Goal: Task Accomplishment & Management: Use online tool/utility

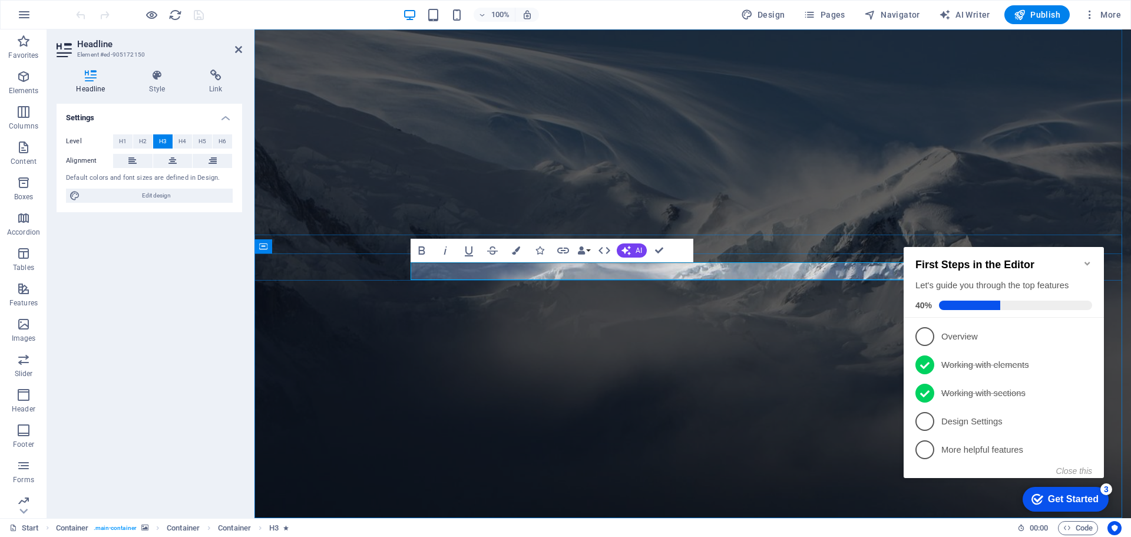
scroll to position [1, 0]
click at [1088, 259] on icon "Minimize checklist" at bounding box center [1087, 263] width 9 height 9
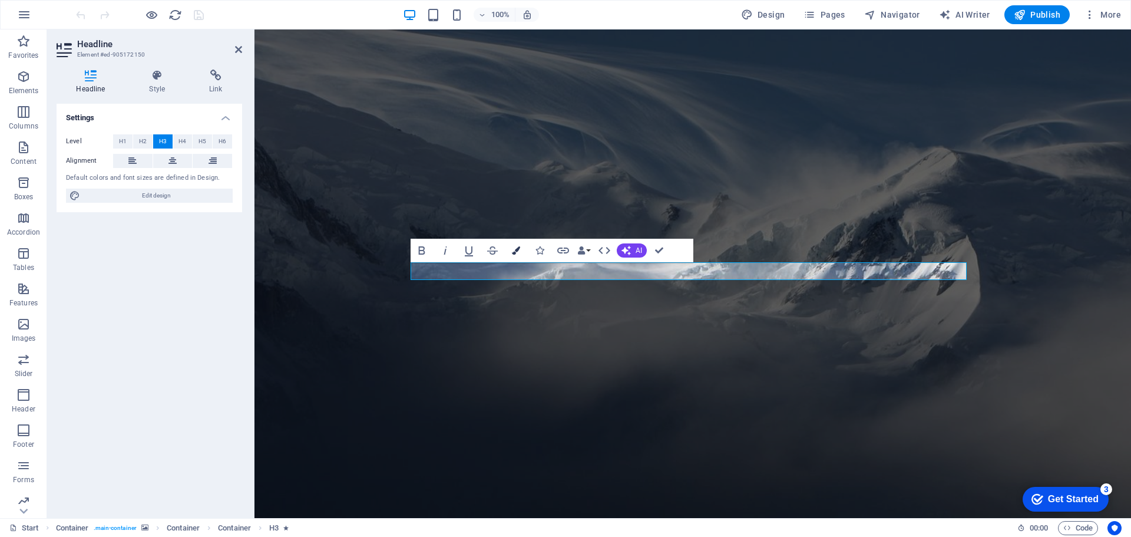
click at [517, 253] on icon "button" at bounding box center [516, 250] width 8 height 8
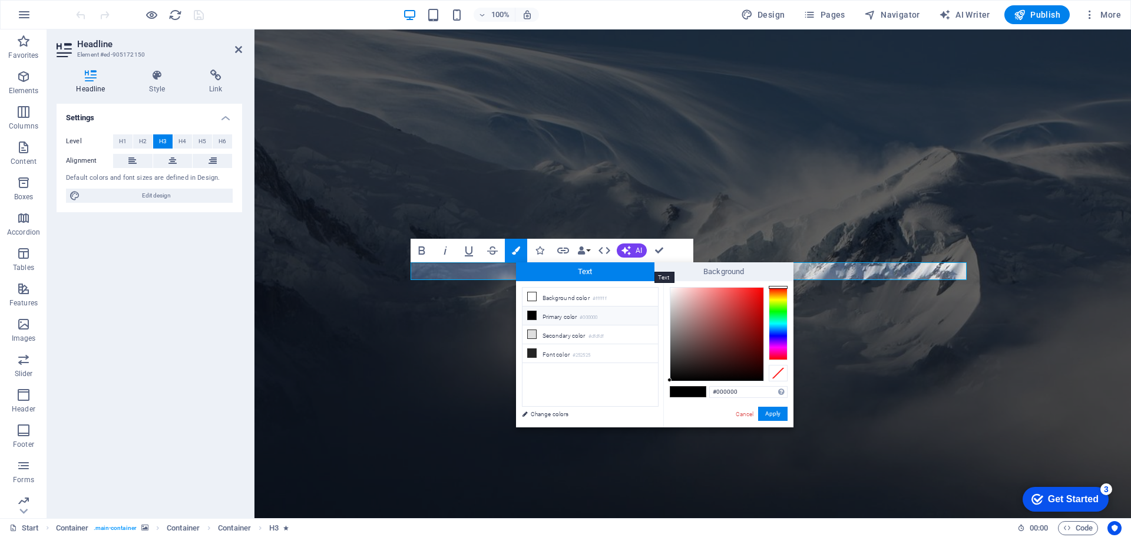
click at [585, 272] on span "Text" at bounding box center [585, 271] width 139 height 19
click at [570, 317] on li "Primary color #000000" at bounding box center [589, 315] width 135 height 19
click at [587, 317] on small "#000000" at bounding box center [589, 317] width 18 height 8
click at [739, 391] on input "#000000" at bounding box center [748, 392] width 78 height 12
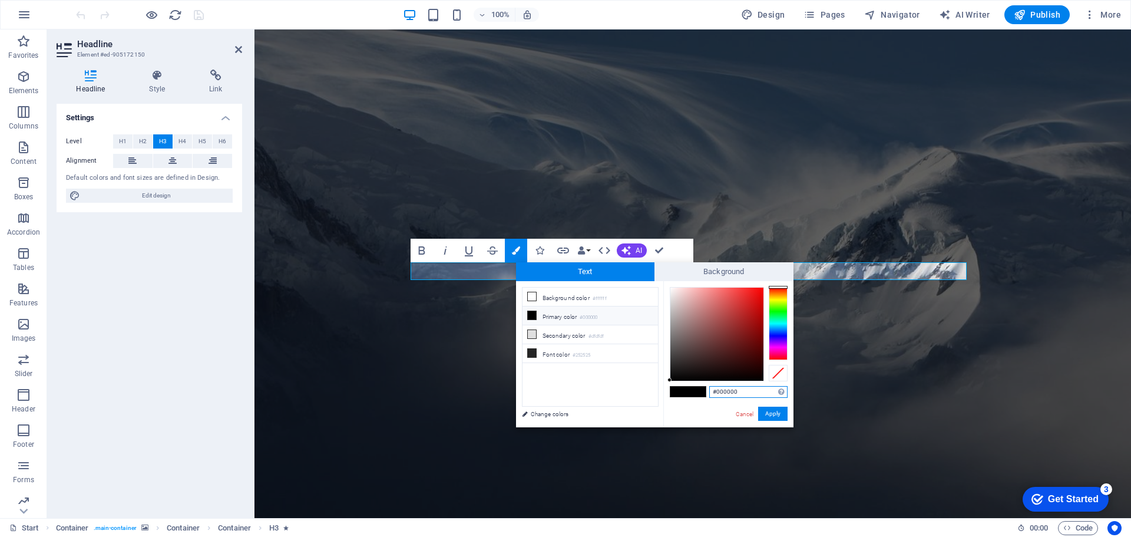
click at [739, 391] on input "#000000" at bounding box center [748, 392] width 78 height 12
paste input "f59a29"
type input "#f59a29"
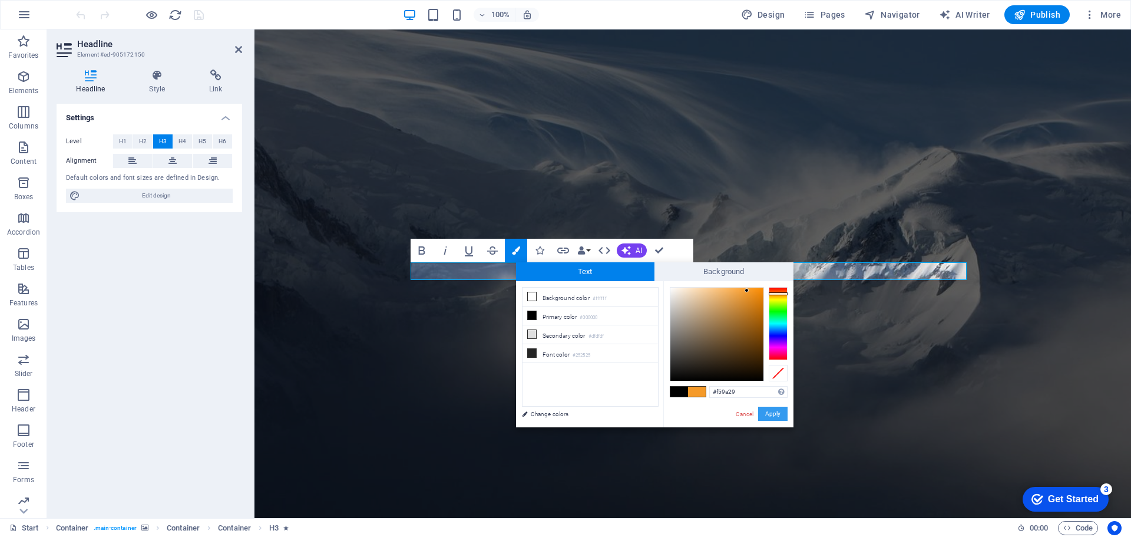
click at [781, 412] on button "Apply" at bounding box center [772, 413] width 29 height 14
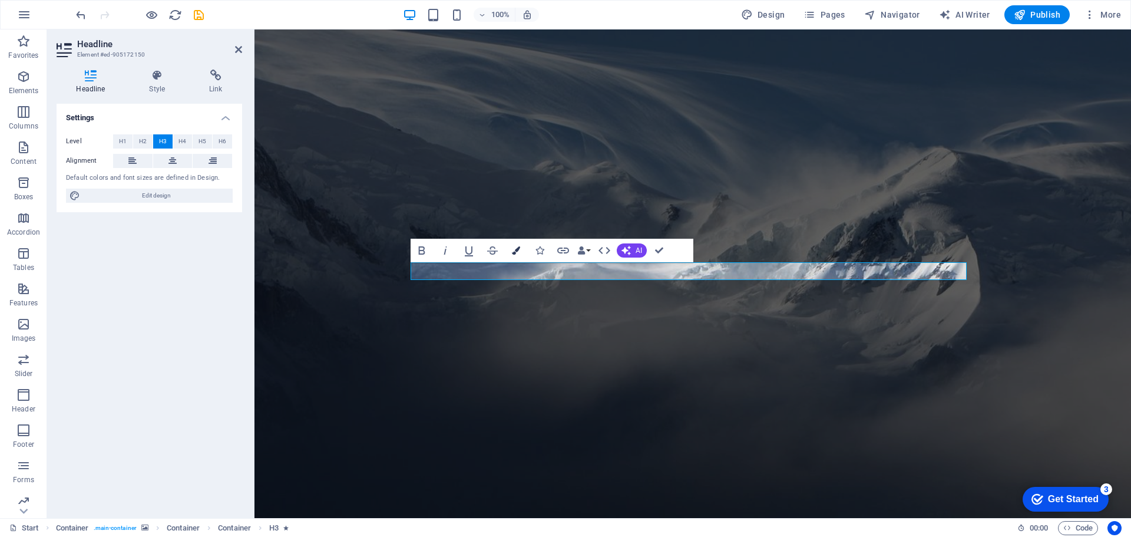
click at [518, 251] on icon "button" at bounding box center [516, 250] width 8 height 8
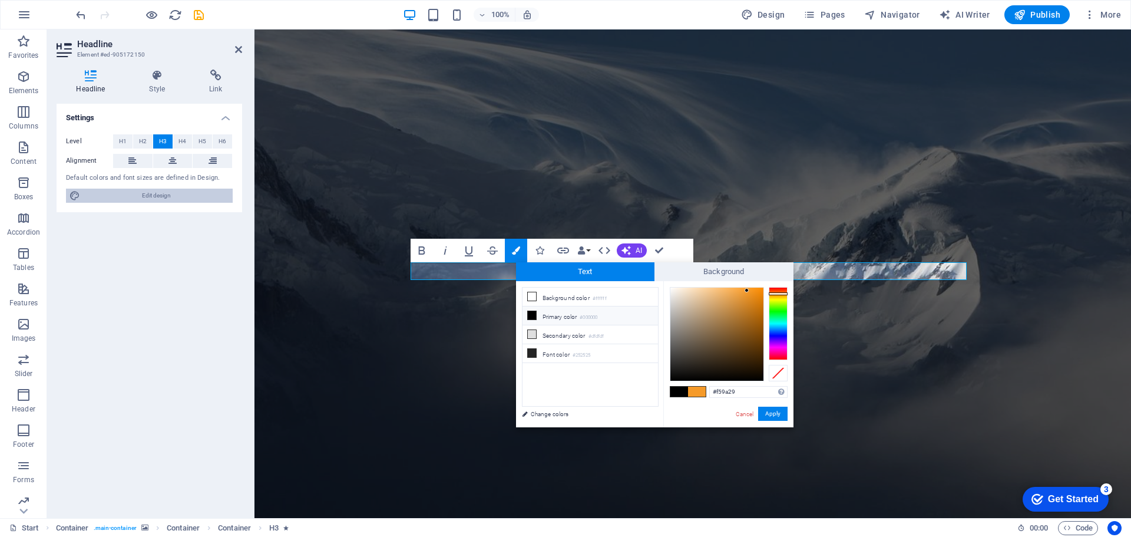
drag, startPoint x: 187, startPoint y: 198, endPoint x: 513, endPoint y: 199, distance: 325.7
click at [187, 198] on span "Edit design" at bounding box center [156, 195] width 145 height 14
select select "px"
select select "300"
select select "px"
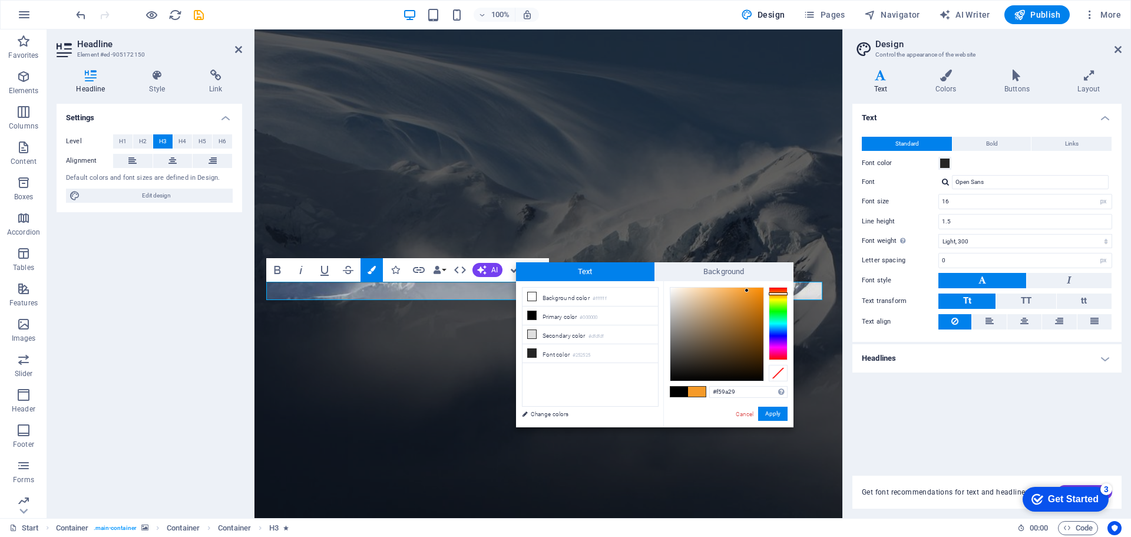
click at [1011, 395] on div "Text Standard Bold Links Font color Font Open Sans Font size 16 rem px Line hei…" at bounding box center [986, 283] width 269 height 358
click at [1108, 356] on h4 "Headlines" at bounding box center [986, 358] width 269 height 28
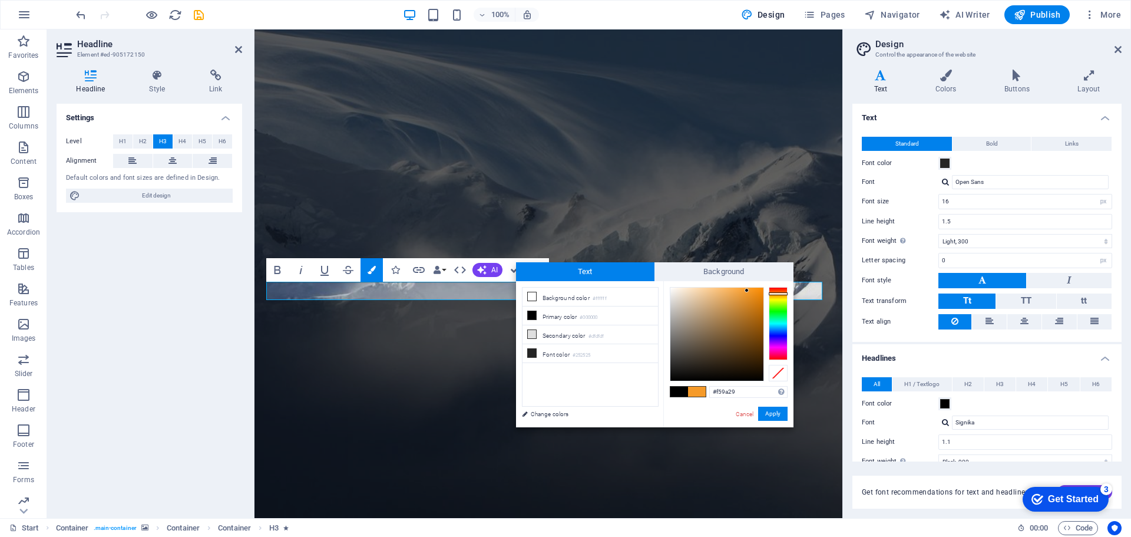
click at [1108, 356] on h4 "Headlines" at bounding box center [986, 354] width 269 height 21
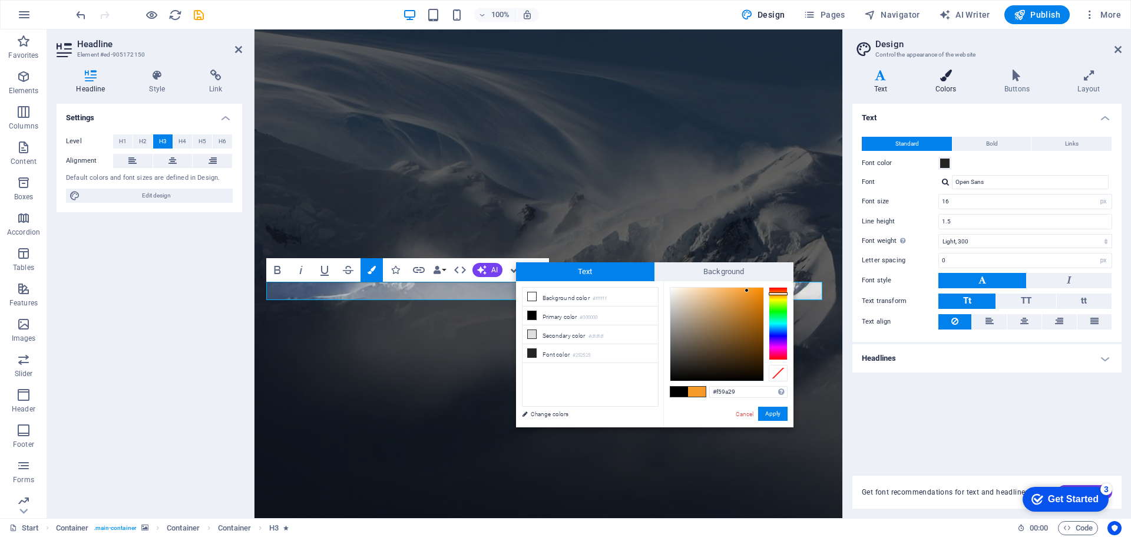
click at [944, 76] on icon at bounding box center [946, 76] width 64 height 12
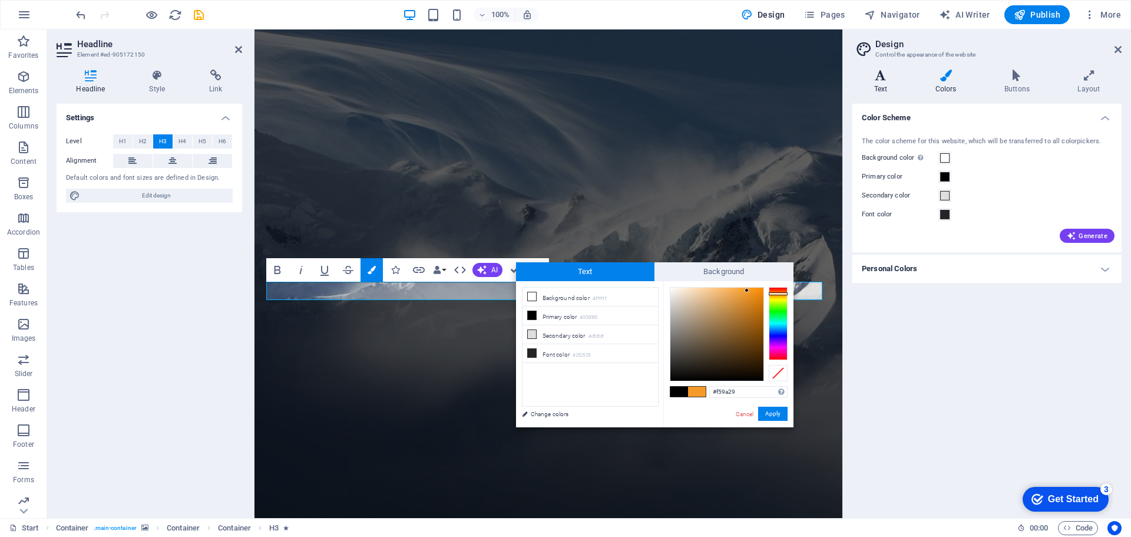
click at [907, 80] on icon at bounding box center [880, 76] width 57 height 12
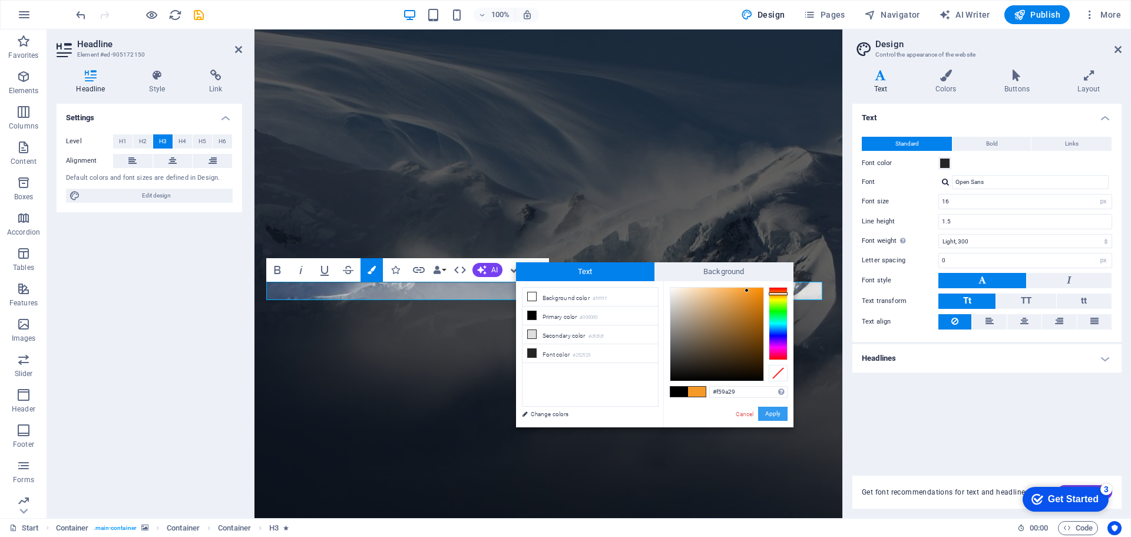
click at [778, 410] on button "Apply" at bounding box center [772, 413] width 29 height 14
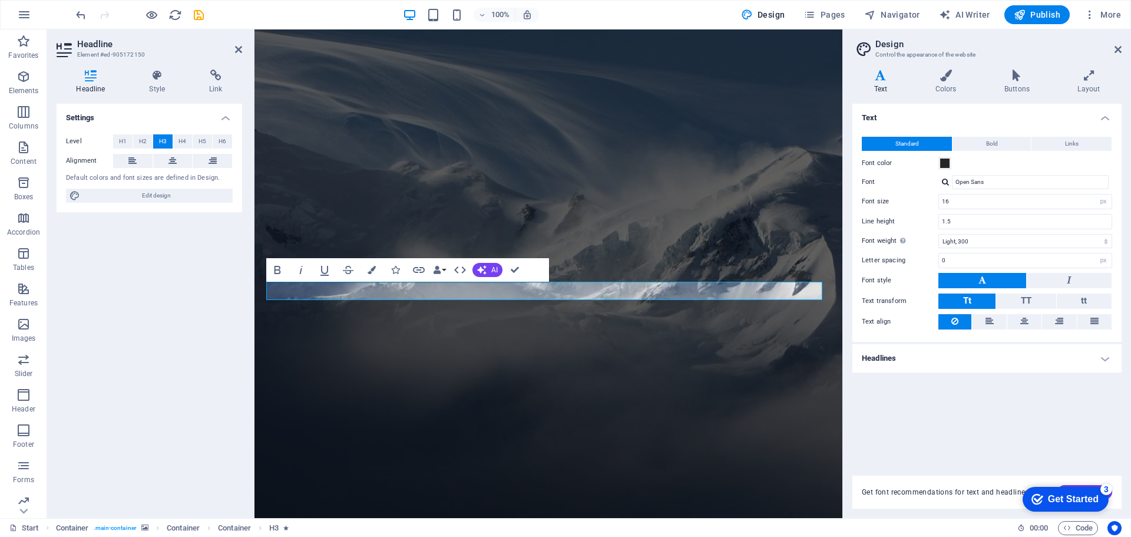
click at [618, 178] on figure at bounding box center [548, 273] width 588 height 488
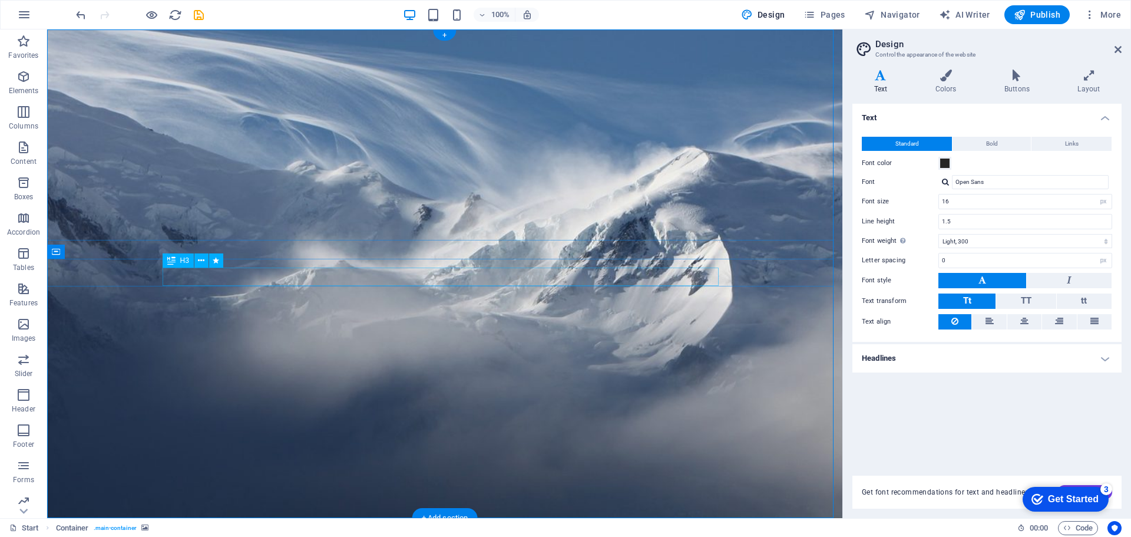
drag, startPoint x: 612, startPoint y: 279, endPoint x: 405, endPoint y: 278, distance: 207.3
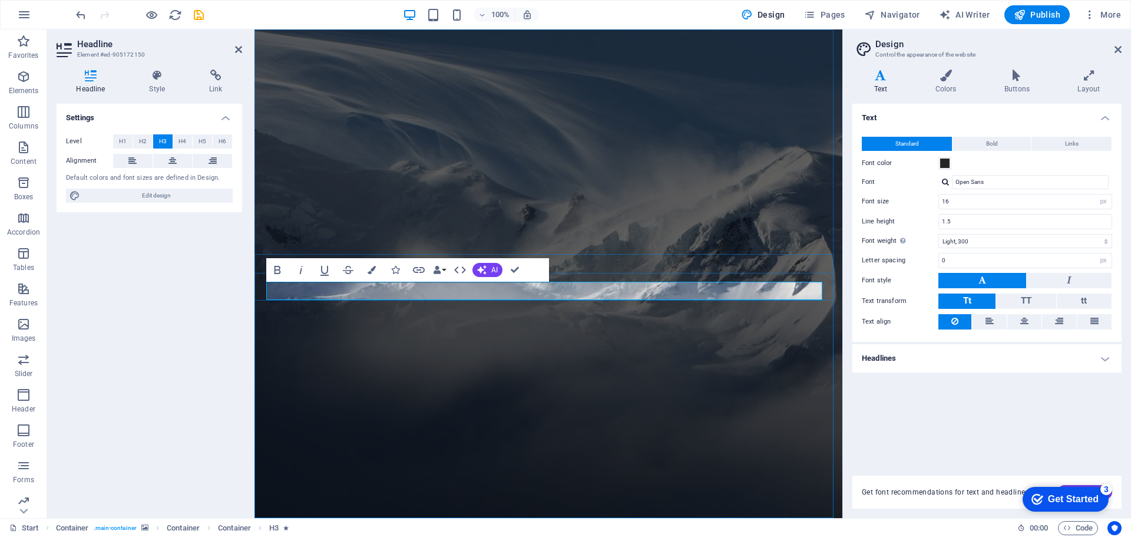
click at [445, 267] on button "Data Bindings" at bounding box center [439, 270] width 16 height 24
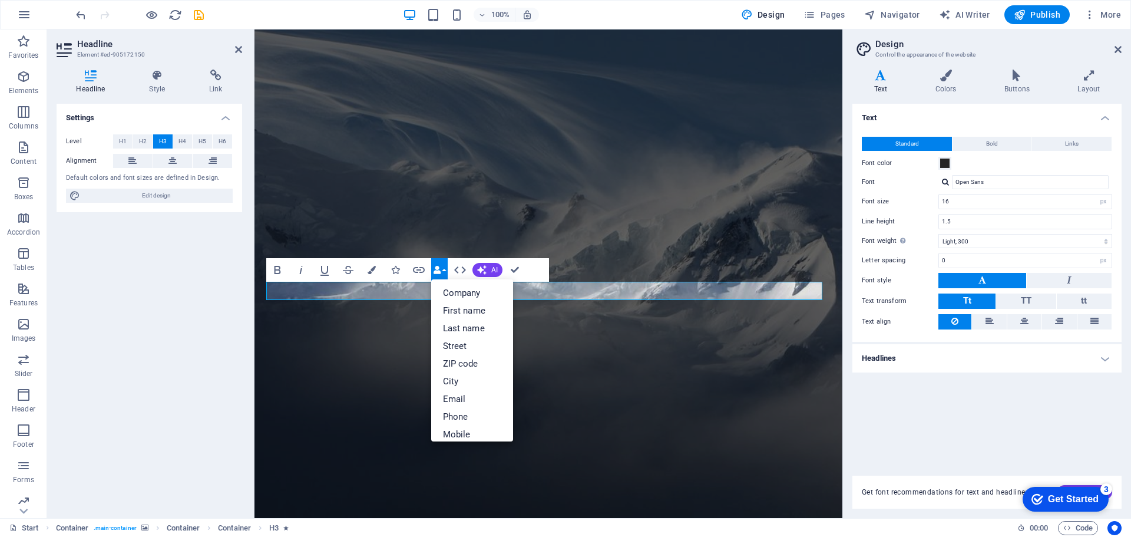
click at [445, 267] on button "Data Bindings" at bounding box center [439, 270] width 16 height 24
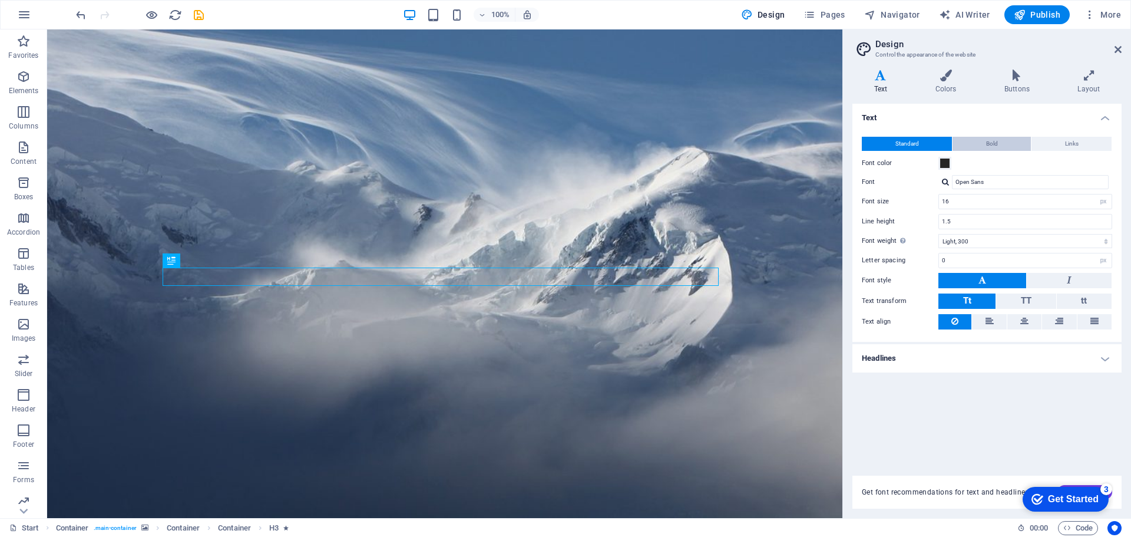
click at [989, 141] on span "Bold" at bounding box center [992, 144] width 12 height 14
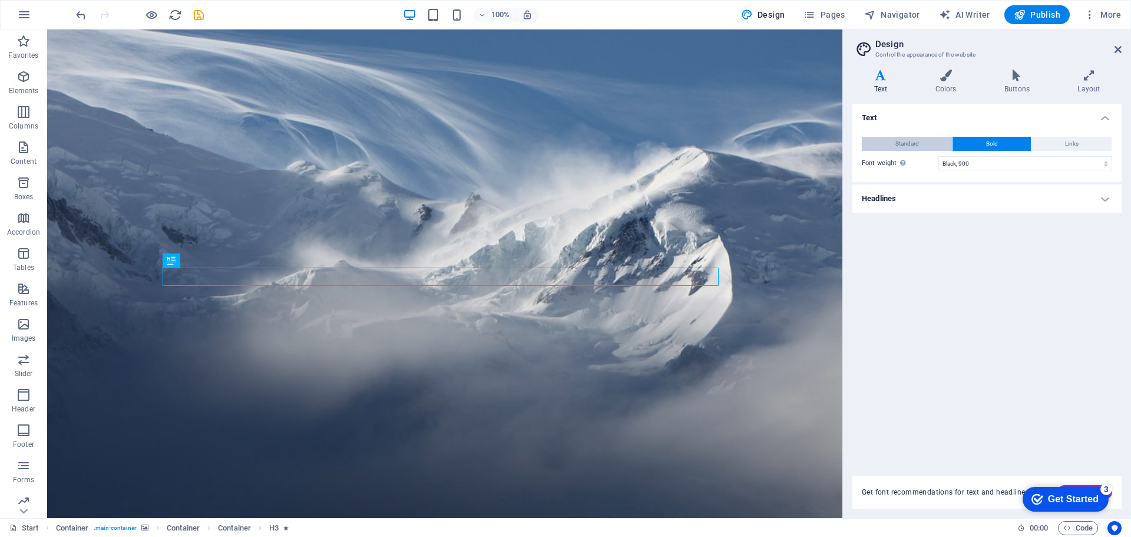
click at [878, 139] on button "Standard" at bounding box center [907, 144] width 90 height 14
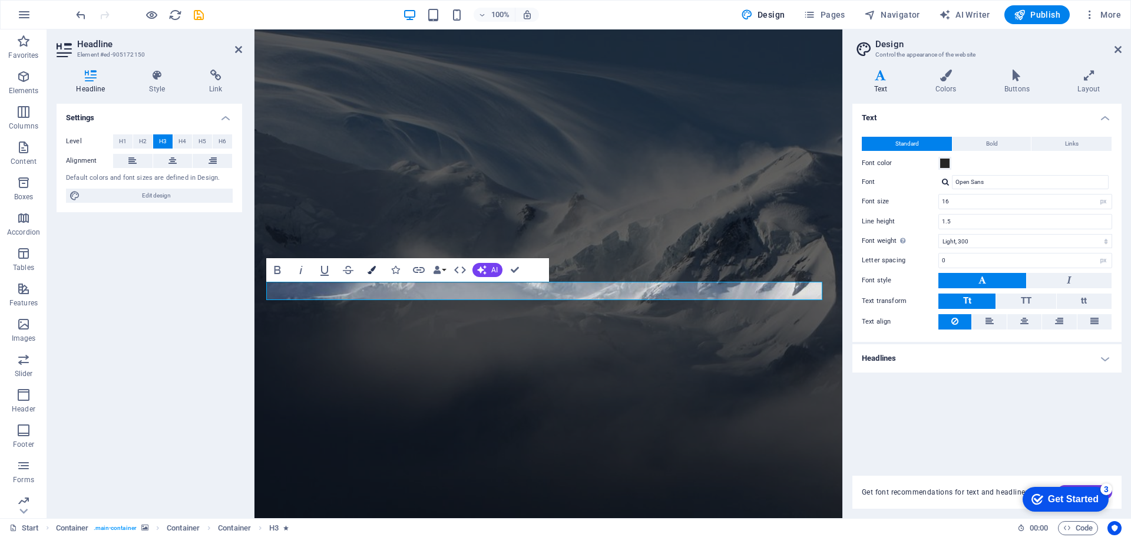
click at [372, 271] on icon "button" at bounding box center [372, 270] width 8 height 8
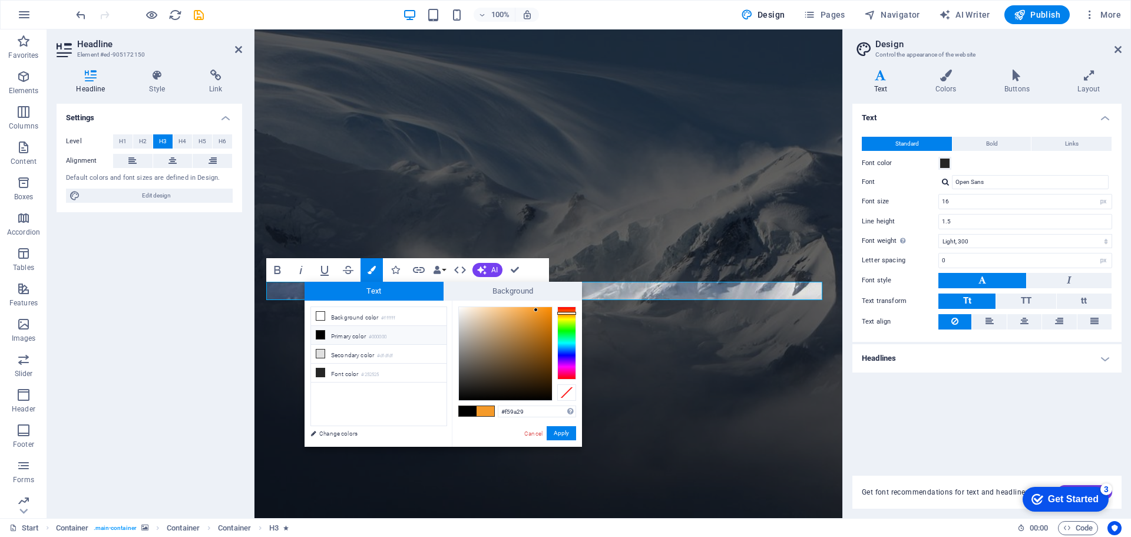
drag, startPoint x: 530, startPoint y: 412, endPoint x: 477, endPoint y: 411, distance: 53.0
click at [477, 411] on div "#f59a29 Supported formats #0852ed rgb(8, 82, 237) rgba(8, 82, 237, 90%) hsv(221…" at bounding box center [517, 458] width 130 height 317
type input "#575756"
click at [568, 434] on button "Apply" at bounding box center [561, 433] width 29 height 14
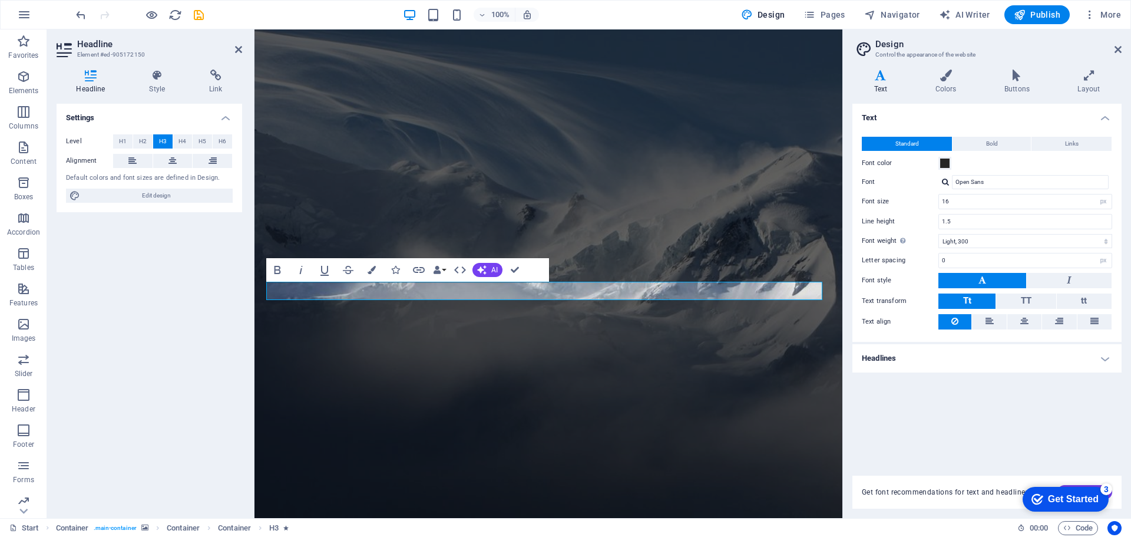
click at [623, 196] on figure at bounding box center [548, 273] width 588 height 488
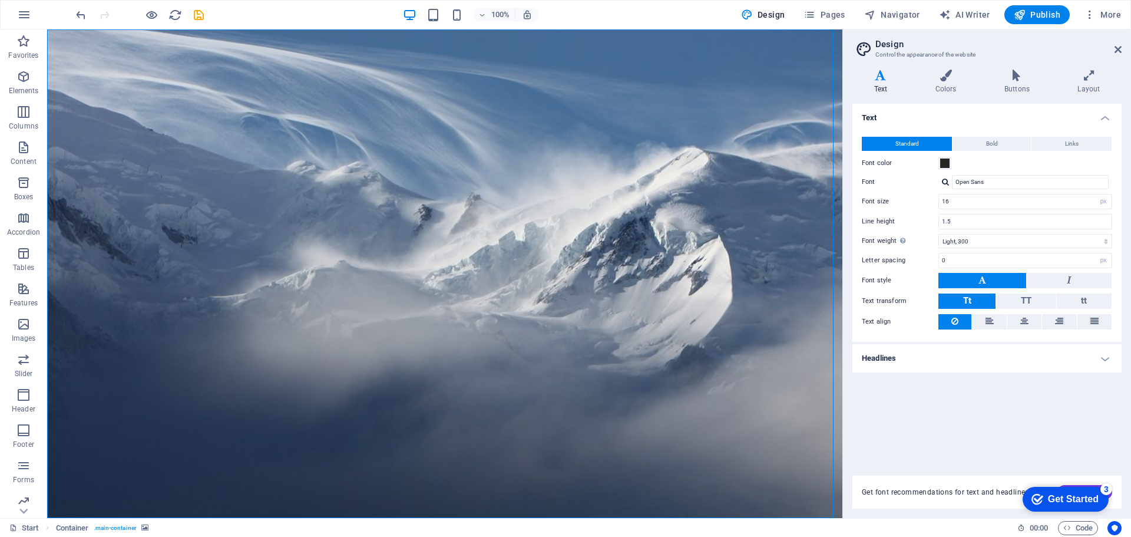
click at [623, 196] on figure at bounding box center [444, 273] width 795 height 488
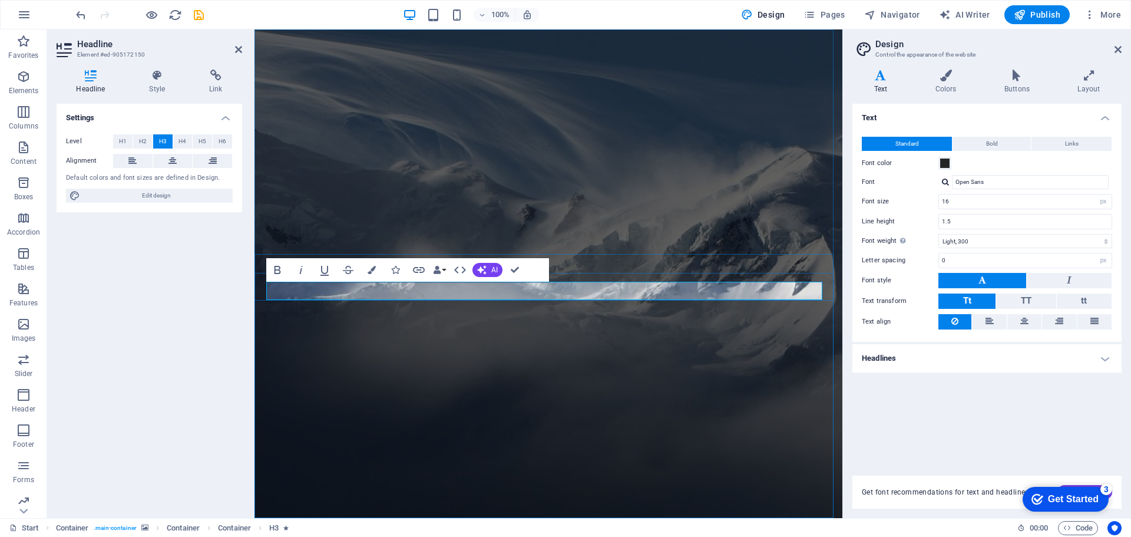
click at [373, 266] on icon "button" at bounding box center [372, 270] width 8 height 8
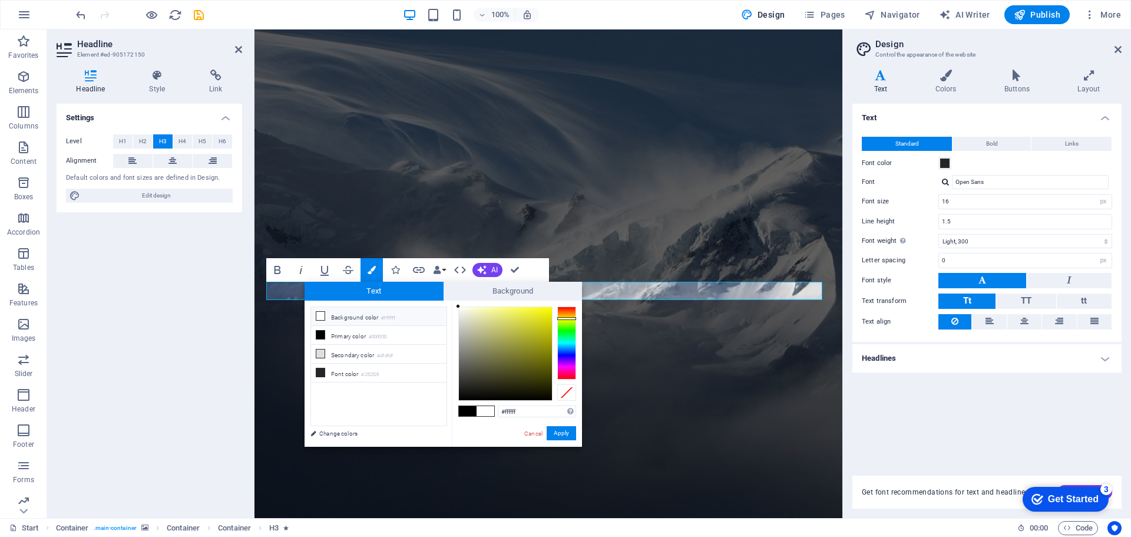
drag, startPoint x: 459, startPoint y: 365, endPoint x: 453, endPoint y: 302, distance: 63.9
click at [453, 302] on div "#ffffff Supported formats #0852ed rgb(8, 82, 237) rgba(8, 82, 237, 90%) hsv(221…" at bounding box center [517, 458] width 130 height 317
type input "#000000"
click at [568, 432] on button "Apply" at bounding box center [561, 433] width 29 height 14
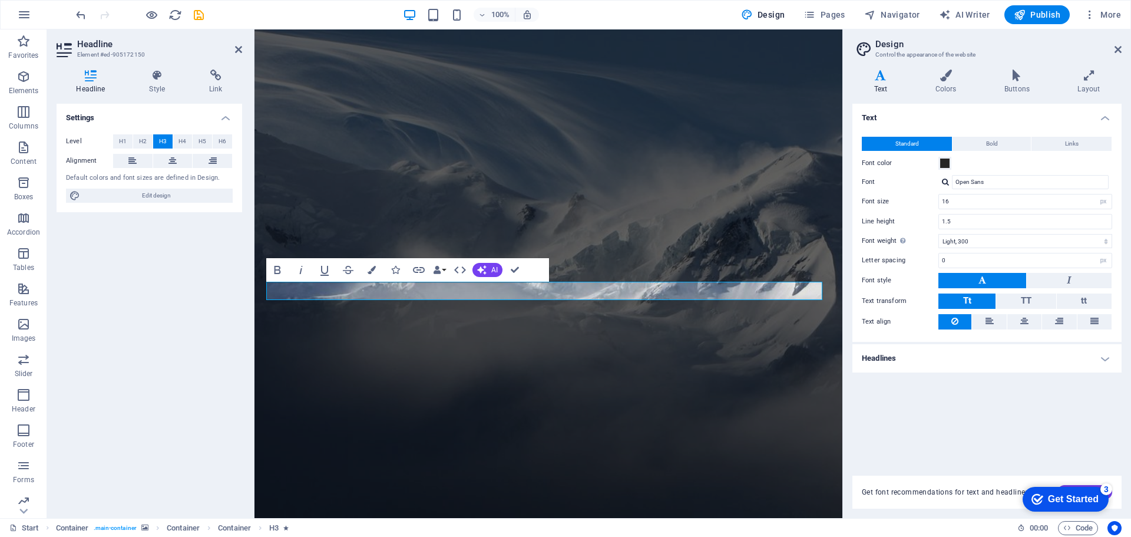
click at [580, 206] on div "Container H3 Container Container Container Preset Container Container Container…" at bounding box center [548, 273] width 588 height 488
click at [580, 206] on figure at bounding box center [548, 273] width 588 height 488
select select "vh"
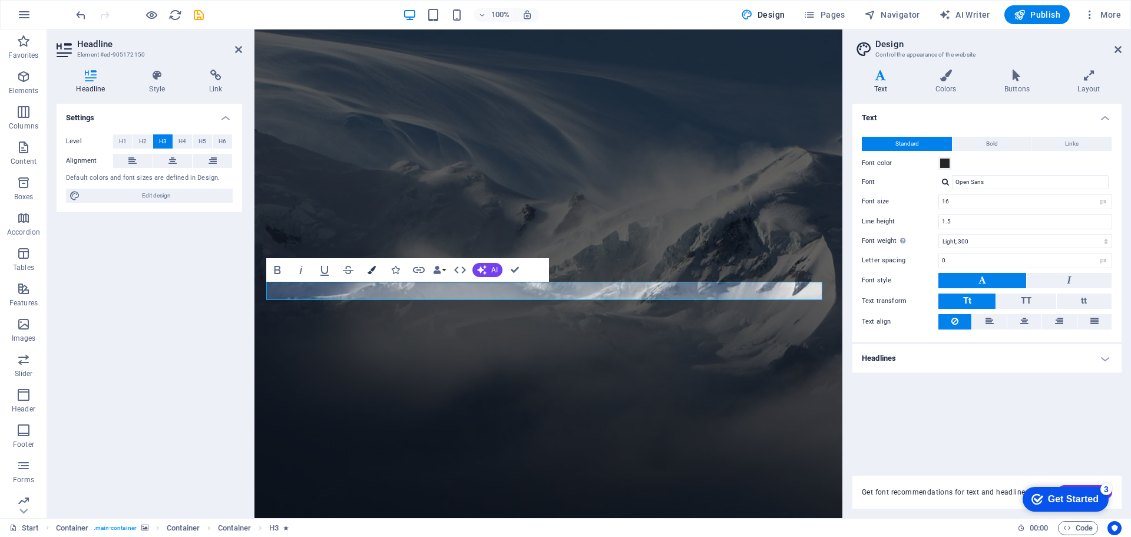
click at [372, 272] on icon "button" at bounding box center [372, 270] width 8 height 8
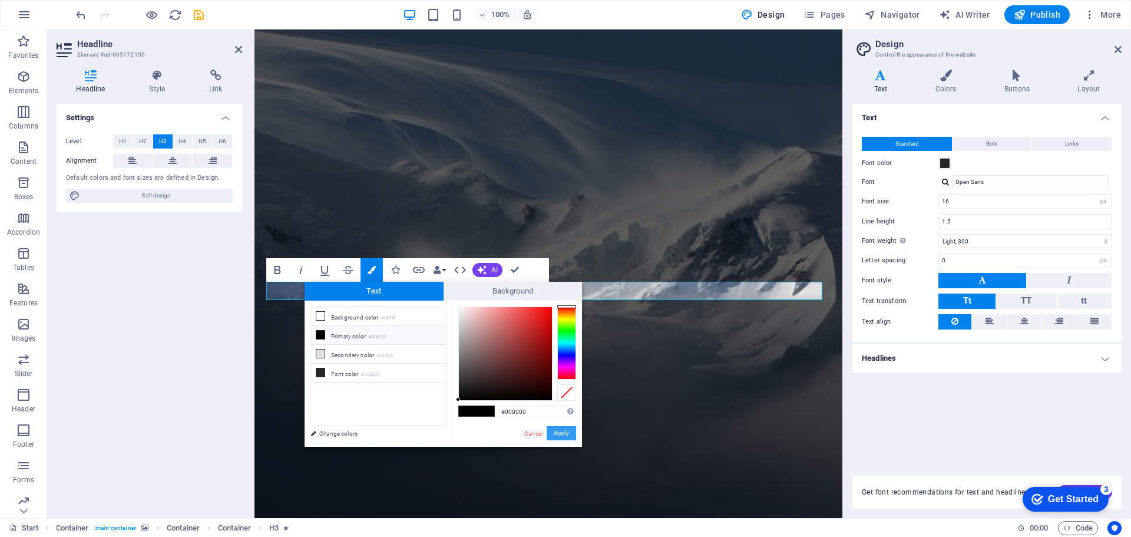
click at [565, 432] on button "Apply" at bounding box center [561, 433] width 29 height 14
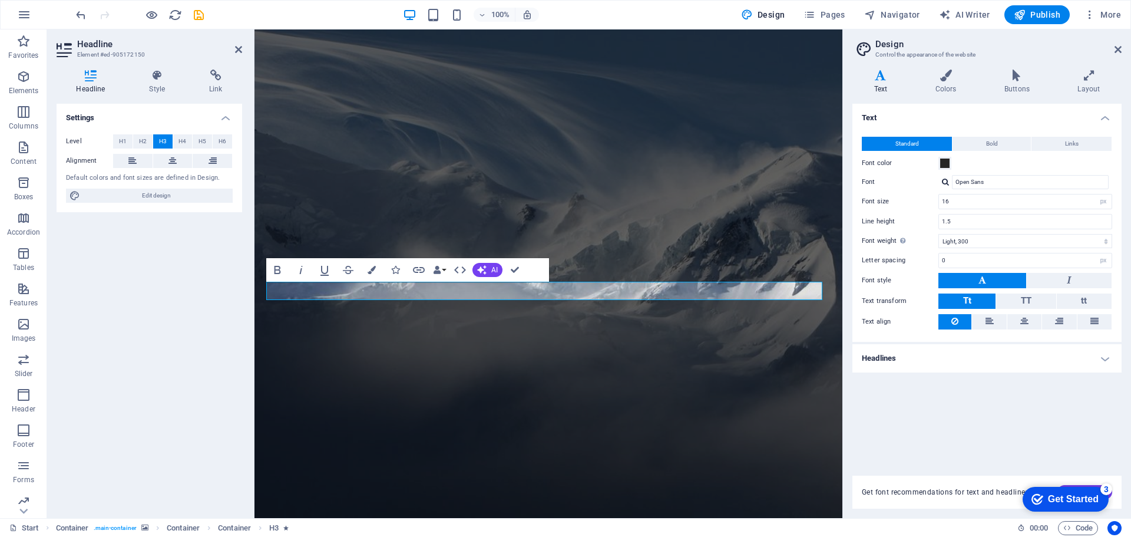
click at [623, 191] on figure at bounding box center [548, 273] width 588 height 488
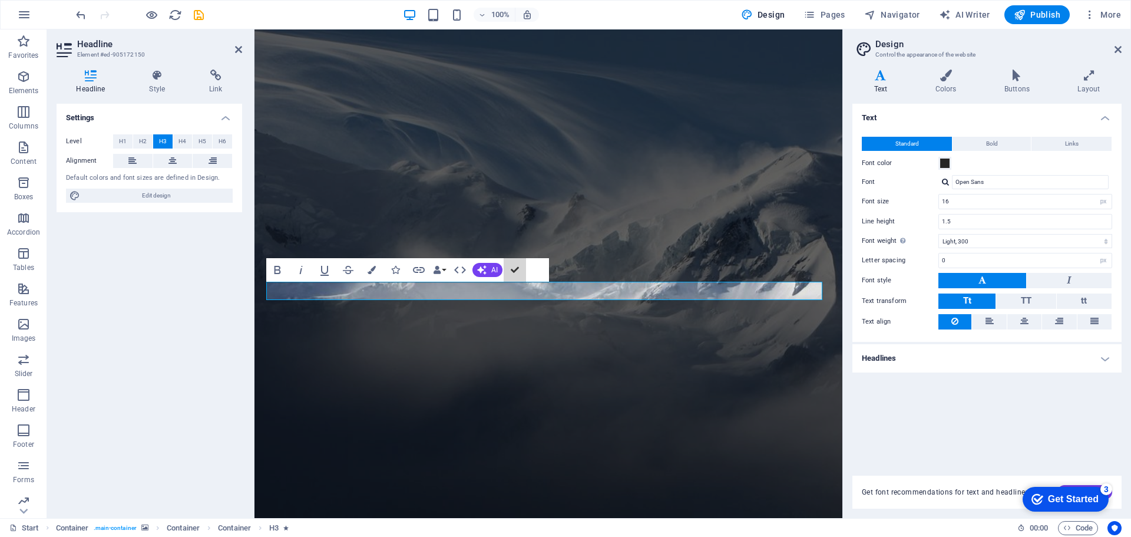
drag, startPoint x: 466, startPoint y: 249, endPoint x: 467, endPoint y: 254, distance: 6.0
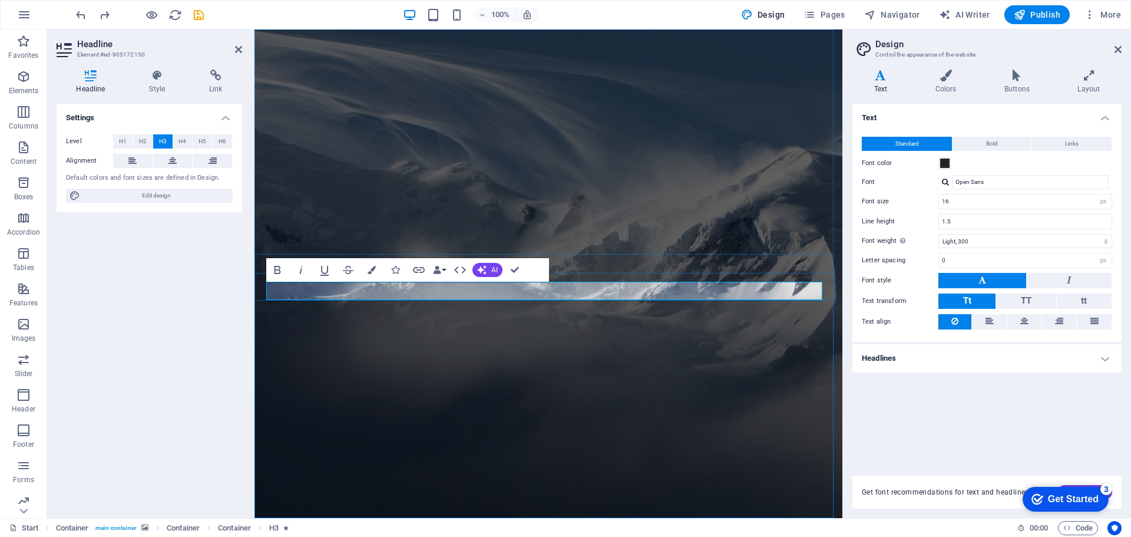
click at [372, 267] on icon "button" at bounding box center [372, 270] width 8 height 8
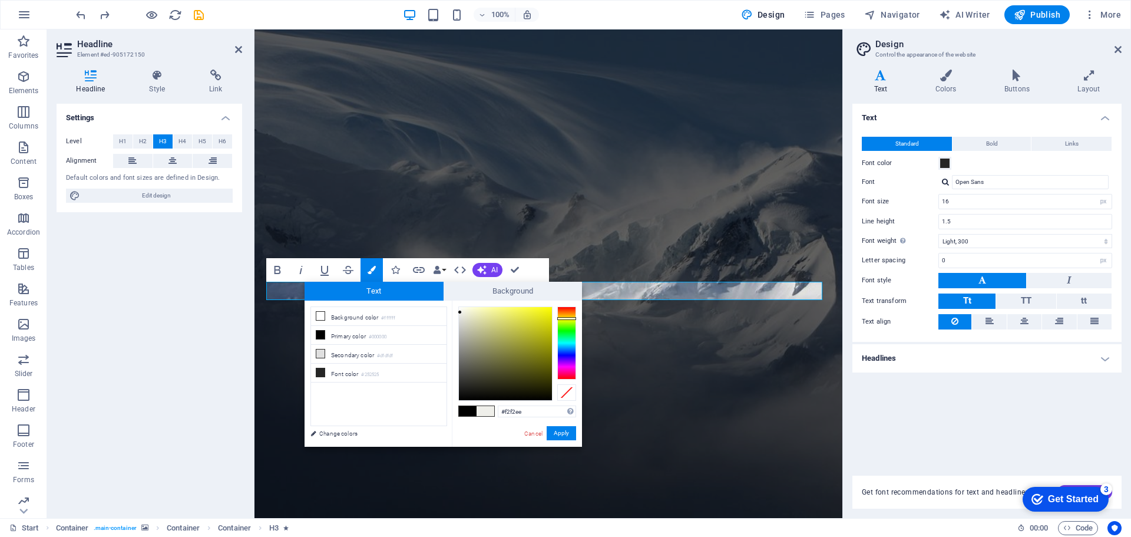
type input "#f4f4ef"
drag, startPoint x: 458, startPoint y: 366, endPoint x: 460, endPoint y: 310, distance: 56.0
click at [460, 310] on div at bounding box center [460, 310] width 4 height 4
click at [569, 435] on button "Apply" at bounding box center [561, 433] width 29 height 14
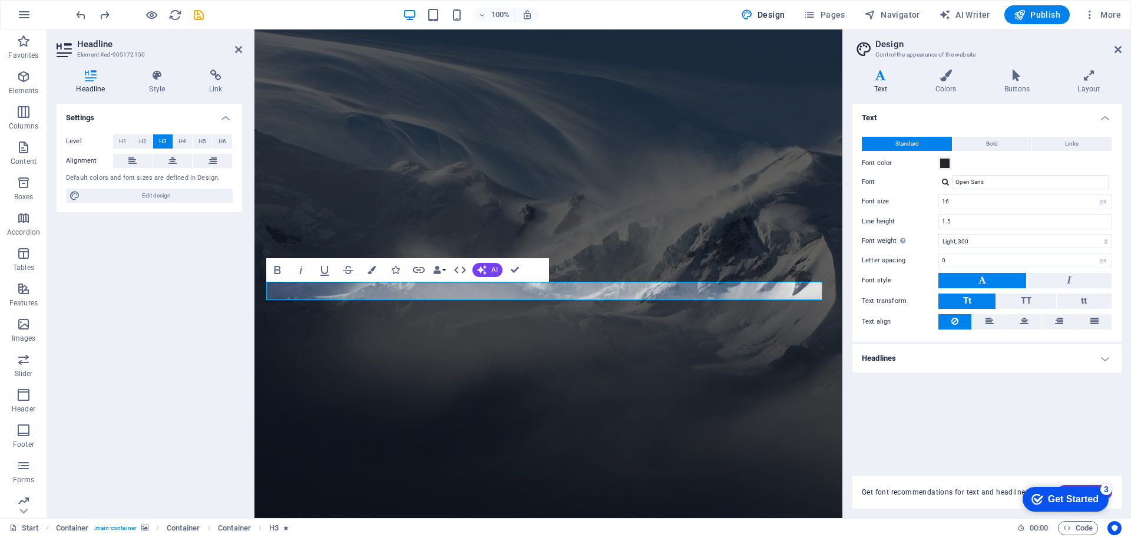
click at [581, 193] on figure at bounding box center [548, 273] width 588 height 488
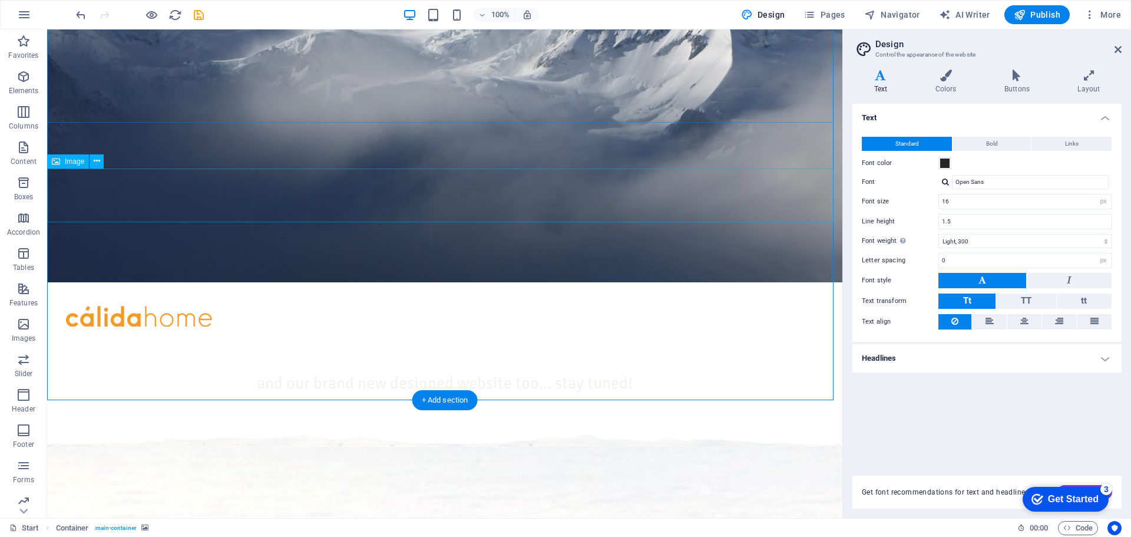
scroll to position [59, 0]
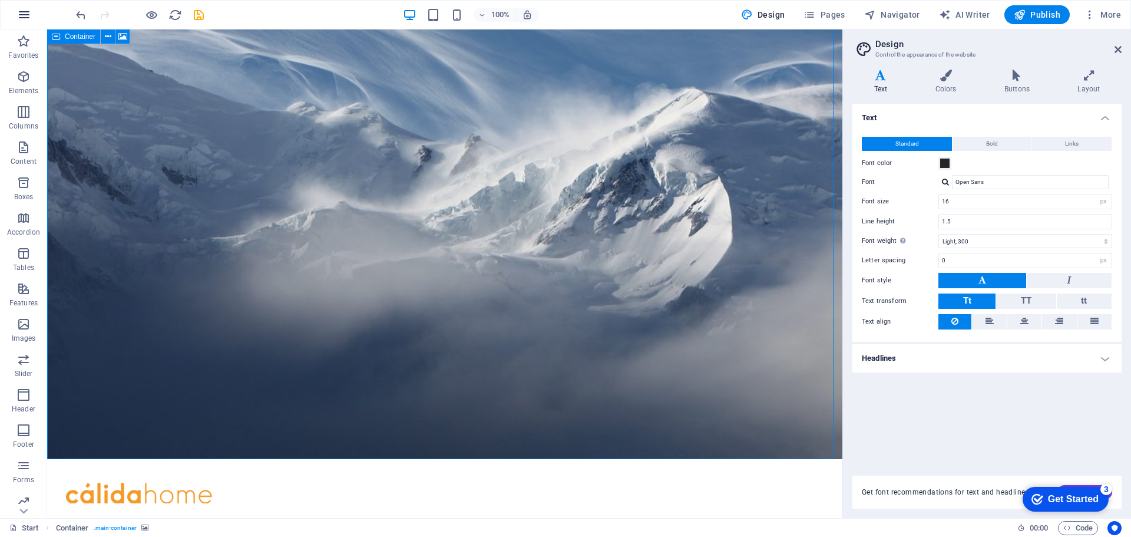
click at [19, 20] on icon "button" at bounding box center [24, 15] width 14 height 14
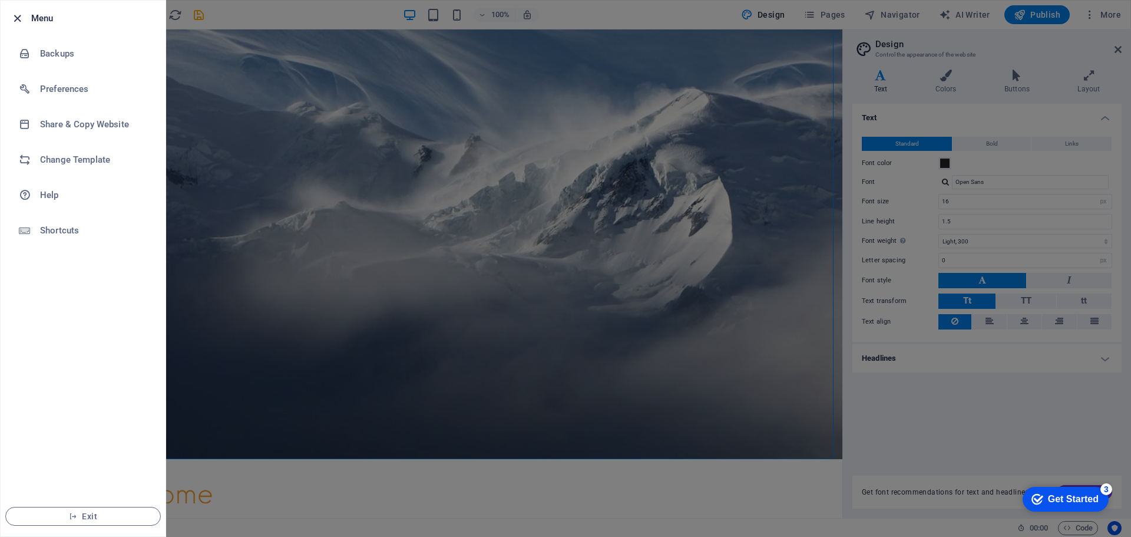
click at [21, 12] on icon "button" at bounding box center [18, 19] width 14 height 14
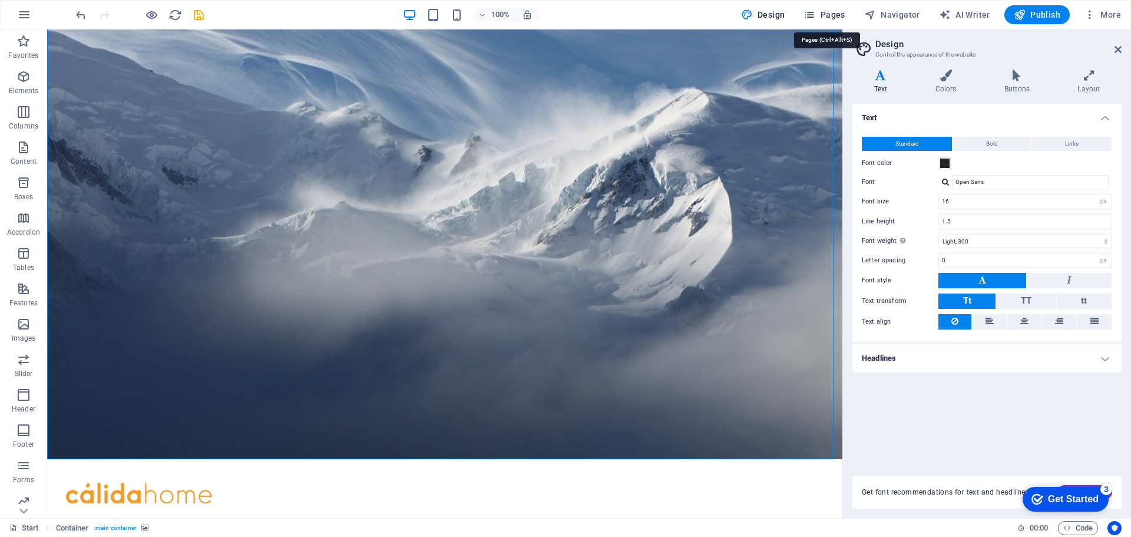
click at [830, 14] on span "Pages" at bounding box center [823, 15] width 41 height 12
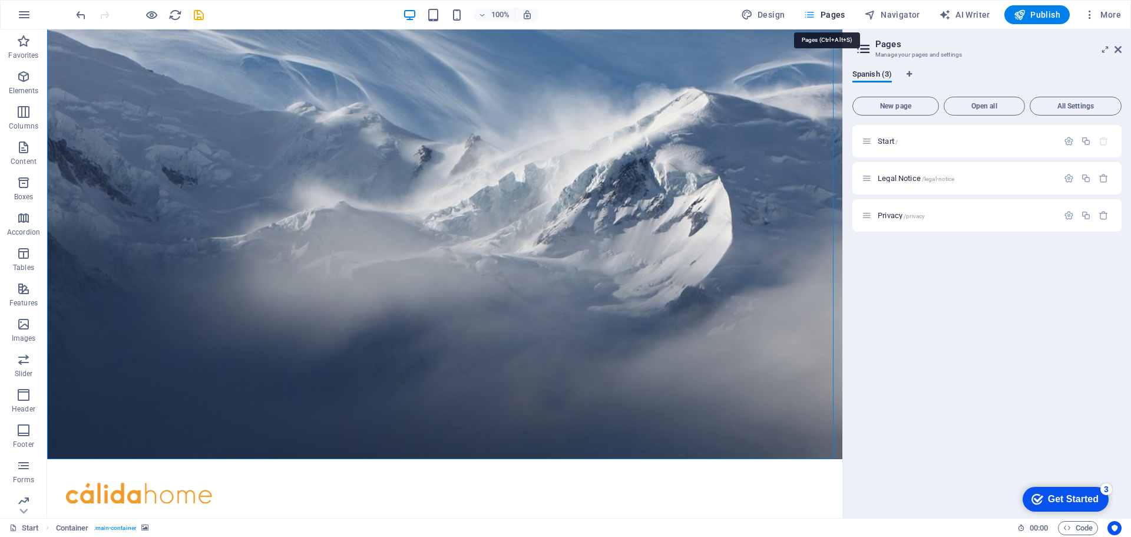
click at [830, 14] on span "Pages" at bounding box center [823, 15] width 41 height 12
click at [882, 111] on button "New page" at bounding box center [895, 106] width 87 height 19
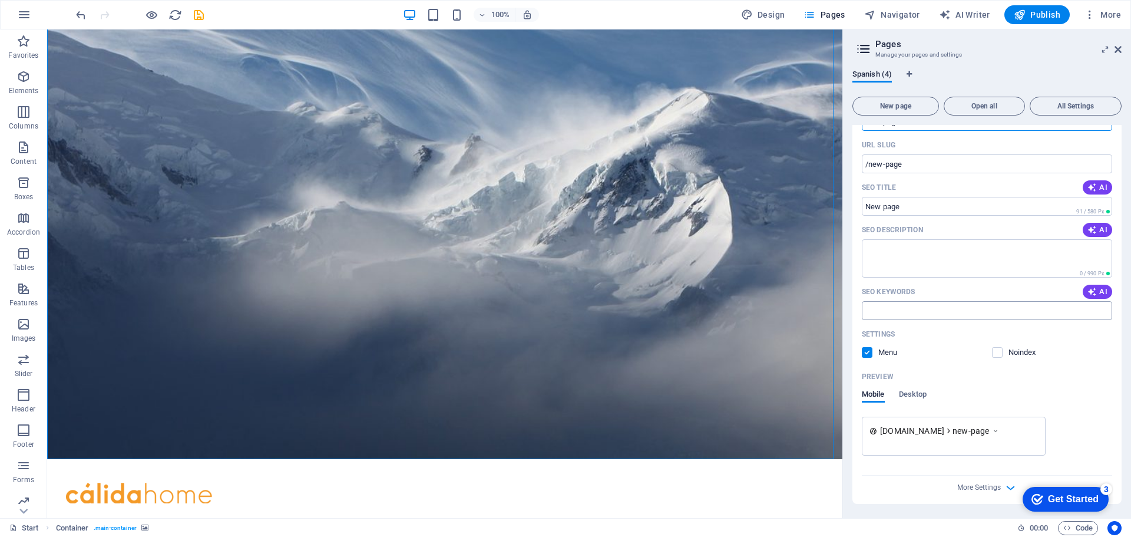
scroll to position [0, 0]
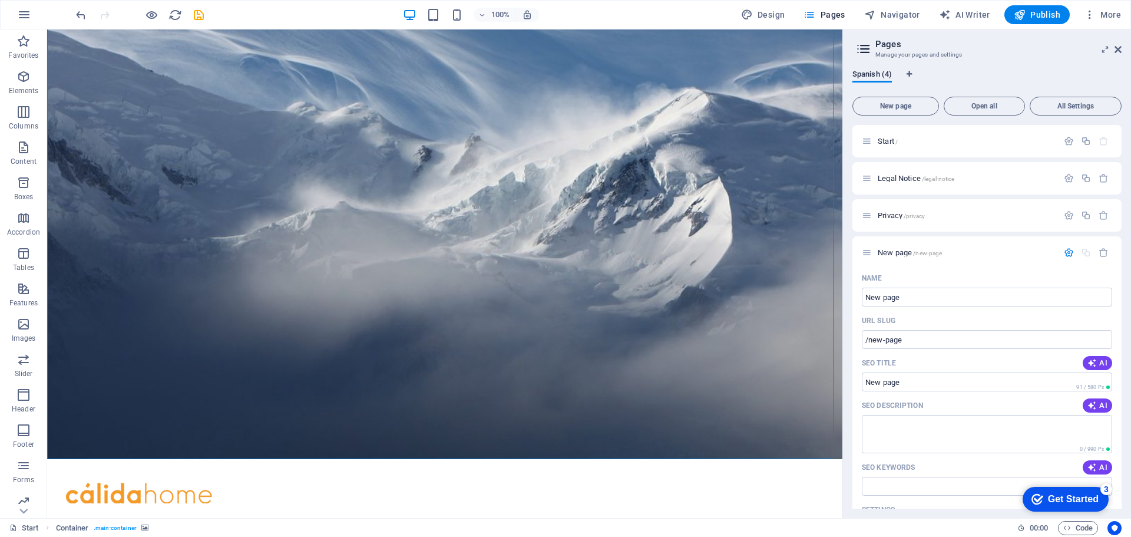
click at [967, 69] on div "Spanish (4) New page Open all All Settings Start / Legal Notice /legal-notice P…" at bounding box center [987, 289] width 288 height 458
click at [862, 75] on span "Spanish (4)" at bounding box center [871, 75] width 39 height 16
click at [769, 15] on span "Design" at bounding box center [763, 15] width 44 height 12
select select "px"
select select "300"
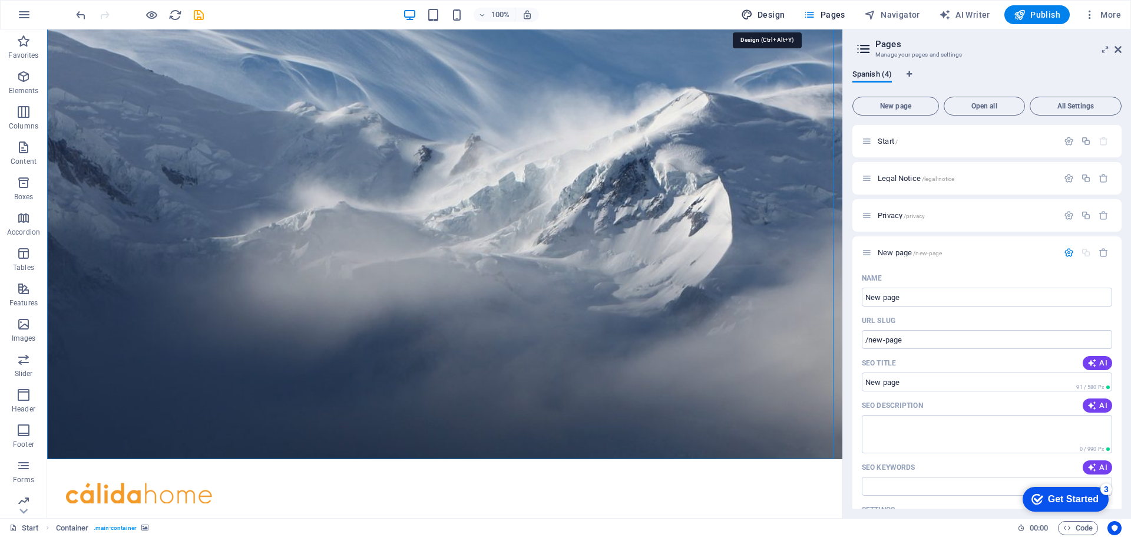
select select "px"
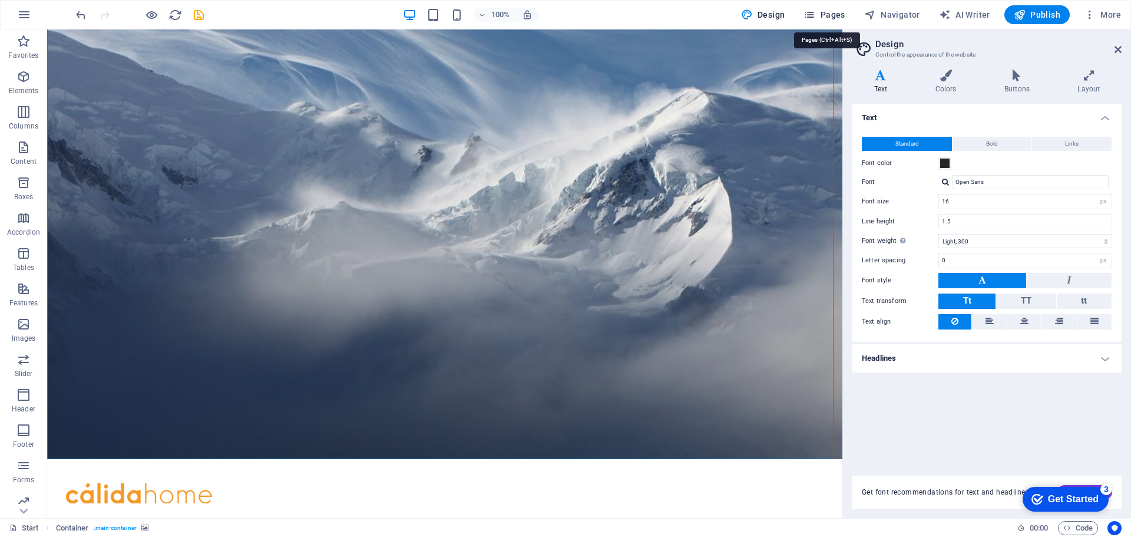
click at [831, 21] on button "Pages" at bounding box center [824, 14] width 51 height 19
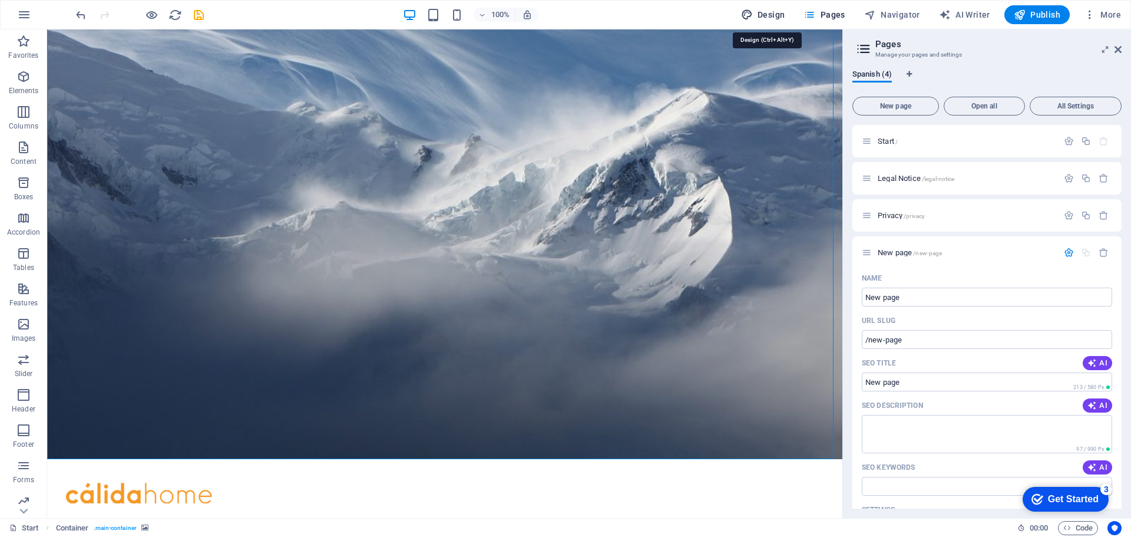
click at [780, 14] on span "Design" at bounding box center [763, 15] width 44 height 12
select select "px"
select select "300"
select select "px"
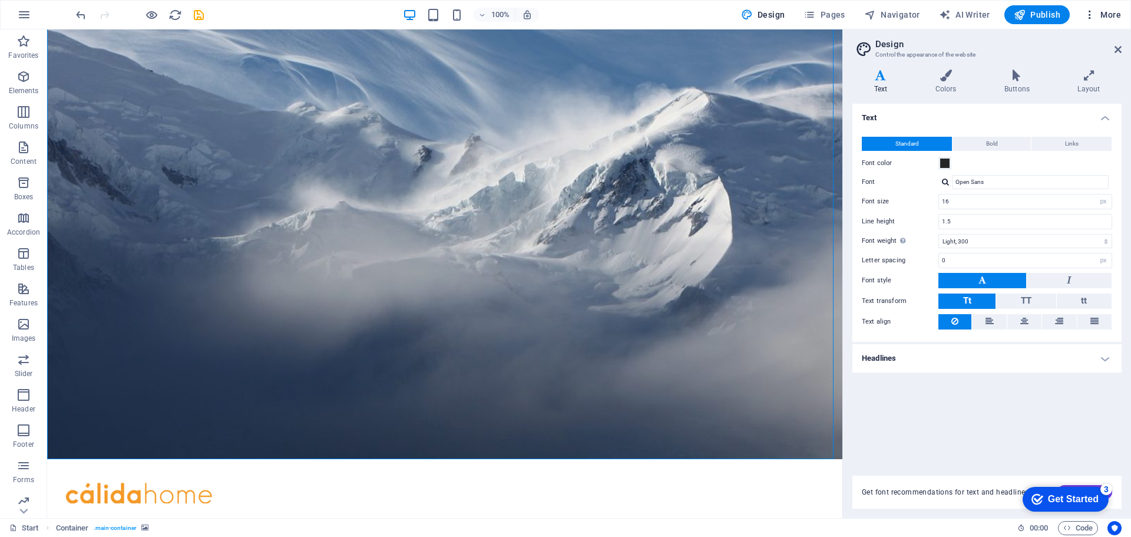
click at [1121, 16] on button "More" at bounding box center [1102, 14] width 47 height 19
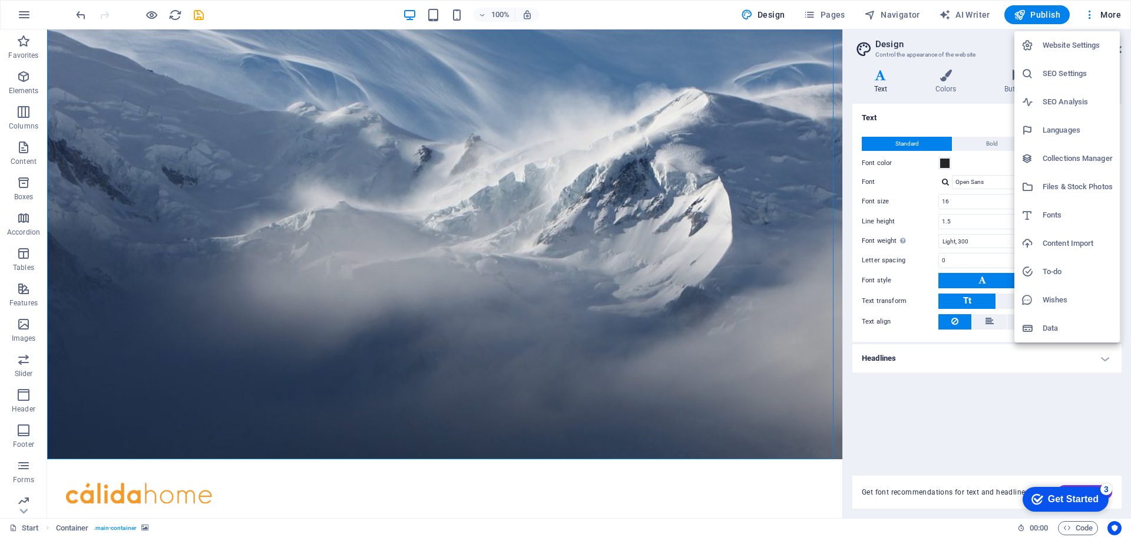
click at [1091, 157] on h6 "Collections Manager" at bounding box center [1078, 158] width 70 height 14
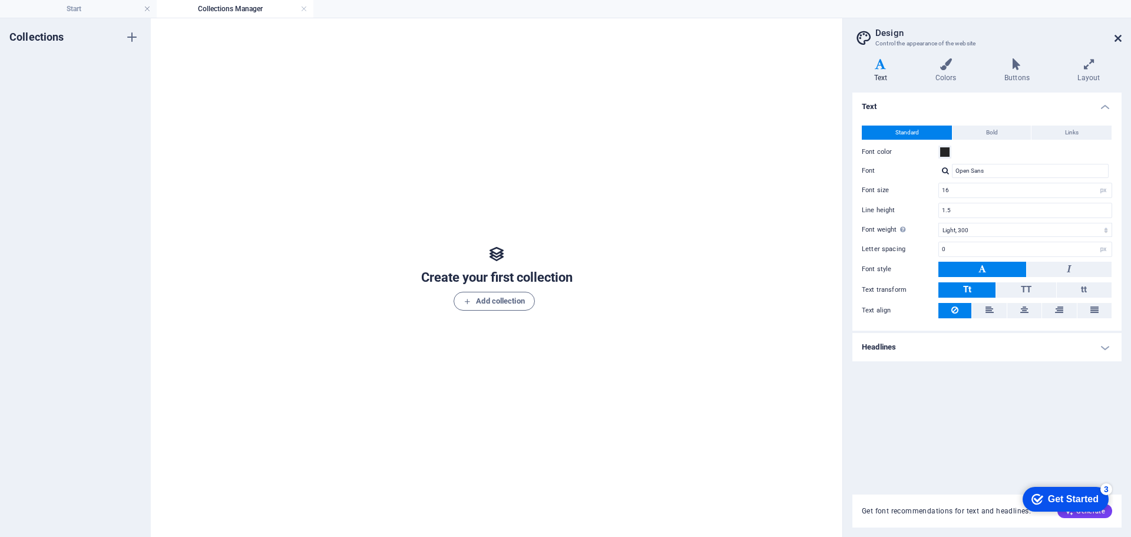
click at [1117, 38] on icon at bounding box center [1117, 38] width 7 height 9
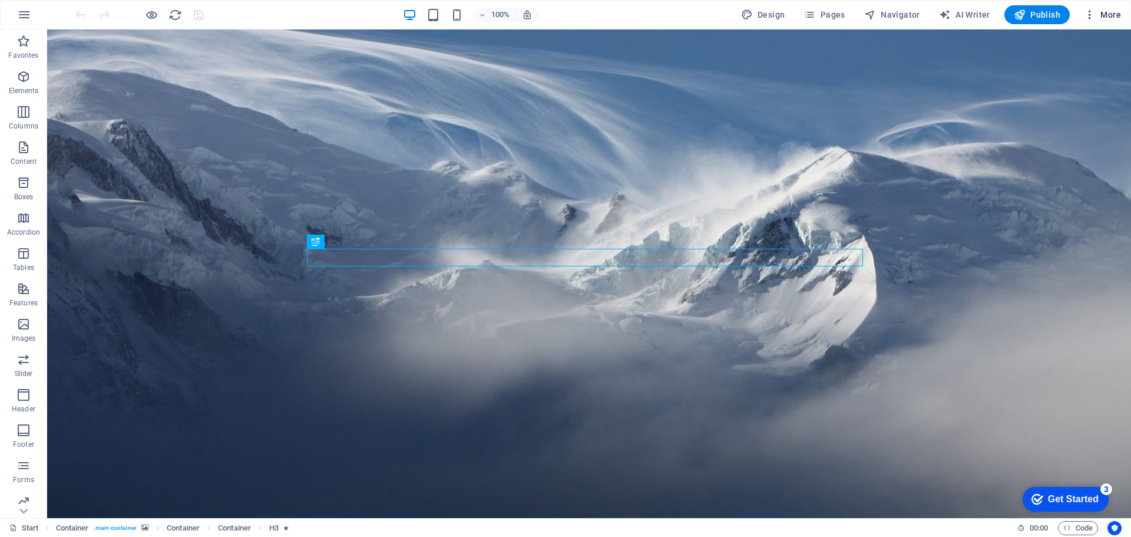
click at [1103, 14] on span "More" at bounding box center [1102, 15] width 37 height 12
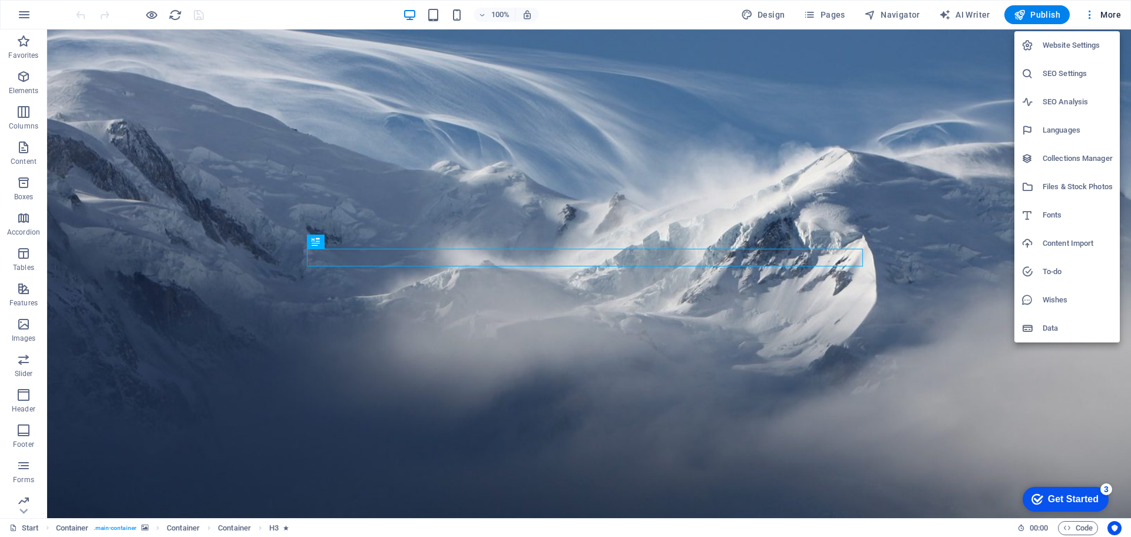
click at [777, 15] on div at bounding box center [565, 268] width 1131 height 537
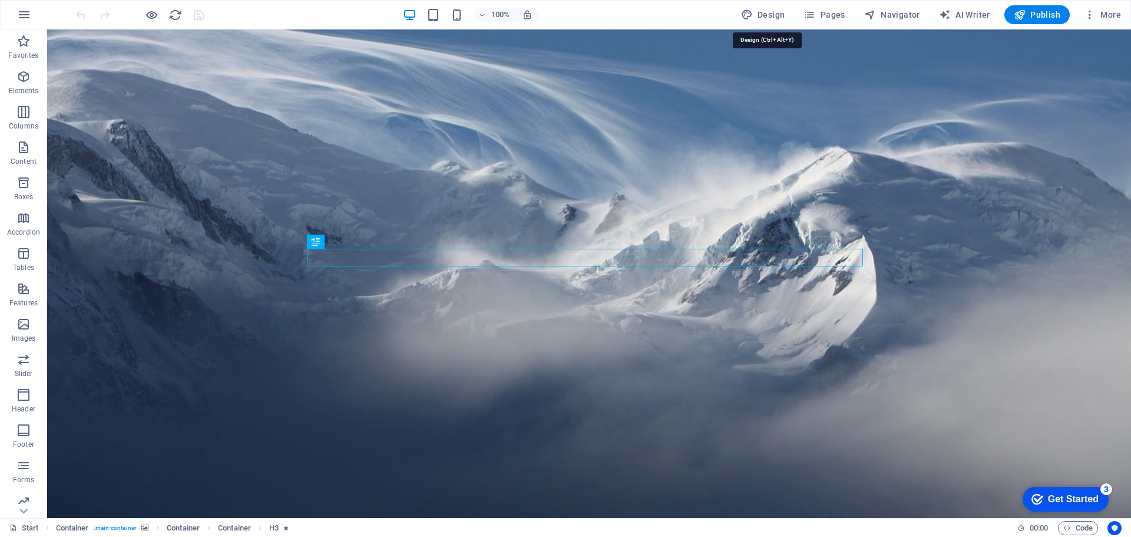
click at [764, 16] on span "Design" at bounding box center [763, 15] width 44 height 12
select select "px"
select select "300"
select select "px"
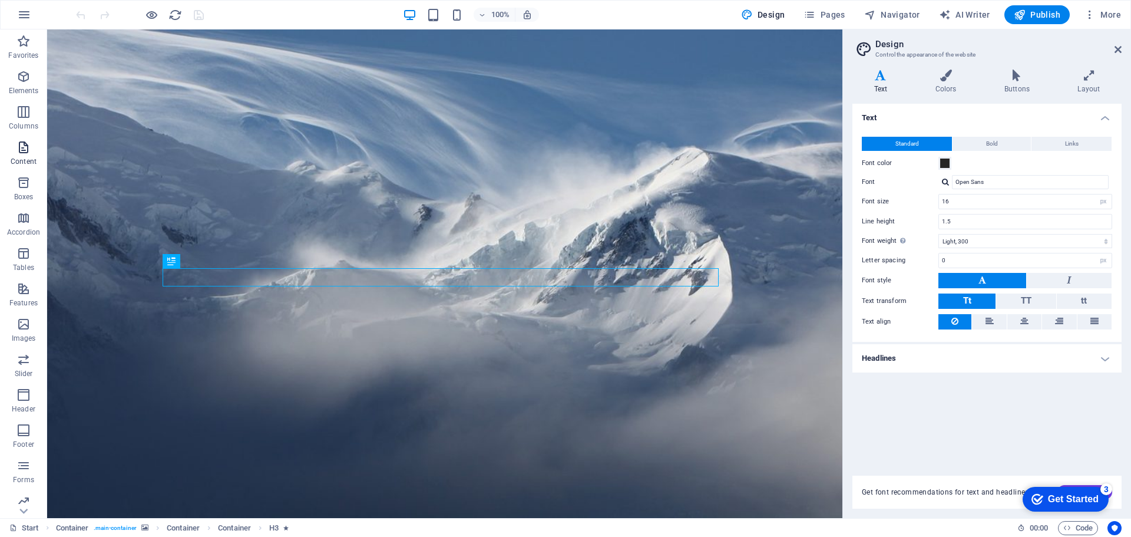
click at [23, 152] on icon "button" at bounding box center [23, 147] width 14 height 14
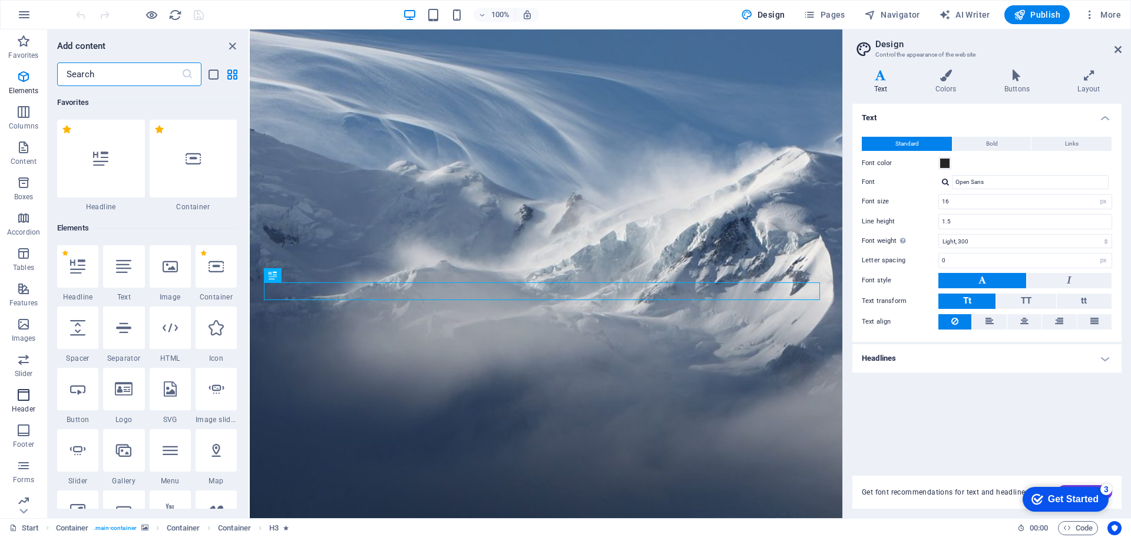
scroll to position [42, 0]
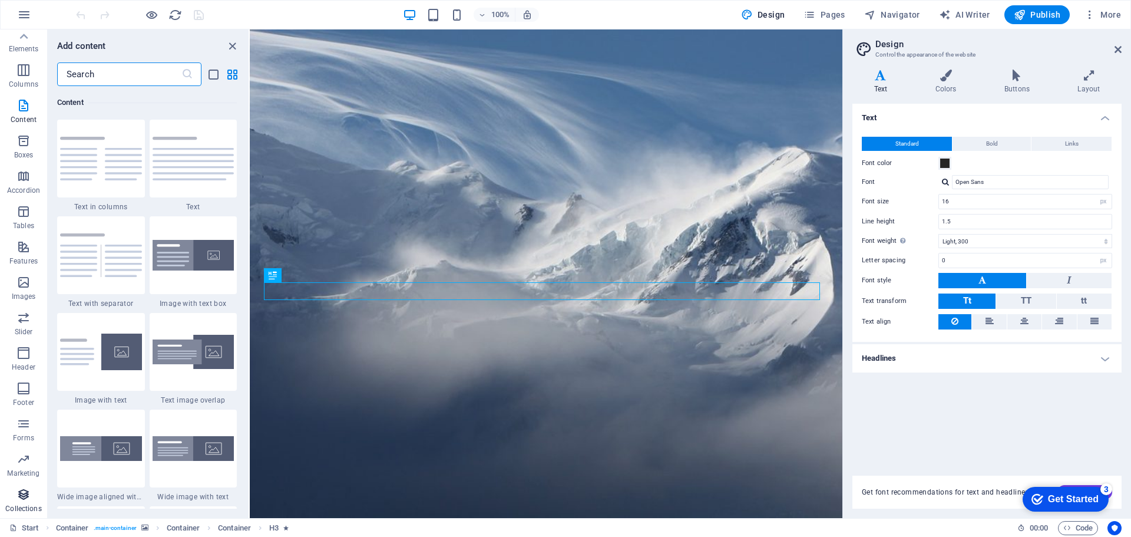
click at [28, 502] on span "Collections" at bounding box center [23, 501] width 47 height 28
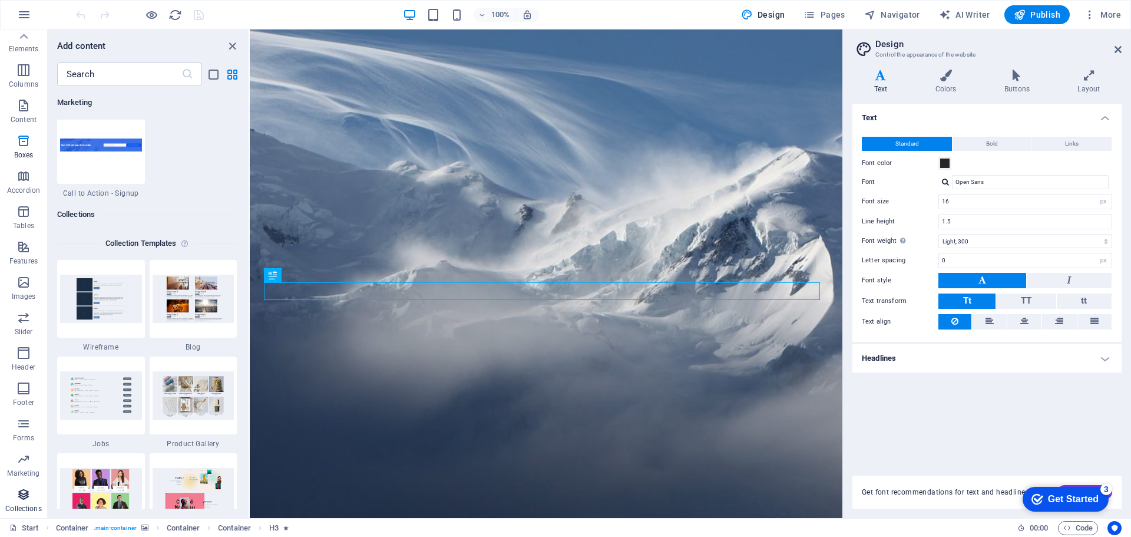
scroll to position [10783, 0]
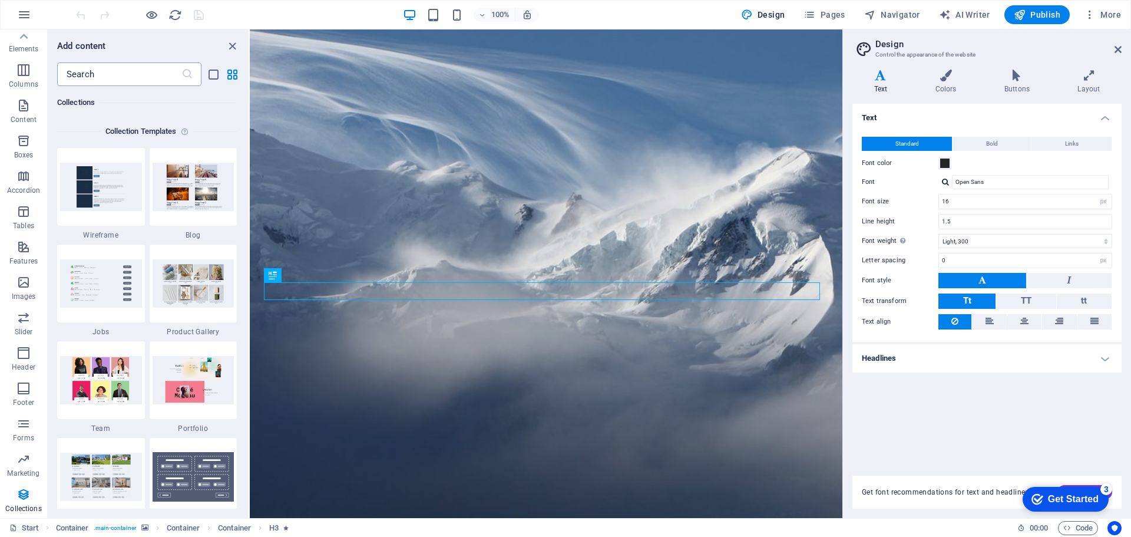
click at [153, 72] on input "text" at bounding box center [119, 74] width 124 height 24
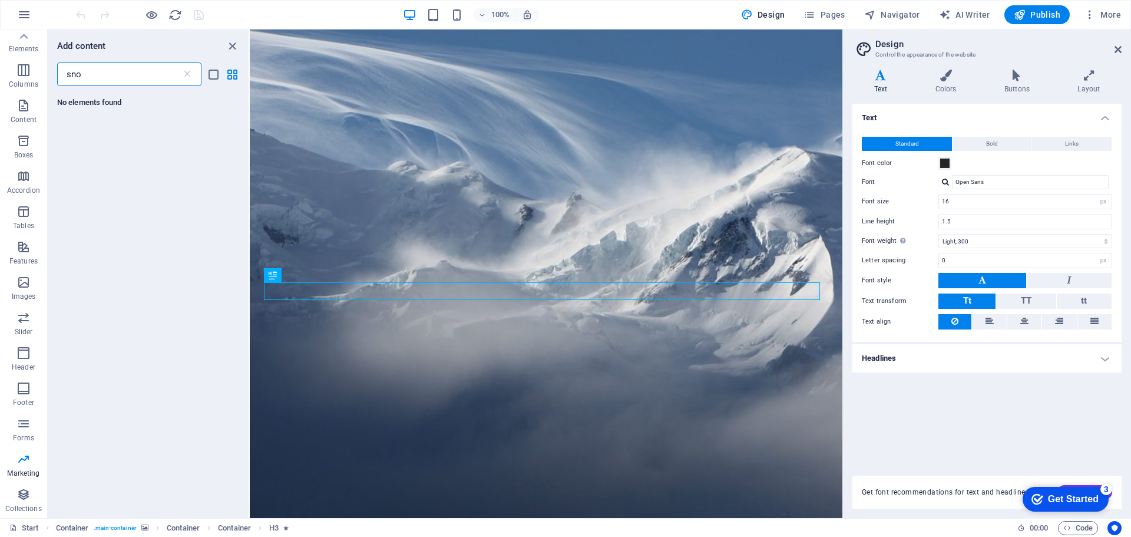
scroll to position [0, 0]
type input "s"
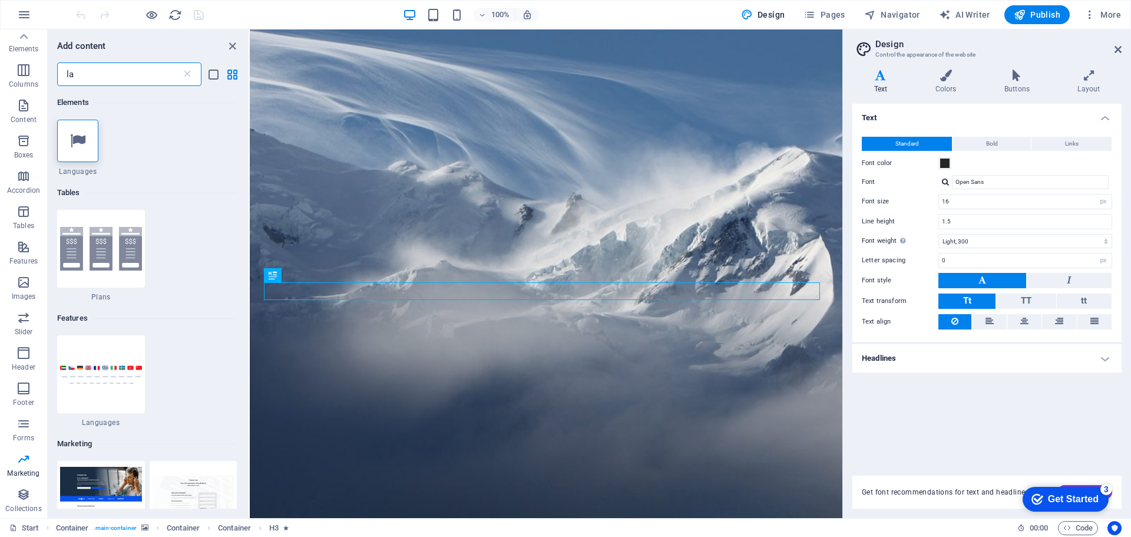
type input "l"
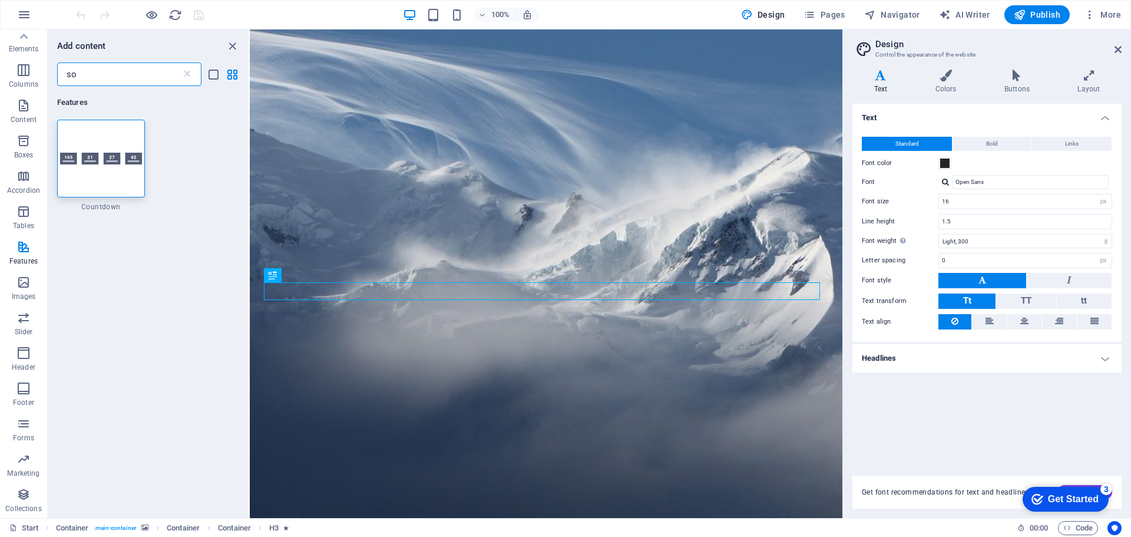
type input "s"
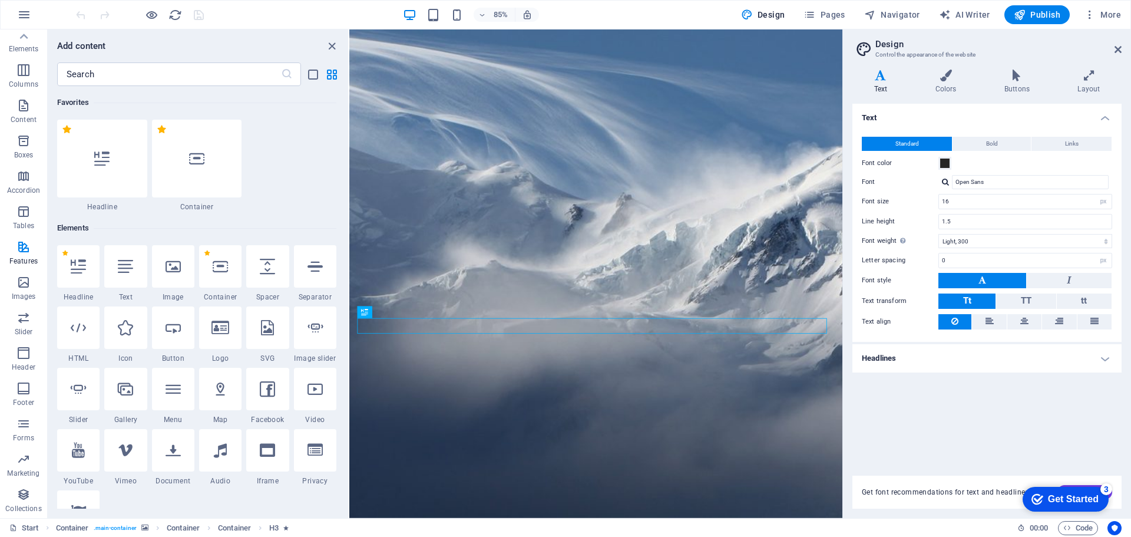
drag, startPoint x: 249, startPoint y: 180, endPoint x: 519, endPoint y: 167, distance: 270.7
click at [519, 167] on section "Favorites Elements Columns Content Boxes Accordion Tables Features Images Slide…" at bounding box center [421, 273] width 842 height 488
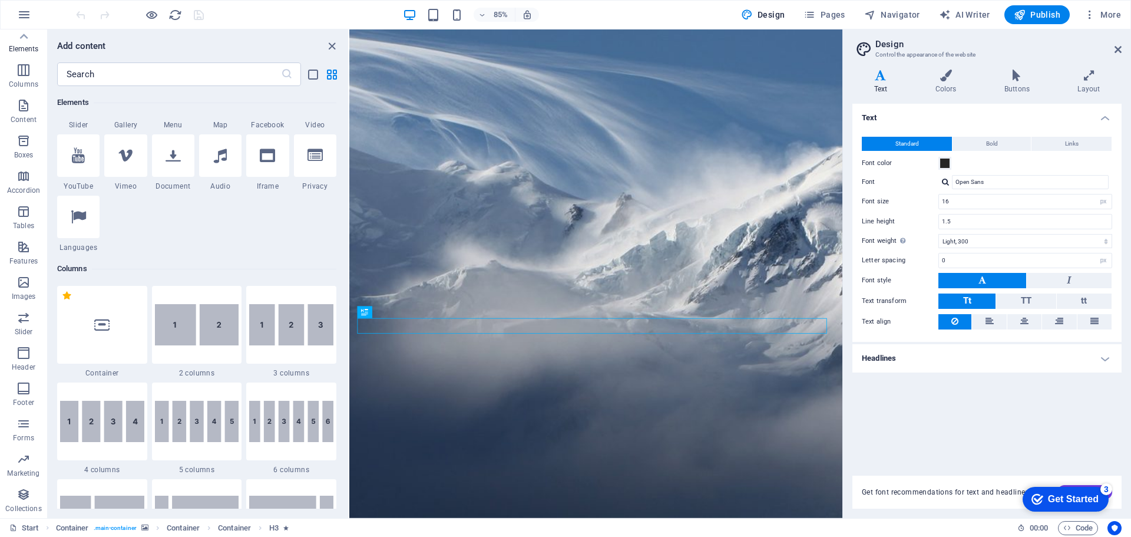
scroll to position [530, 0]
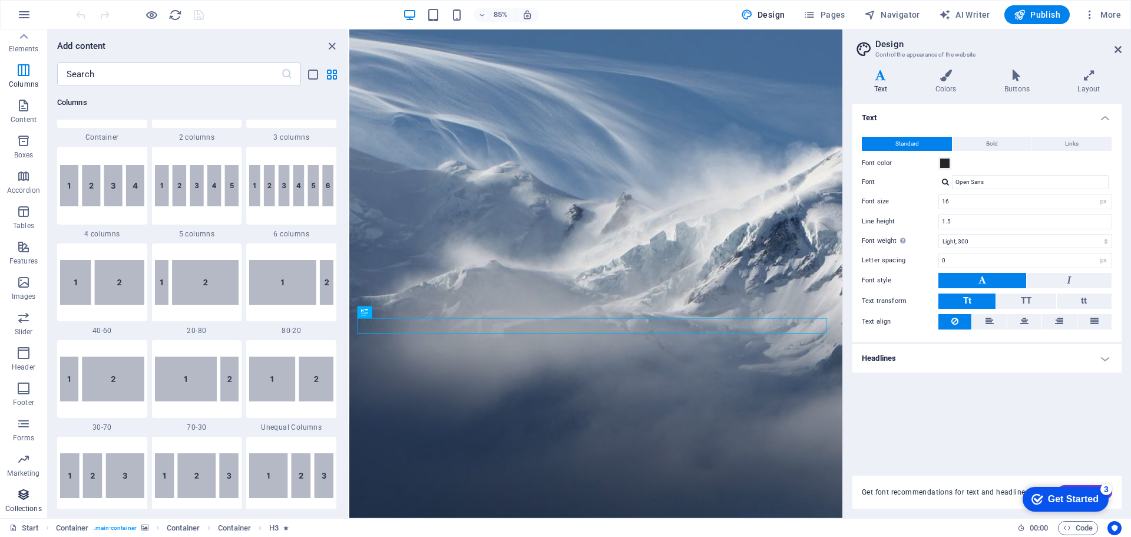
click at [27, 500] on icon "button" at bounding box center [23, 494] width 14 height 14
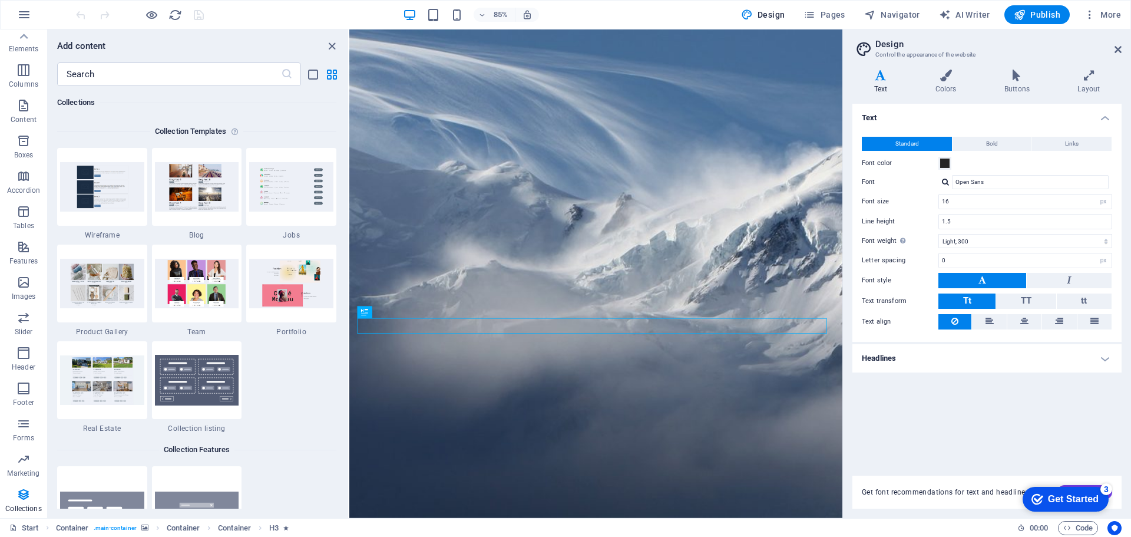
scroll to position [7494, 0]
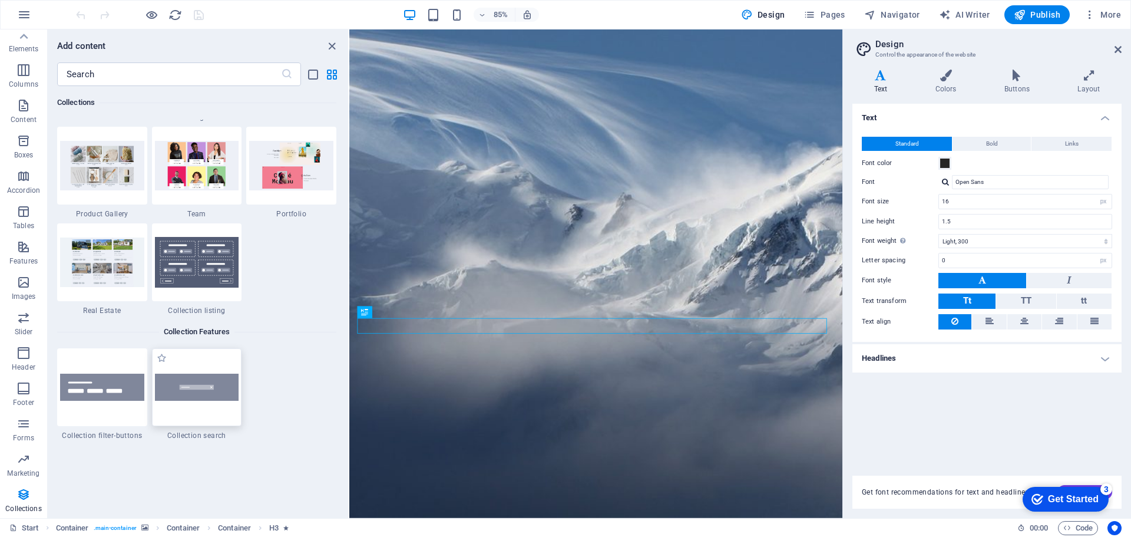
click at [191, 393] on img at bounding box center [197, 386] width 84 height 27
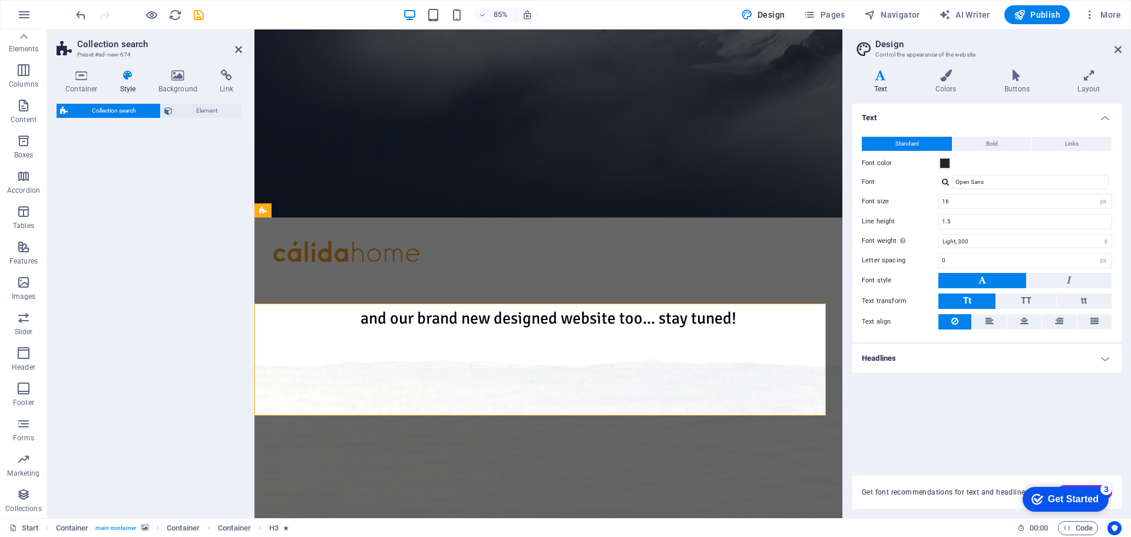
select select "px"
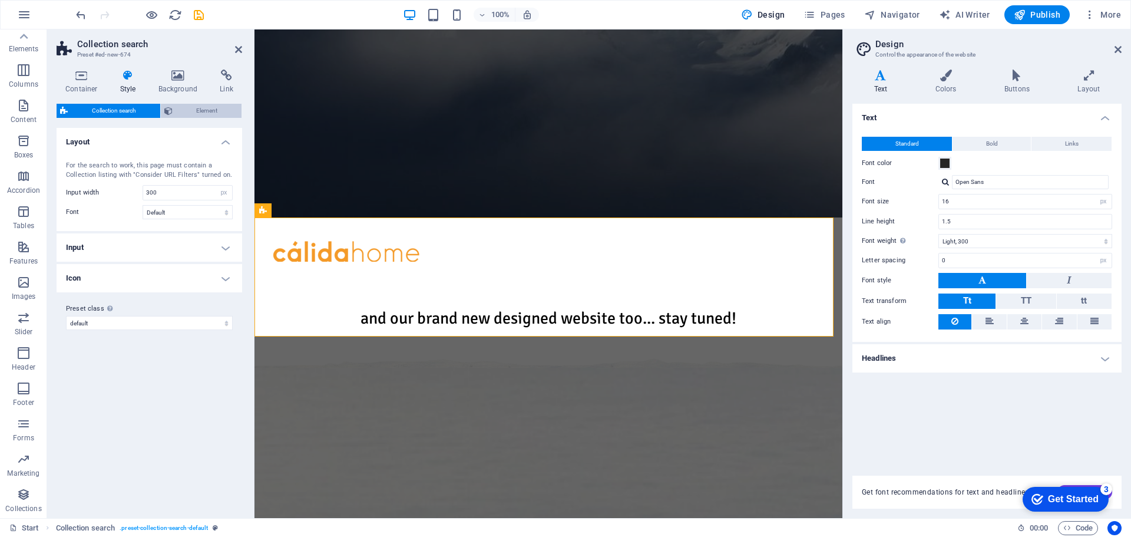
click at [196, 110] on span "Element" at bounding box center [207, 111] width 62 height 14
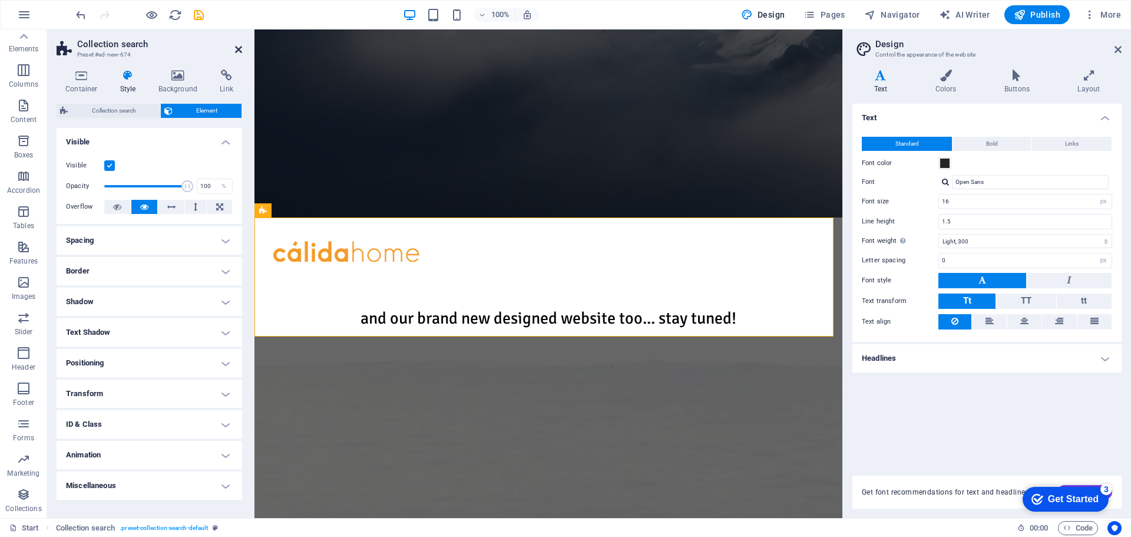
click at [239, 48] on icon at bounding box center [238, 49] width 7 height 9
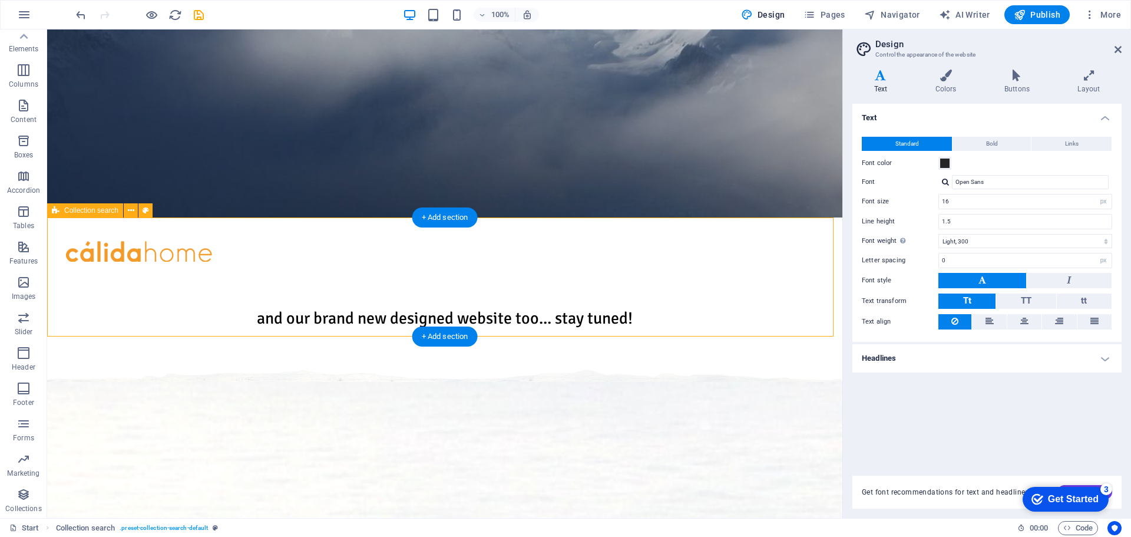
click at [135, 213] on button at bounding box center [131, 210] width 14 height 14
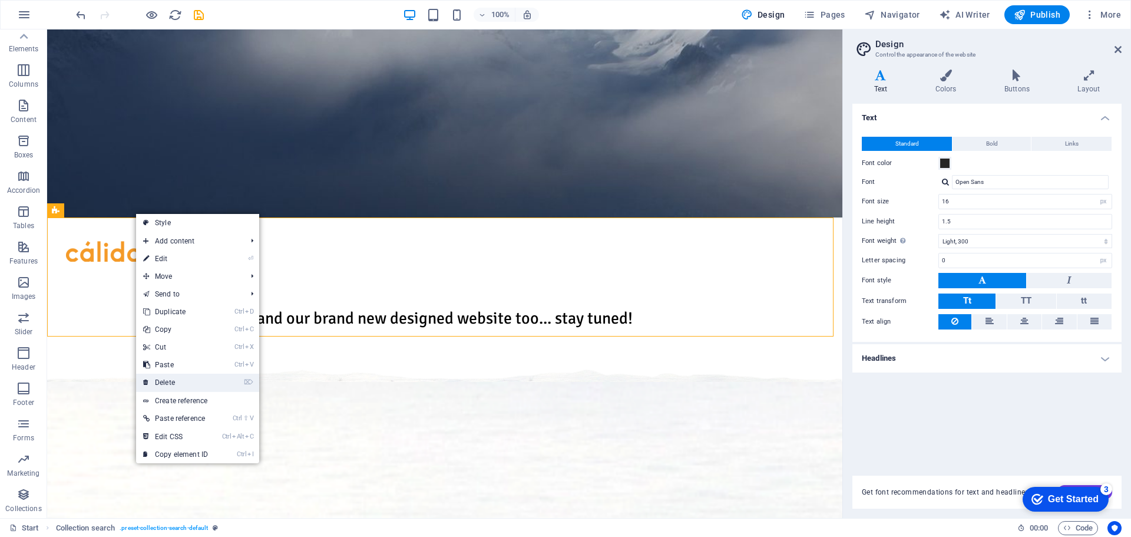
click at [164, 383] on link "⌦ Delete" at bounding box center [175, 382] width 79 height 18
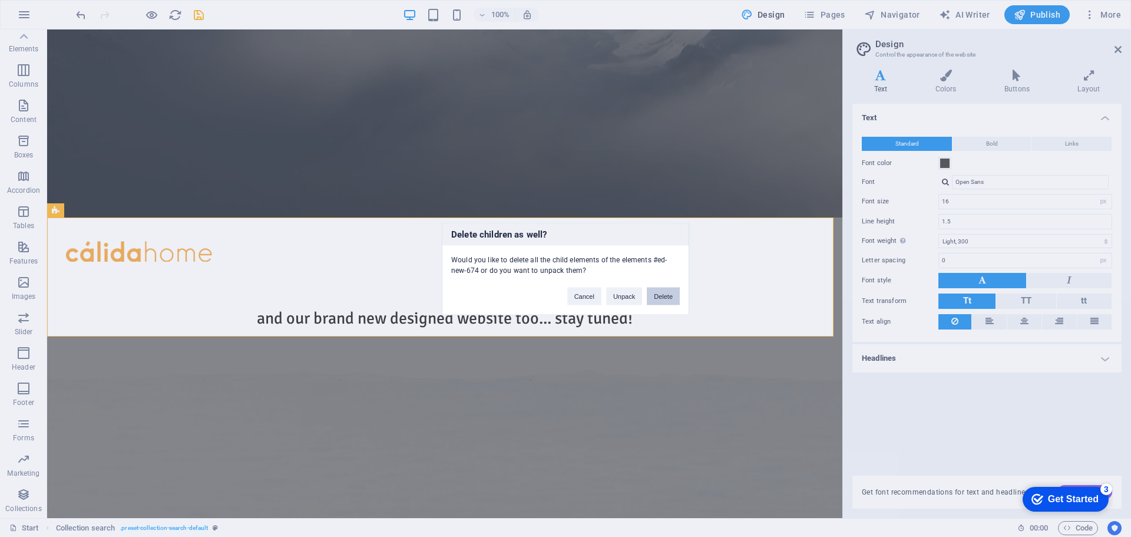
click at [666, 295] on button "Delete" at bounding box center [663, 296] width 33 height 18
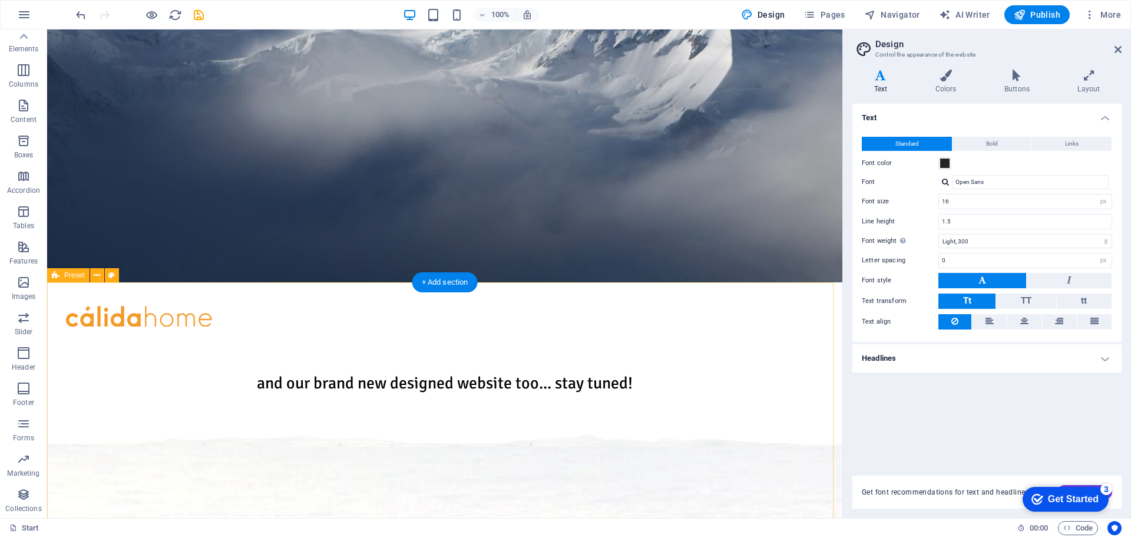
scroll to position [0, 0]
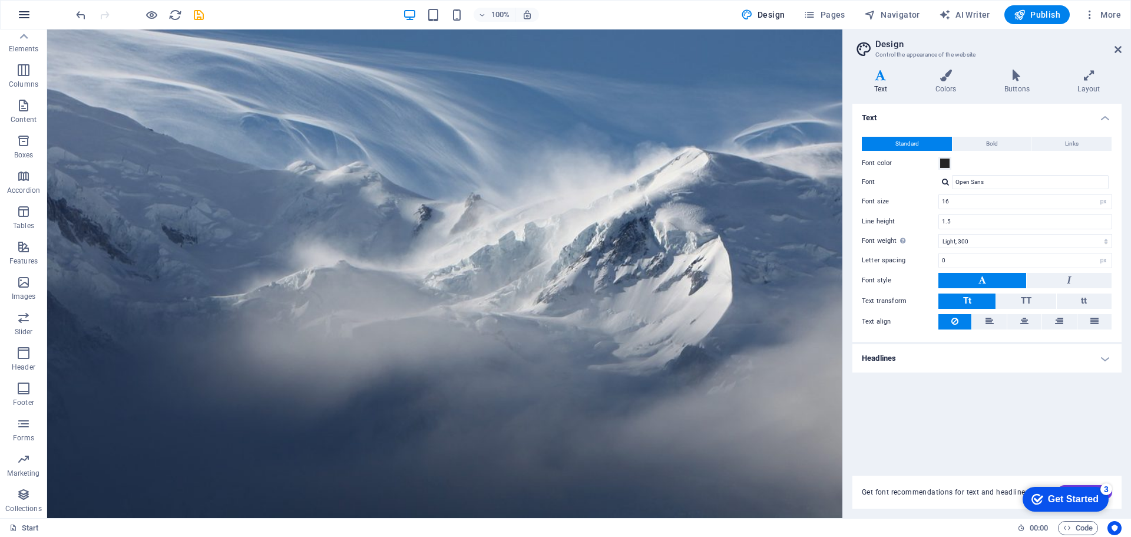
click at [28, 18] on icon "button" at bounding box center [24, 15] width 14 height 14
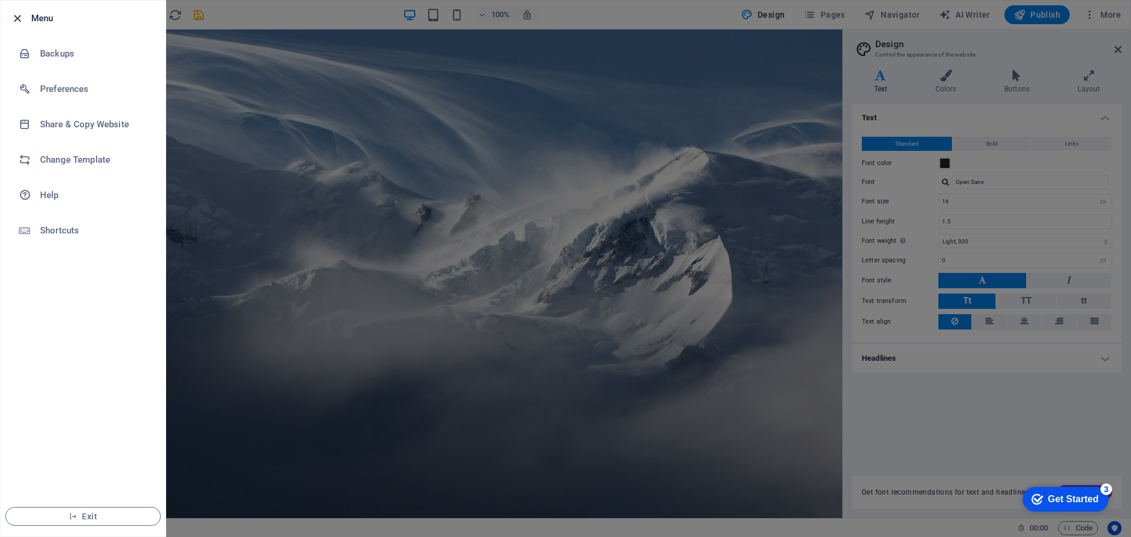
click at [18, 15] on icon "button" at bounding box center [18, 19] width 14 height 14
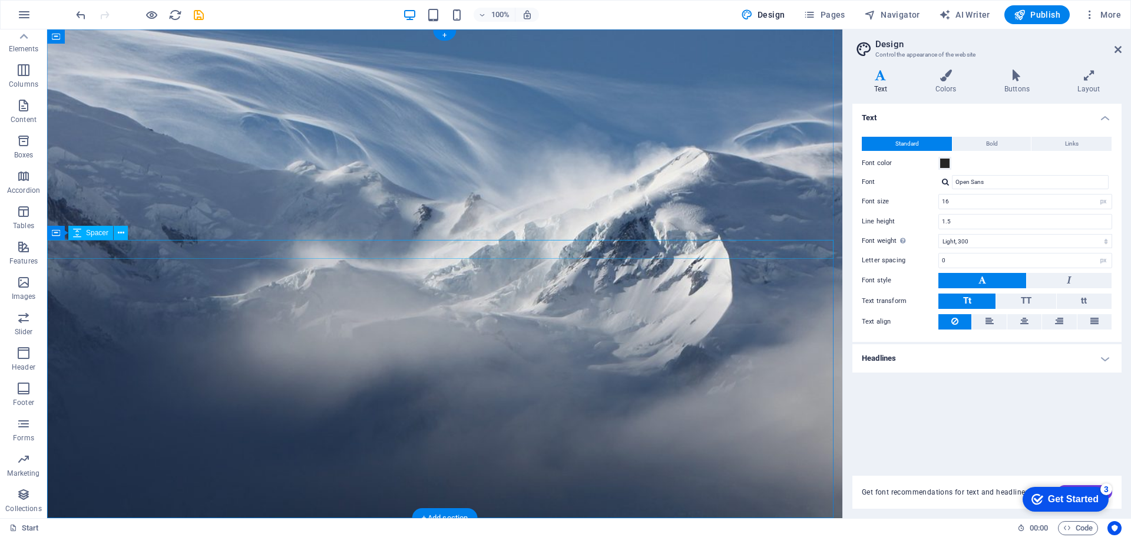
select select "px"
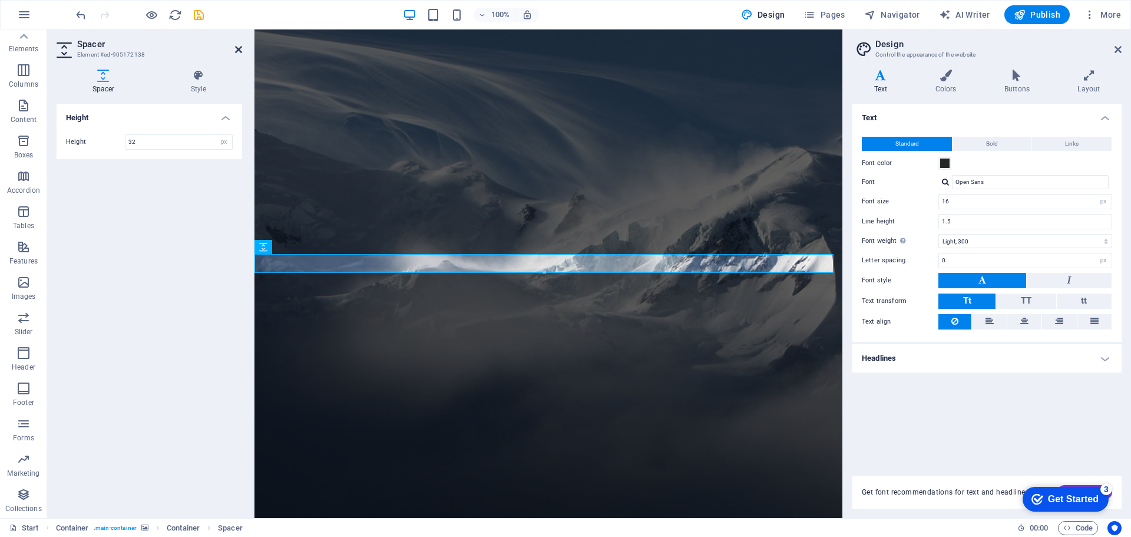
click at [237, 48] on icon at bounding box center [238, 49] width 7 height 9
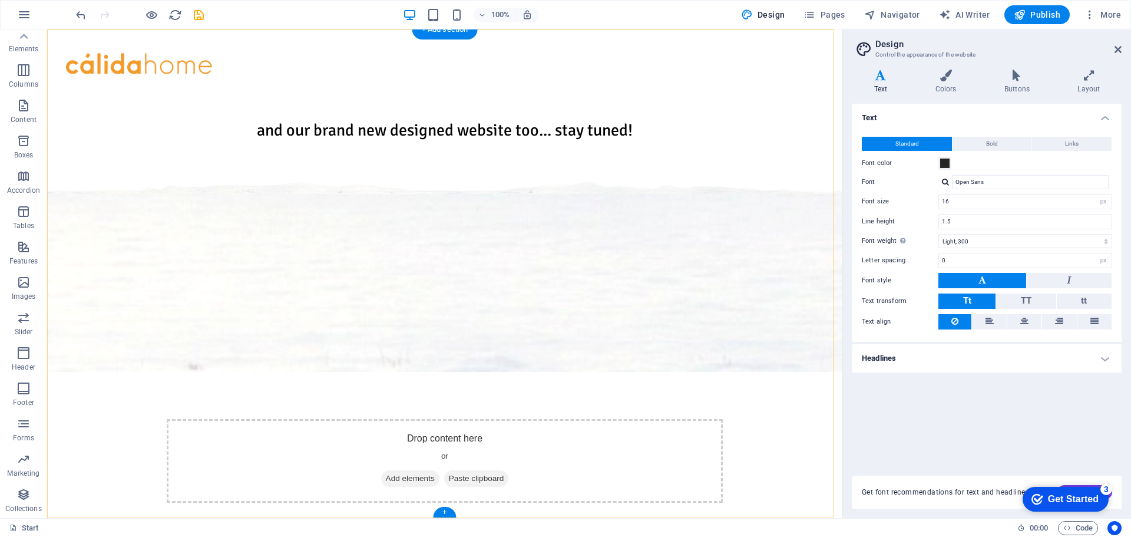
scroll to position [253, 0]
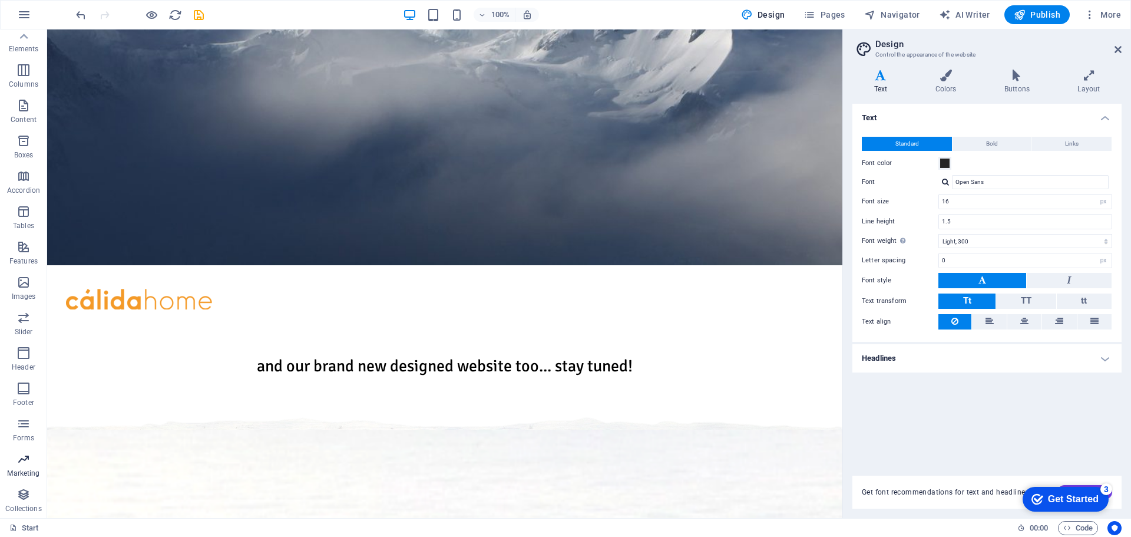
click at [19, 469] on p "Marketing" at bounding box center [23, 472] width 32 height 9
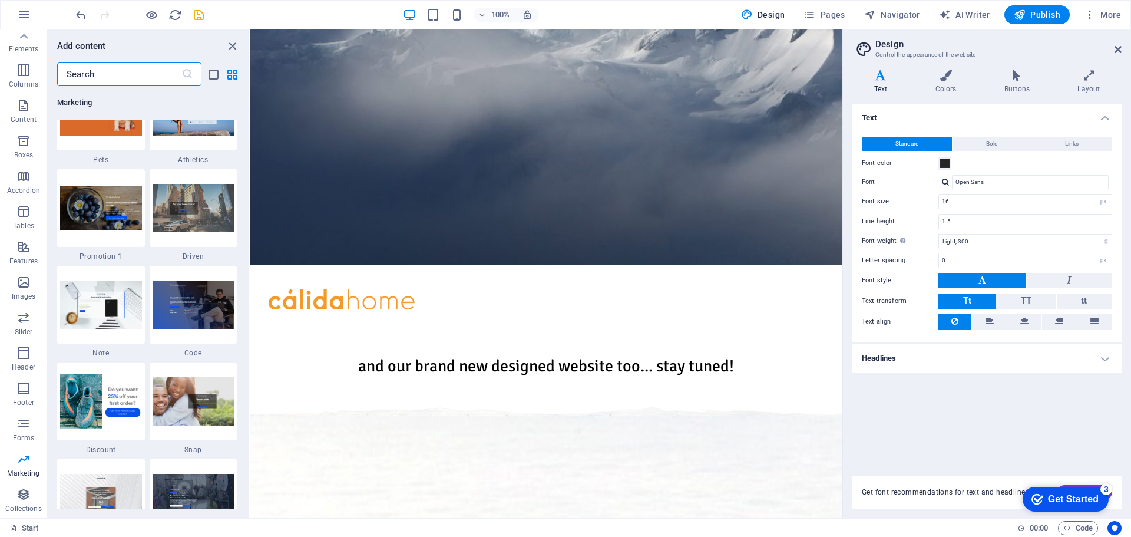
scroll to position [10184, 0]
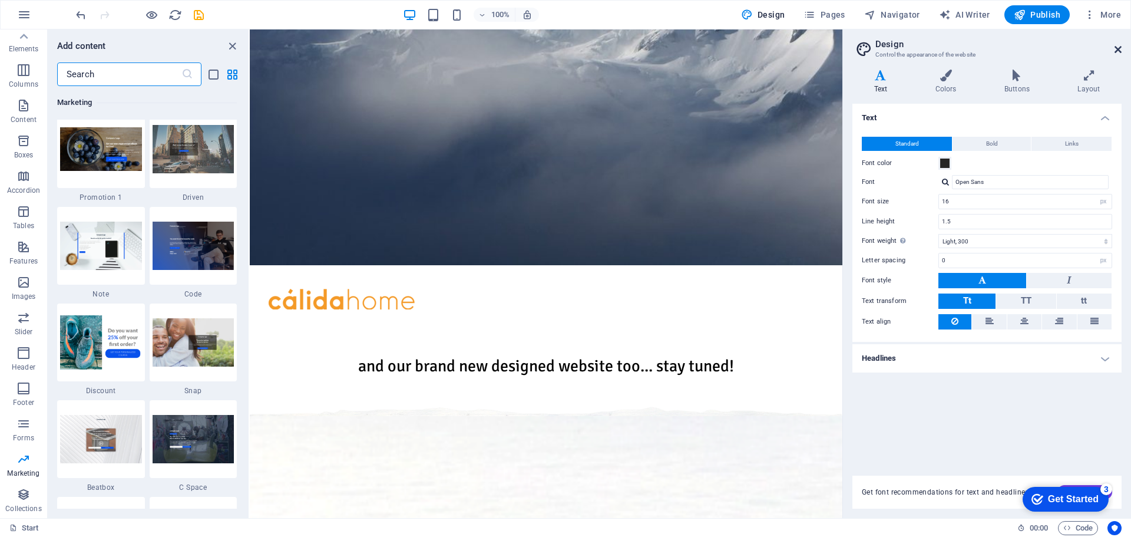
click at [1116, 49] on icon at bounding box center [1117, 49] width 7 height 9
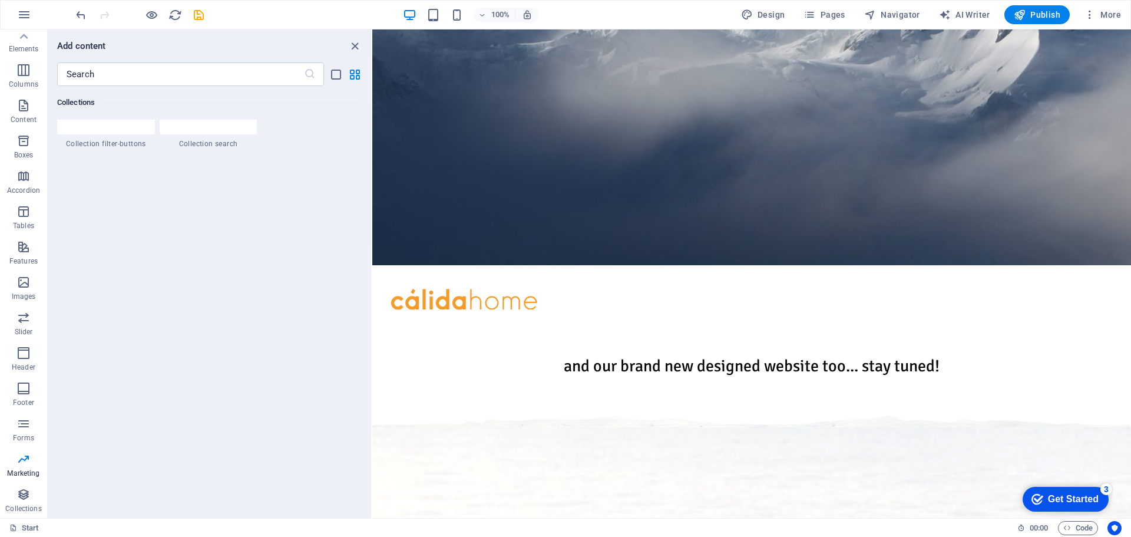
scroll to position [6932, 0]
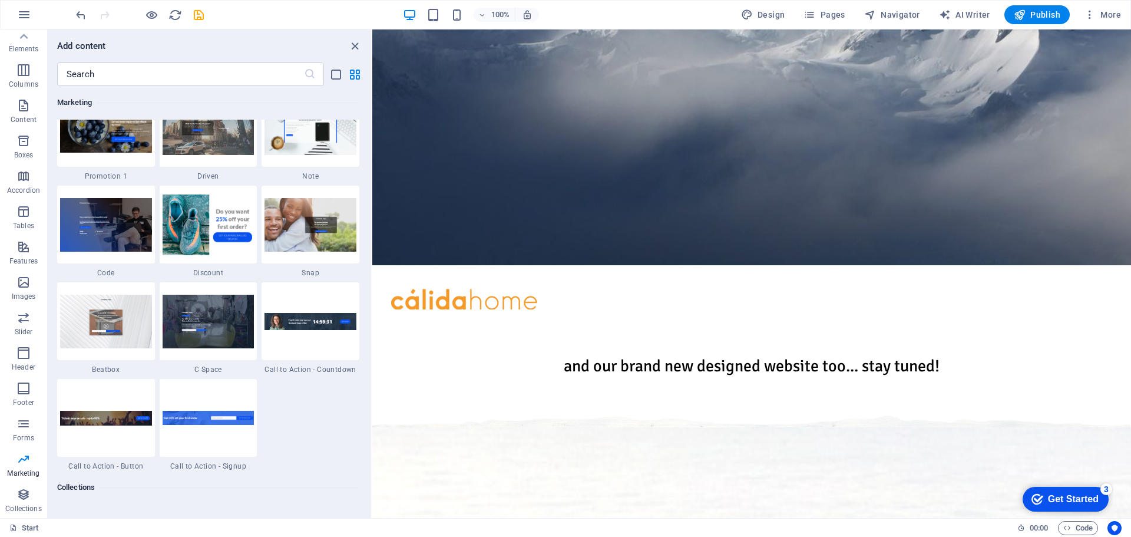
drag, startPoint x: 249, startPoint y: 315, endPoint x: 484, endPoint y: 310, distance: 235.1
click at [484, 310] on section "Favorites Elements Columns Content Boxes Accordion Tables Features Images Slide…" at bounding box center [565, 273] width 1131 height 488
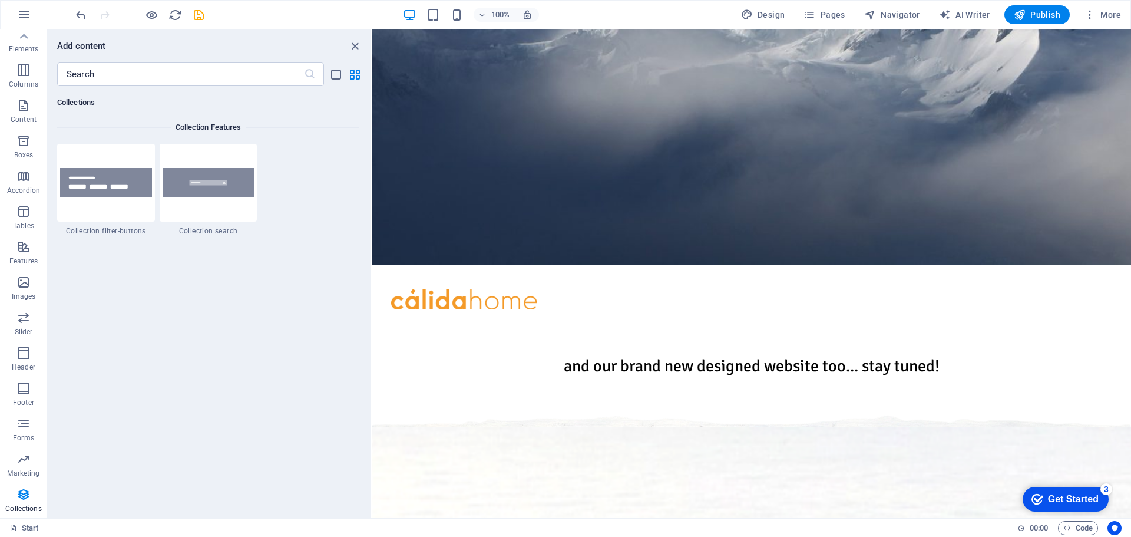
scroll to position [7697, 0]
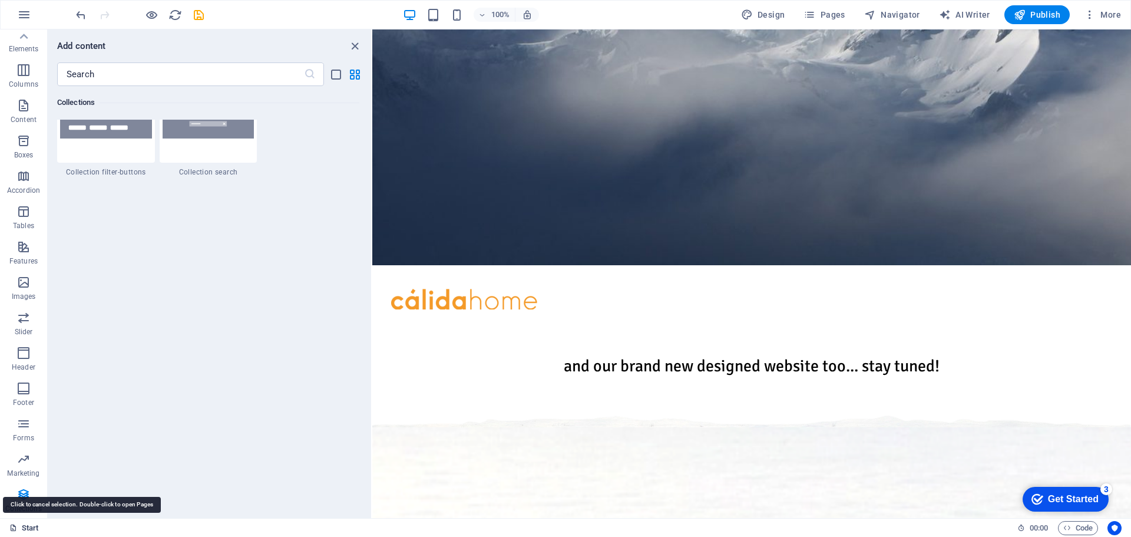
click at [31, 526] on link "Start" at bounding box center [23, 528] width 29 height 14
click at [29, 526] on link "Start" at bounding box center [23, 528] width 29 height 14
click at [27, 527] on link "Start" at bounding box center [23, 528] width 29 height 14
click at [355, 45] on icon "close panel" at bounding box center [355, 46] width 14 height 14
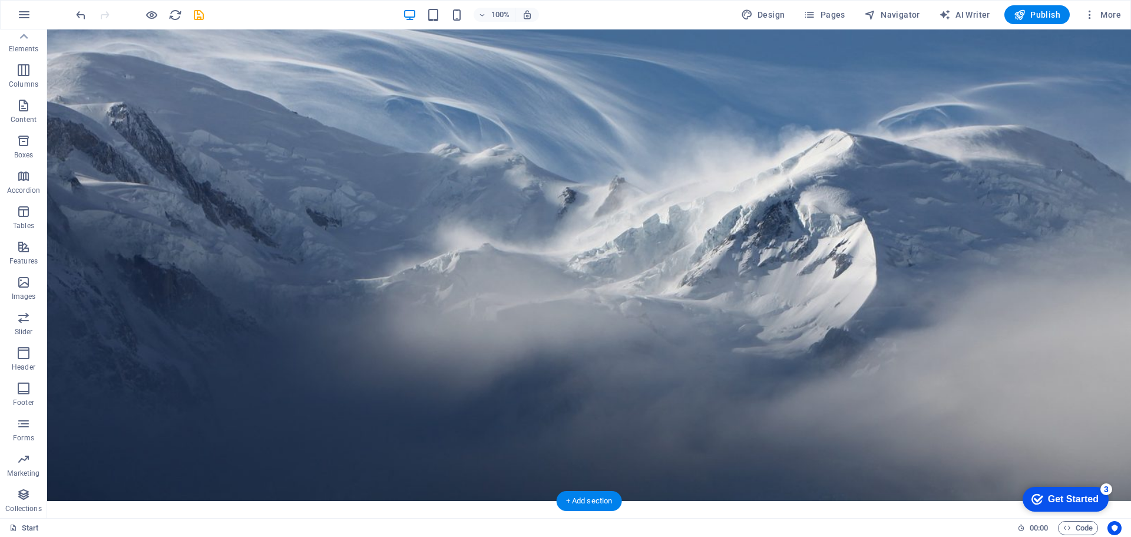
scroll to position [0, 0]
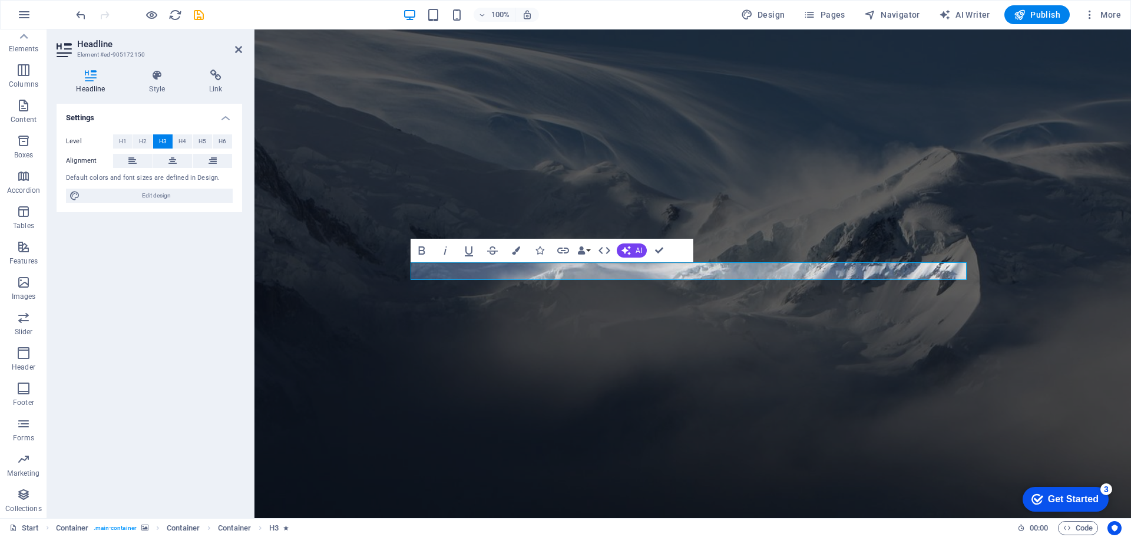
scroll to position [1, 0]
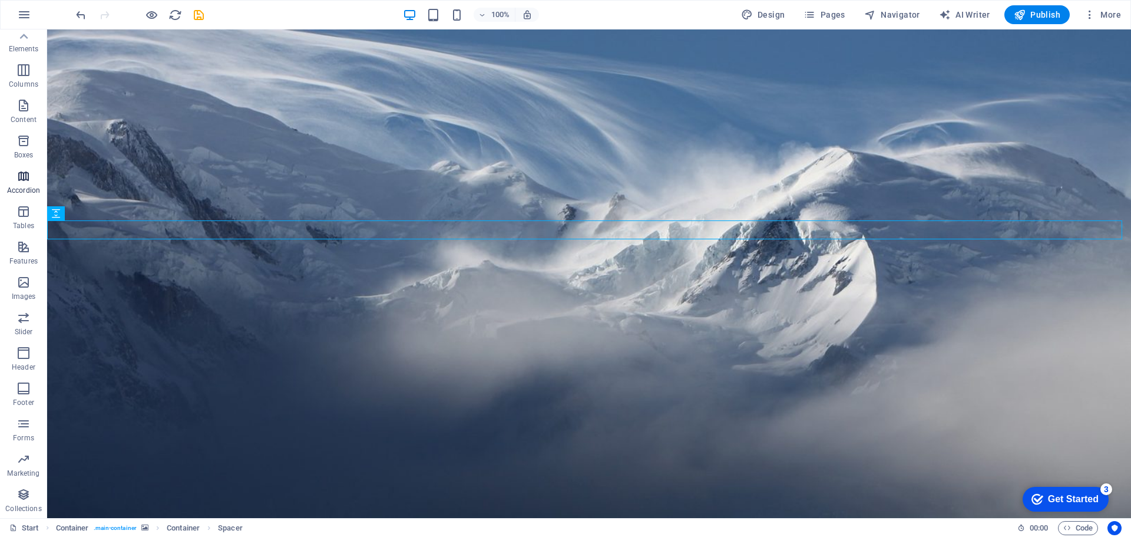
scroll to position [0, 0]
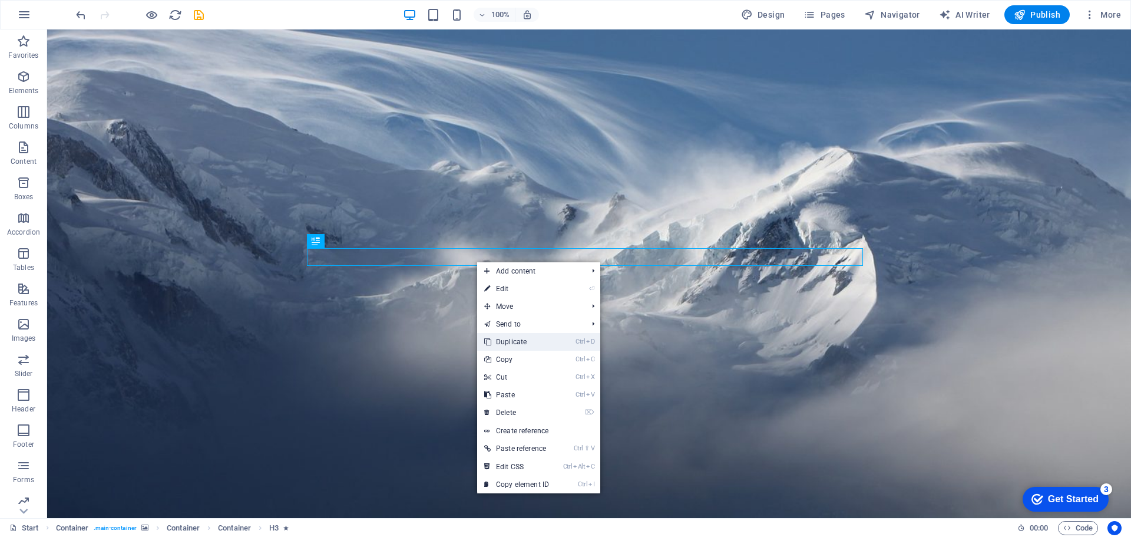
click at [525, 342] on link "Ctrl D Duplicate" at bounding box center [516, 342] width 79 height 18
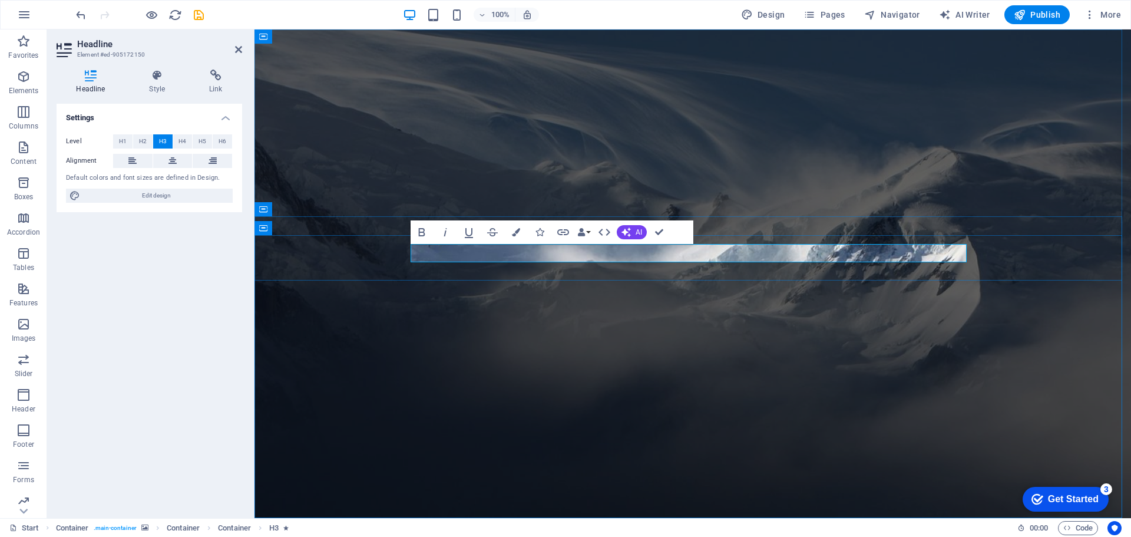
click at [183, 143] on span "H4" at bounding box center [182, 141] width 8 height 14
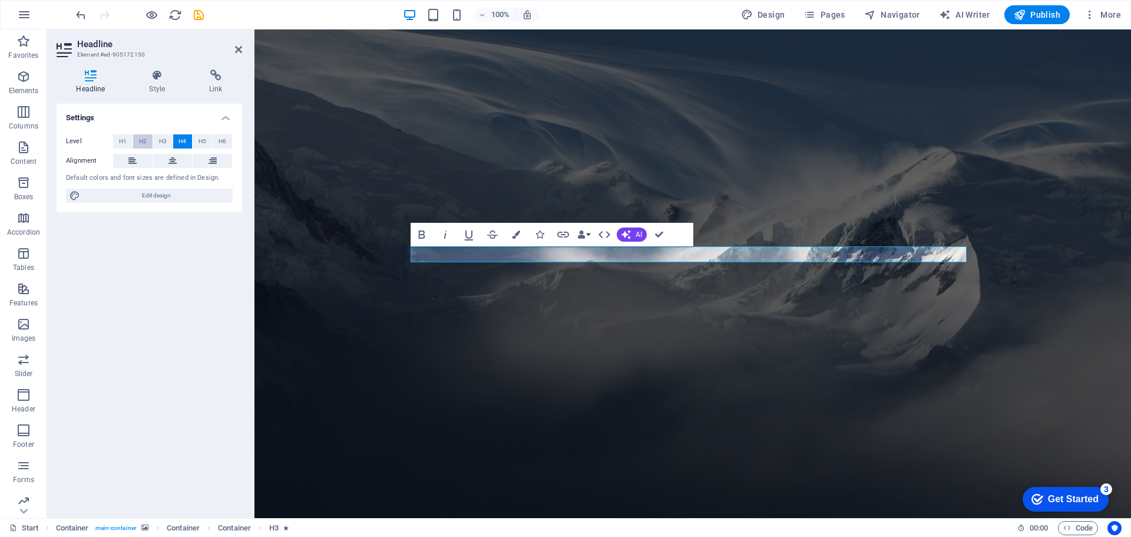
click at [141, 143] on span "H2" at bounding box center [143, 141] width 8 height 14
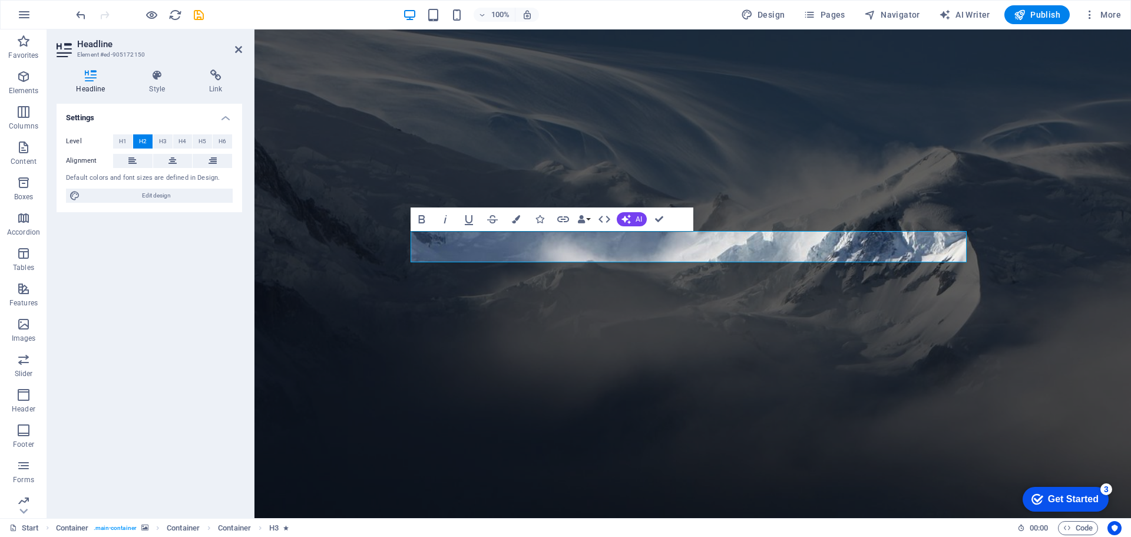
click at [682, 138] on figure at bounding box center [692, 273] width 876 height 488
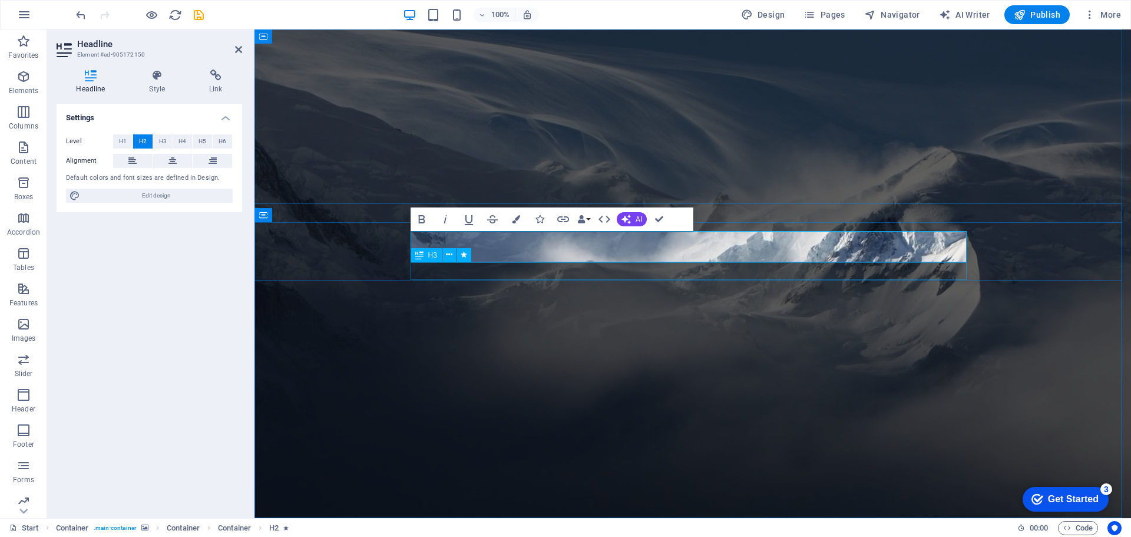
drag, startPoint x: 599, startPoint y: 243, endPoint x: 902, endPoint y: 277, distance: 305.2
click at [516, 218] on icon "button" at bounding box center [516, 219] width 8 height 8
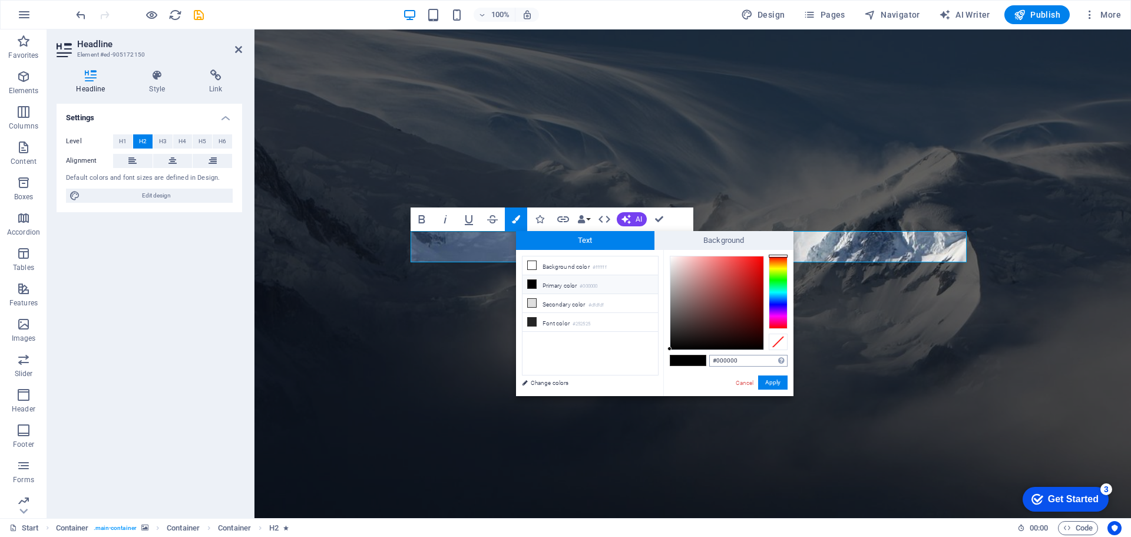
drag, startPoint x: 743, startPoint y: 362, endPoint x: 733, endPoint y: 360, distance: 10.1
click at [733, 360] on input "#000000" at bounding box center [748, 361] width 78 height 12
drag, startPoint x: 669, startPoint y: 348, endPoint x: 667, endPoint y: 342, distance: 6.3
click at [667, 342] on div "#111111 Supported formats #0852ed rgb(8, 82, 237) rgba(8, 82, 237, 90%) hsv(221…" at bounding box center [728, 408] width 130 height 317
click at [670, 339] on div at bounding box center [670, 340] width 4 height 4
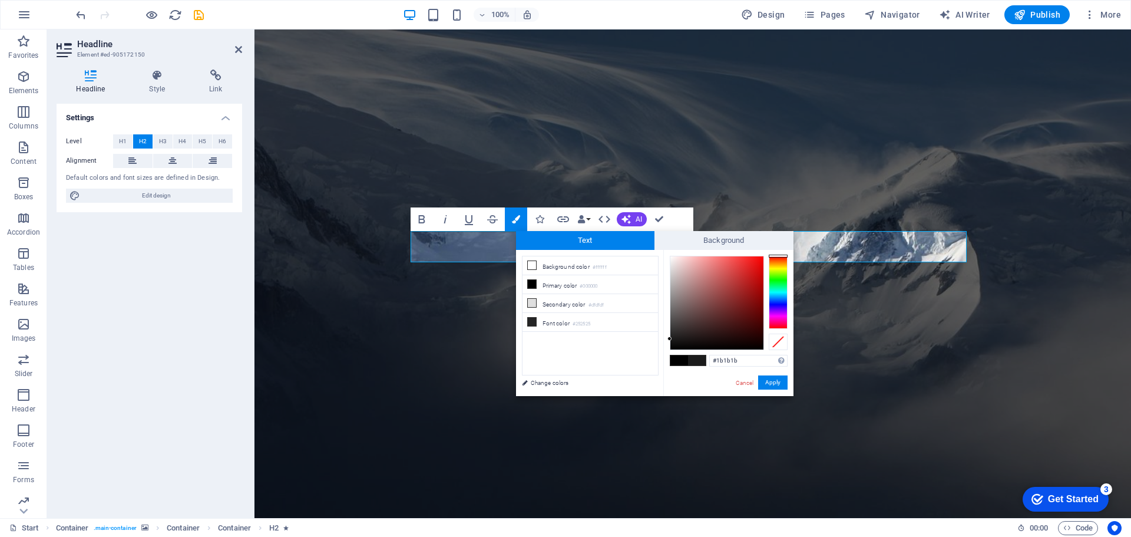
click at [670, 339] on div at bounding box center [669, 338] width 4 height 4
click at [671, 339] on div at bounding box center [671, 339] width 4 height 4
drag, startPoint x: 721, startPoint y: 362, endPoint x: 739, endPoint y: 361, distance: 17.7
click at [739, 361] on input "#191919" at bounding box center [748, 361] width 78 height 12
type input "#111111"
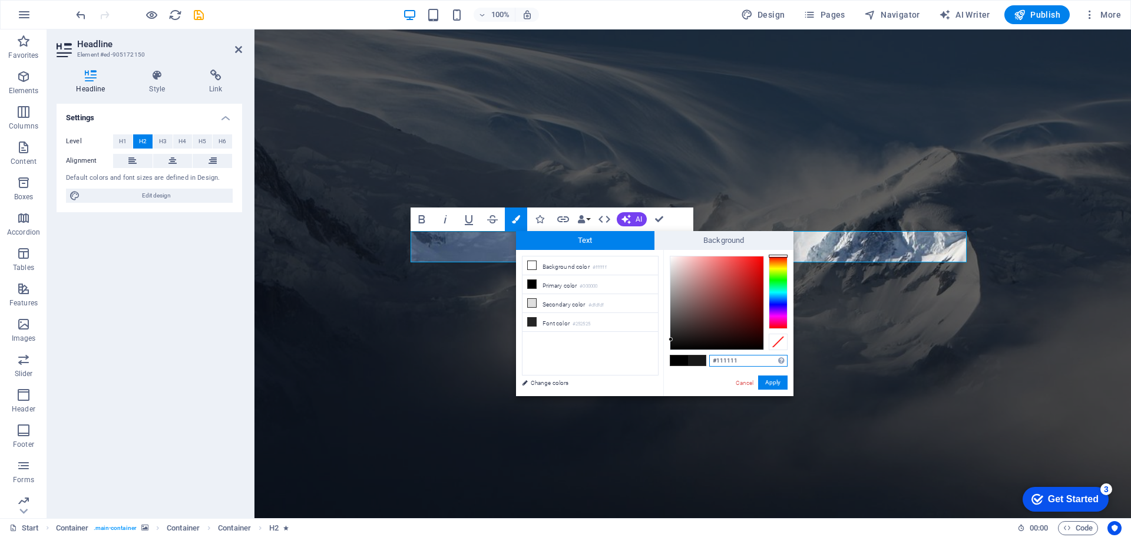
click at [745, 359] on input "#111111" at bounding box center [748, 361] width 78 height 12
click at [773, 378] on button "Apply" at bounding box center [772, 382] width 29 height 14
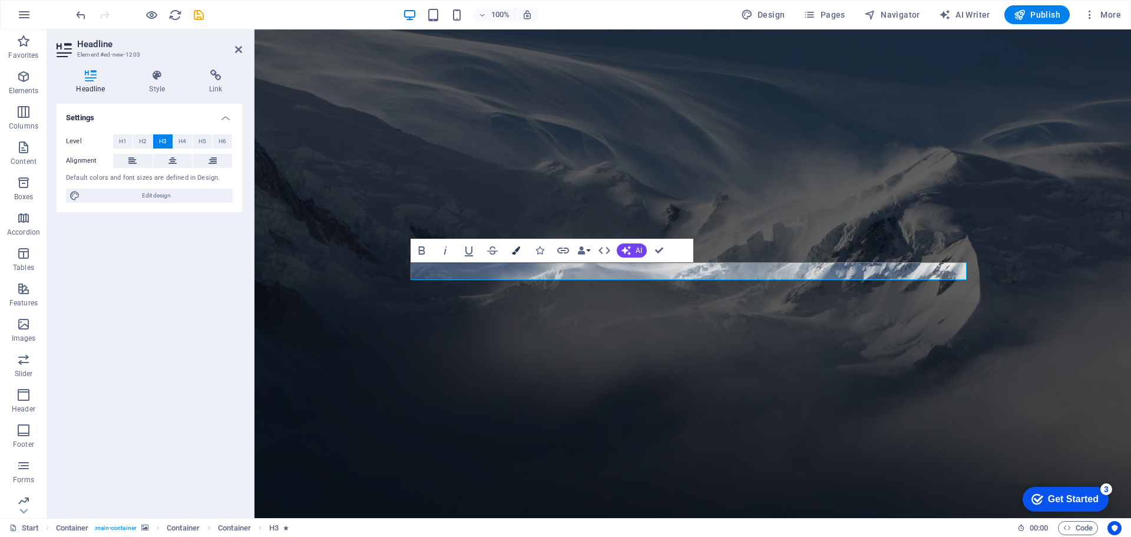
click at [522, 251] on button "Colors" at bounding box center [516, 251] width 22 height 24
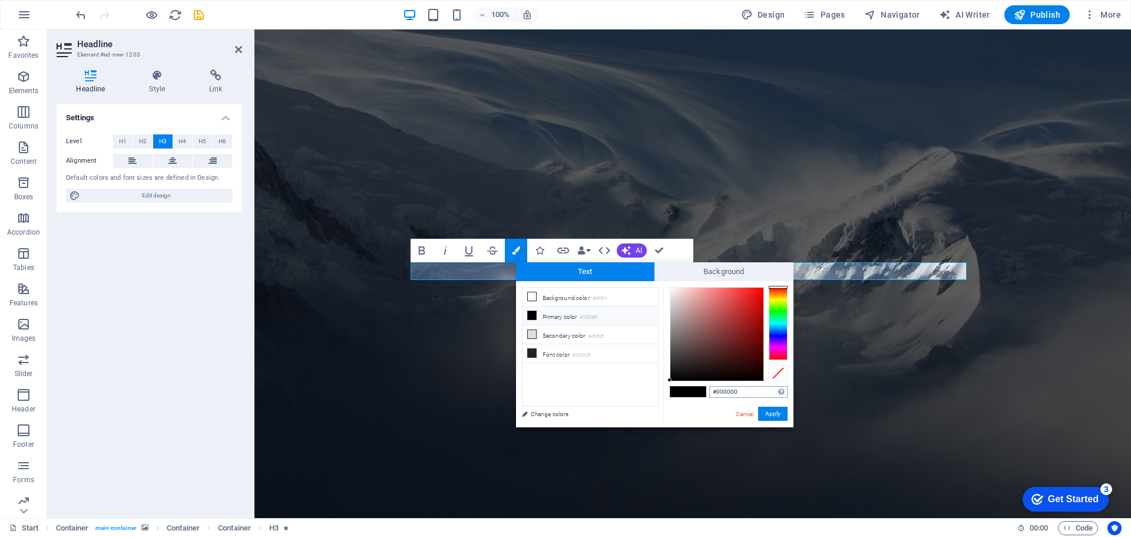
drag, startPoint x: 740, startPoint y: 392, endPoint x: 717, endPoint y: 393, distance: 23.6
click at [717, 393] on input "#000000" at bounding box center [748, 392] width 78 height 12
type input "#111111"
click at [772, 409] on button "Apply" at bounding box center [772, 413] width 29 height 14
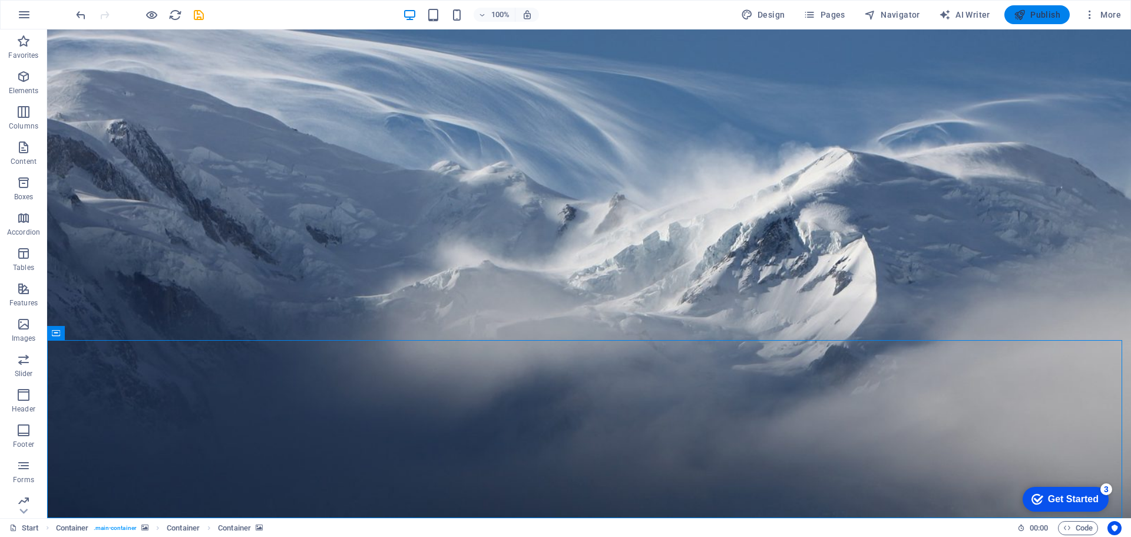
click at [1048, 14] on span "Publish" at bounding box center [1037, 15] width 47 height 12
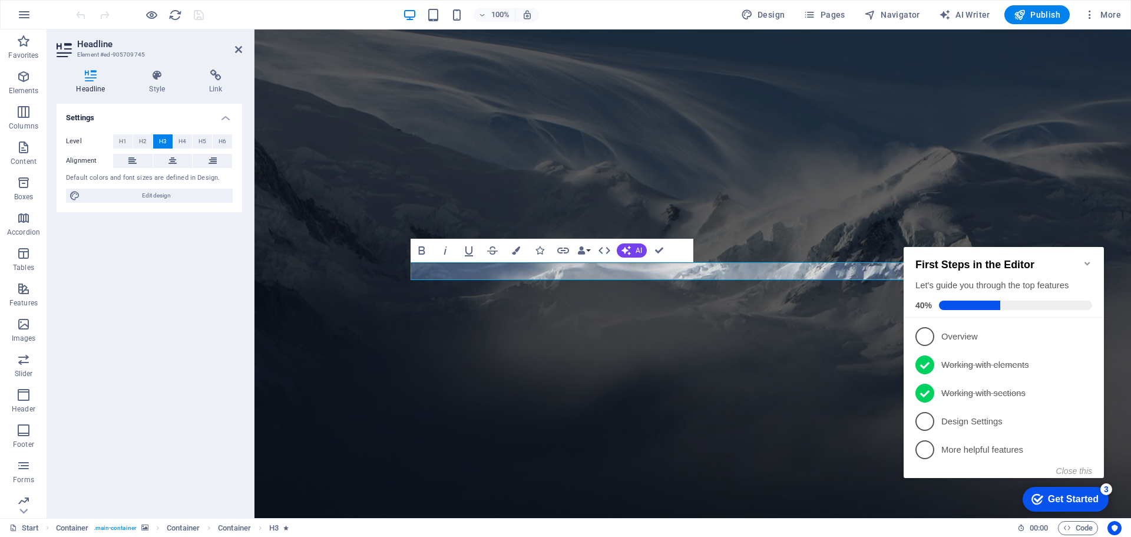
scroll to position [1, 0]
click at [166, 81] on h4 "Style" at bounding box center [160, 82] width 60 height 25
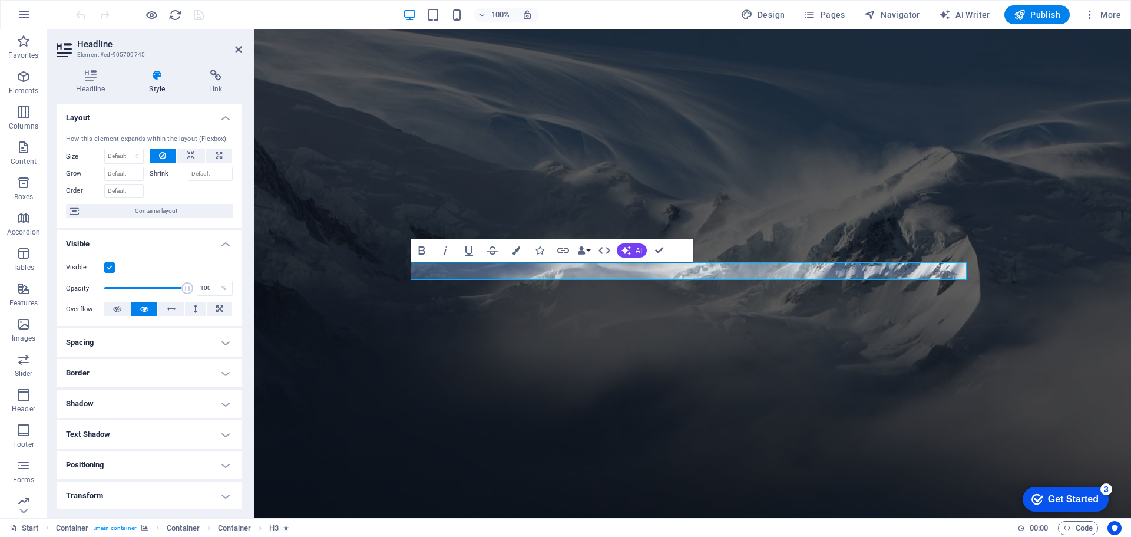
scroll to position [93, 0]
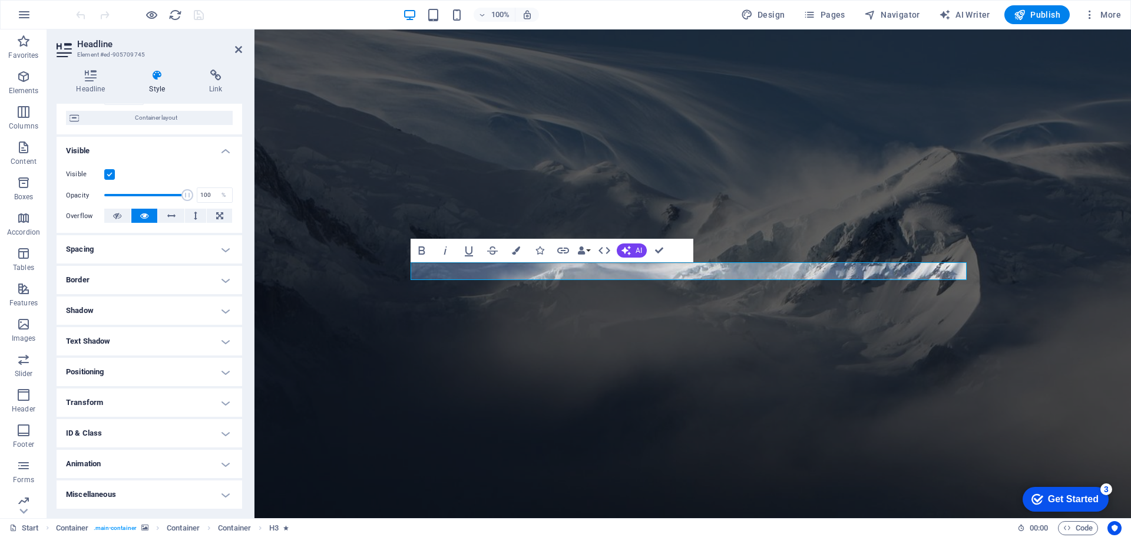
click at [228, 371] on h4 "Positioning" at bounding box center [150, 372] width 186 height 28
click at [228, 371] on h4 "Positioning" at bounding box center [150, 368] width 186 height 21
click at [224, 464] on h4 "Animation" at bounding box center [150, 463] width 186 height 28
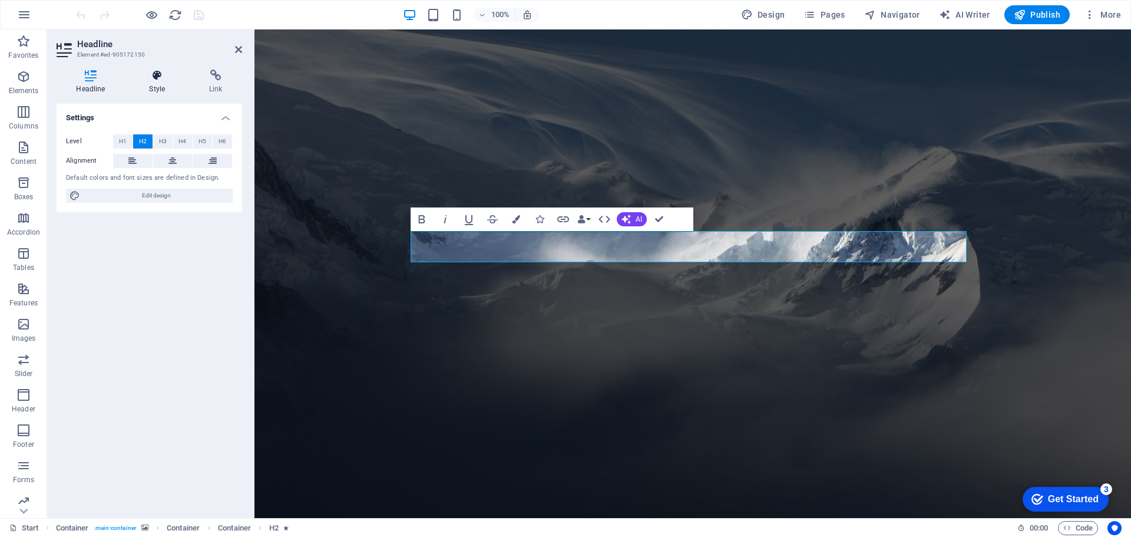
click at [166, 81] on h4 "Style" at bounding box center [160, 82] width 60 height 25
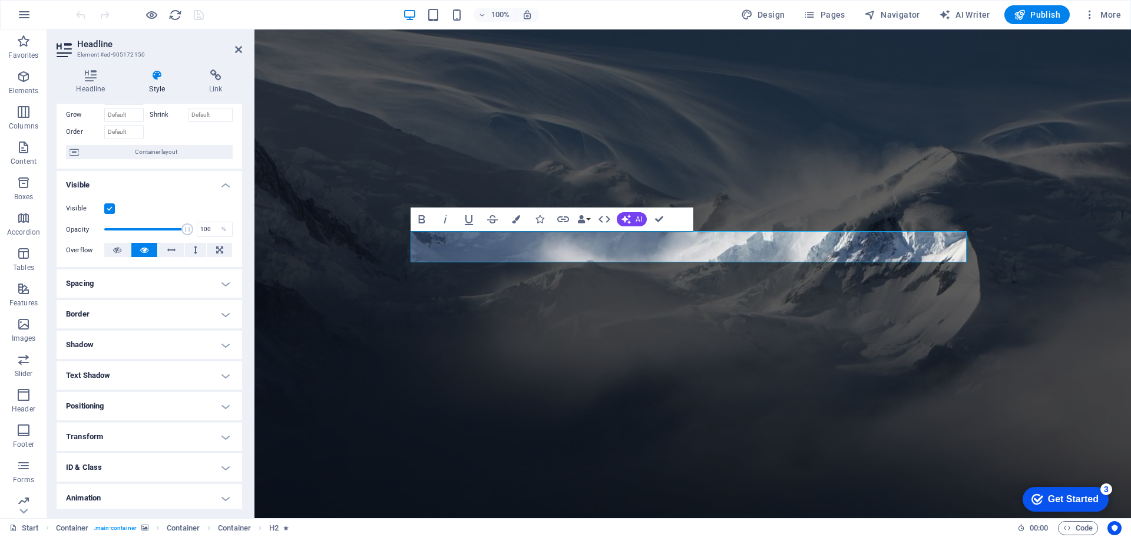
scroll to position [93, 0]
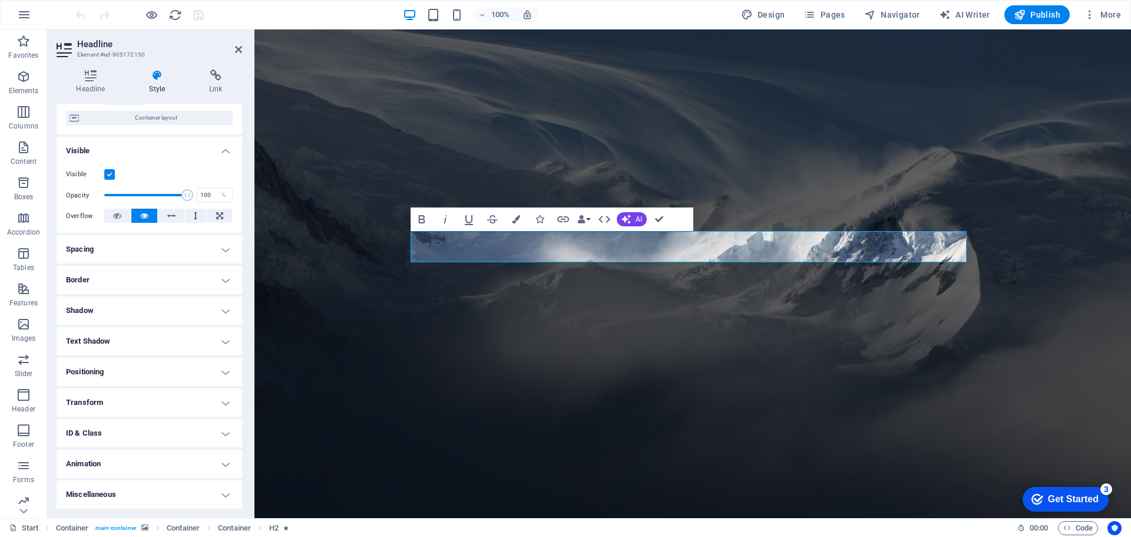
click at [171, 460] on h4 "Animation" at bounding box center [150, 463] width 186 height 28
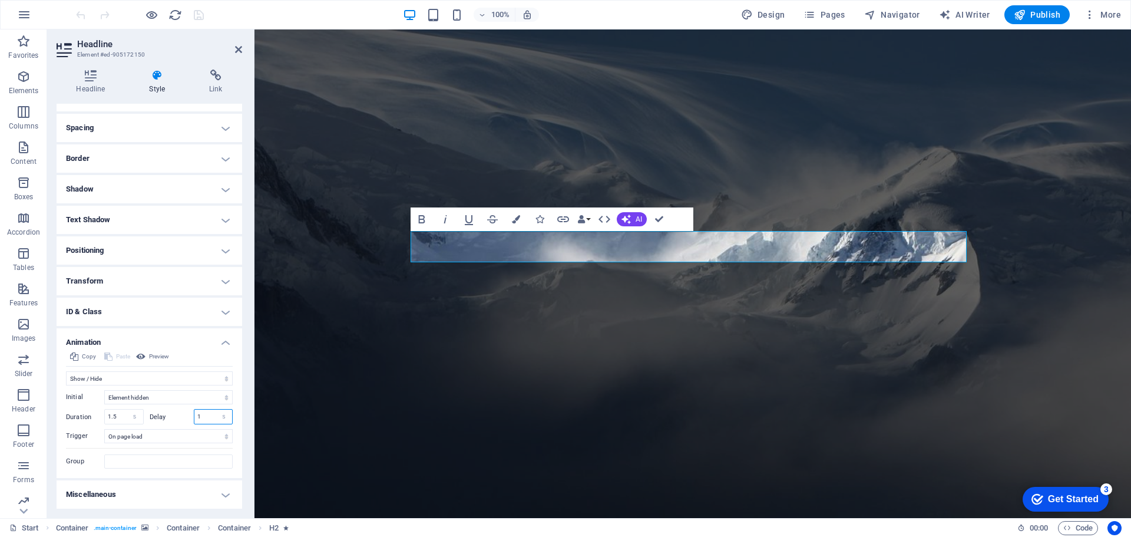
drag, startPoint x: 199, startPoint y: 418, endPoint x: 192, endPoint y: 416, distance: 7.3
click at [194, 416] on div "1 s ms" at bounding box center [213, 416] width 39 height 15
type input ".5"
click at [173, 414] on label "Delay" at bounding box center [172, 417] width 44 height 6
click at [197, 399] on select "Element hidden Element shown" at bounding box center [168, 397] width 128 height 14
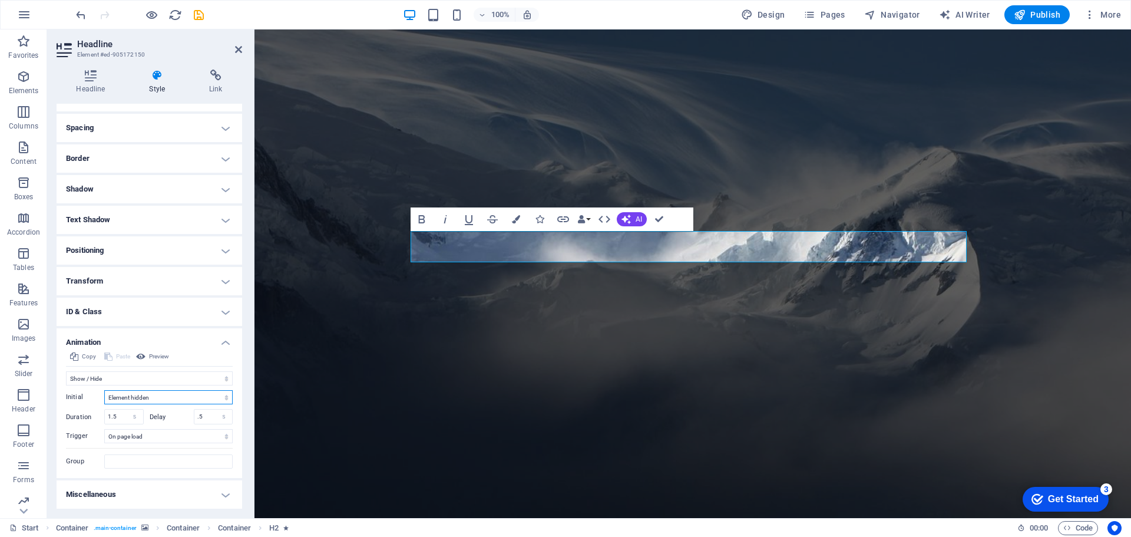
click at [197, 399] on select "Element hidden Element shown" at bounding box center [168, 397] width 128 height 14
click at [1037, 12] on span "Publish" at bounding box center [1037, 15] width 47 height 12
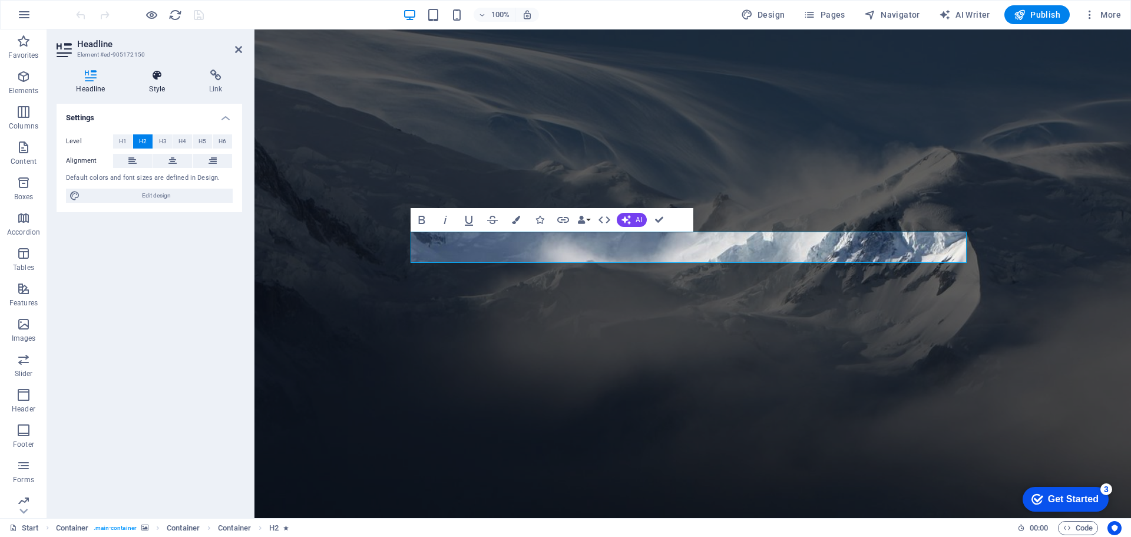
click at [164, 82] on h4 "Style" at bounding box center [160, 82] width 60 height 25
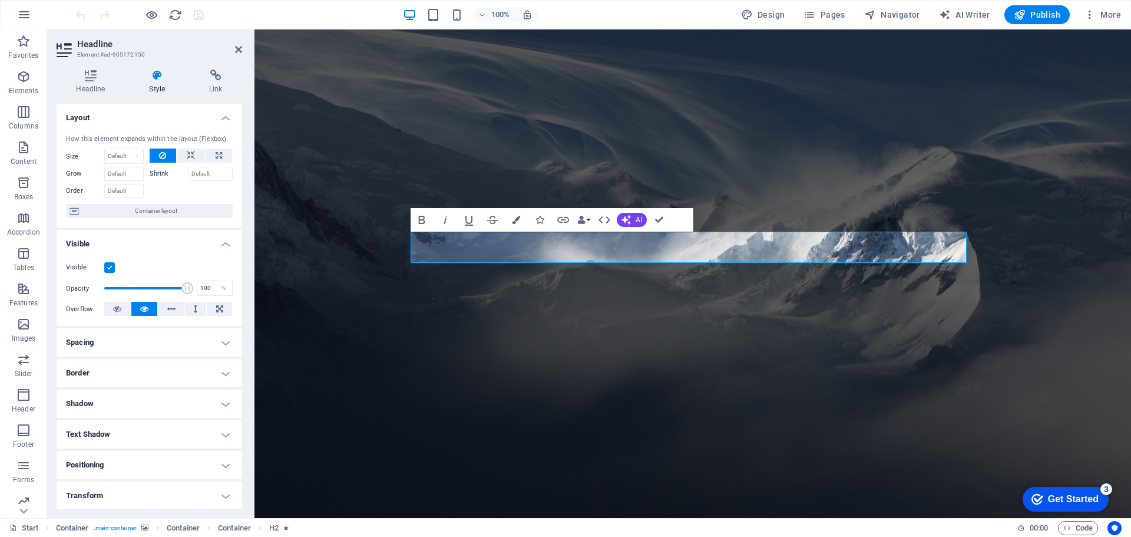
scroll to position [93, 0]
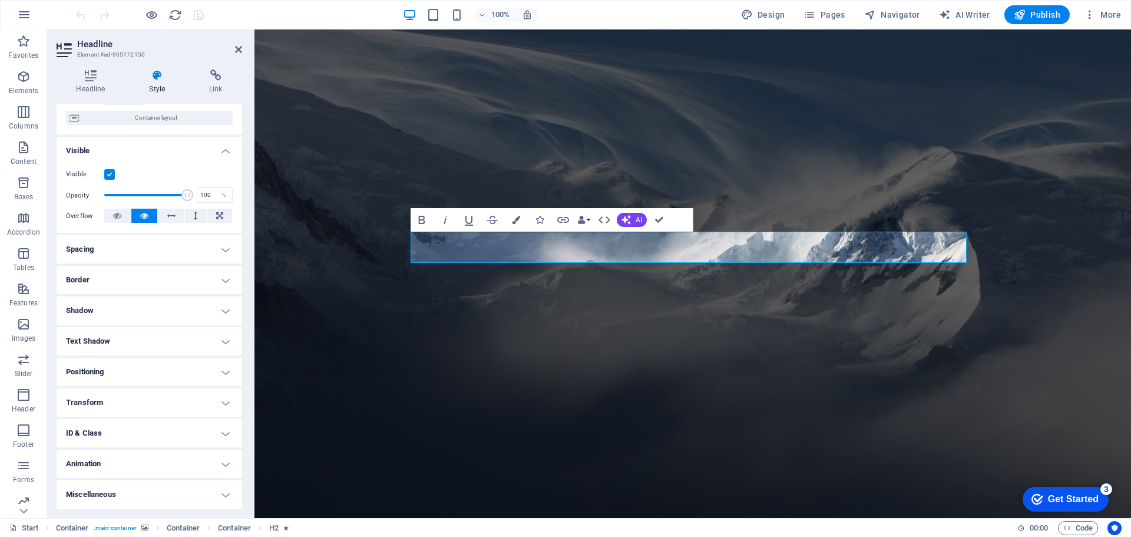
click at [211, 460] on h4 "Animation" at bounding box center [150, 463] width 186 height 28
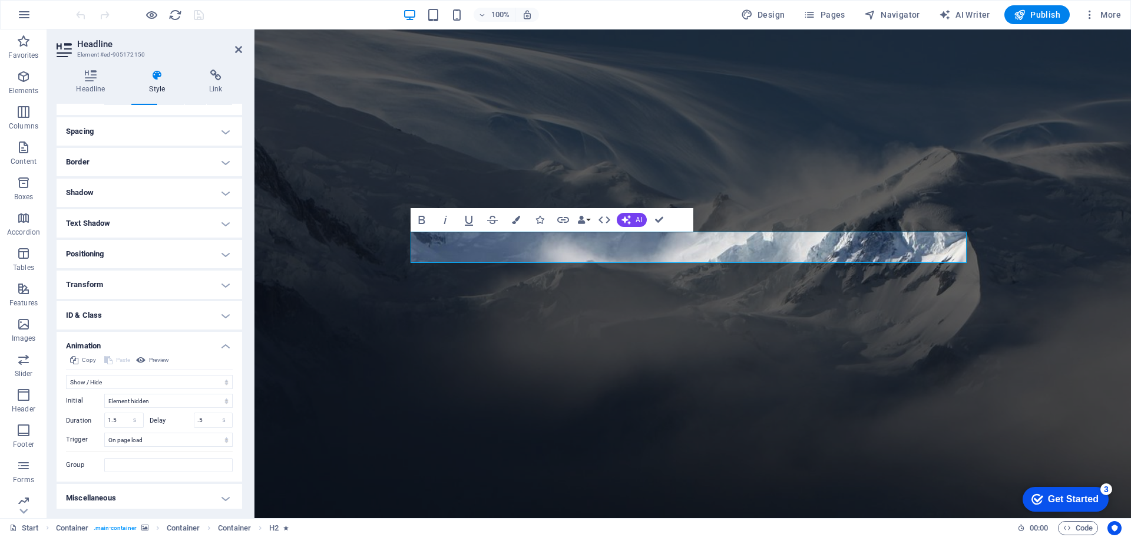
scroll to position [214, 0]
click at [153, 396] on select "Element hidden Element shown" at bounding box center [168, 397] width 128 height 14
select select "show"
click at [104, 390] on select "Element hidden Element shown" at bounding box center [168, 397] width 128 height 14
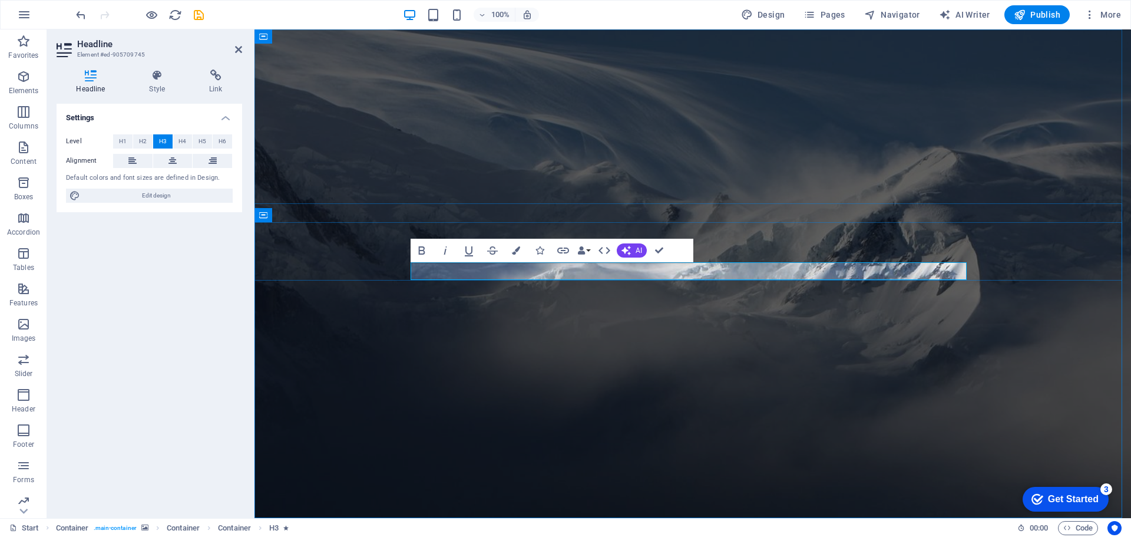
scroll to position [1, 0]
click at [515, 251] on icon "button" at bounding box center [516, 250] width 8 height 8
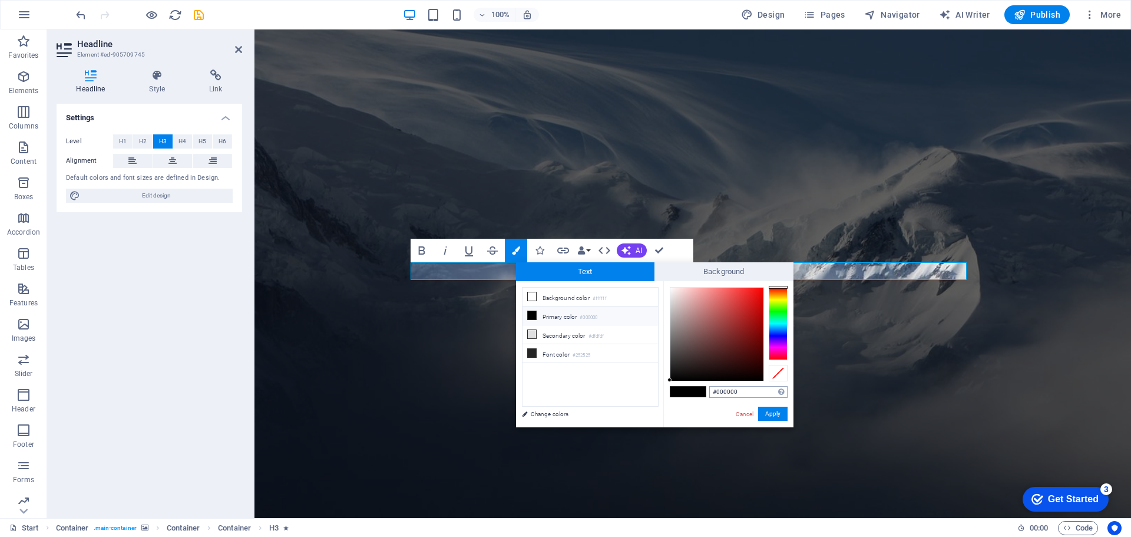
click at [730, 390] on input "#000000" at bounding box center [748, 392] width 78 height 12
click at [729, 389] on input "#000000" at bounding box center [748, 392] width 78 height 12
type input "#f59a29"
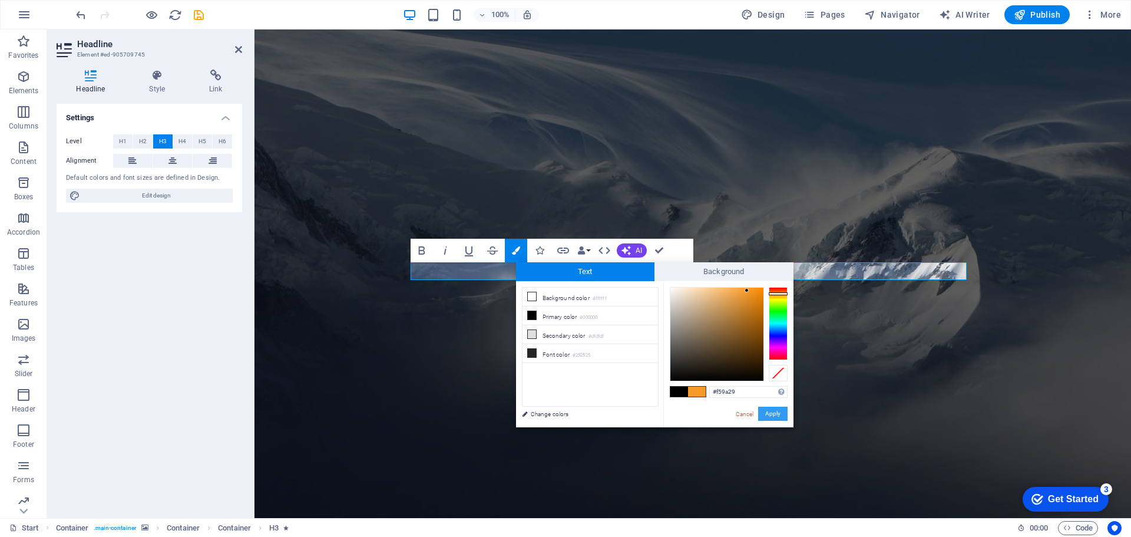
drag, startPoint x: 776, startPoint y: 413, endPoint x: 520, endPoint y: 383, distance: 257.3
click at [776, 413] on button "Apply" at bounding box center [772, 413] width 29 height 14
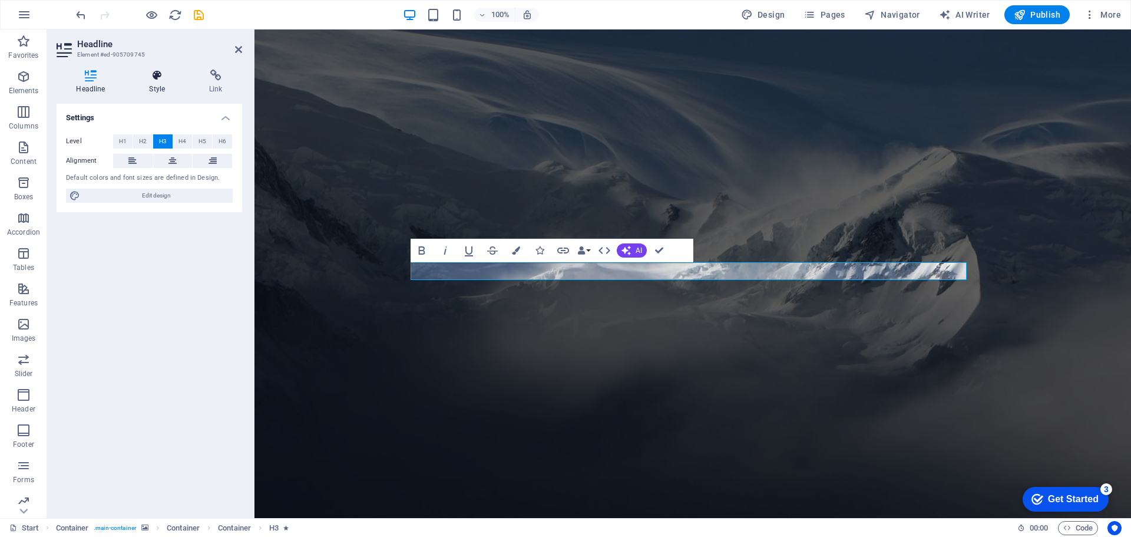
click at [147, 84] on h4 "Style" at bounding box center [160, 82] width 60 height 25
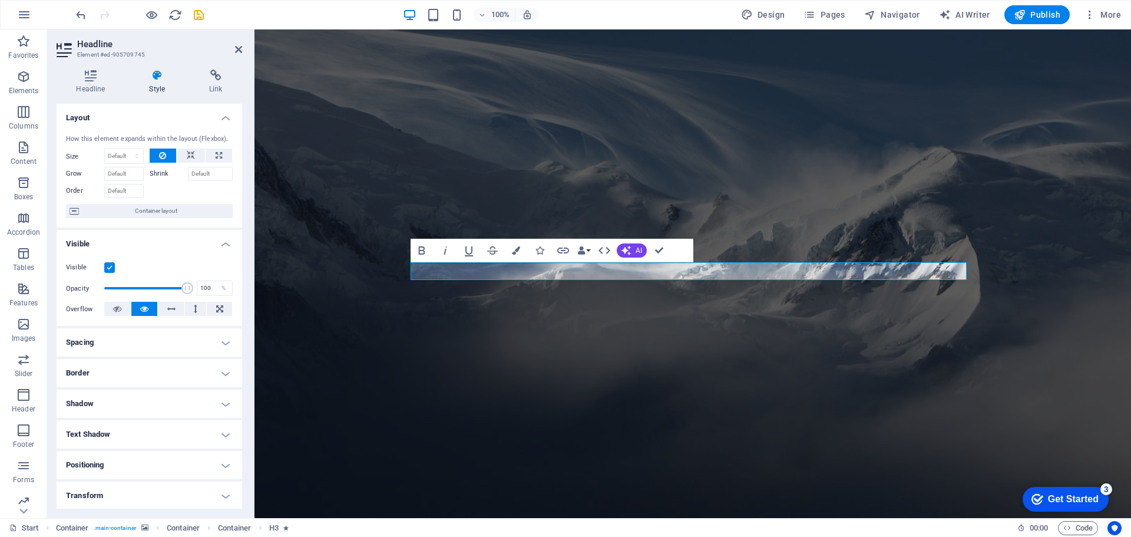
click at [111, 401] on h4 "Shadow" at bounding box center [150, 403] width 186 height 28
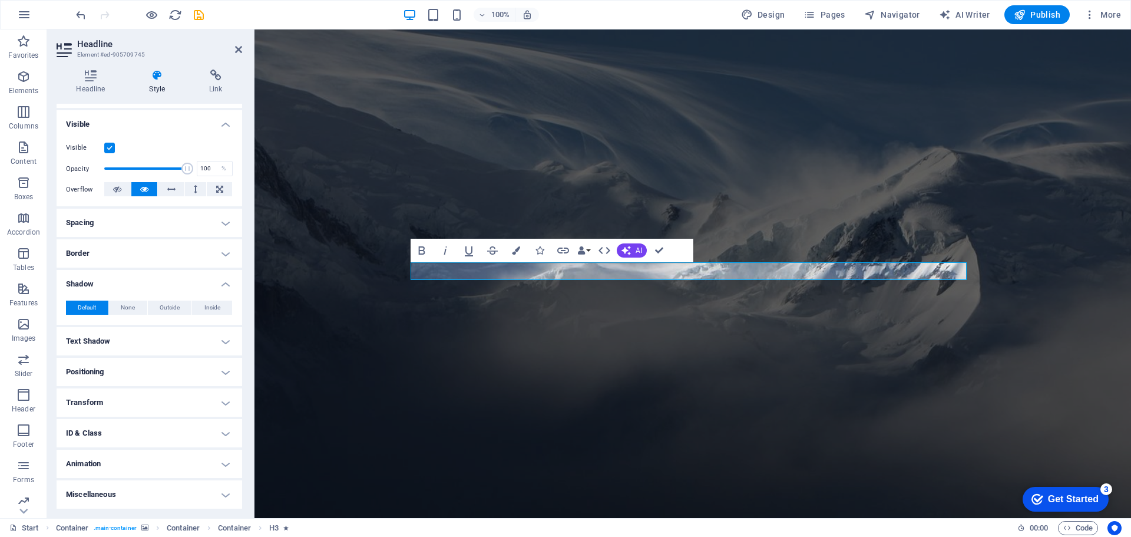
click at [206, 338] on h4 "Text Shadow" at bounding box center [150, 341] width 186 height 28
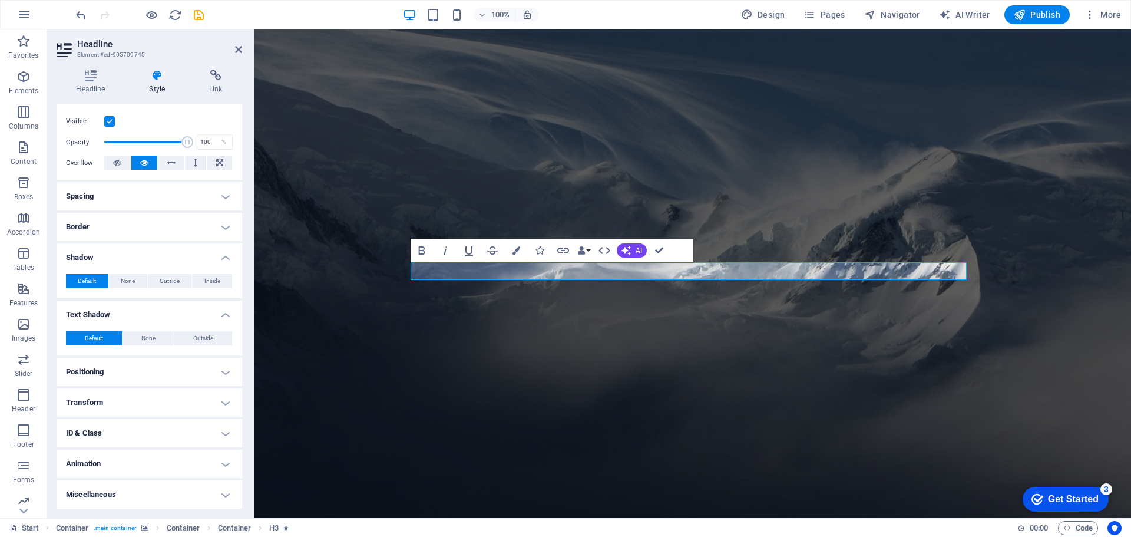
click at [213, 367] on h4 "Positioning" at bounding box center [150, 372] width 186 height 28
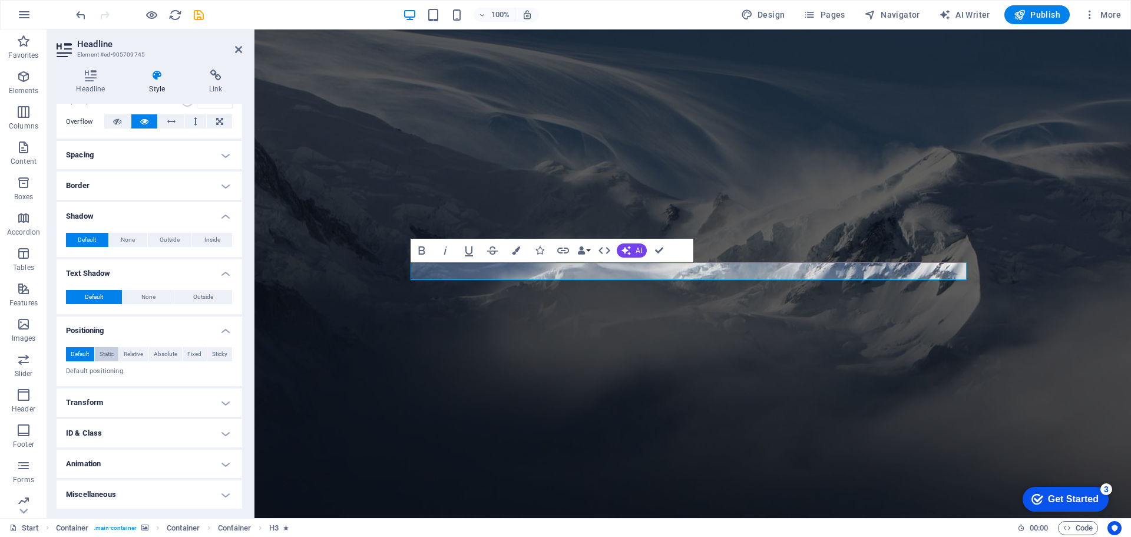
click at [111, 355] on span "Static" at bounding box center [107, 354] width 14 height 14
click at [131, 355] on span "Relative" at bounding box center [133, 354] width 19 height 14
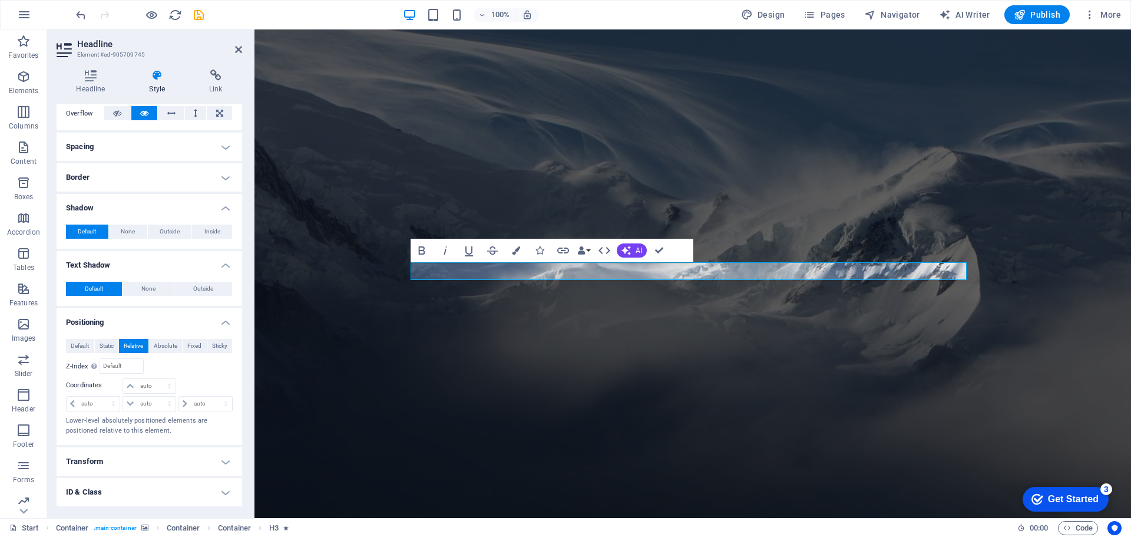
scroll to position [254, 0]
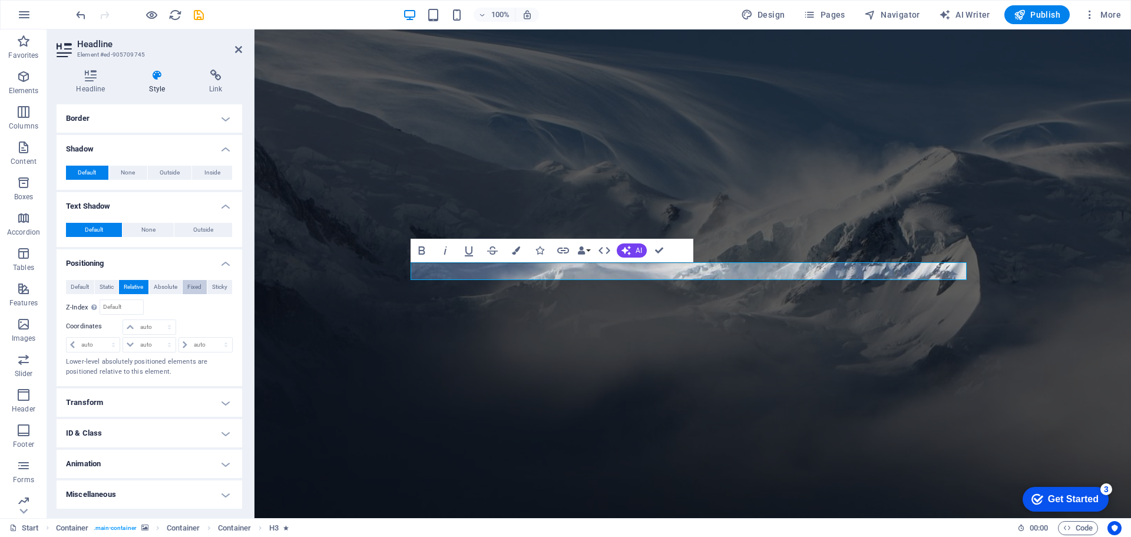
click at [193, 283] on span "Fixed" at bounding box center [194, 287] width 14 height 14
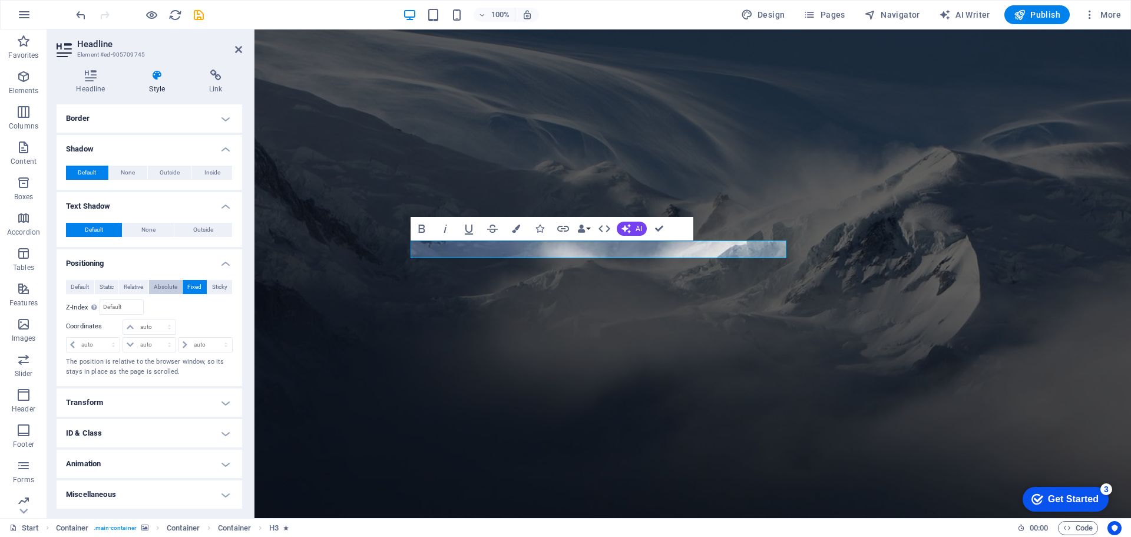
click at [168, 287] on span "Absolute" at bounding box center [166, 287] width 24 height 14
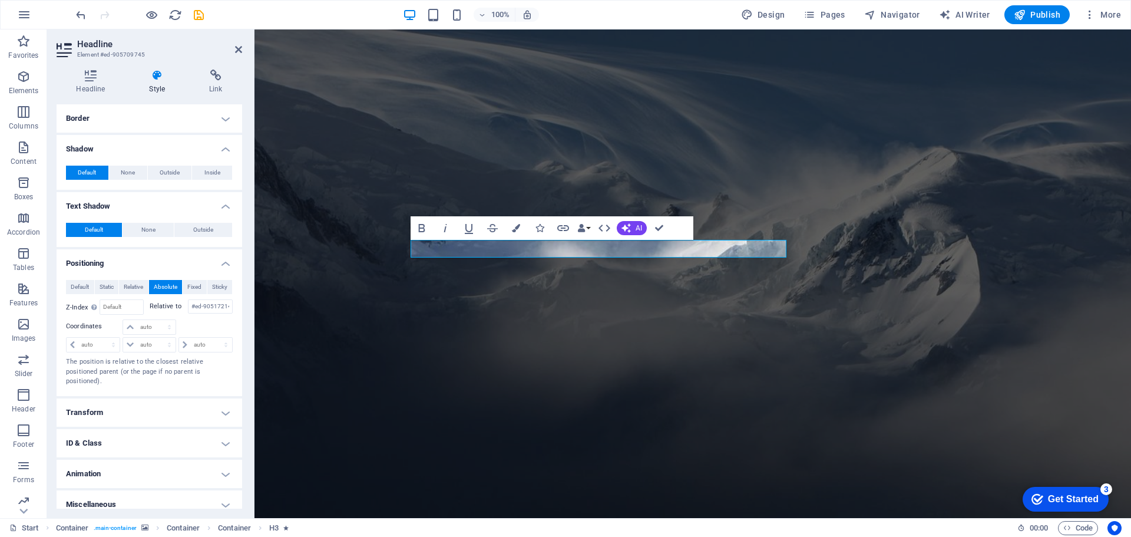
click at [113, 285] on button "Static" at bounding box center [107, 287] width 24 height 14
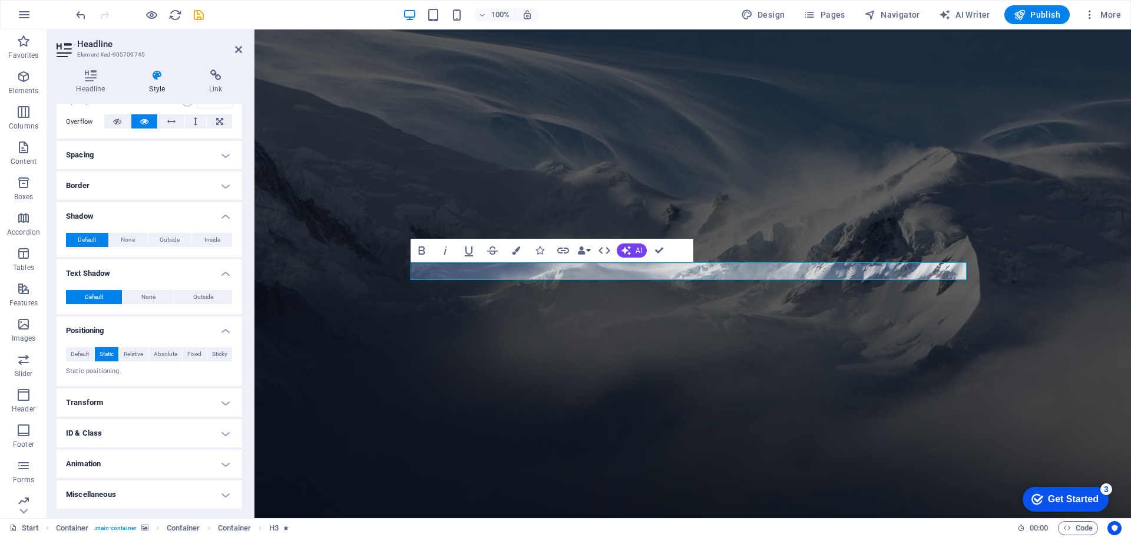
scroll to position [187, 0]
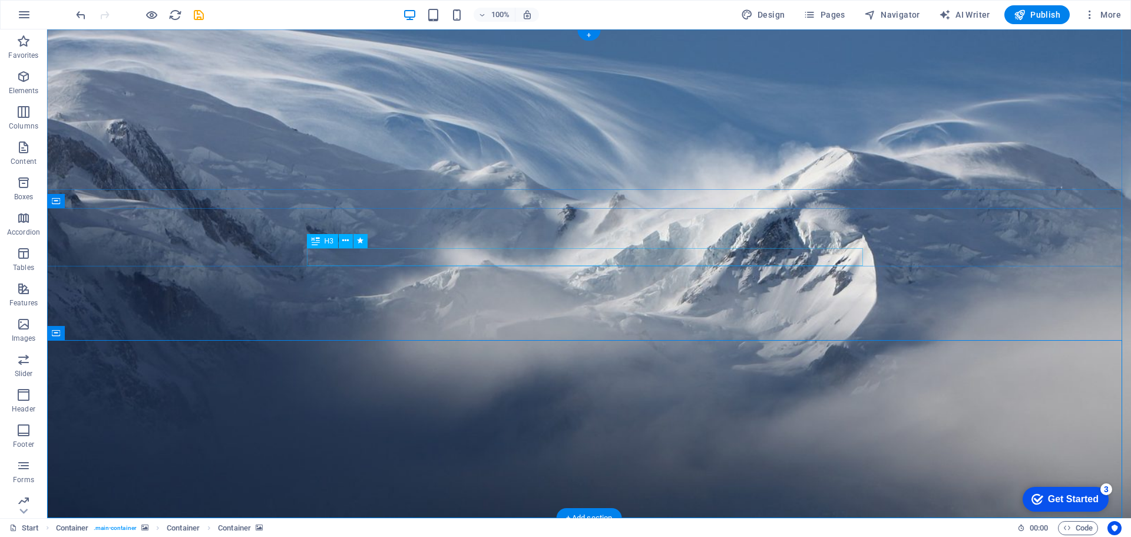
drag, startPoint x: 453, startPoint y: 258, endPoint x: 246, endPoint y: 257, distance: 207.3
select select "px"
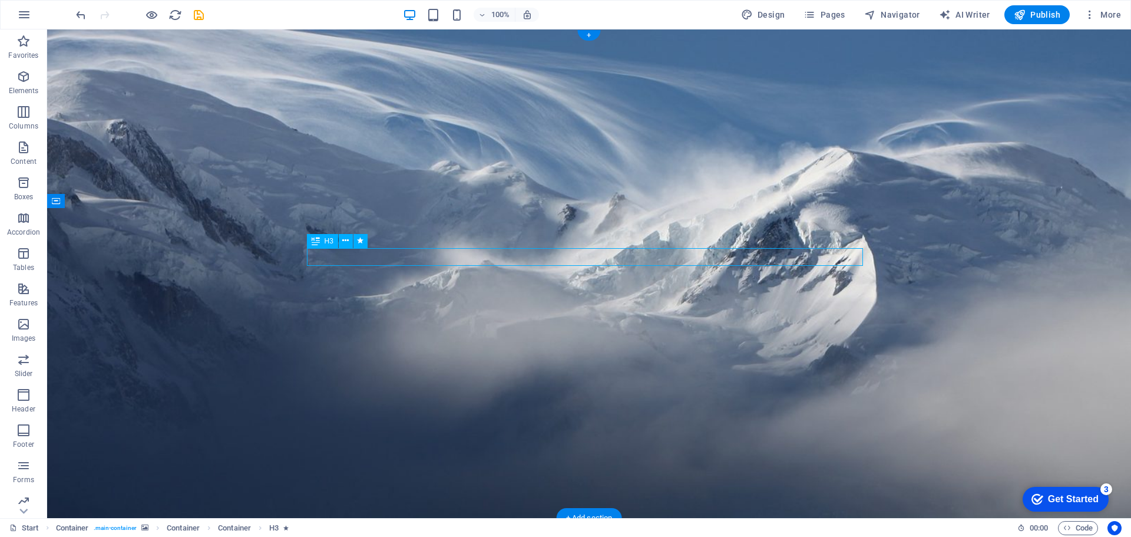
select select "px"
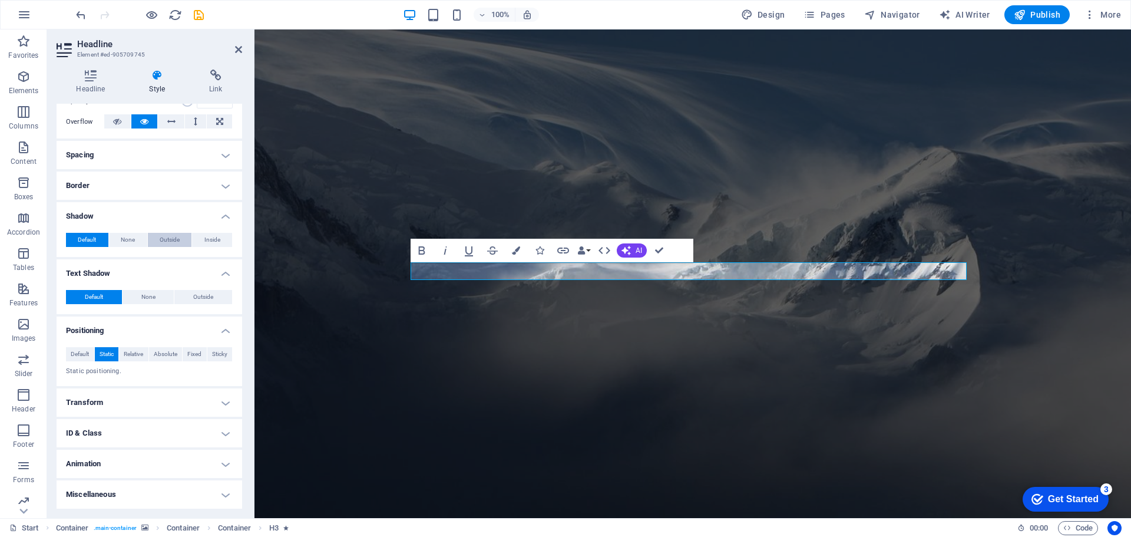
click at [166, 241] on span "Outside" at bounding box center [170, 240] width 20 height 14
type input "2"
type input "4"
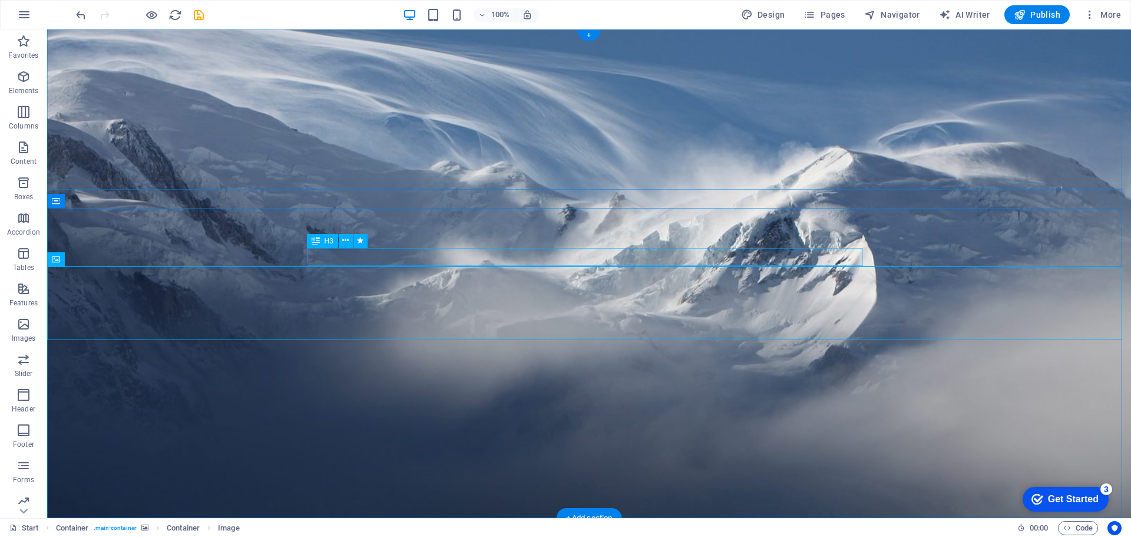
select select "px"
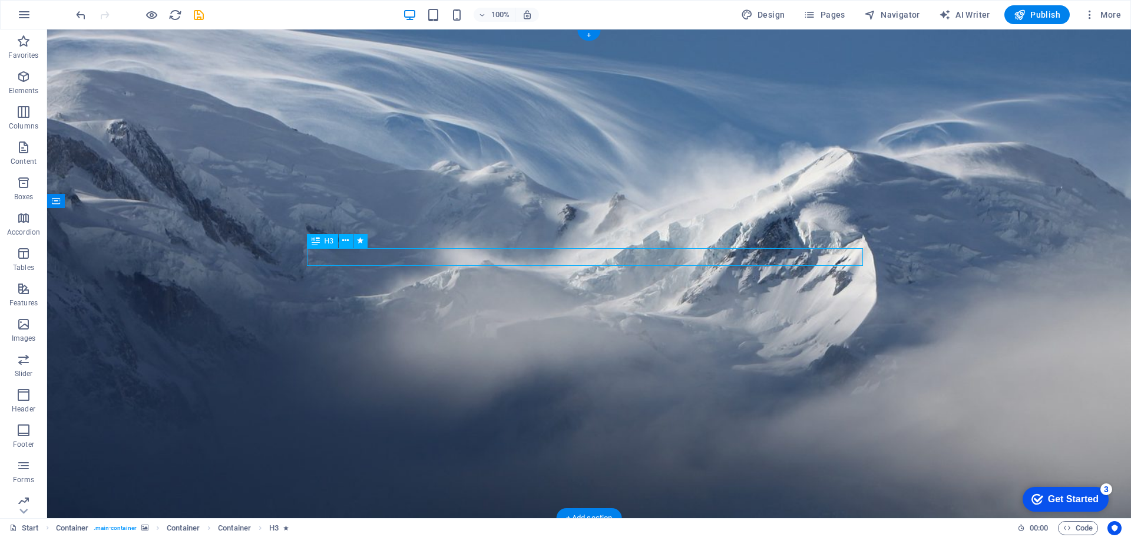
select select "px"
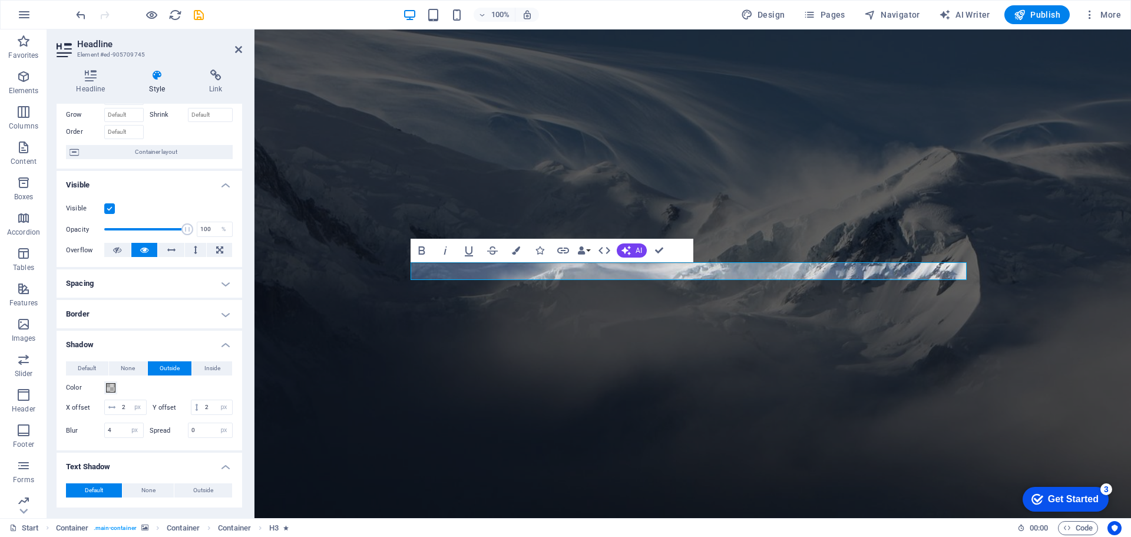
scroll to position [177, 0]
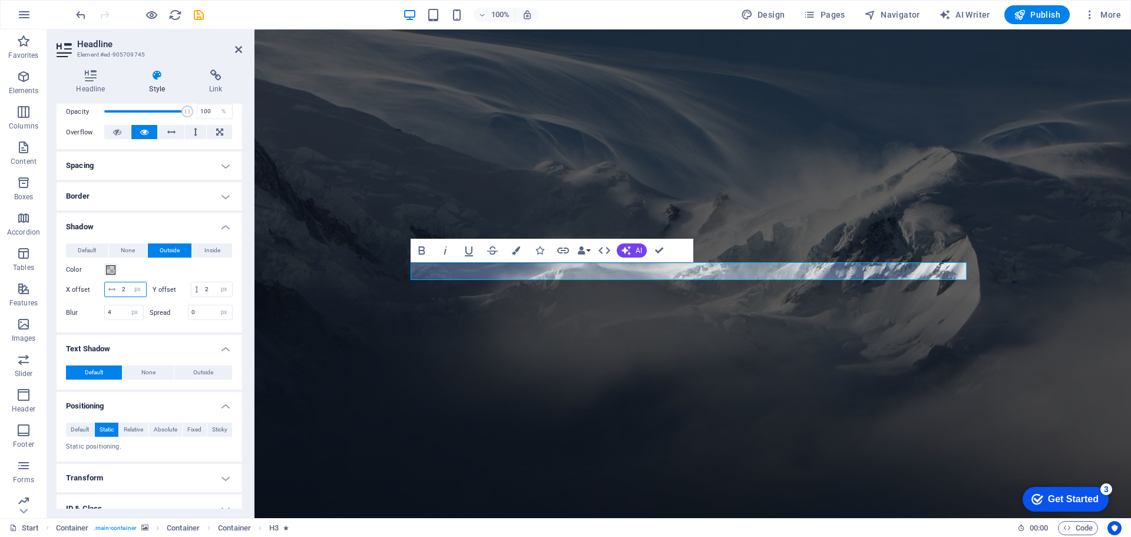
click at [120, 289] on input "2" at bounding box center [132, 289] width 27 height 14
type input "1"
drag, startPoint x: 134, startPoint y: 302, endPoint x: 119, endPoint y: 305, distance: 15.5
click at [202, 296] on input "2" at bounding box center [217, 289] width 30 height 14
type input "1"
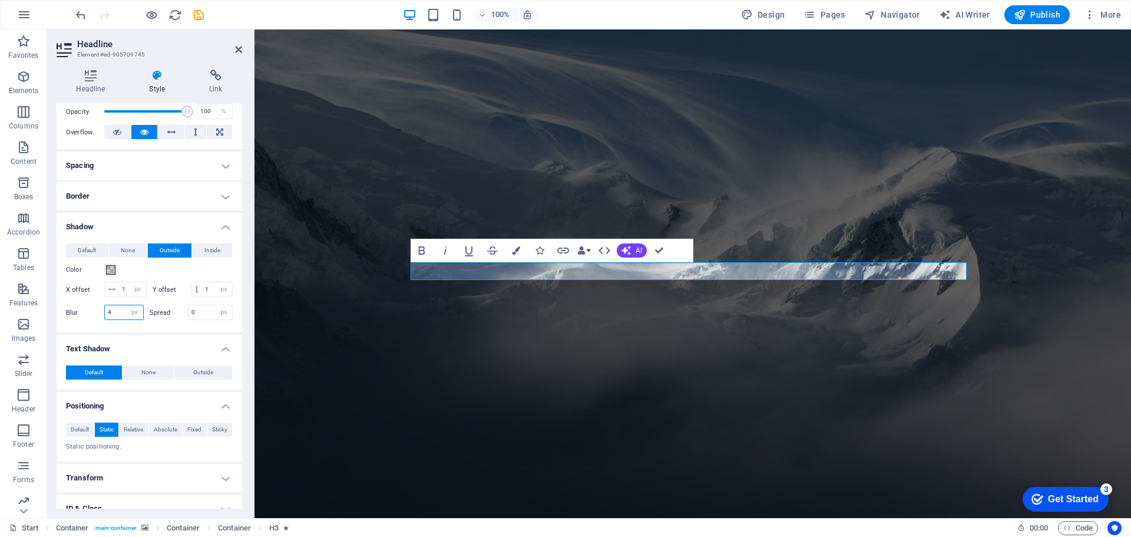
click at [109, 319] on input "4" at bounding box center [124, 312] width 38 height 14
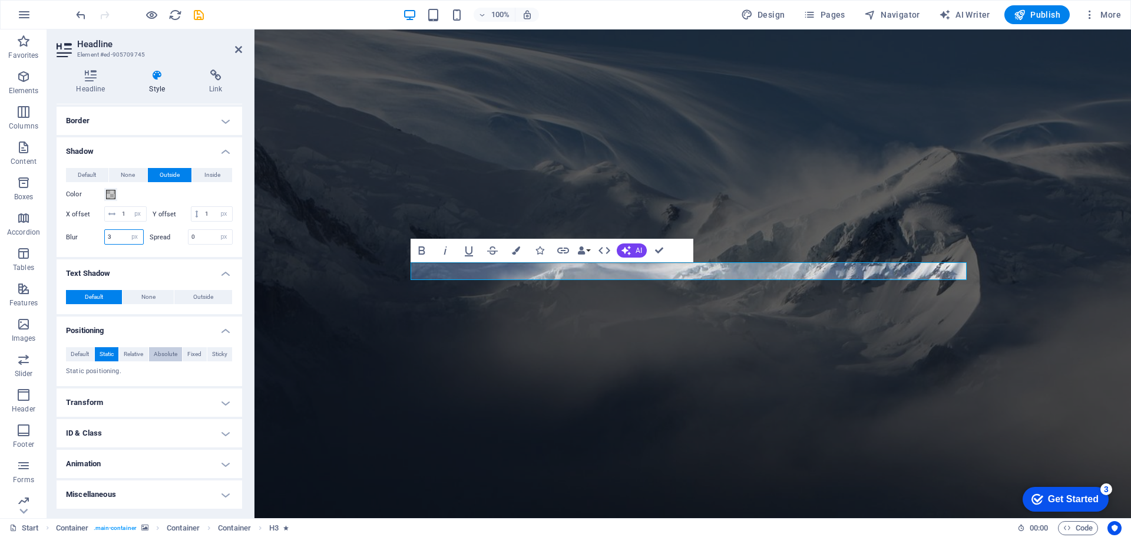
scroll to position [91, 0]
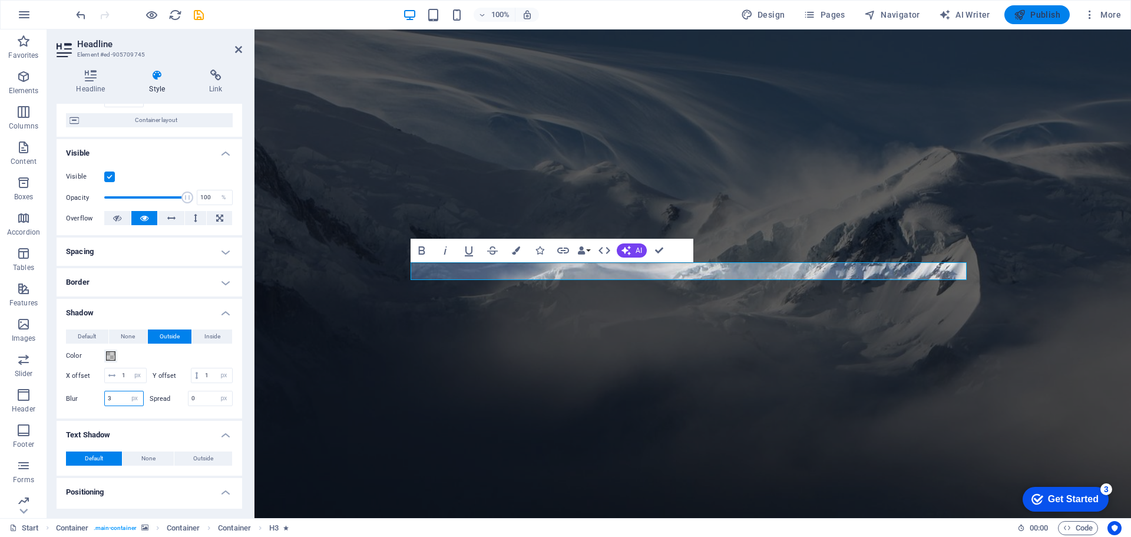
type input "3"
click at [1036, 13] on span "Publish" at bounding box center [1037, 15] width 47 height 12
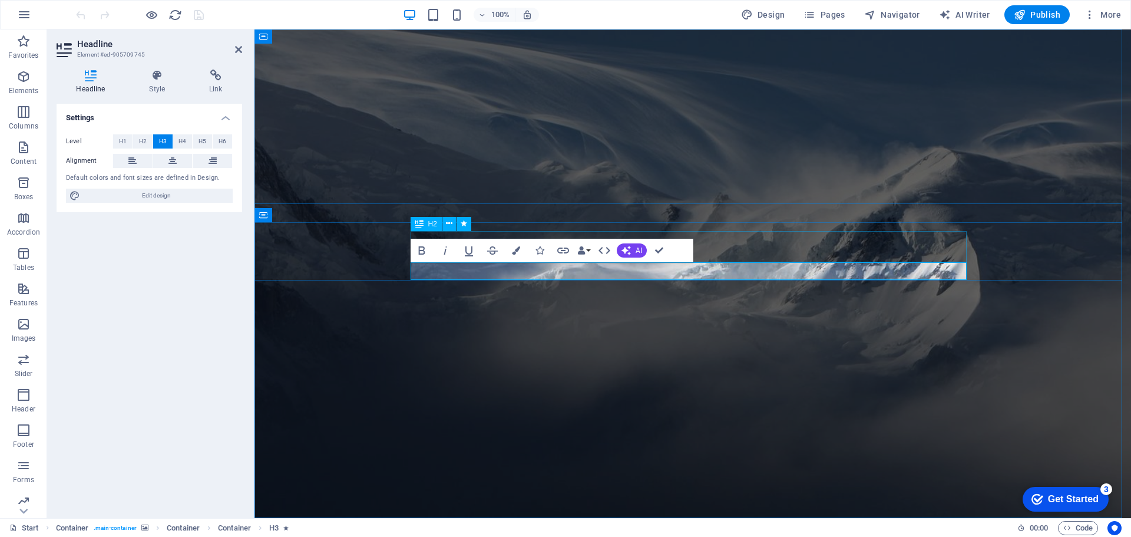
scroll to position [1, 0]
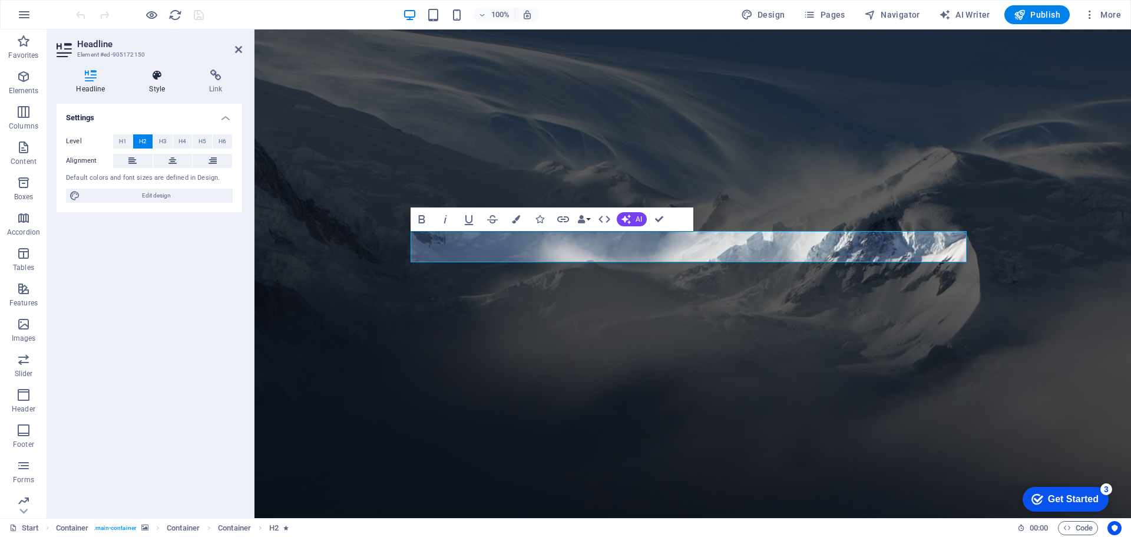
click at [158, 84] on h4 "Style" at bounding box center [160, 82] width 60 height 25
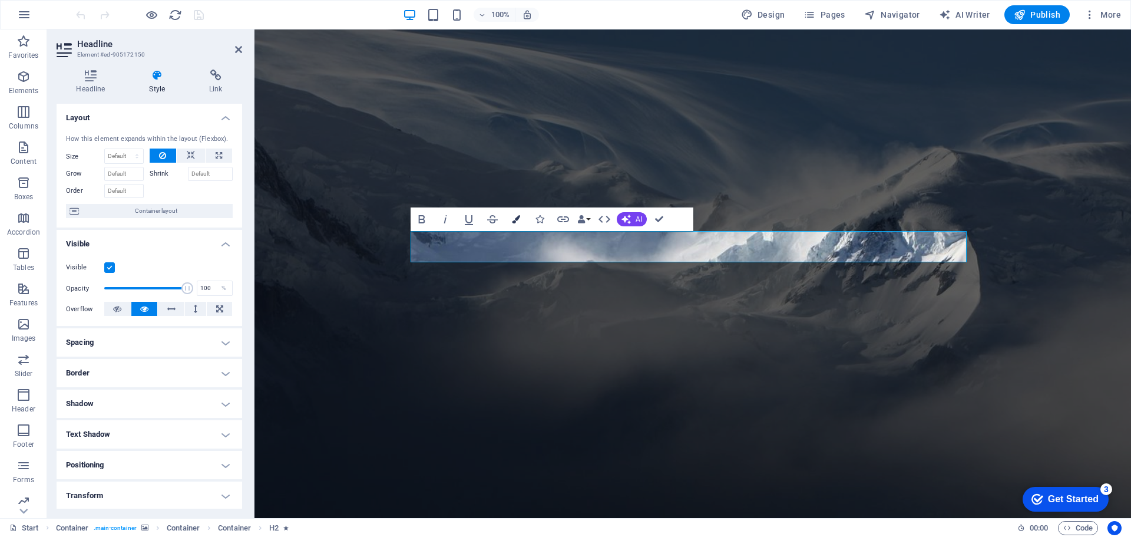
click at [519, 216] on icon "button" at bounding box center [516, 219] width 8 height 8
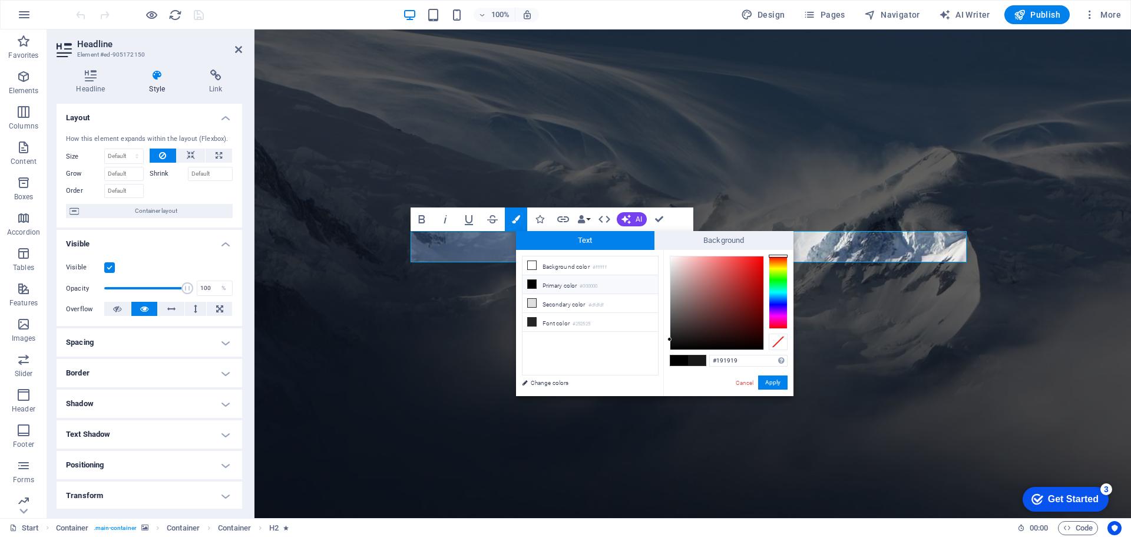
drag, startPoint x: 734, startPoint y: 358, endPoint x: 704, endPoint y: 360, distance: 30.1
click at [704, 360] on div "#191919 Supported formats #0852ed rgb(8, 82, 237) rgba(8, 82, 237, 90%) hsv(221…" at bounding box center [728, 408] width 130 height 317
drag, startPoint x: 757, startPoint y: 360, endPoint x: 684, endPoint y: 360, distance: 73.6
click at [684, 360] on div "#191919 Supported formats #0852ed rgb(8, 82, 237) rgba(8, 82, 237, 90%) hsv(221…" at bounding box center [728, 408] width 130 height 317
type input "#f59a29"
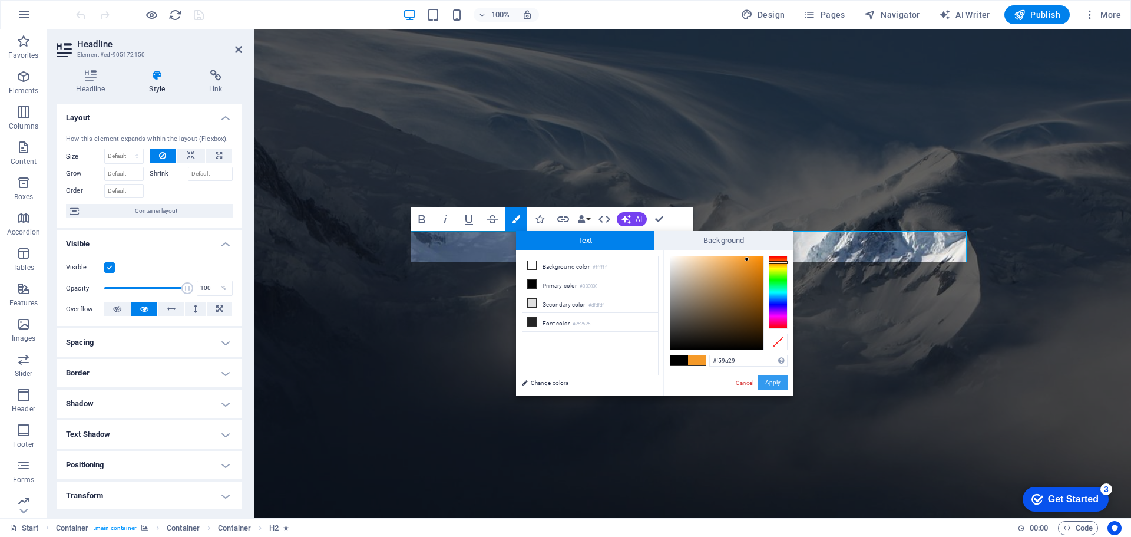
drag, startPoint x: 770, startPoint y: 380, endPoint x: 515, endPoint y: 352, distance: 256.6
click at [770, 380] on button "Apply" at bounding box center [772, 382] width 29 height 14
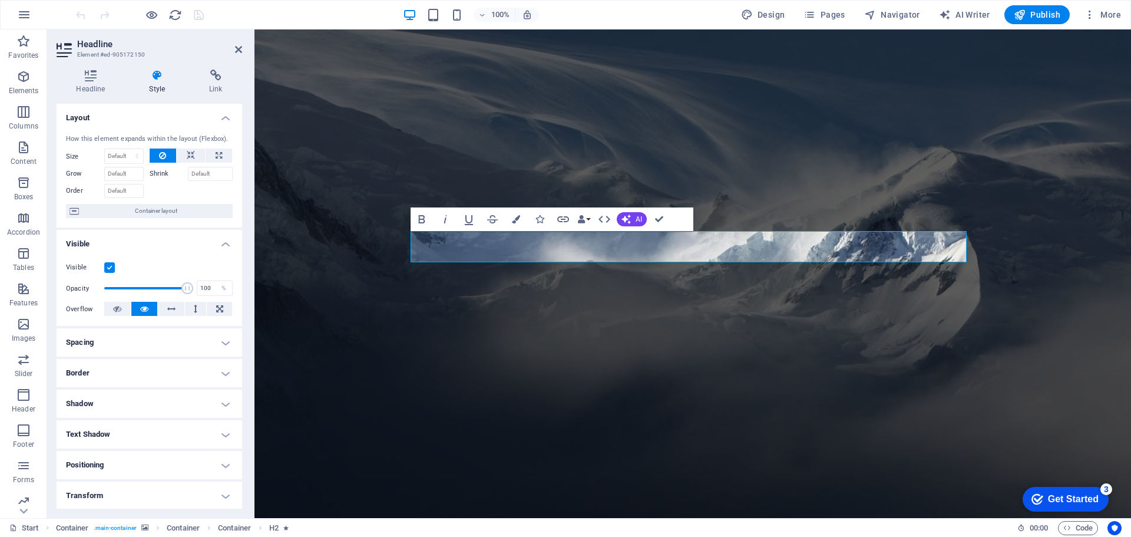
scroll to position [93, 0]
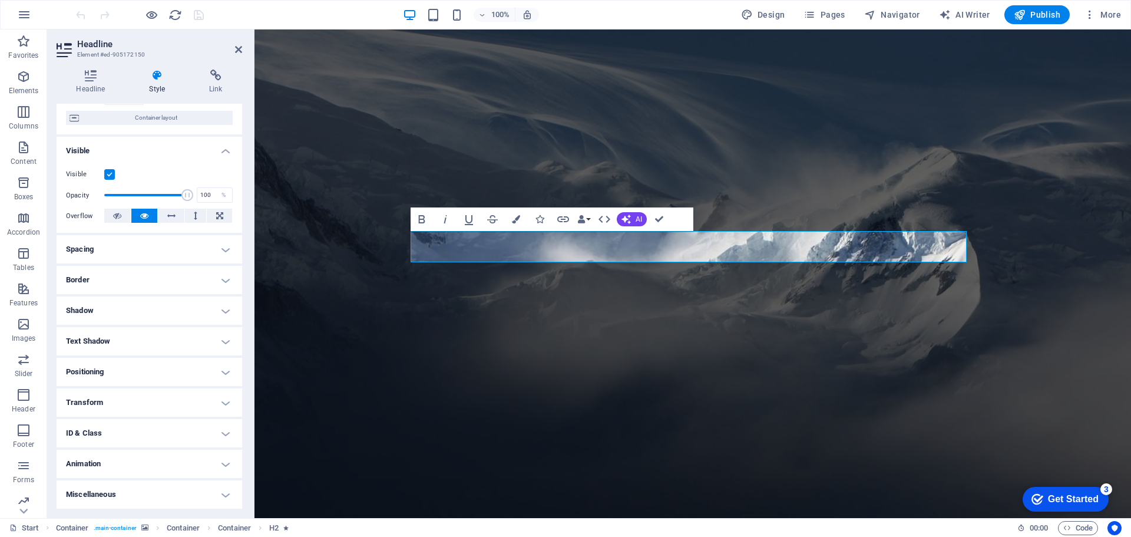
click at [159, 311] on h4 "Shadow" at bounding box center [150, 310] width 186 height 28
click at [162, 332] on span "Outside" at bounding box center [170, 334] width 20 height 14
type input "2"
type input "4"
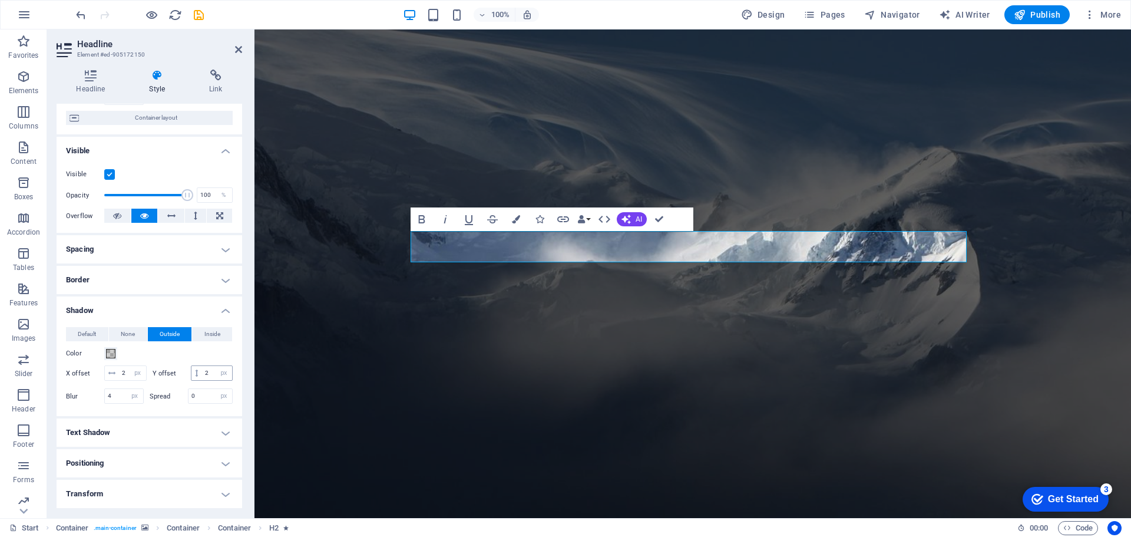
scroll to position [200, 0]
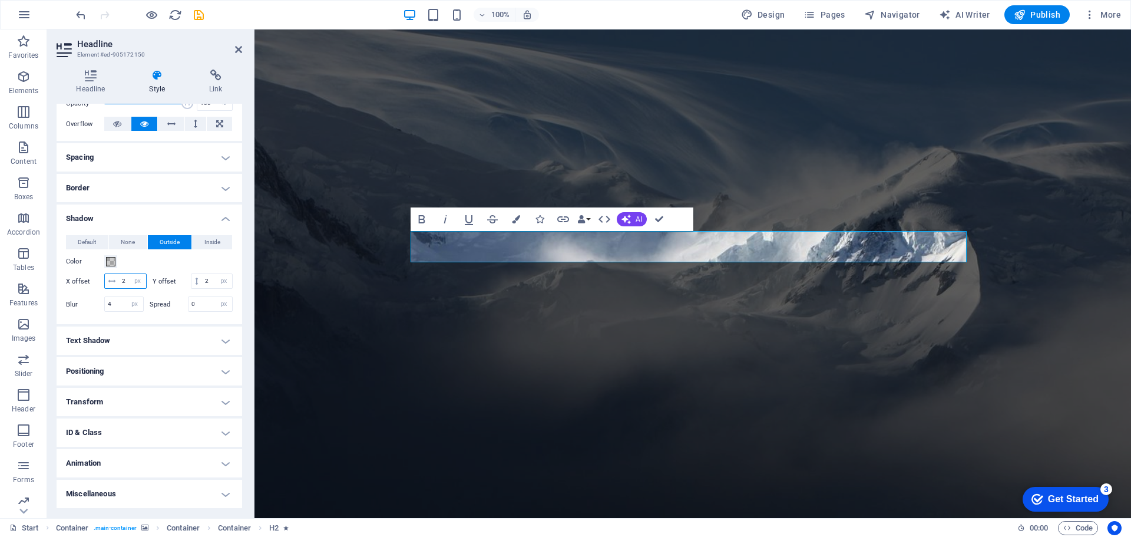
click at [123, 274] on input "2" at bounding box center [132, 281] width 27 height 14
click at [161, 343] on h4 "Text Shadow" at bounding box center [150, 340] width 186 height 28
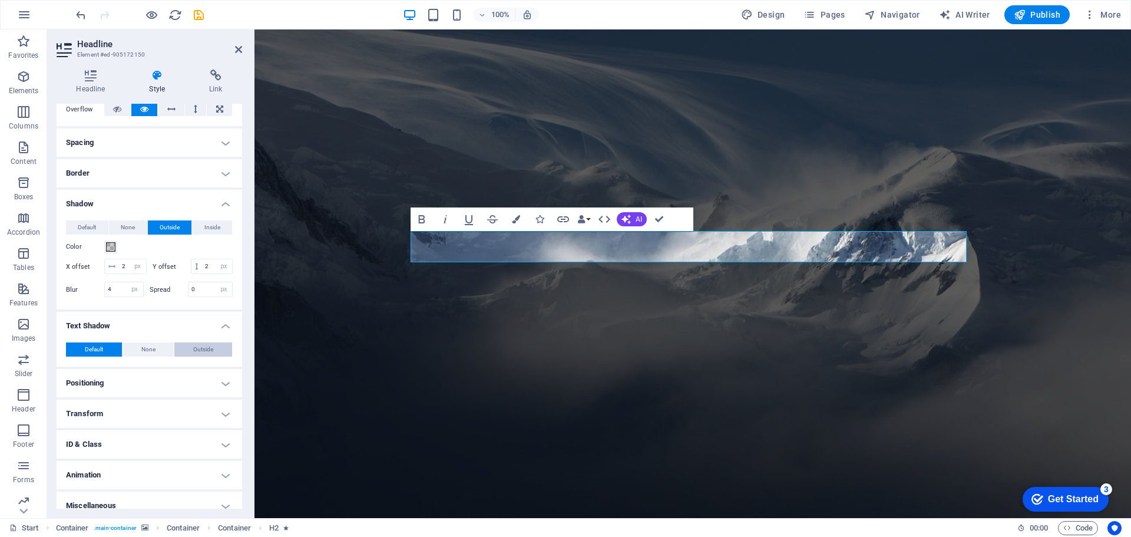
click at [201, 356] on span "Outside" at bounding box center [203, 349] width 20 height 14
type input "2"
type input "4"
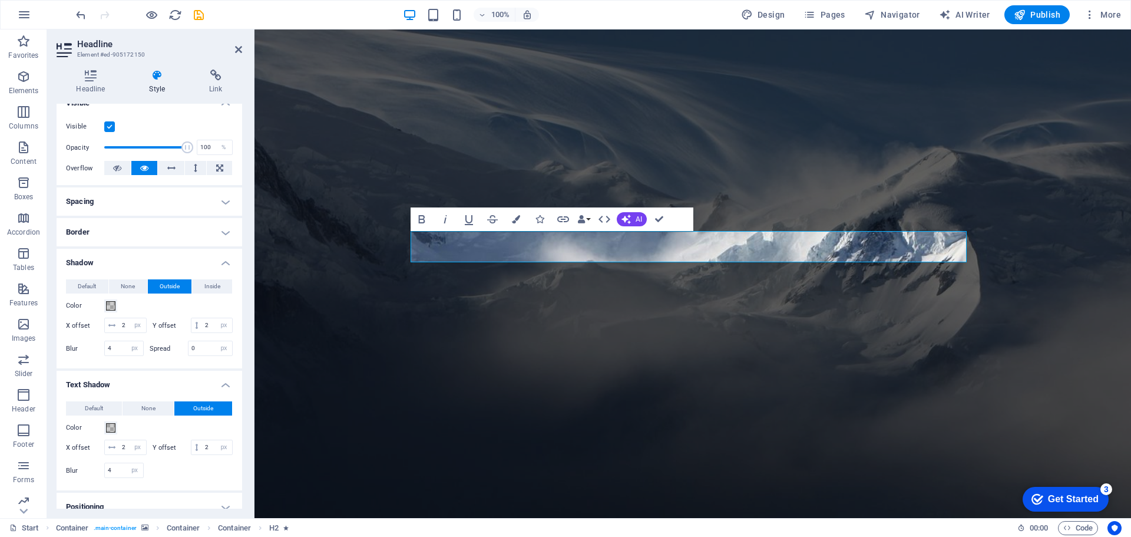
click at [84, 289] on span "Default" at bounding box center [87, 286] width 18 height 14
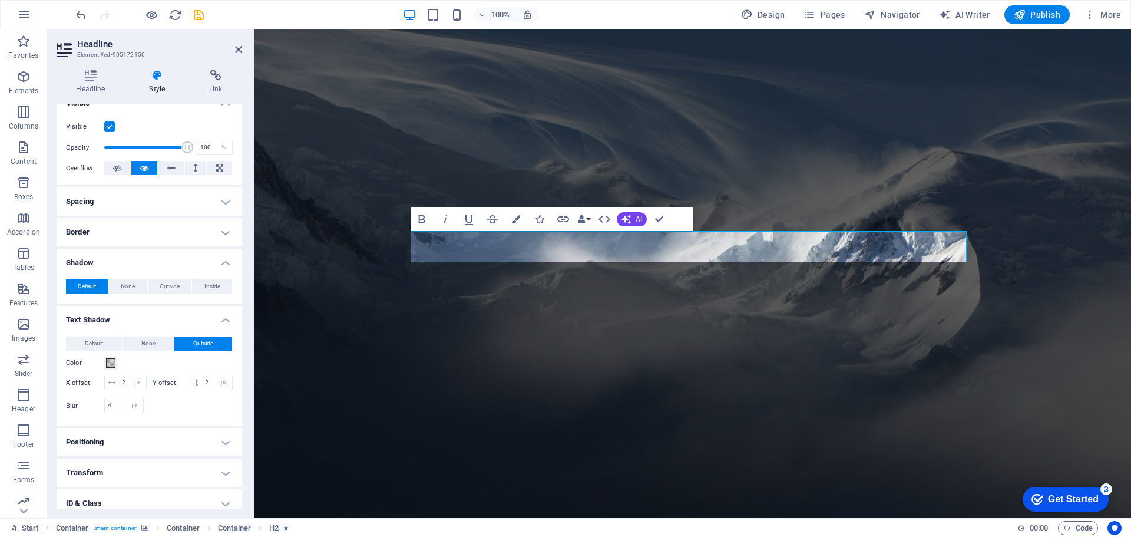
scroll to position [226, 0]
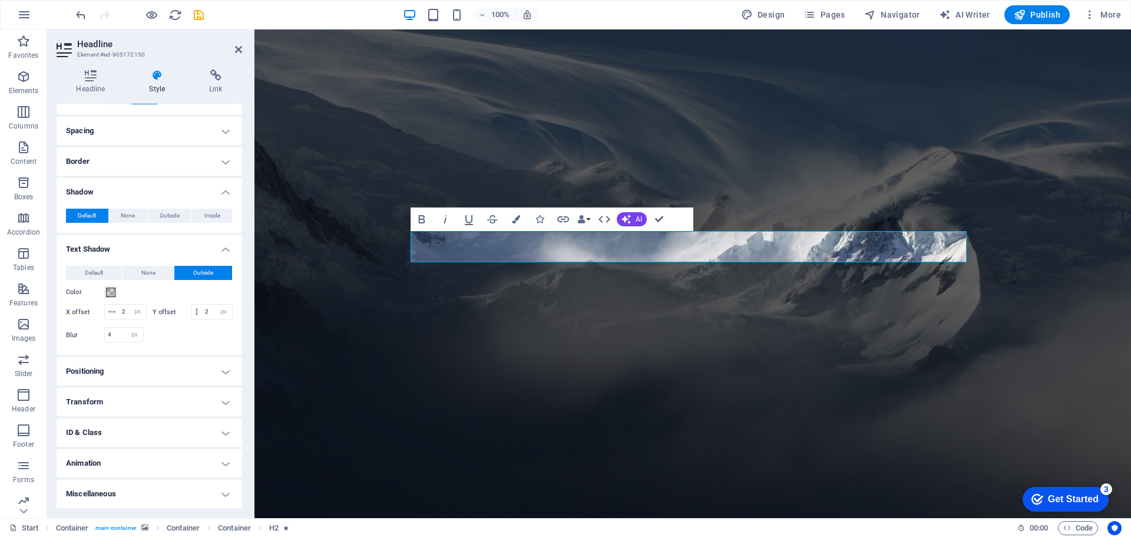
click at [211, 374] on h4 "Positioning" at bounding box center [150, 371] width 186 height 28
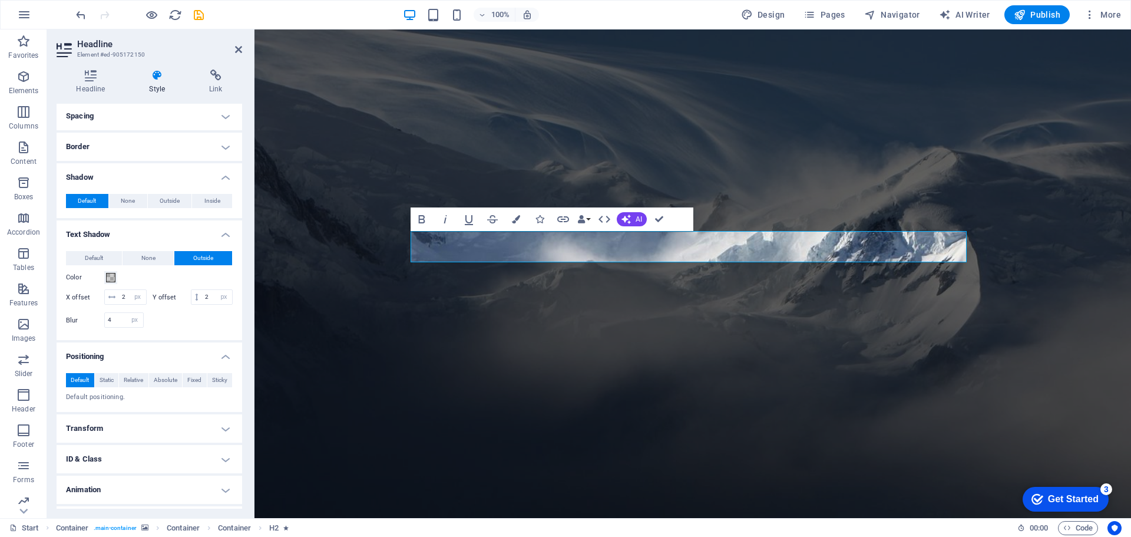
scroll to position [267, 0]
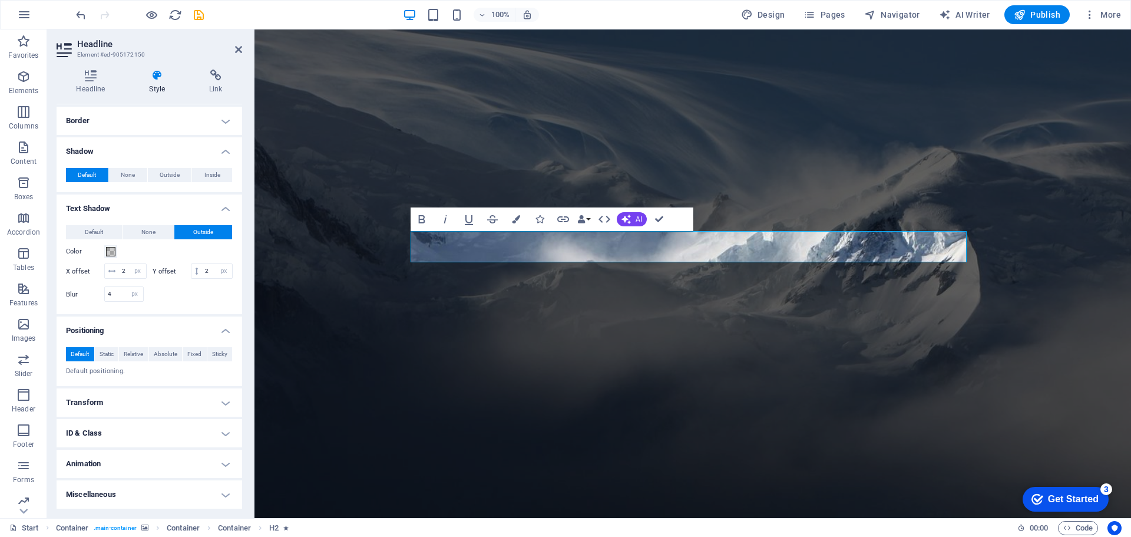
click at [209, 493] on h4 "Miscellaneous" at bounding box center [150, 494] width 186 height 28
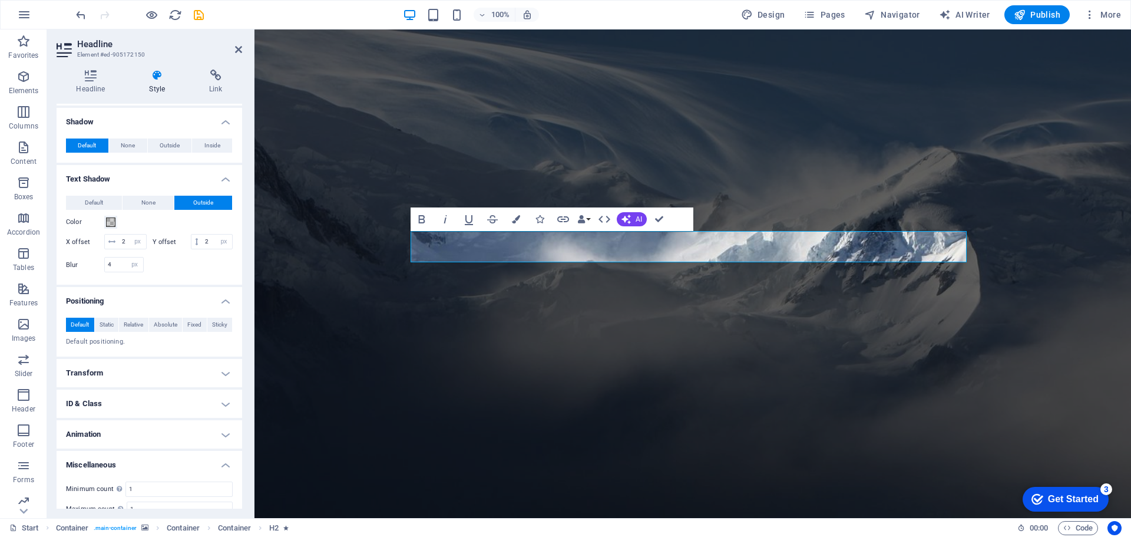
scroll to position [340, 0]
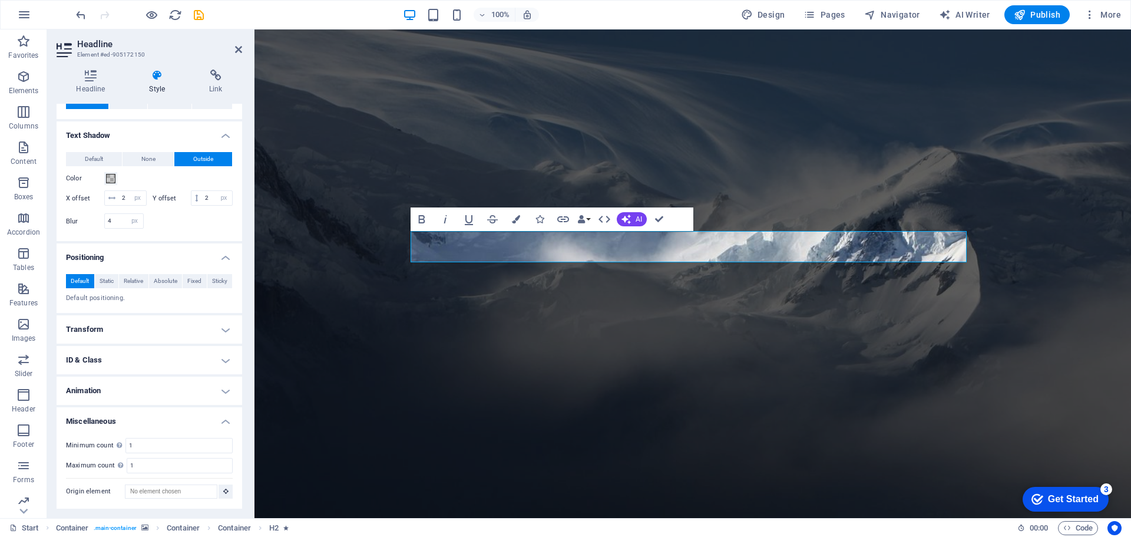
click at [111, 387] on h4 "Animation" at bounding box center [150, 390] width 186 height 28
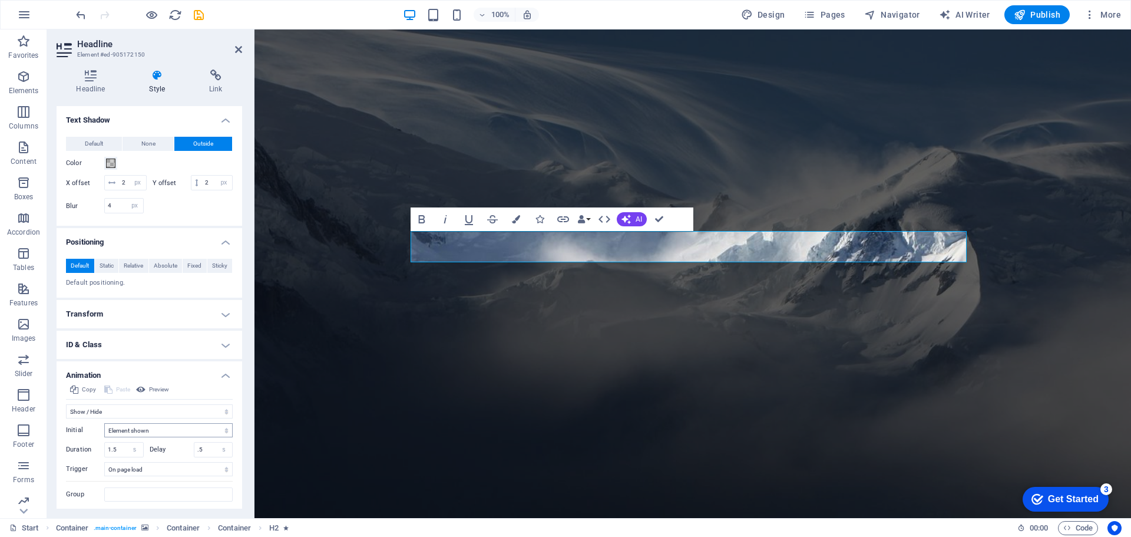
scroll to position [399, 0]
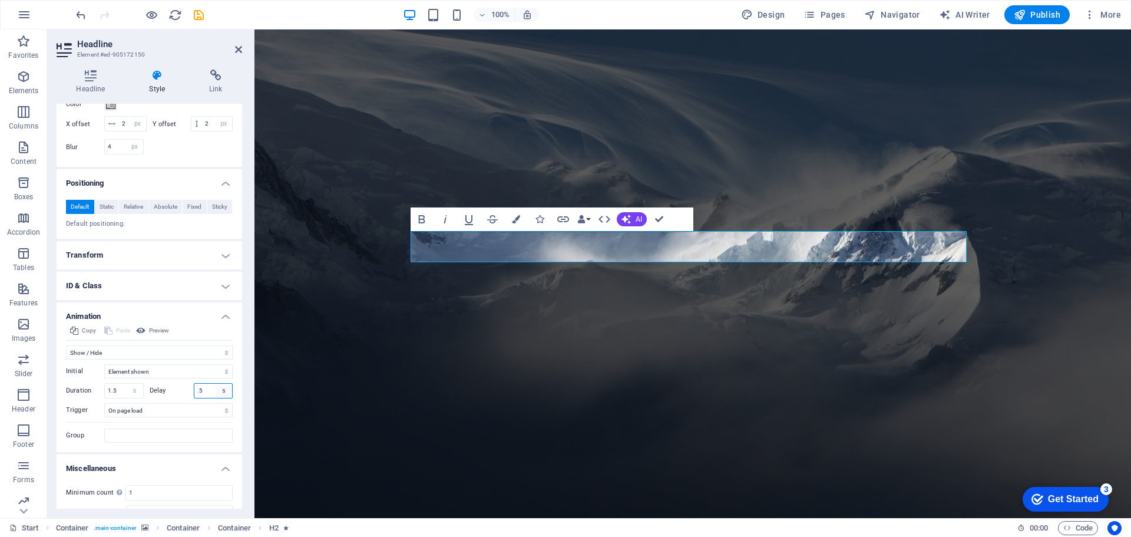
click at [216, 398] on select "s ms" at bounding box center [224, 390] width 16 height 14
drag, startPoint x: 208, startPoint y: 406, endPoint x: 186, endPoint y: 402, distance: 22.1
click at [187, 398] on div "Delay .5 s ms" at bounding box center [192, 390] width 84 height 15
type input "0"
click at [127, 398] on select "s ms" at bounding box center [135, 390] width 16 height 14
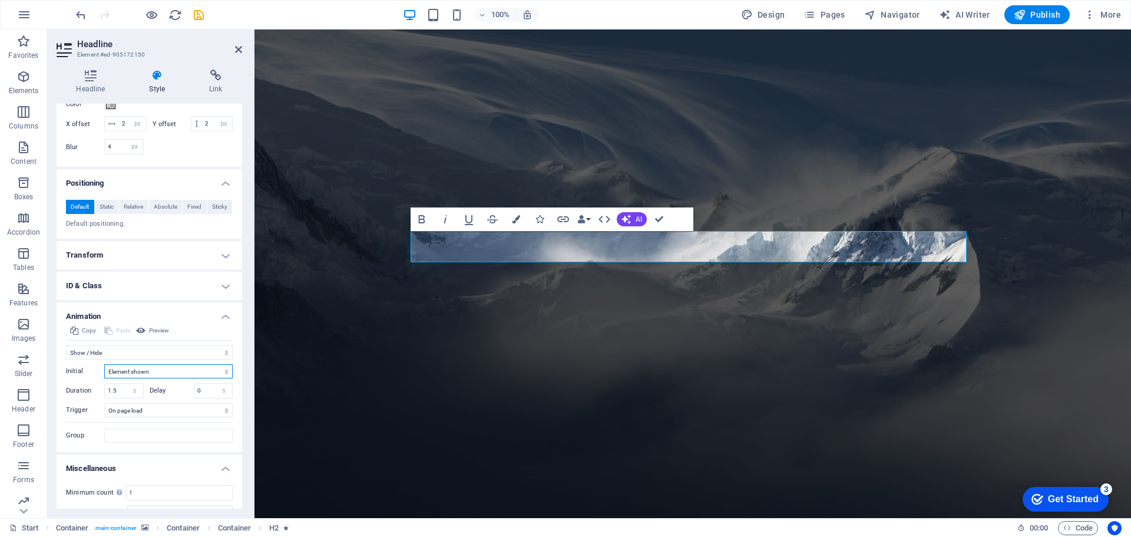
click at [164, 378] on select "Element hidden Element shown" at bounding box center [168, 371] width 128 height 14
click at [190, 359] on select "Don't animate Show / Hide Slide up/down Zoom in/out Slide left to right Slide r…" at bounding box center [149, 352] width 167 height 14
click at [145, 338] on icon at bounding box center [140, 330] width 9 height 14
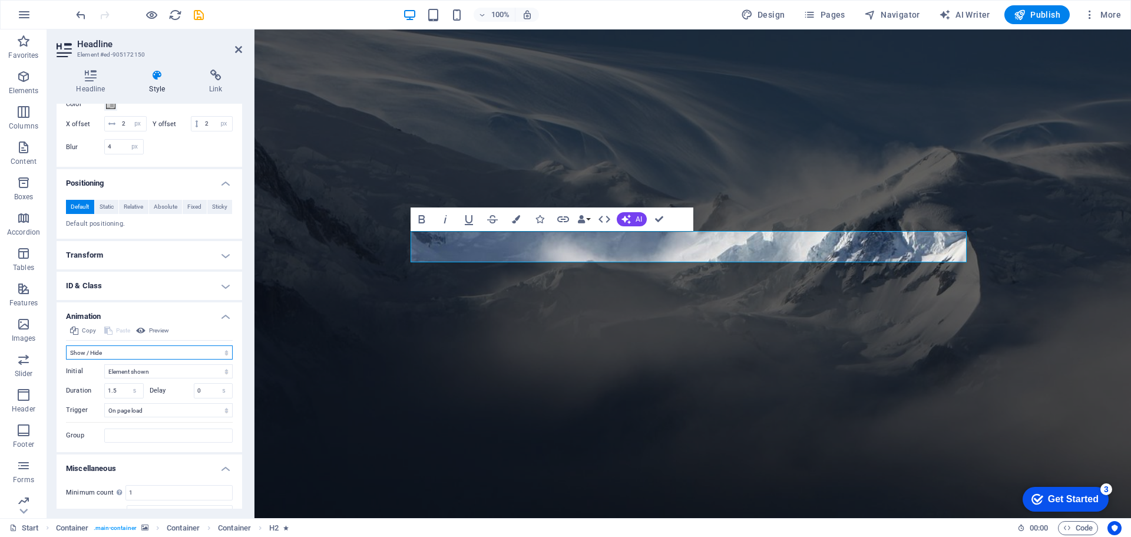
click at [123, 359] on select "Don't animate Show / Hide Slide up/down Zoom in/out Slide left to right Slide r…" at bounding box center [149, 352] width 167 height 14
click at [134, 378] on select "Element hidden Element shown" at bounding box center [168, 371] width 128 height 14
select select "hide"
click at [104, 378] on select "Element hidden Element shown" at bounding box center [168, 371] width 128 height 14
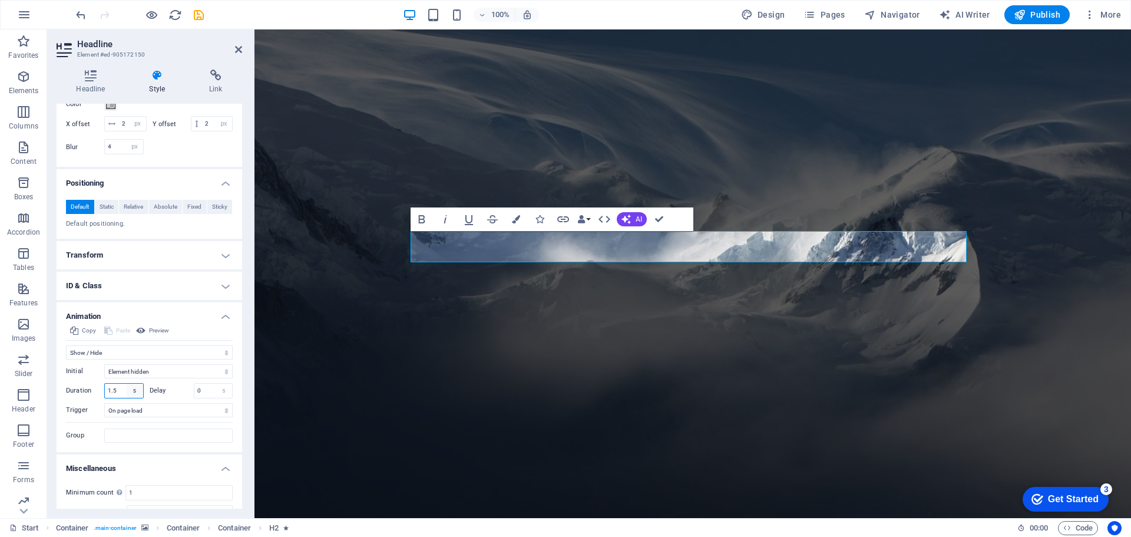
click at [127, 398] on select "s ms" at bounding box center [135, 390] width 16 height 14
click at [119, 398] on input "1.5" at bounding box center [124, 390] width 38 height 14
click at [153, 338] on span "Preview" at bounding box center [159, 330] width 20 height 14
click at [198, 398] on input "0" at bounding box center [213, 390] width 38 height 14
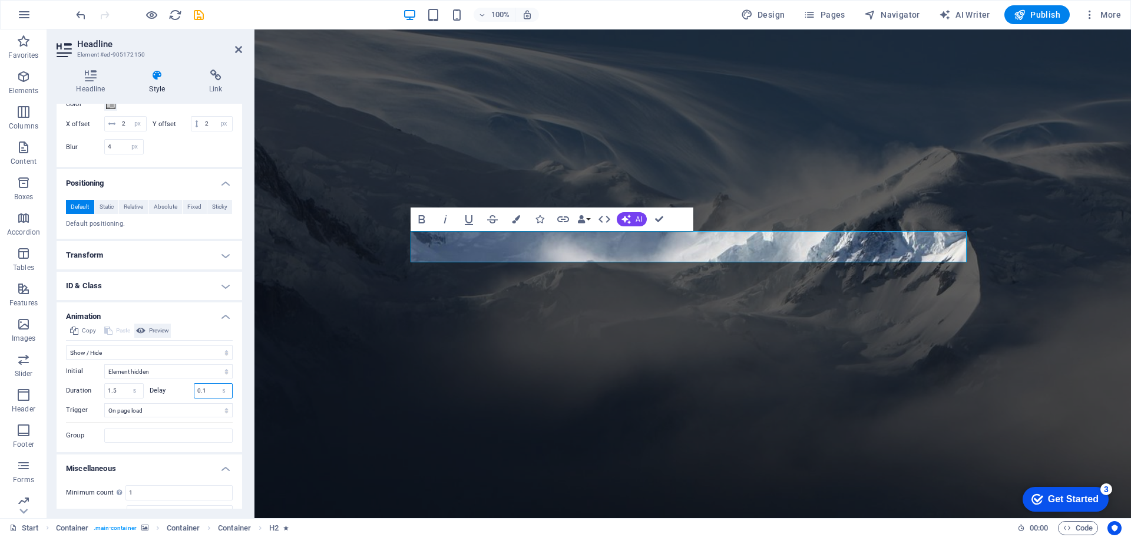
type input "0.1"
click at [145, 338] on icon at bounding box center [140, 330] width 9 height 14
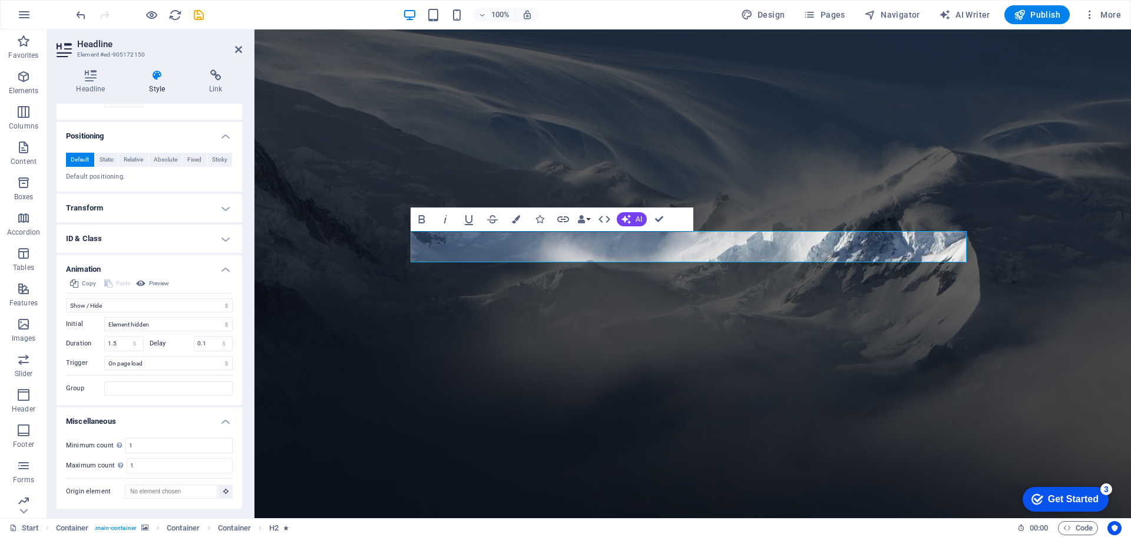
scroll to position [462, 0]
click at [112, 343] on input "1.5" at bounding box center [124, 343] width 38 height 14
type input "1"
click at [891, 12] on span "Navigator" at bounding box center [892, 15] width 56 height 12
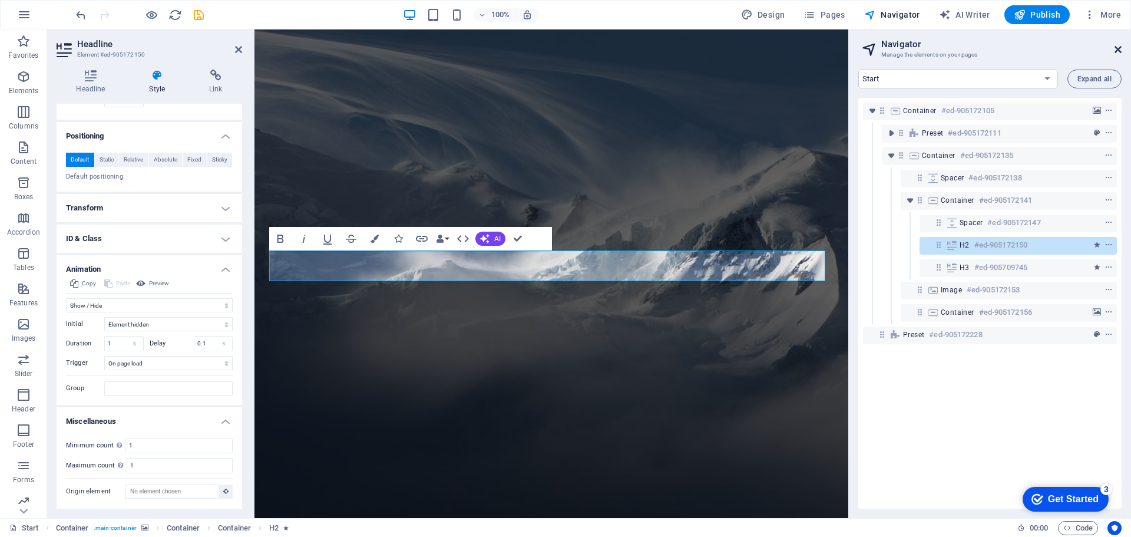
drag, startPoint x: 1118, startPoint y: 50, endPoint x: 861, endPoint y: 26, distance: 258.0
click at [1118, 50] on icon at bounding box center [1117, 49] width 7 height 9
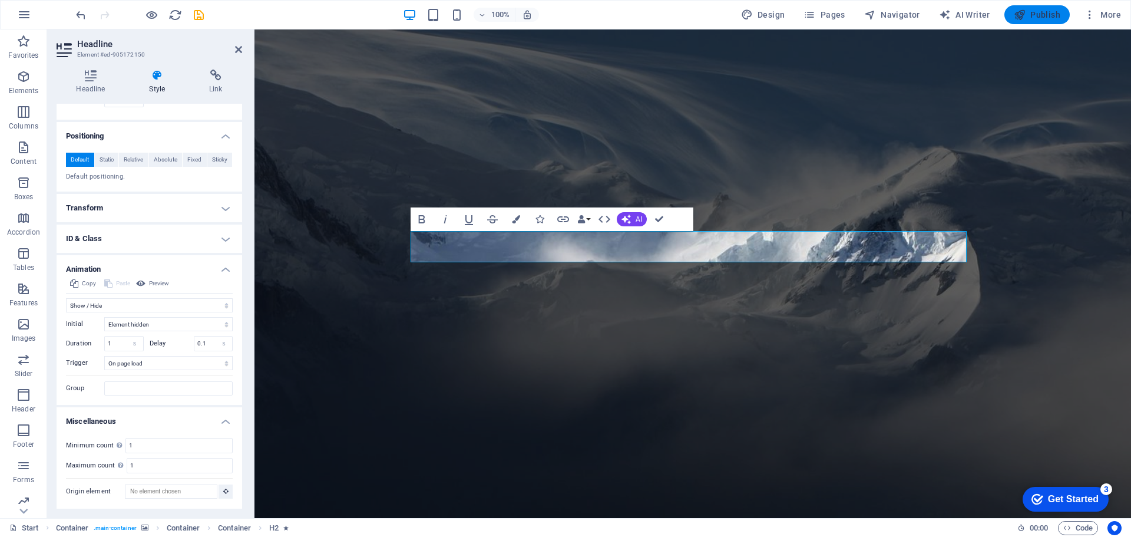
drag, startPoint x: 1044, startPoint y: 11, endPoint x: 977, endPoint y: 16, distance: 67.4
click at [1044, 11] on span "Publish" at bounding box center [1037, 15] width 47 height 12
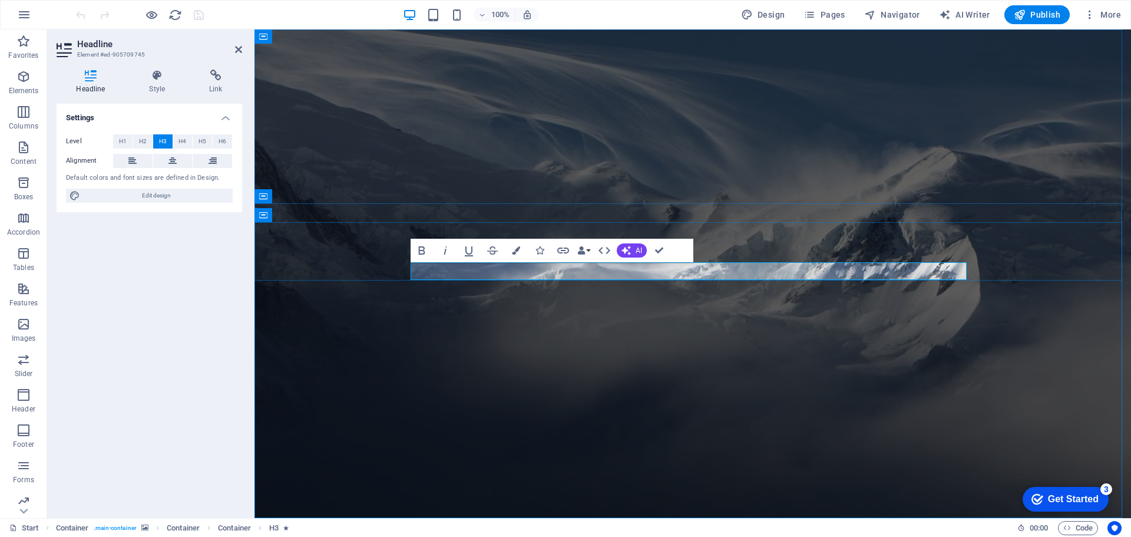
drag, startPoint x: 150, startPoint y: 87, endPoint x: 151, endPoint y: 95, distance: 8.9
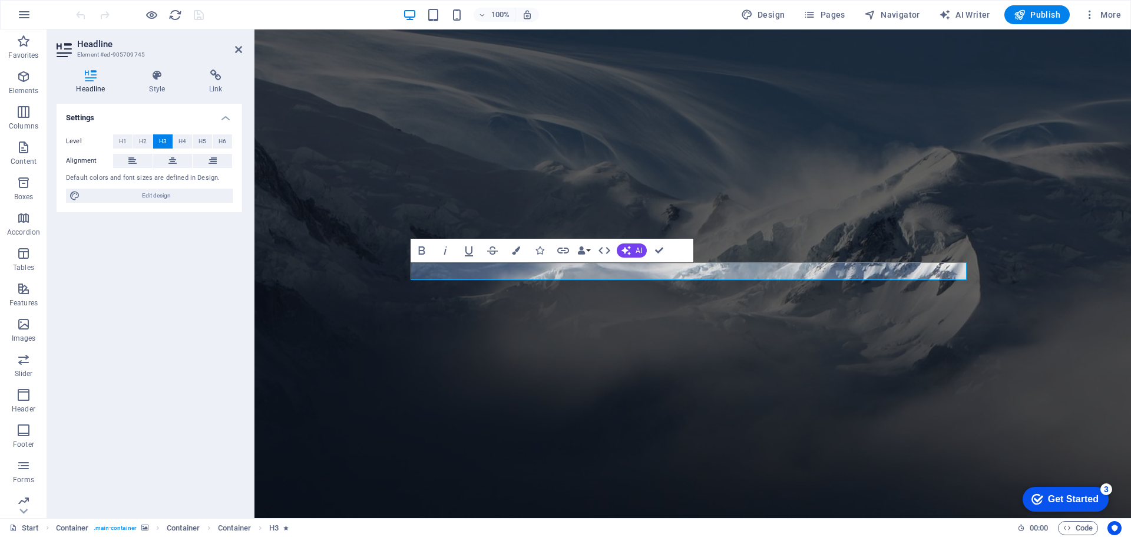
click at [150, 86] on h4 "Style" at bounding box center [160, 82] width 60 height 25
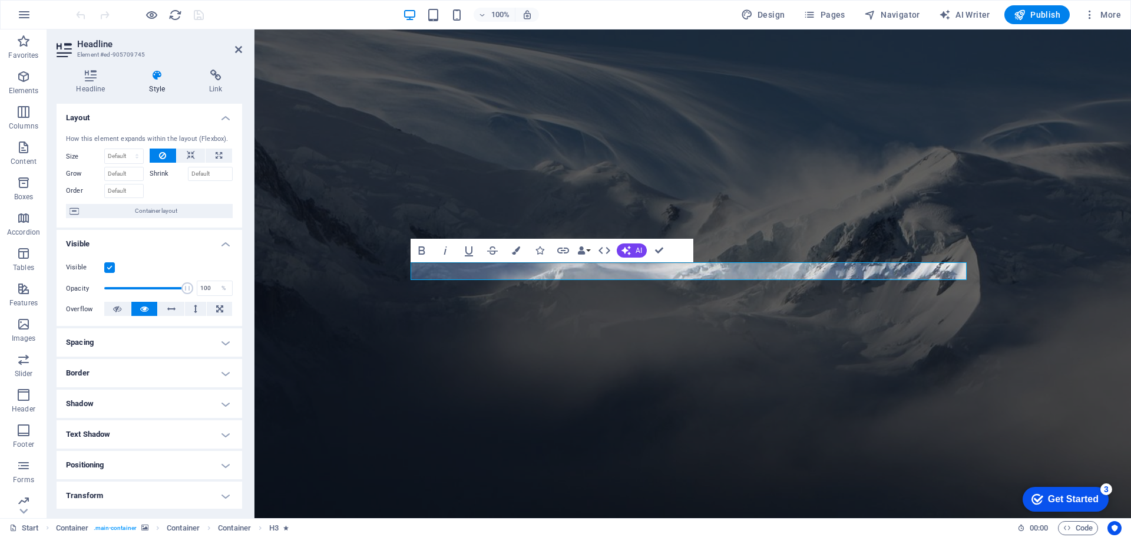
scroll to position [93, 0]
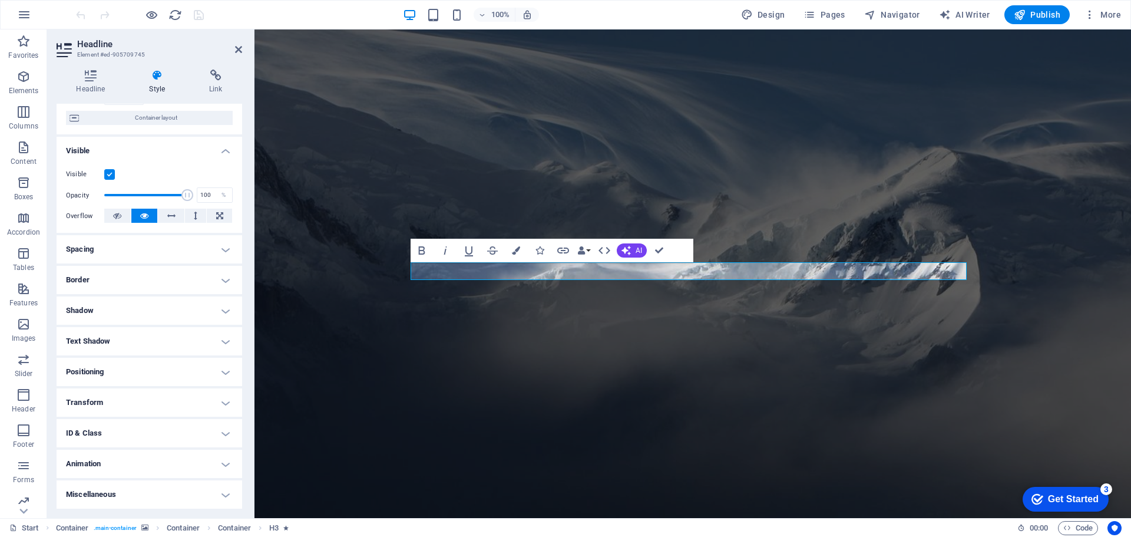
click at [135, 343] on h4 "Text Shadow" at bounding box center [150, 341] width 186 height 28
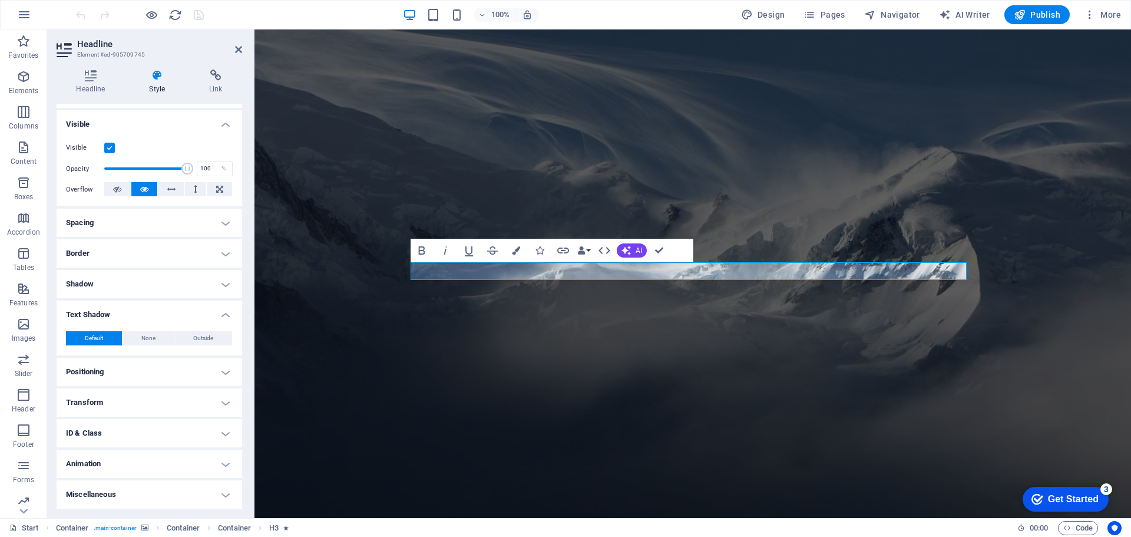
click at [135, 374] on h4 "Positioning" at bounding box center [150, 372] width 186 height 28
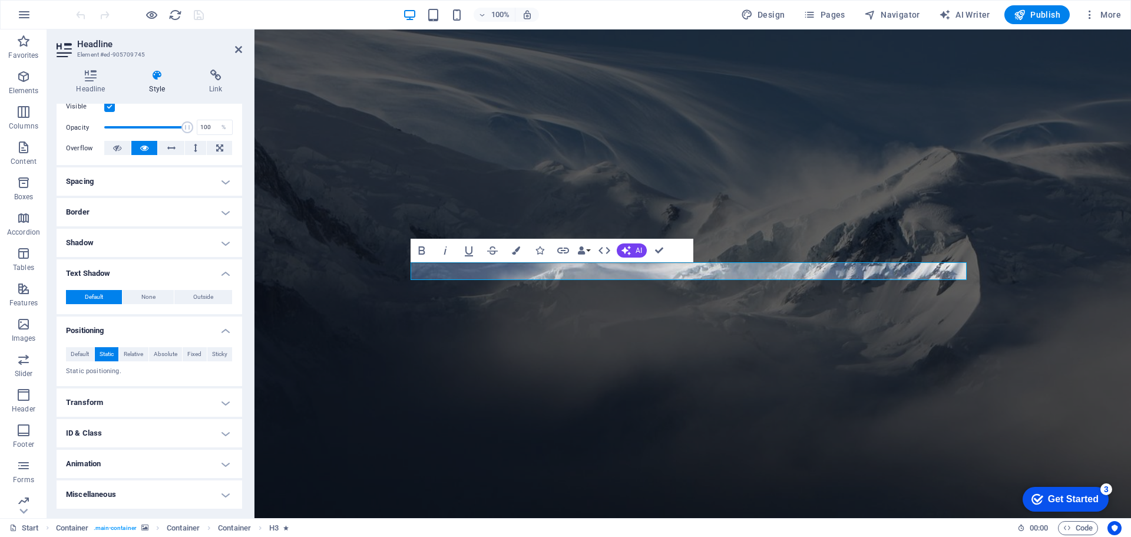
click at [130, 408] on h4 "Transform" at bounding box center [150, 402] width 186 height 28
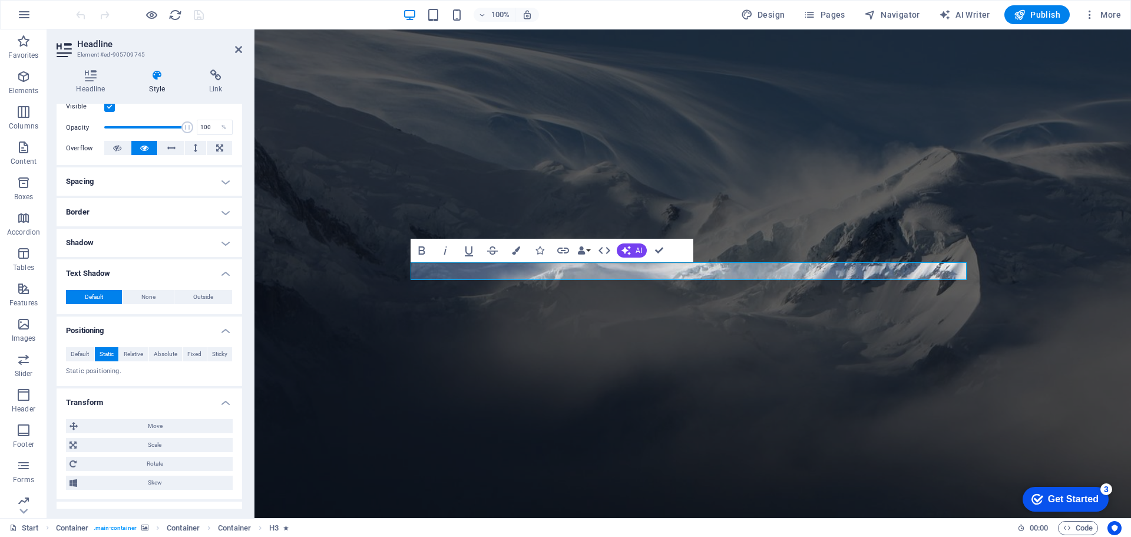
scroll to position [243, 0]
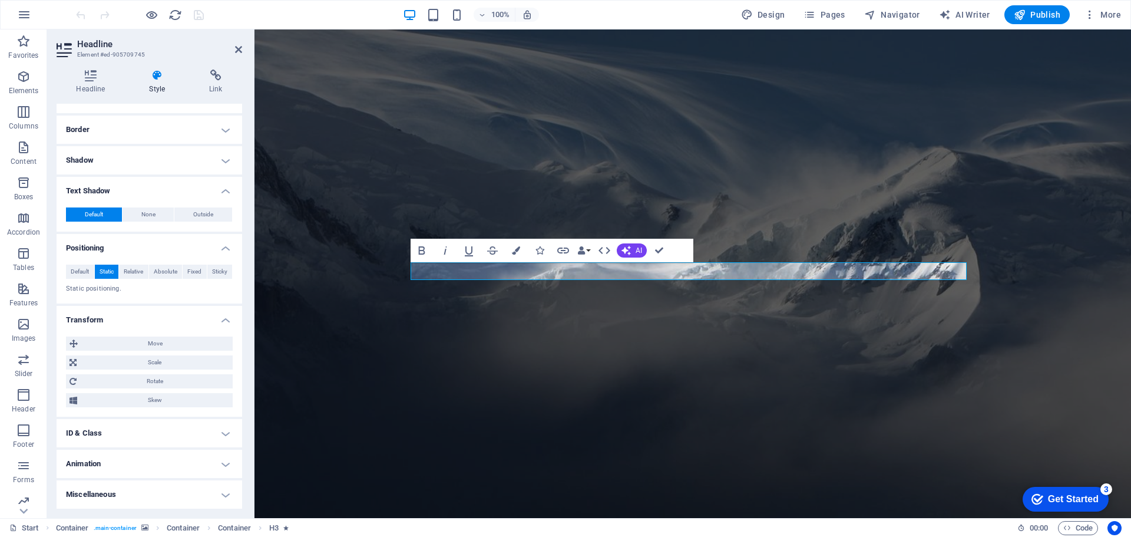
click at [138, 429] on h4 "ID & Class" at bounding box center [150, 433] width 186 height 28
click at [138, 429] on h4 "ID & Class" at bounding box center [150, 429] width 186 height 21
click at [135, 461] on h4 "Animation" at bounding box center [150, 463] width 186 height 28
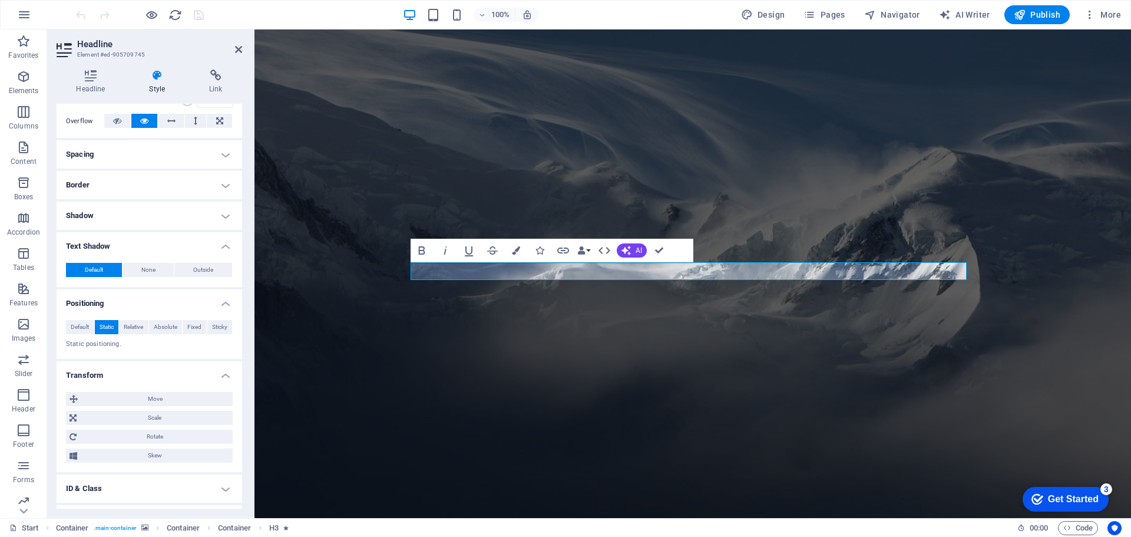
scroll to position [70, 0]
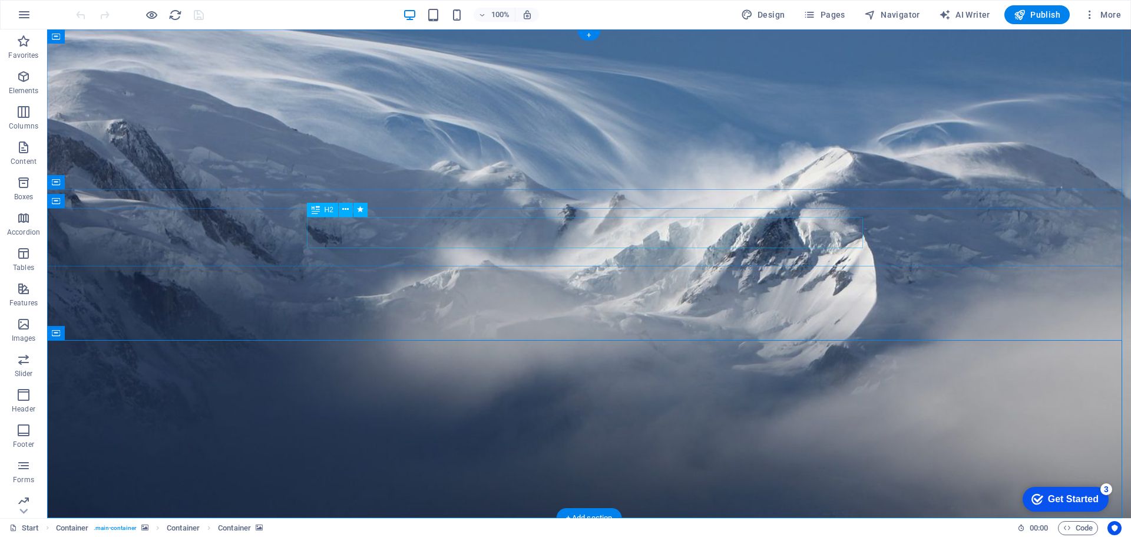
click at [501, 186] on figure at bounding box center [589, 273] width 1084 height 488
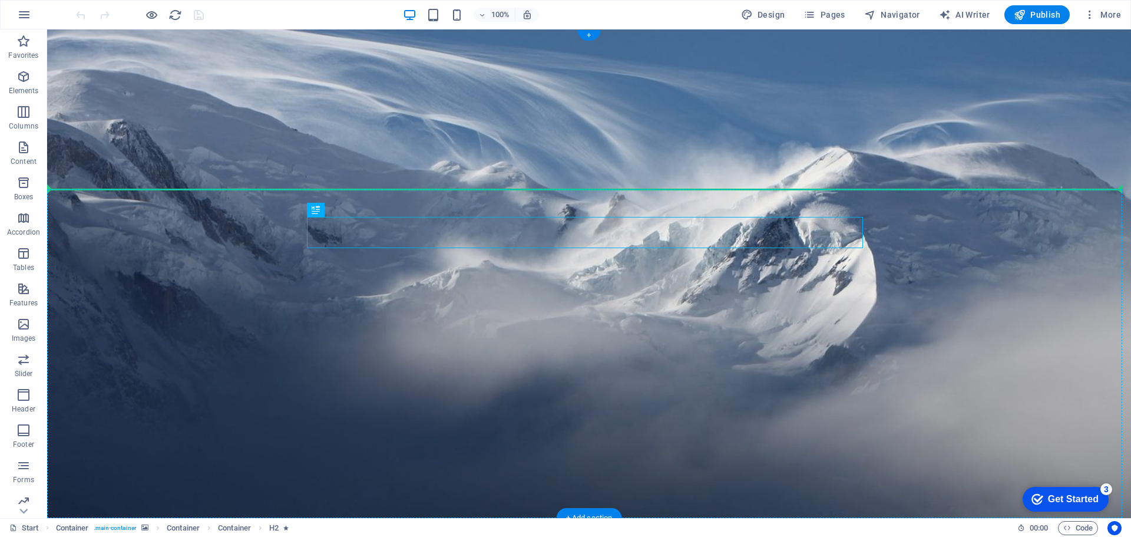
drag, startPoint x: 523, startPoint y: 233, endPoint x: 519, endPoint y: 191, distance: 41.4
click at [1033, 15] on span "Publish" at bounding box center [1037, 15] width 47 height 12
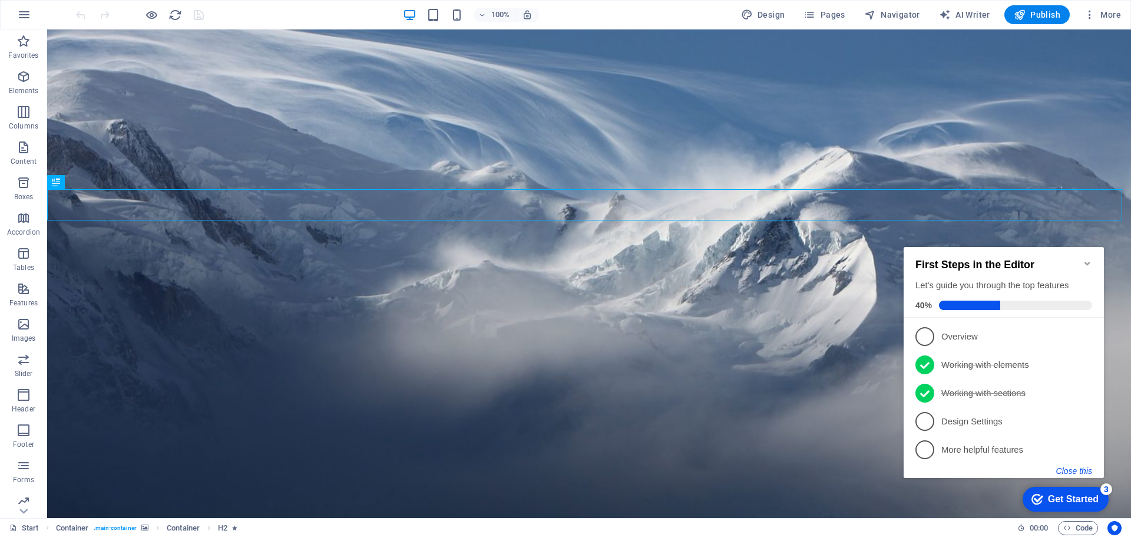
click at [1079, 471] on button "Close this" at bounding box center [1074, 470] width 36 height 9
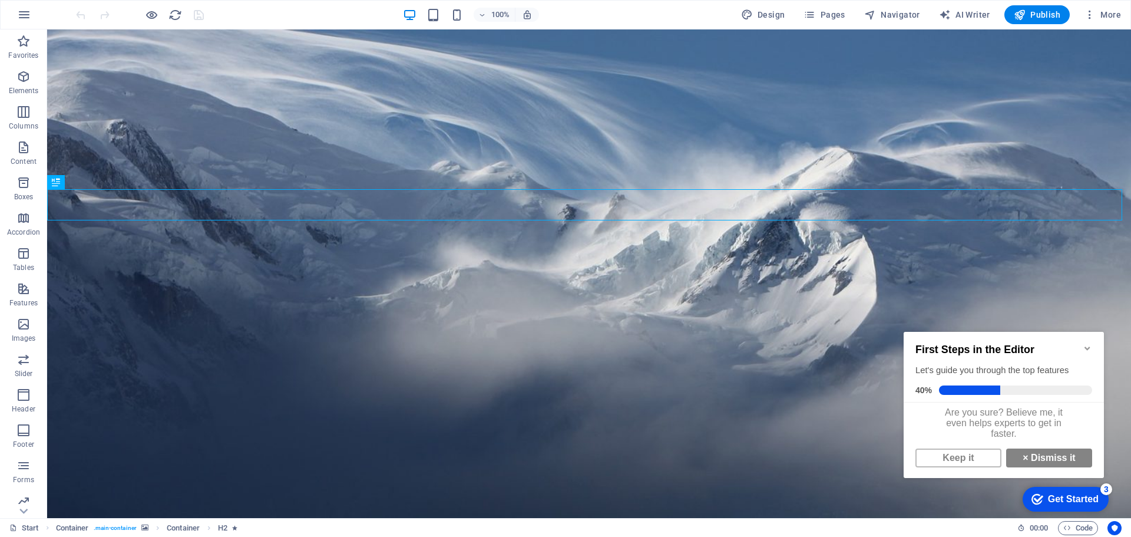
scroll to position [8, 0]
click at [1051, 462] on link "× Dismiss it" at bounding box center [1049, 457] width 86 height 19
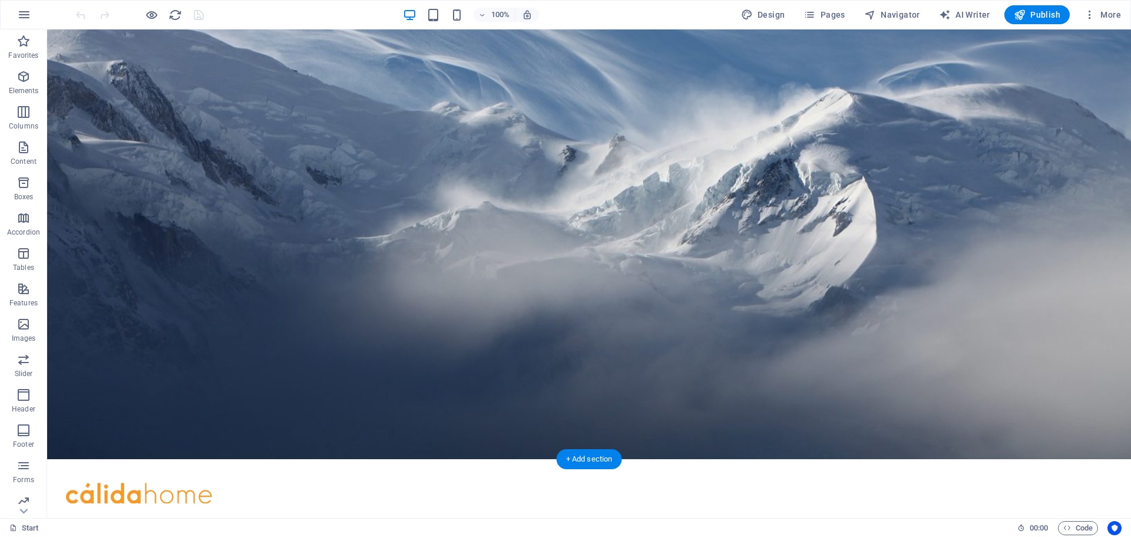
scroll to position [0, 0]
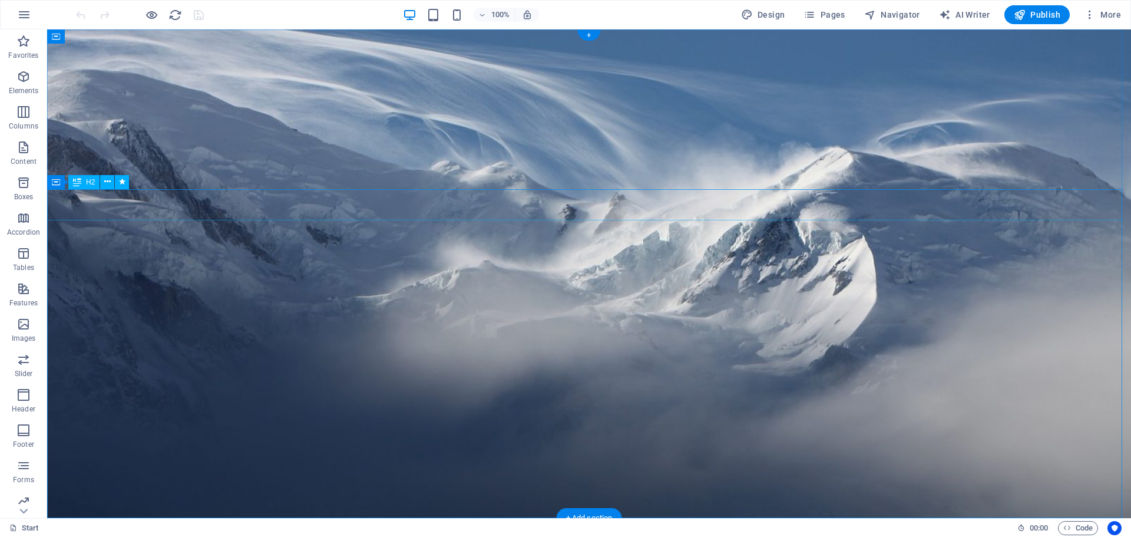
click at [105, 183] on icon at bounding box center [107, 182] width 6 height 12
click at [1096, 14] on icon "button" at bounding box center [1090, 15] width 12 height 12
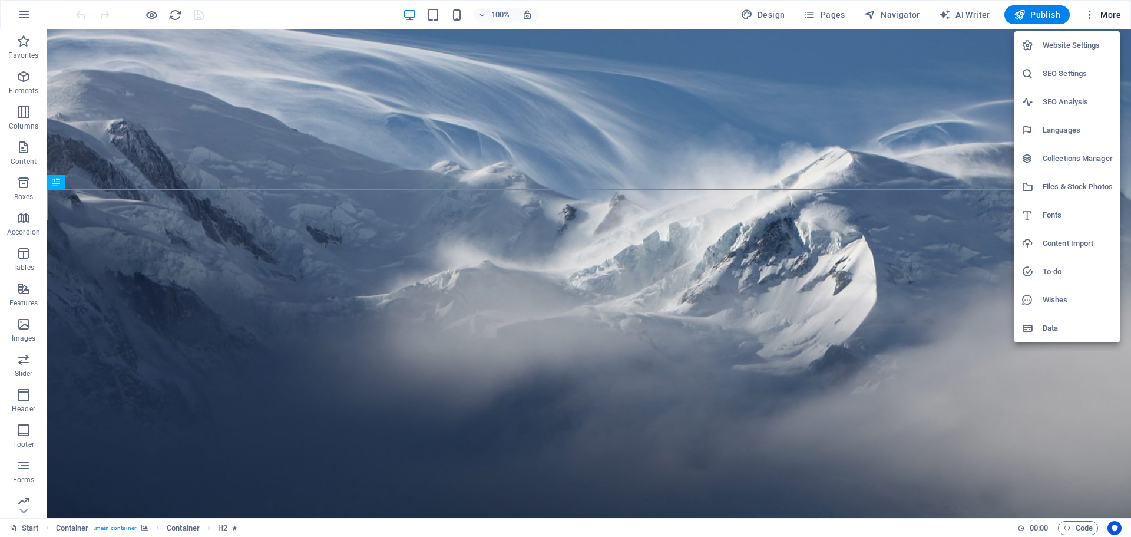
click at [1112, 12] on div at bounding box center [565, 268] width 1131 height 537
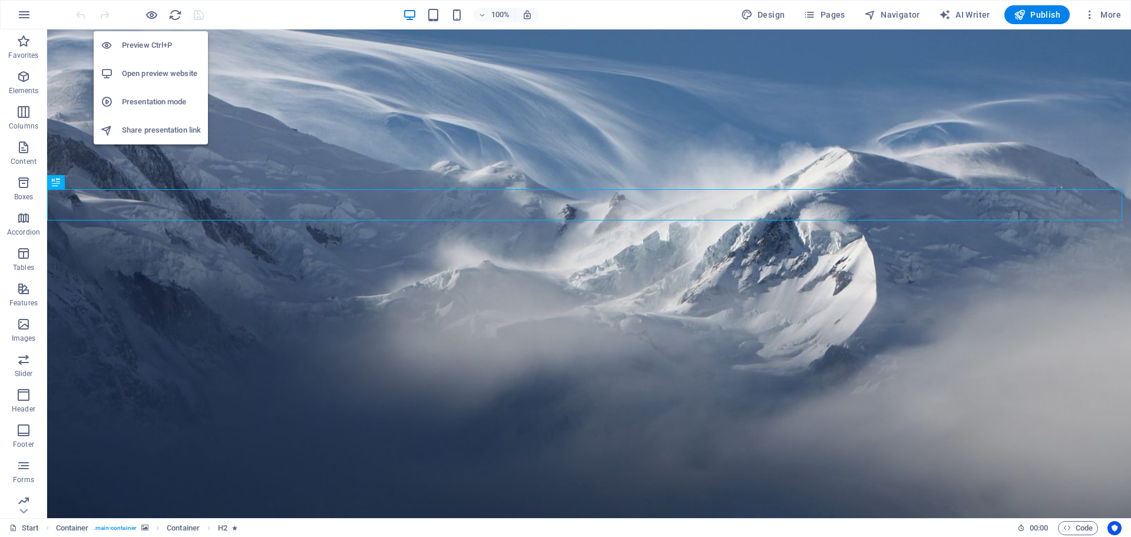
click at [140, 75] on h6 "Open preview website" at bounding box center [161, 74] width 79 height 14
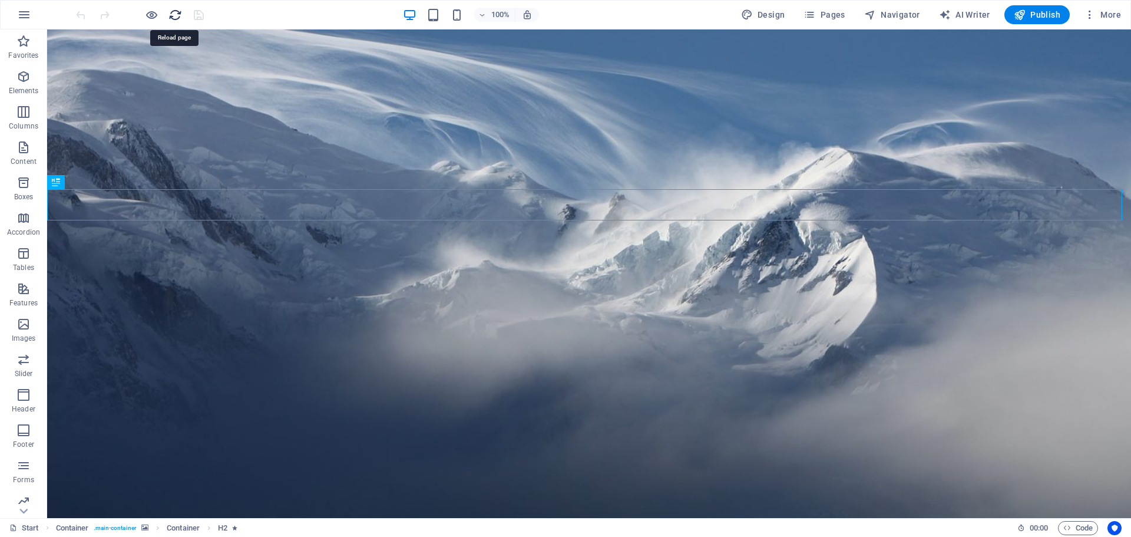
click at [177, 18] on icon "reload" at bounding box center [175, 15] width 14 height 14
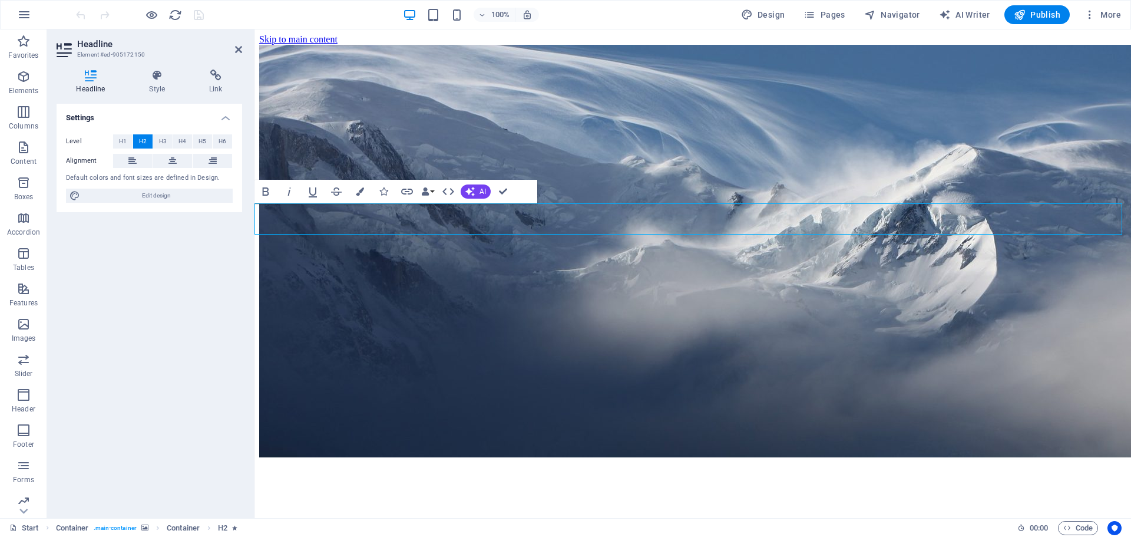
drag, startPoint x: 156, startPoint y: 75, endPoint x: 157, endPoint y: 96, distance: 21.2
click at [156, 74] on icon at bounding box center [157, 76] width 55 height 12
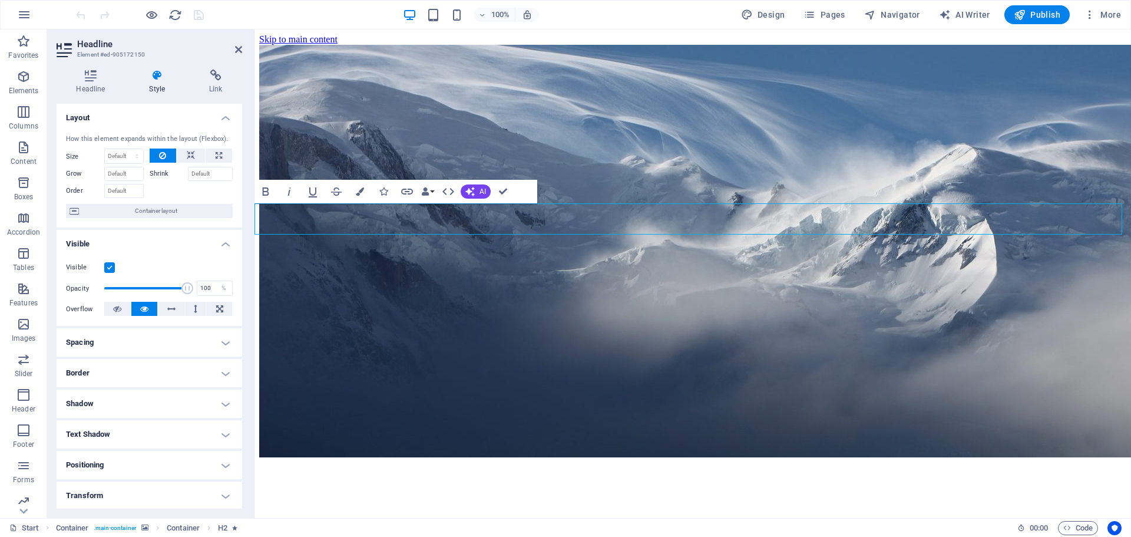
scroll to position [59, 0]
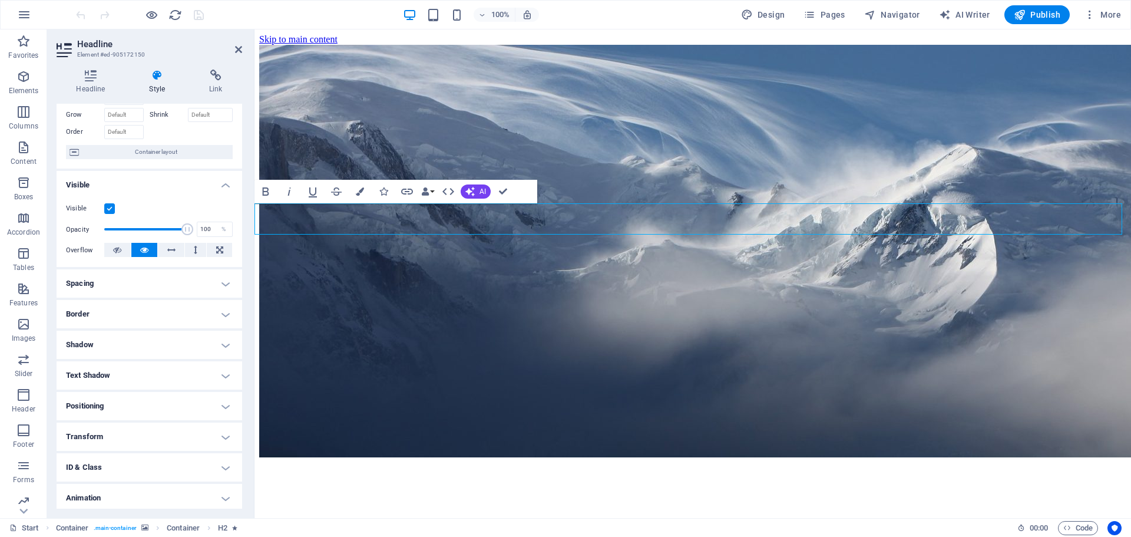
click at [123, 346] on h4 "Shadow" at bounding box center [150, 344] width 186 height 28
click at [118, 405] on h4 "Text Shadow" at bounding box center [150, 402] width 186 height 28
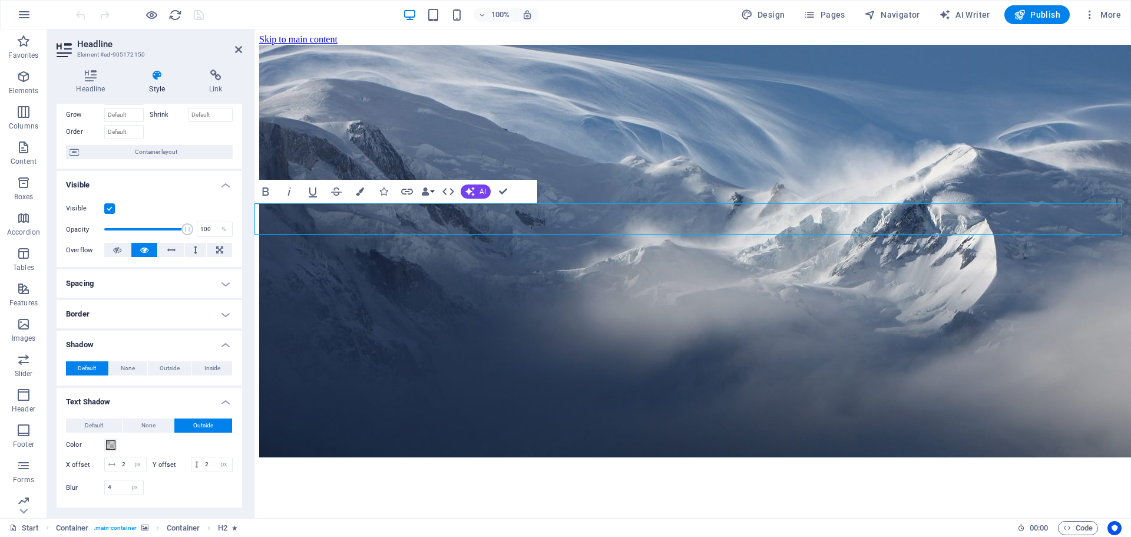
scroll to position [177, 0]
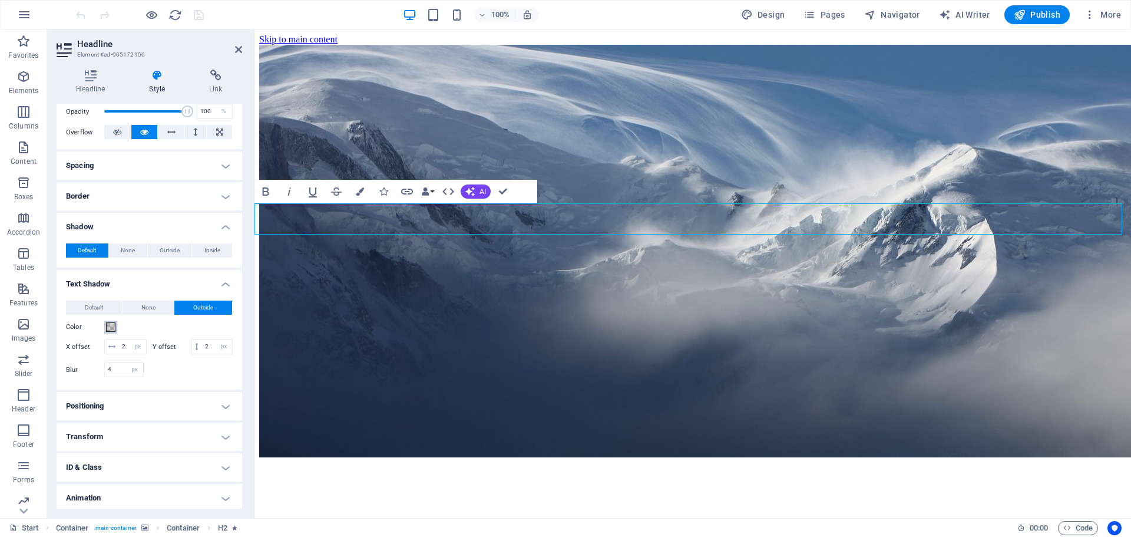
click at [108, 324] on span at bounding box center [110, 326] width 9 height 9
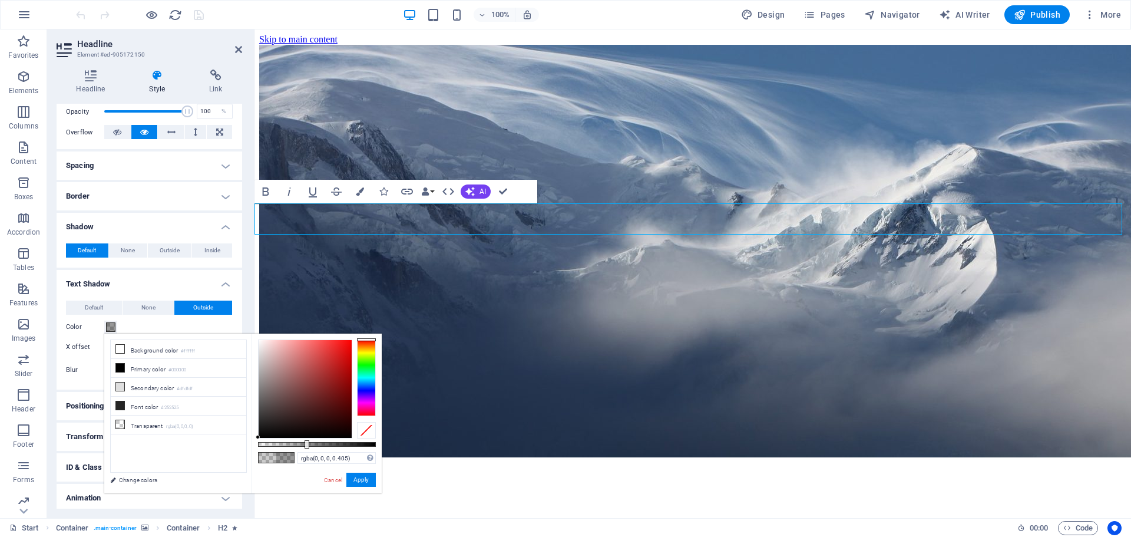
drag, startPoint x: 280, startPoint y: 444, endPoint x: 306, endPoint y: 439, distance: 25.8
click at [306, 439] on div "rgba(0, 0, 0, 0.405) Supported formats #0852ed rgb(8, 82, 237) rgba(8, 82, 237,…" at bounding box center [317, 498] width 130 height 330
click at [371, 349] on div at bounding box center [366, 377] width 19 height 77
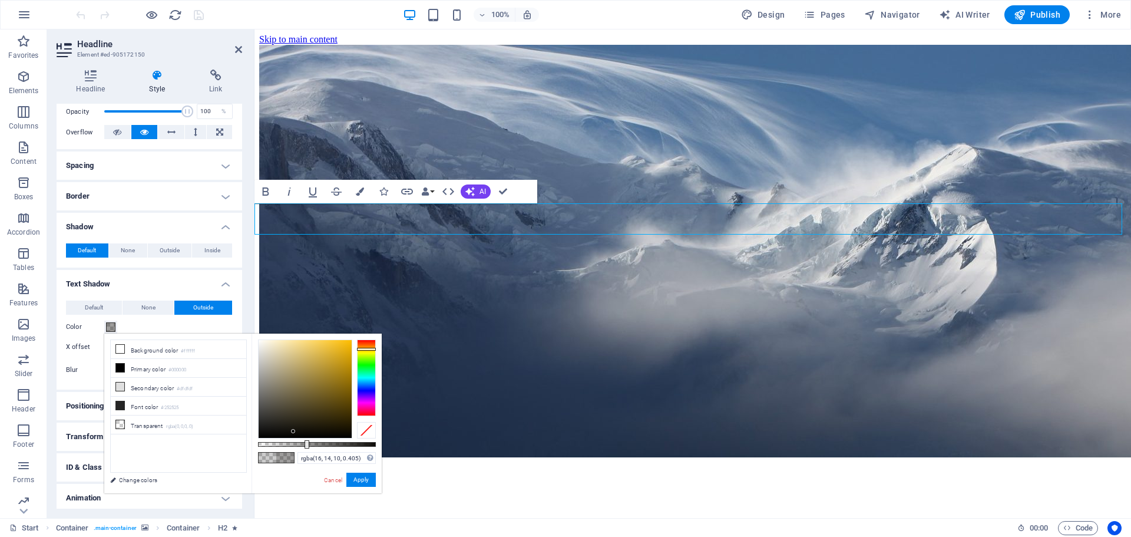
type input "rgba(16, 14, 9, 0.405)"
drag, startPoint x: 286, startPoint y: 426, endPoint x: 295, endPoint y: 431, distance: 10.3
click at [295, 431] on div at bounding box center [305, 389] width 93 height 98
click at [359, 478] on button "Apply" at bounding box center [360, 479] width 29 height 14
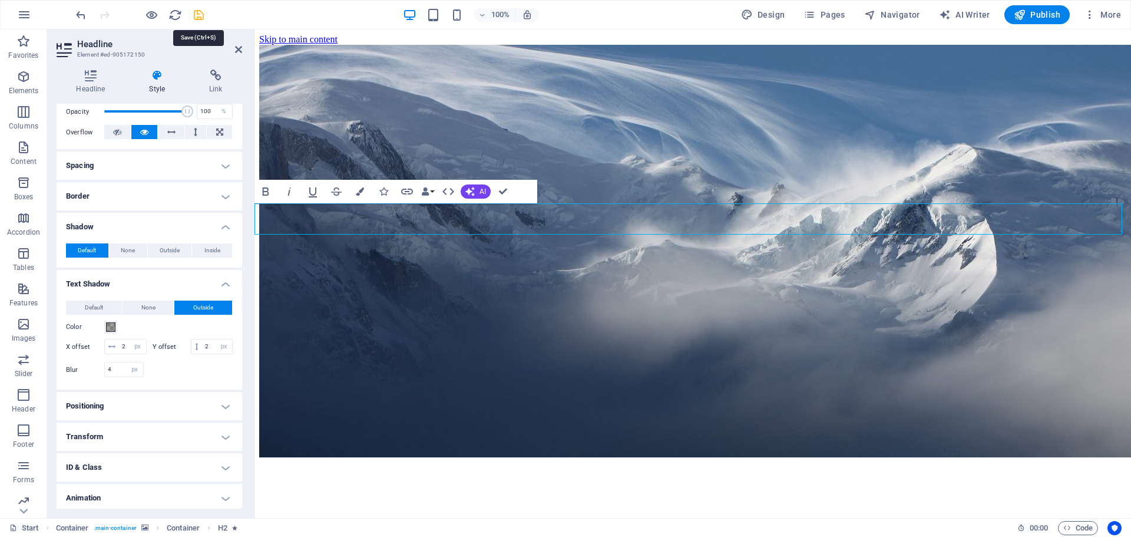
drag, startPoint x: 200, startPoint y: 19, endPoint x: 153, endPoint y: 6, distance: 49.3
click at [200, 19] on icon "save" at bounding box center [199, 15] width 14 height 14
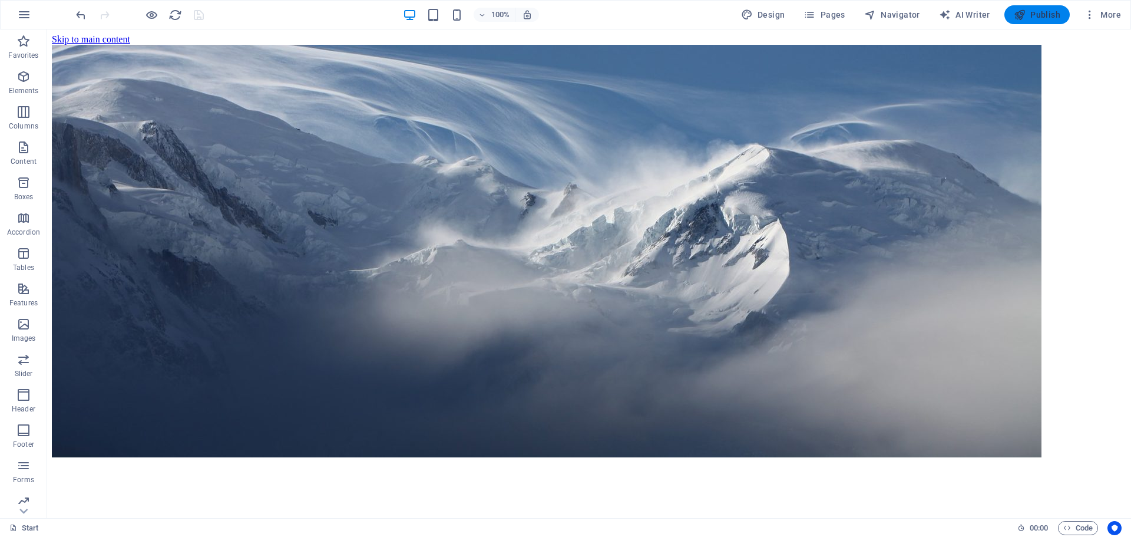
click at [1036, 13] on span "Publish" at bounding box center [1037, 15] width 47 height 12
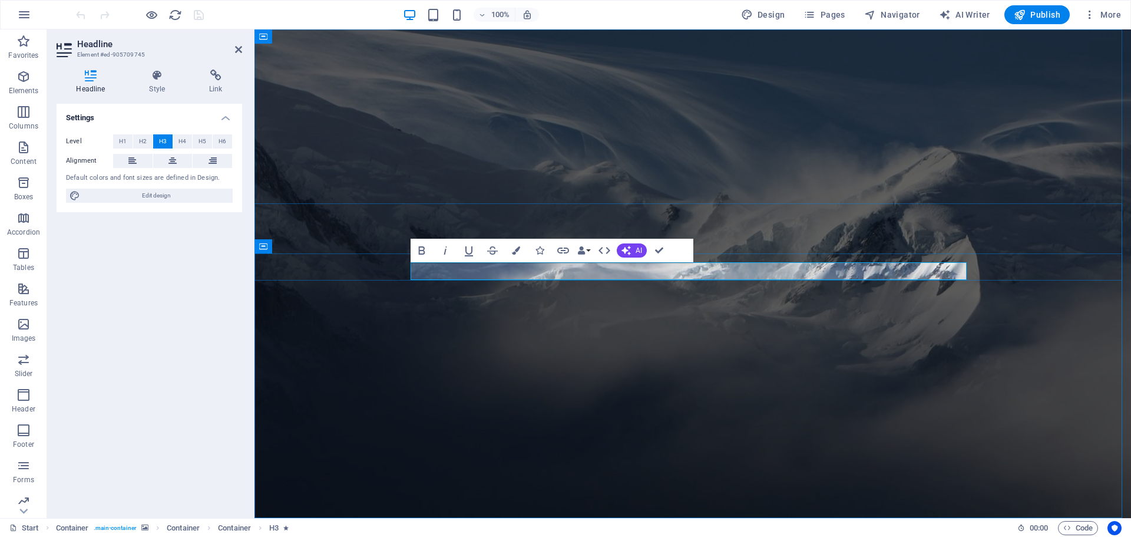
scroll to position [1, 0]
click at [153, 76] on icon at bounding box center [157, 76] width 55 height 12
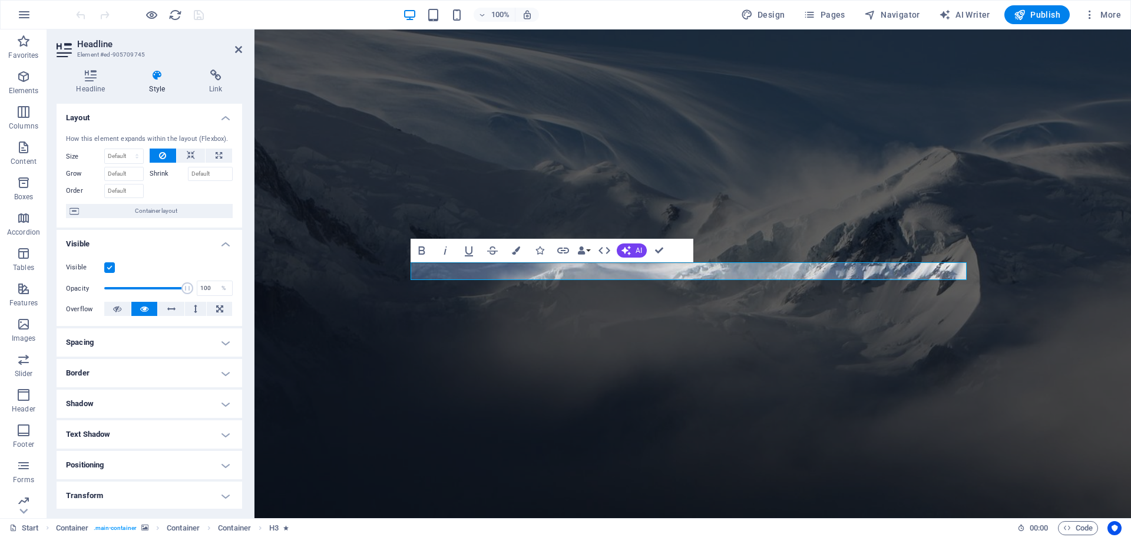
click at [112, 407] on h4 "Shadow" at bounding box center [150, 403] width 186 height 28
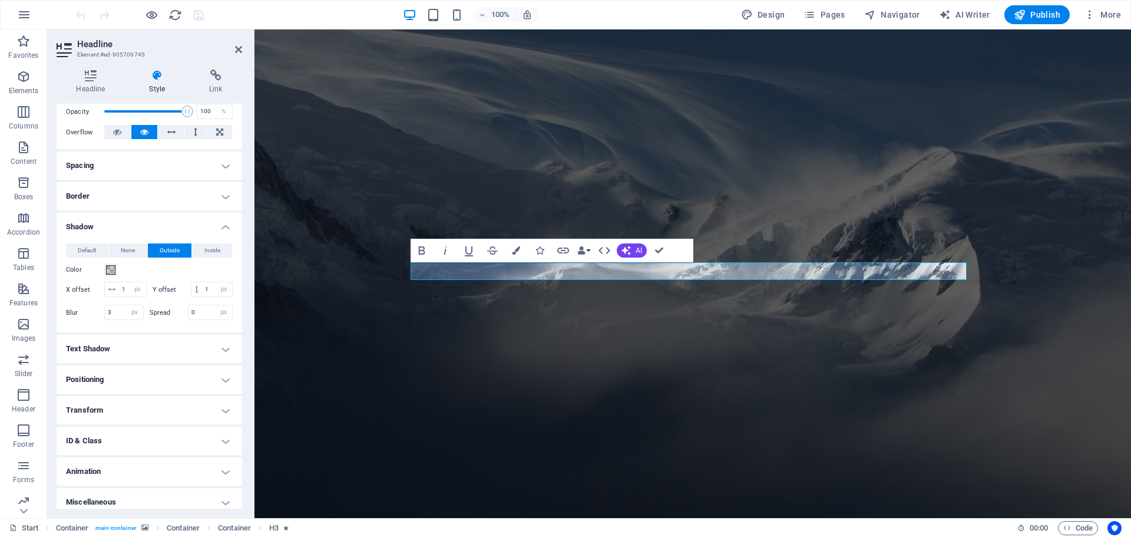
scroll to position [200, 0]
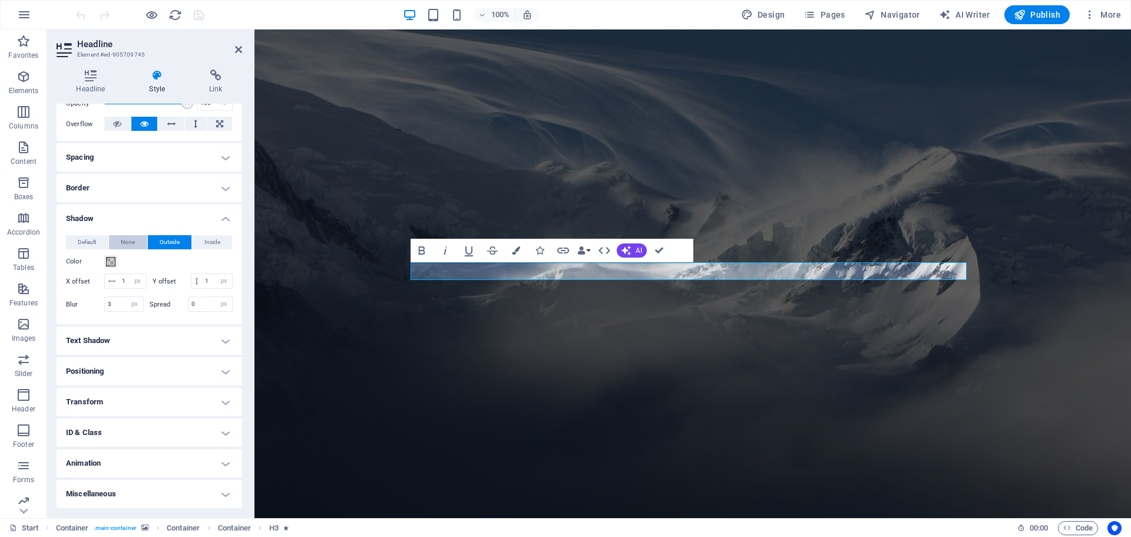
click at [123, 235] on span "None" at bounding box center [128, 242] width 14 height 14
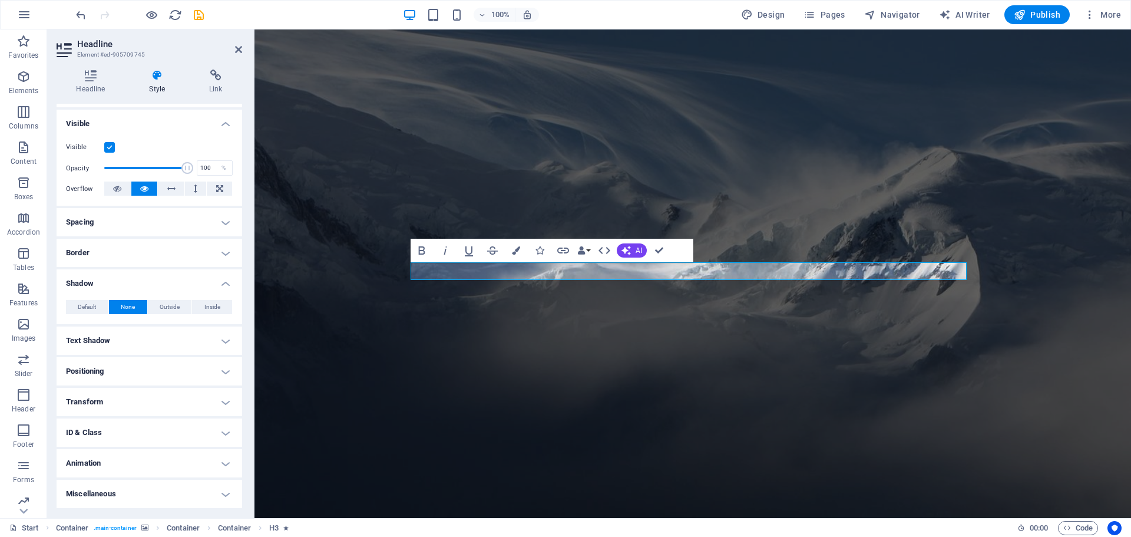
click at [109, 343] on h4 "Text Shadow" at bounding box center [150, 340] width 186 height 28
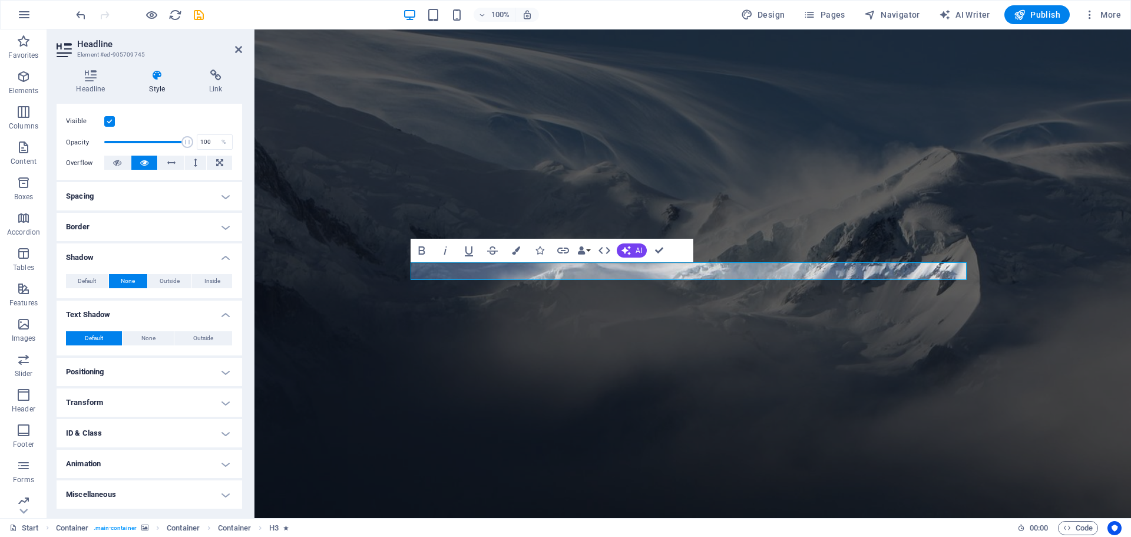
click at [215, 371] on h4 "Positioning" at bounding box center [150, 372] width 186 height 28
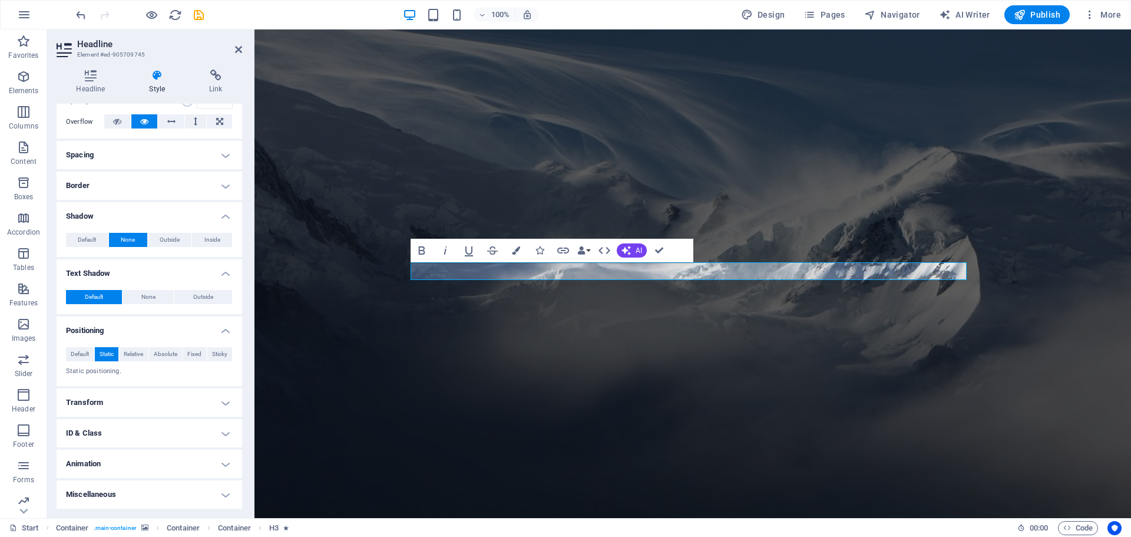
click at [144, 403] on h4 "Transform" at bounding box center [150, 402] width 186 height 28
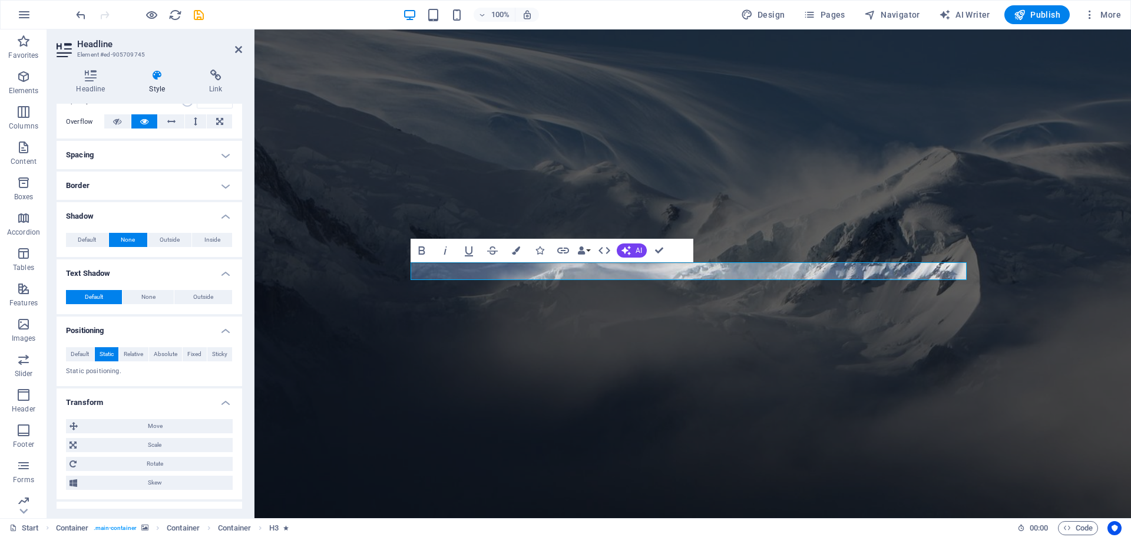
scroll to position [270, 0]
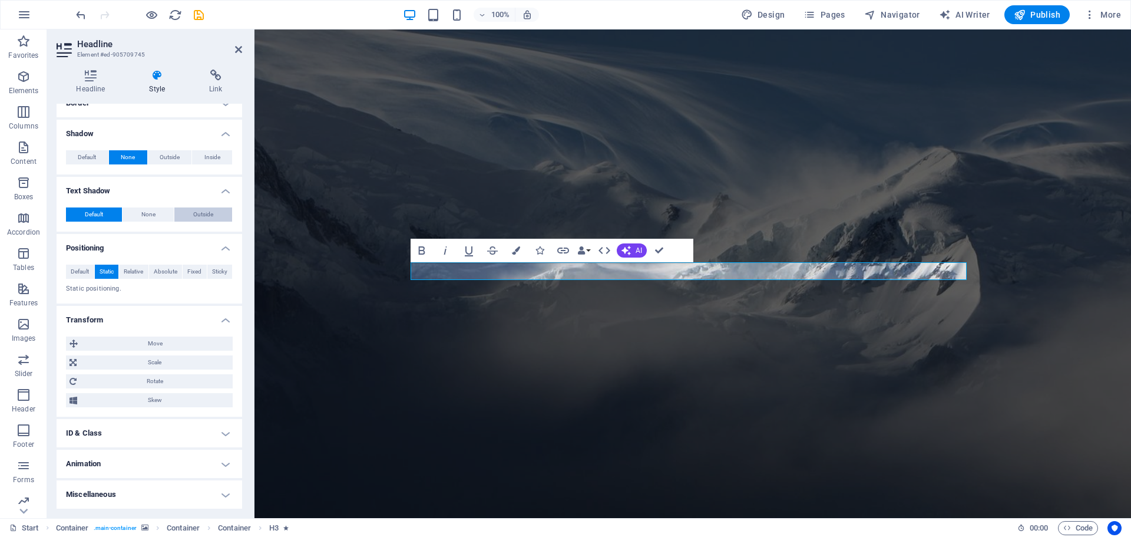
click at [198, 216] on span "Outside" at bounding box center [203, 214] width 20 height 14
type input "2"
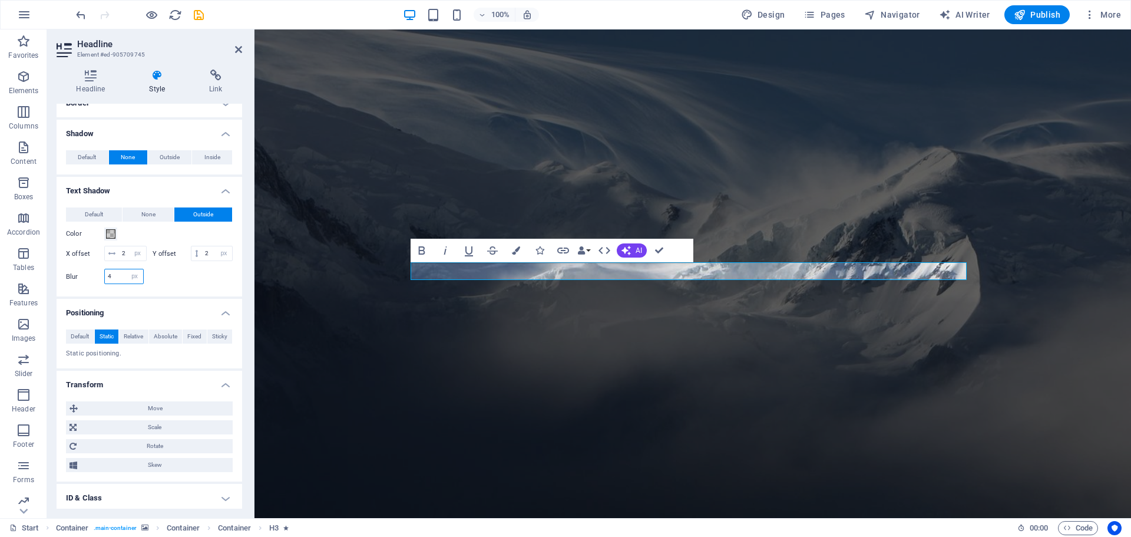
drag, startPoint x: 120, startPoint y: 292, endPoint x: 105, endPoint y: 293, distance: 14.8
click at [105, 283] on input "4" at bounding box center [124, 276] width 38 height 14
type input "3"
click at [160, 284] on div at bounding box center [192, 276] width 84 height 15
drag, startPoint x: 133, startPoint y: 255, endPoint x: 120, endPoint y: 257, distance: 12.6
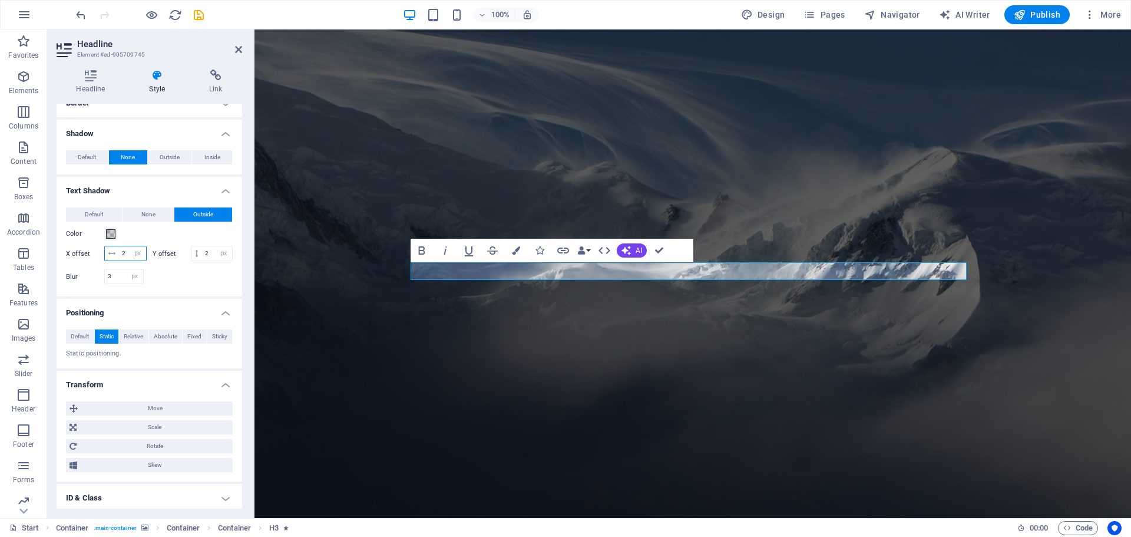
click at [120, 257] on input "2" at bounding box center [132, 253] width 27 height 14
type input "1"
drag, startPoint x: 133, startPoint y: 270, endPoint x: 121, endPoint y: 271, distance: 12.4
click at [202, 260] on input "2" at bounding box center [217, 253] width 30 height 14
type input "1"
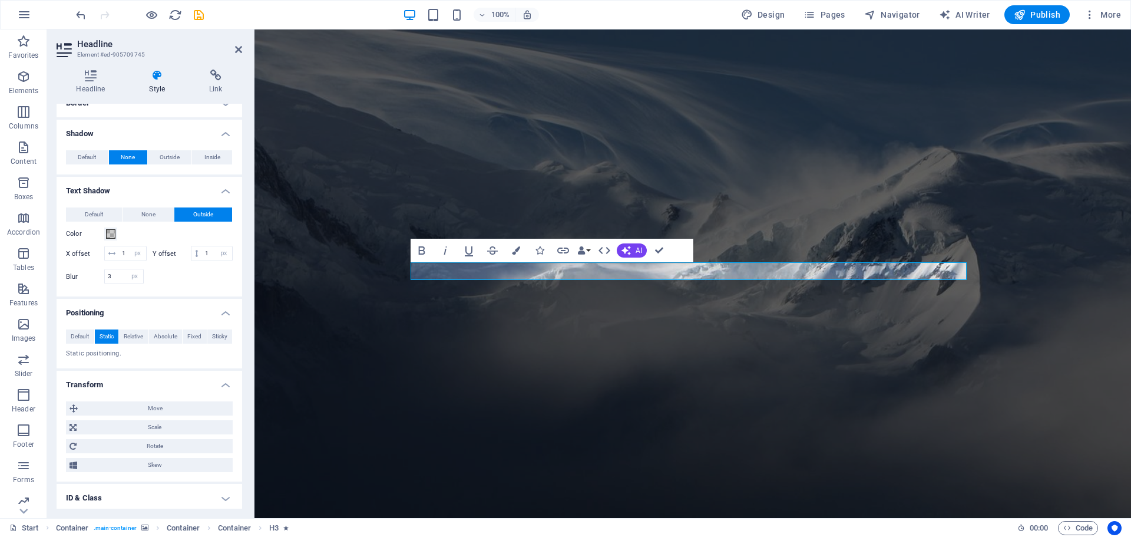
click at [166, 284] on div at bounding box center [192, 276] width 84 height 15
drag, startPoint x: 169, startPoint y: 49, endPoint x: 200, endPoint y: 16, distance: 45.0
click at [200, 16] on icon "save" at bounding box center [199, 15] width 14 height 14
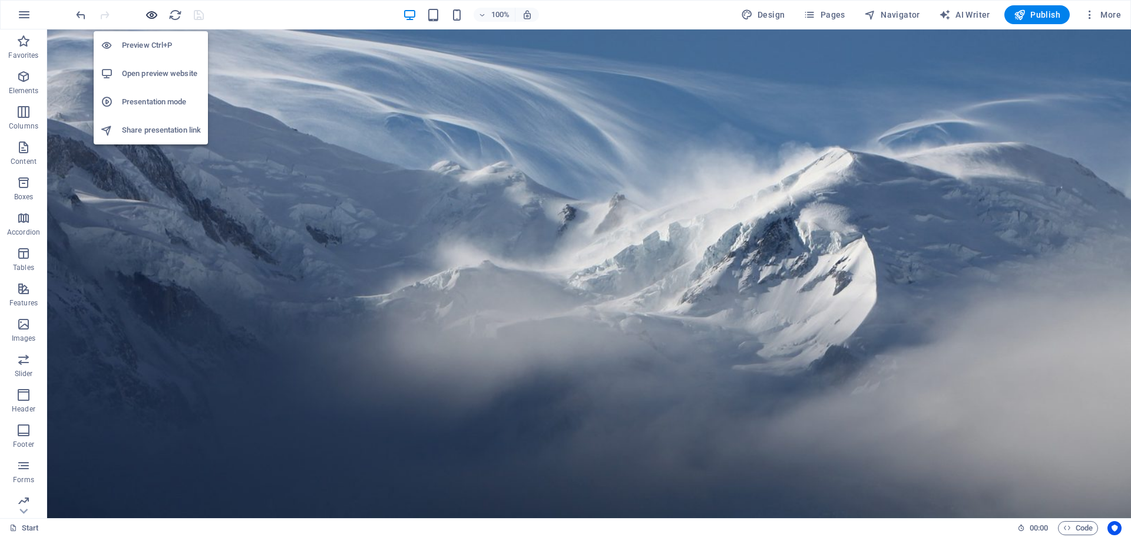
click at [153, 15] on icon "button" at bounding box center [152, 15] width 14 height 14
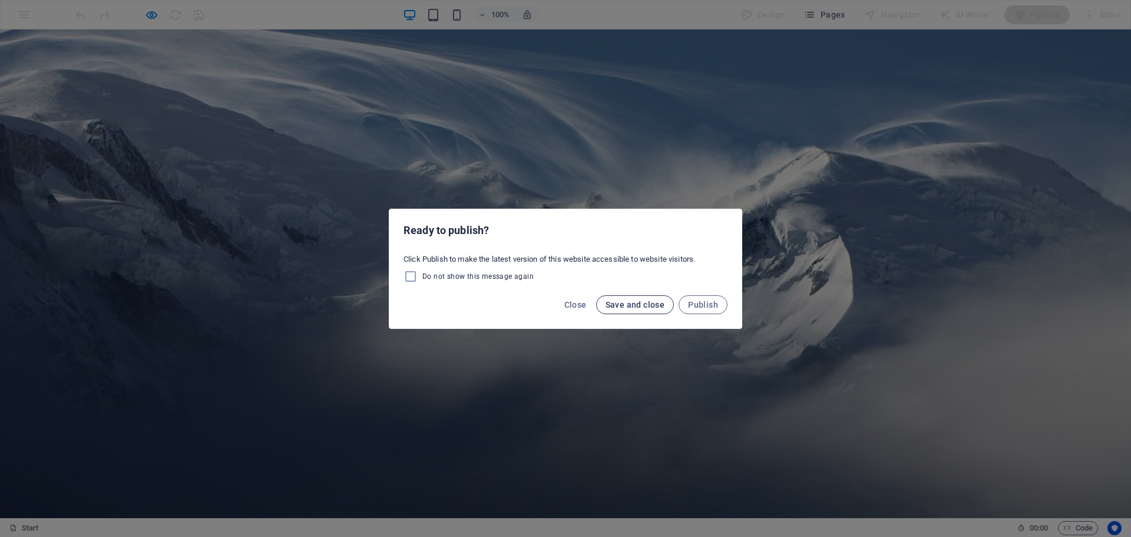
click at [660, 307] on span "Save and close" at bounding box center [635, 304] width 59 height 9
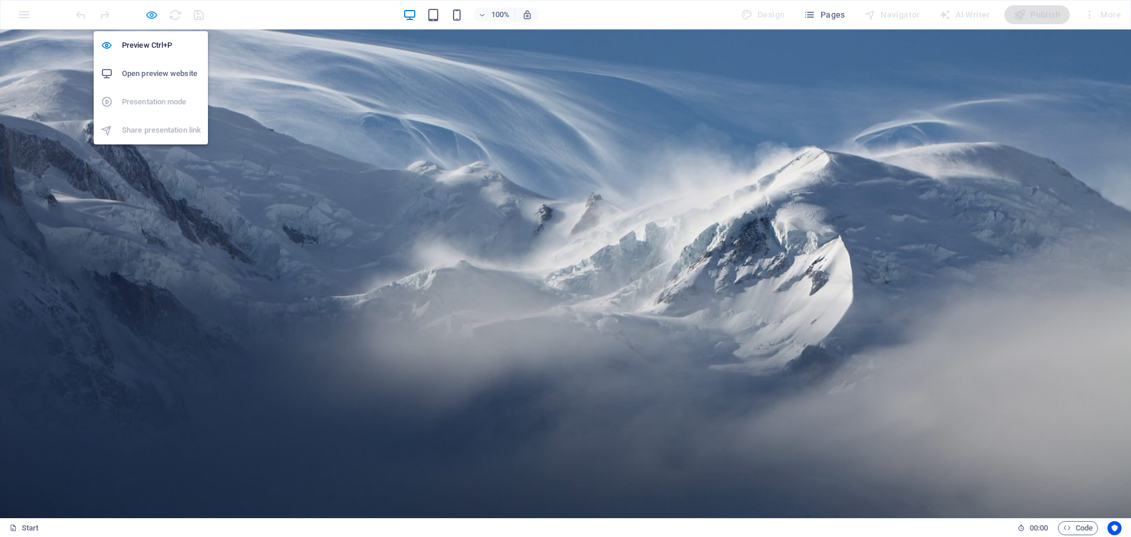
click at [154, 17] on icon "button" at bounding box center [152, 15] width 14 height 14
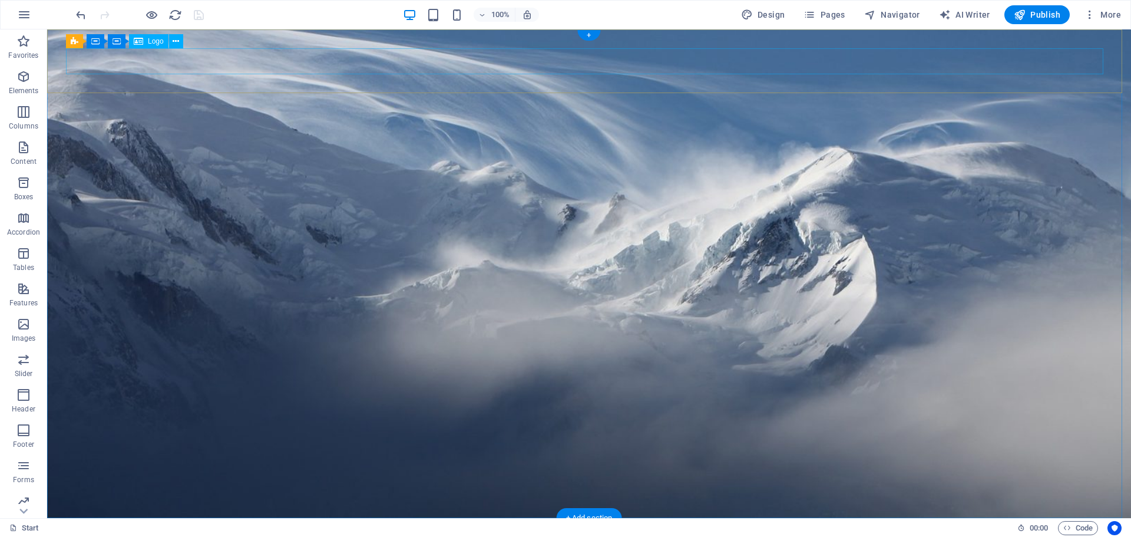
select select "px"
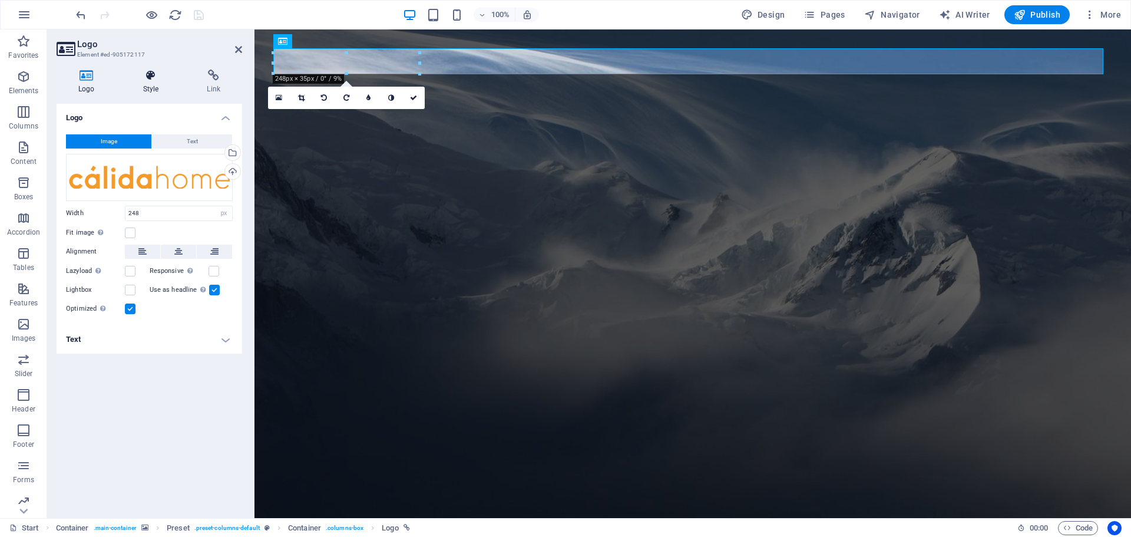
click at [157, 84] on h4 "Style" at bounding box center [153, 82] width 64 height 25
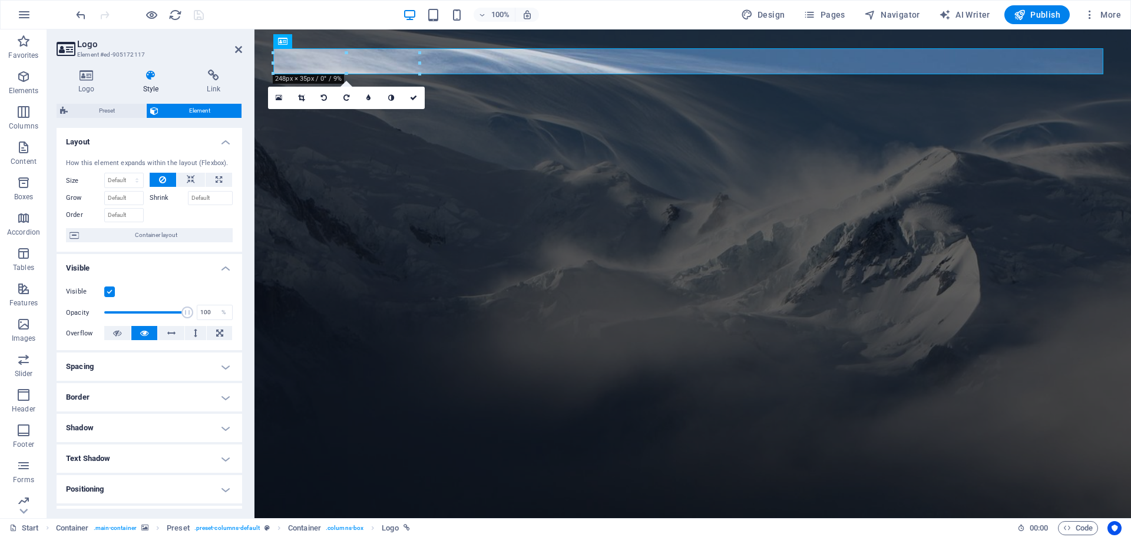
scroll to position [117, 0]
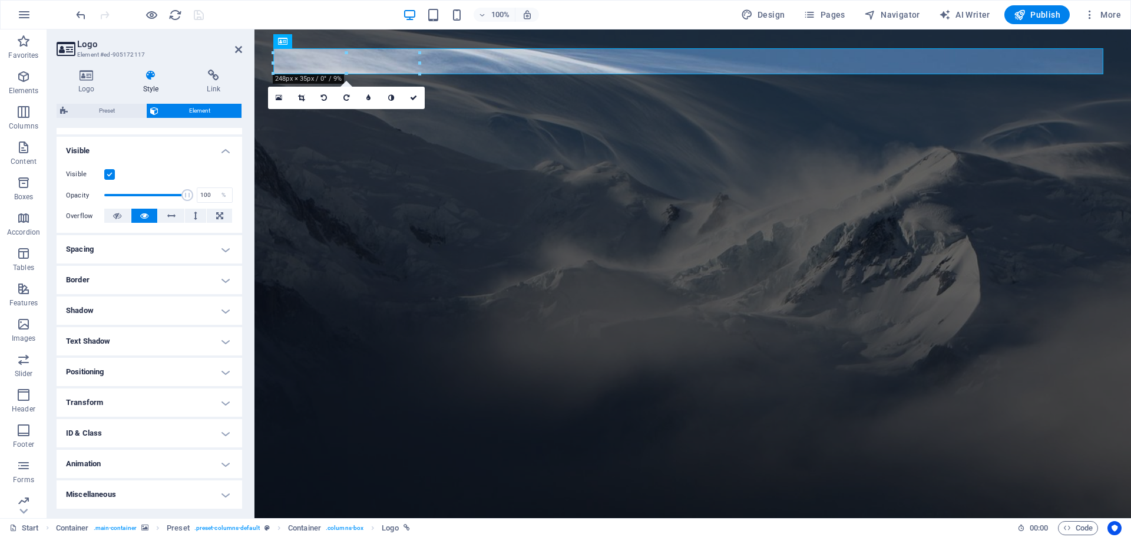
click at [201, 308] on h4 "Shadow" at bounding box center [150, 310] width 186 height 28
click at [163, 334] on span "Outside" at bounding box center [170, 334] width 20 height 14
type input "2"
type input "4"
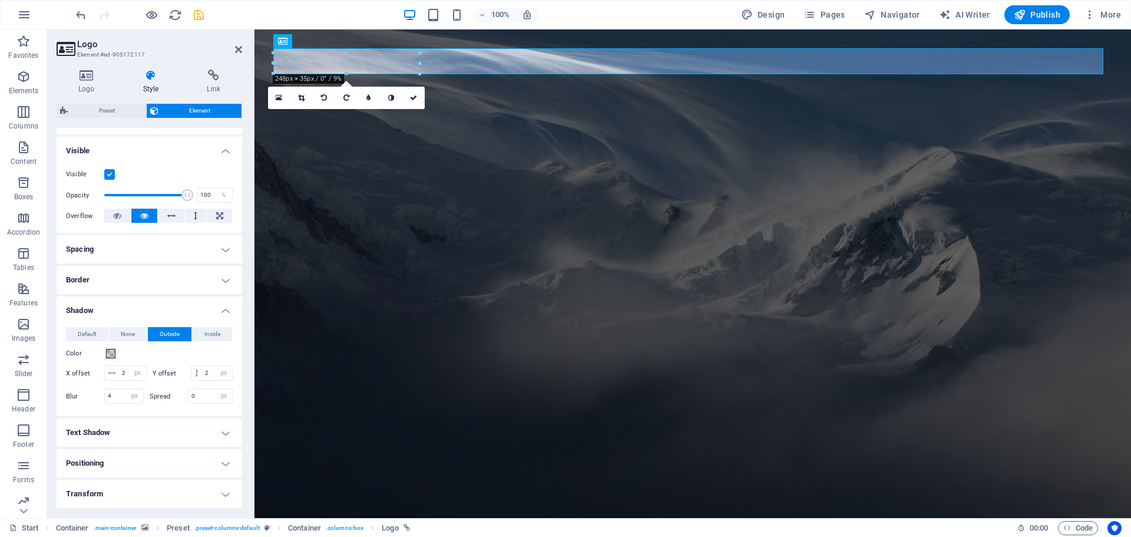
scroll to position [176, 0]
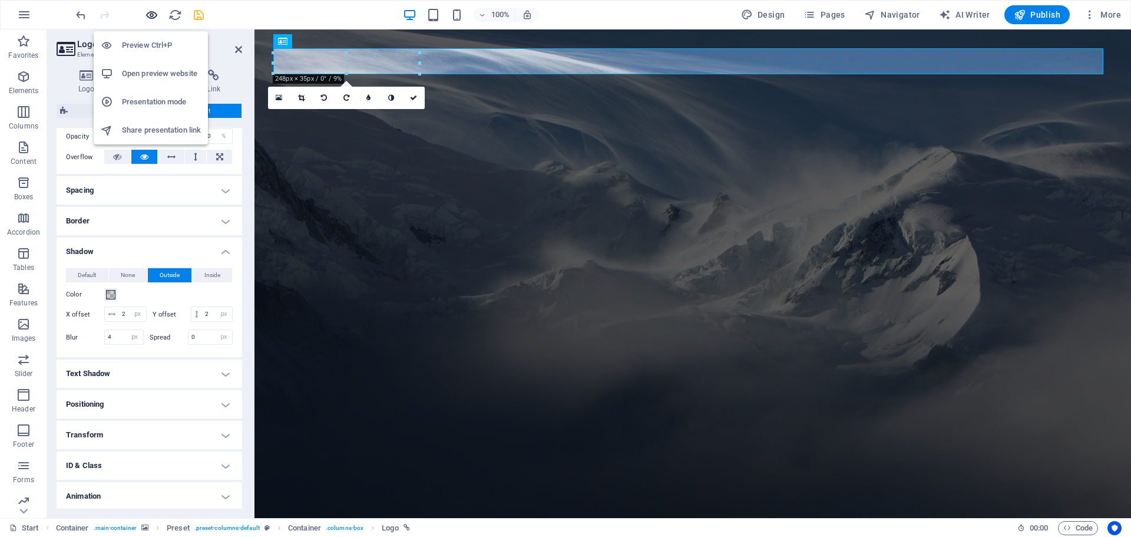
click at [148, 16] on icon "button" at bounding box center [152, 15] width 14 height 14
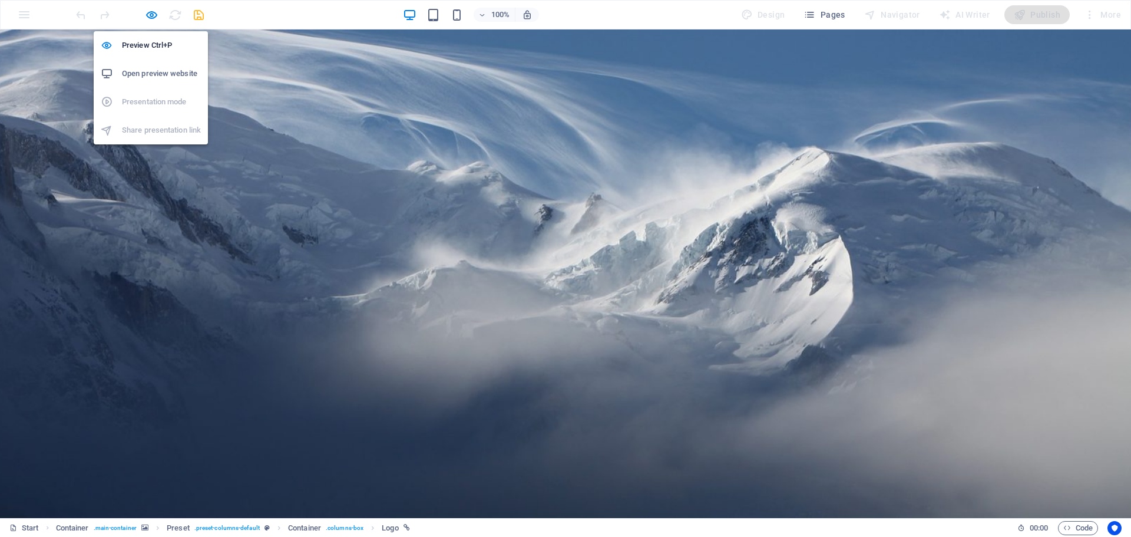
drag, startPoint x: 150, startPoint y: 16, endPoint x: 139, endPoint y: 61, distance: 46.6
click at [150, 16] on icon "button" at bounding box center [152, 15] width 14 height 14
select select "px"
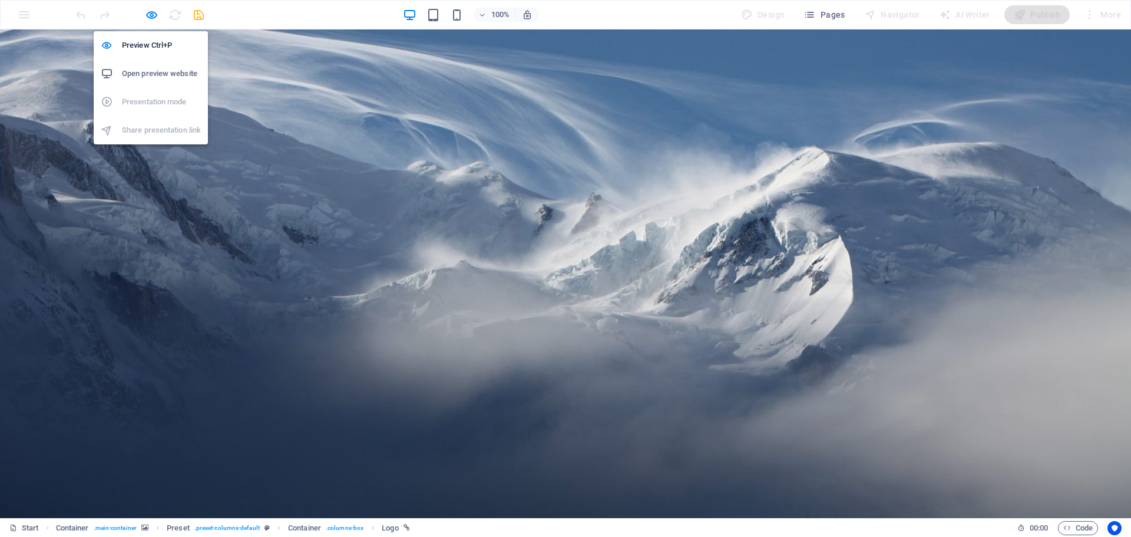
select select "px"
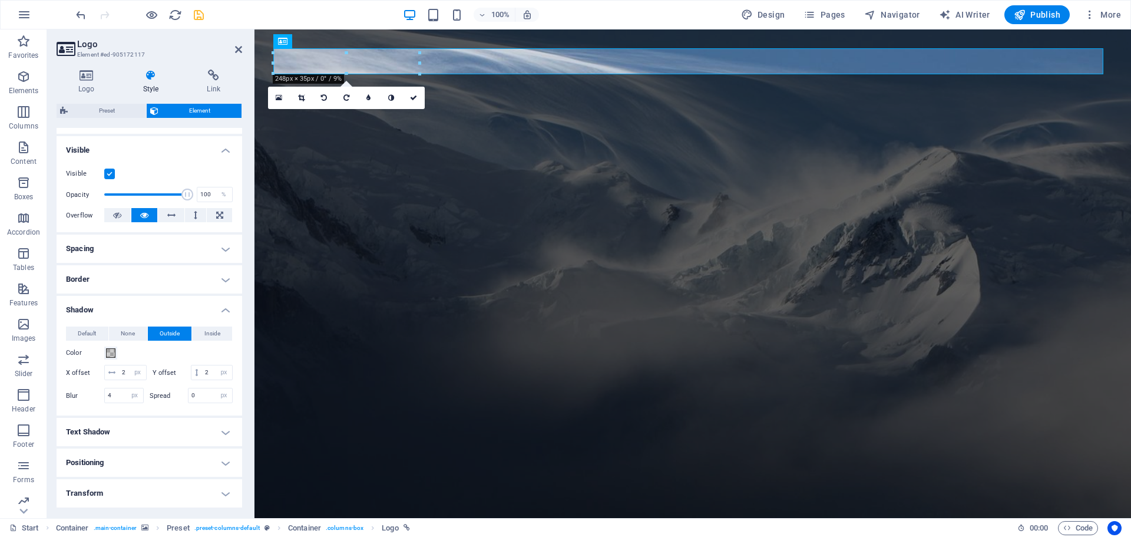
scroll to position [177, 0]
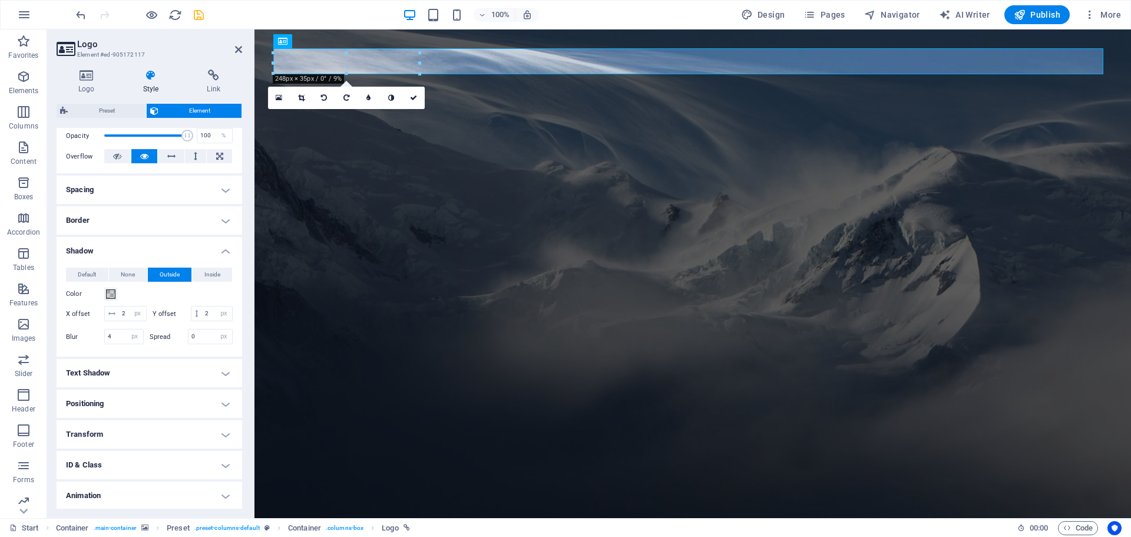
drag, startPoint x: 131, startPoint y: 276, endPoint x: 127, endPoint y: 286, distance: 11.6
click at [131, 275] on span "None" at bounding box center [128, 274] width 14 height 14
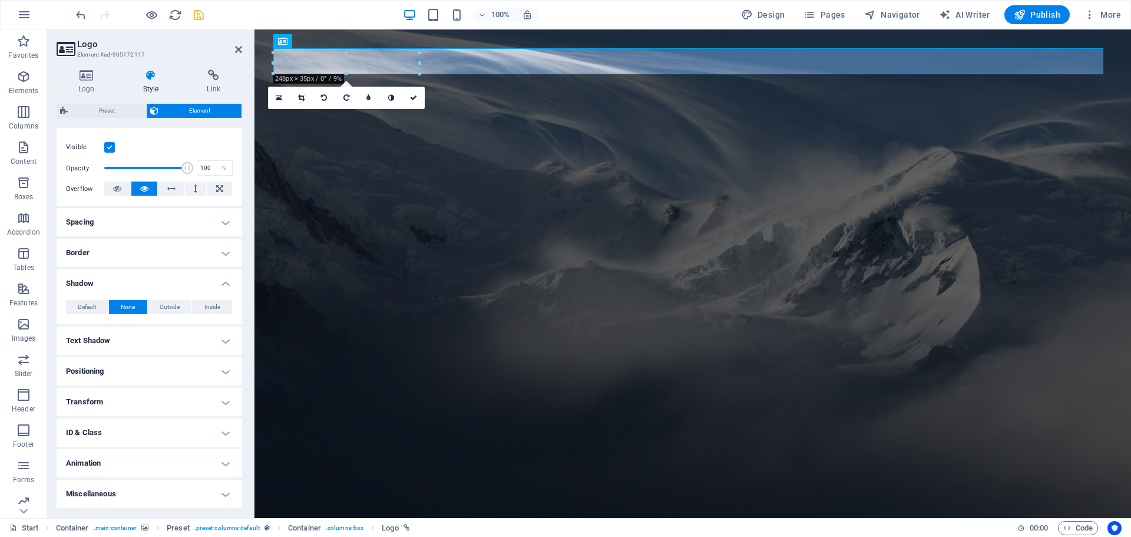
scroll to position [144, 0]
click at [216, 309] on span "Inside" at bounding box center [212, 307] width 16 height 14
type input "2"
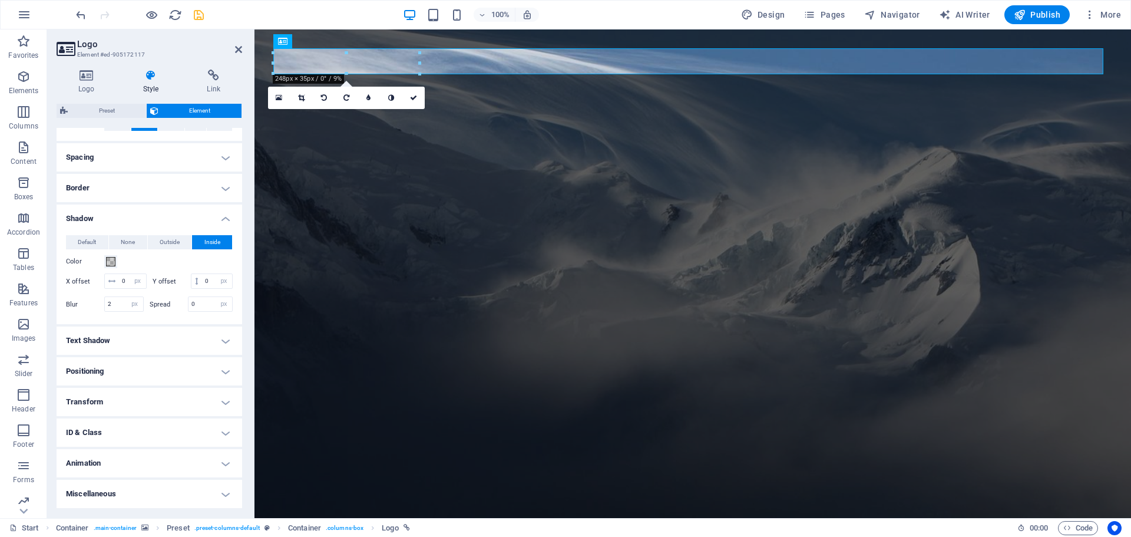
scroll to position [165, 0]
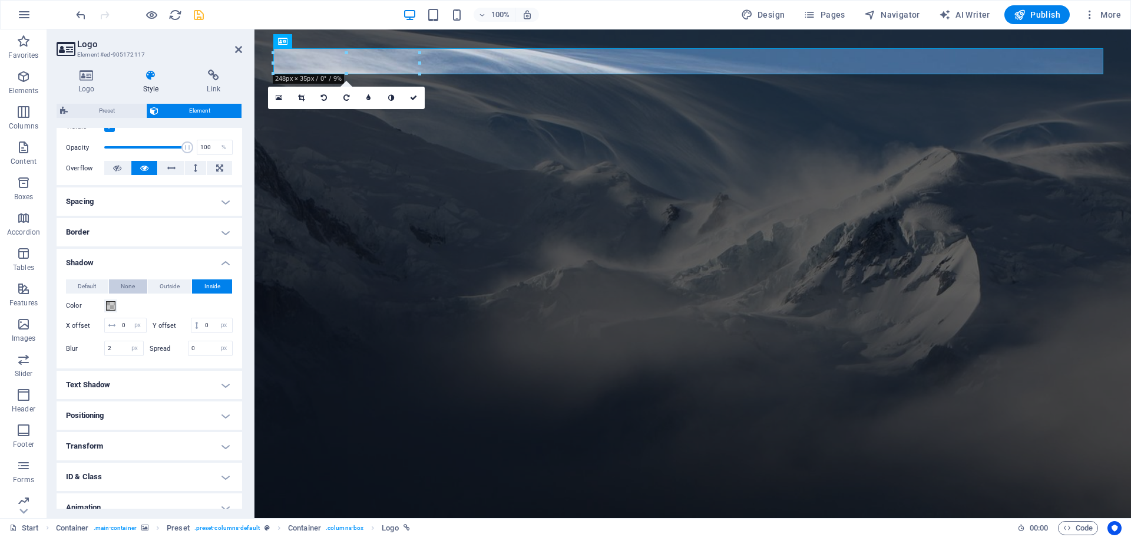
click at [125, 285] on span "None" at bounding box center [128, 286] width 14 height 14
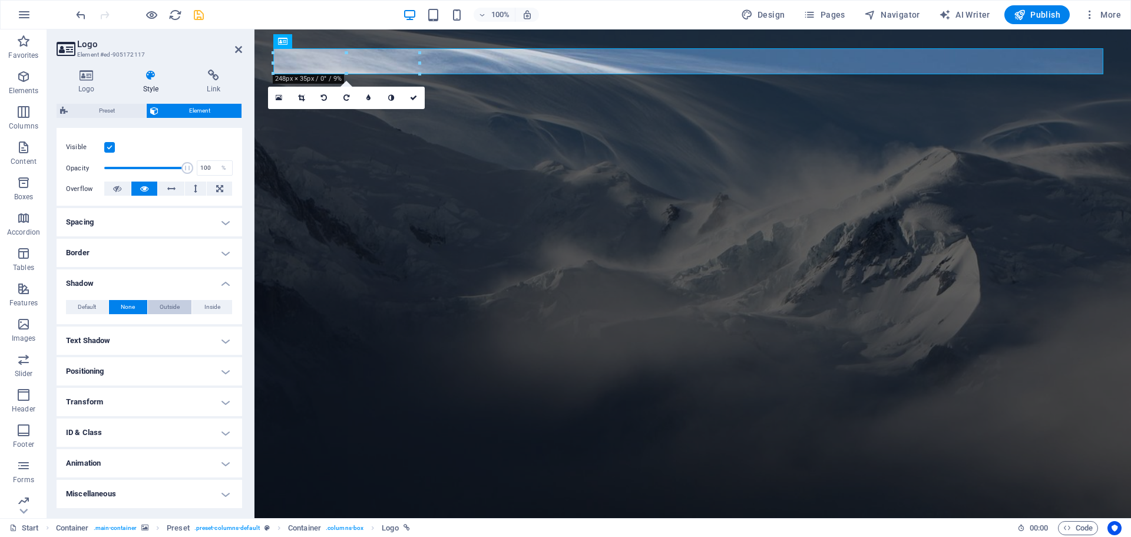
click at [169, 310] on span "Outside" at bounding box center [170, 307] width 20 height 14
type input "rgba(0, 0, 0, 0.2)"
type input "2"
type input "4"
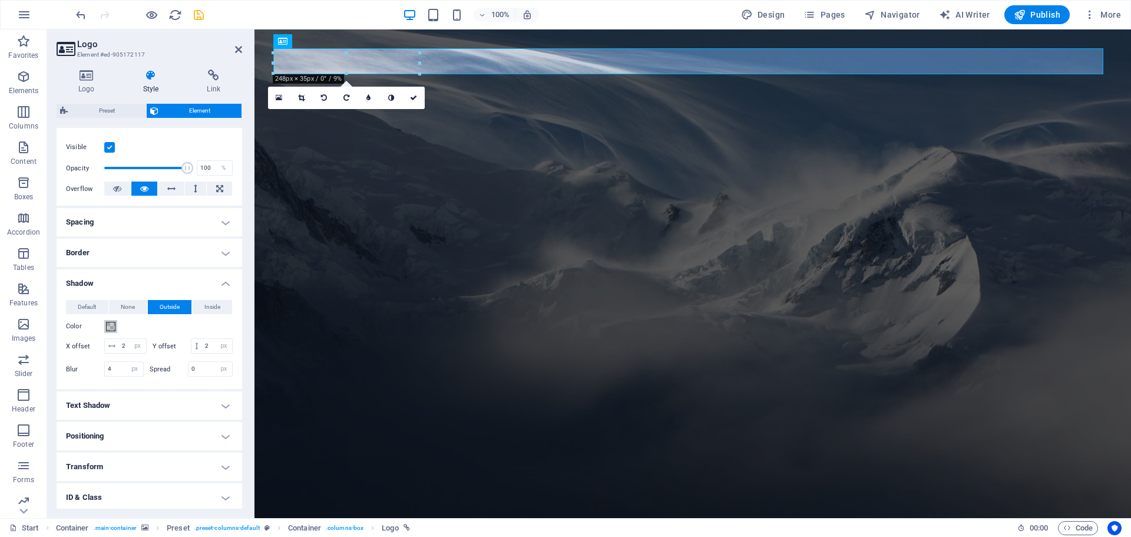
click at [108, 325] on span at bounding box center [110, 326] width 9 height 9
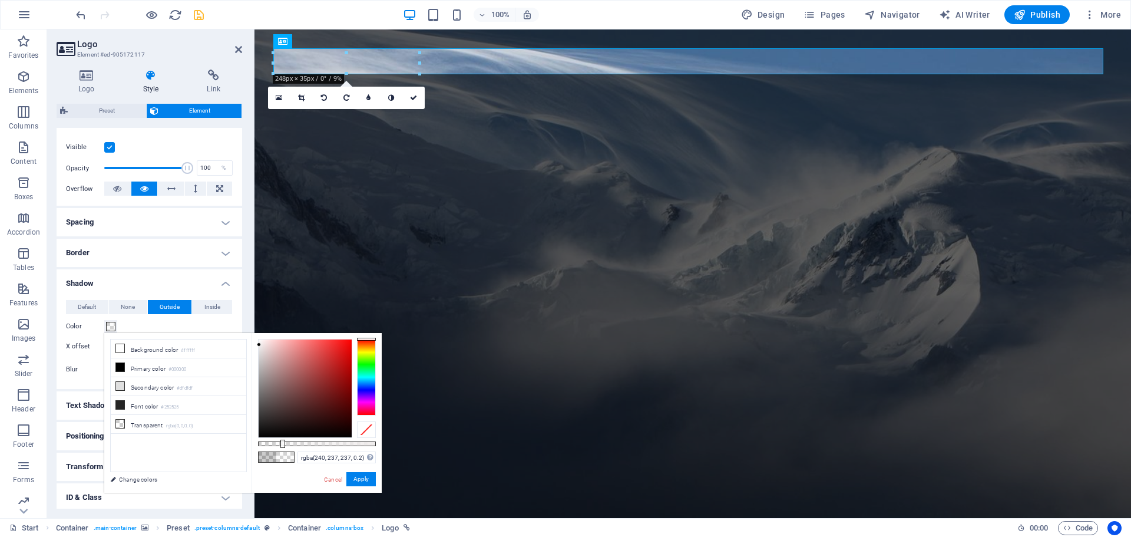
click at [259, 345] on div at bounding box center [305, 388] width 93 height 98
type input "rgba(232, 226, 226, 0.2)"
click at [260, 348] on div at bounding box center [260, 347] width 4 height 4
click at [357, 475] on button "Apply" at bounding box center [360, 479] width 29 height 14
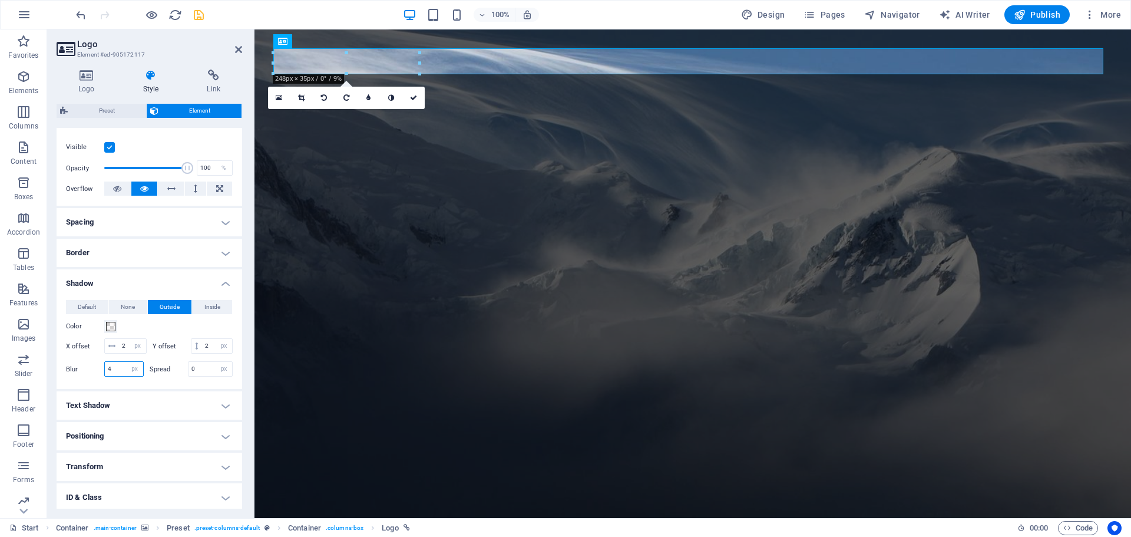
drag, startPoint x: 115, startPoint y: 383, endPoint x: 89, endPoint y: 383, distance: 25.9
click at [89, 376] on div "Blur 4 px rem % vh vw" at bounding box center [105, 368] width 78 height 15
type input "6"
drag, startPoint x: 200, startPoint y: 386, endPoint x: 189, endPoint y: 387, distance: 10.7
click at [189, 376] on input "0" at bounding box center [210, 369] width 44 height 14
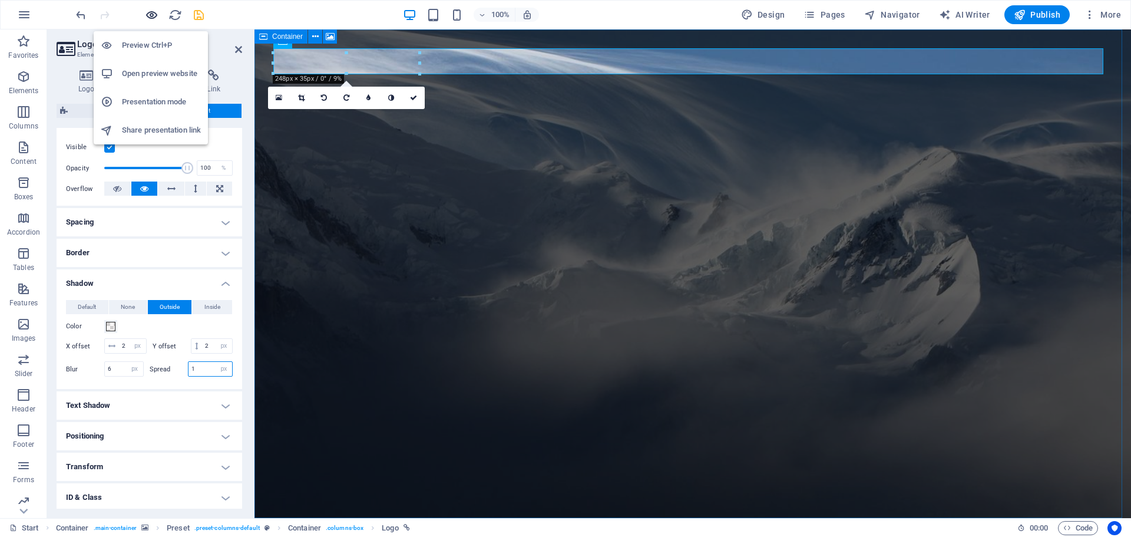
type input "1"
click at [150, 14] on icon "button" at bounding box center [152, 15] width 14 height 14
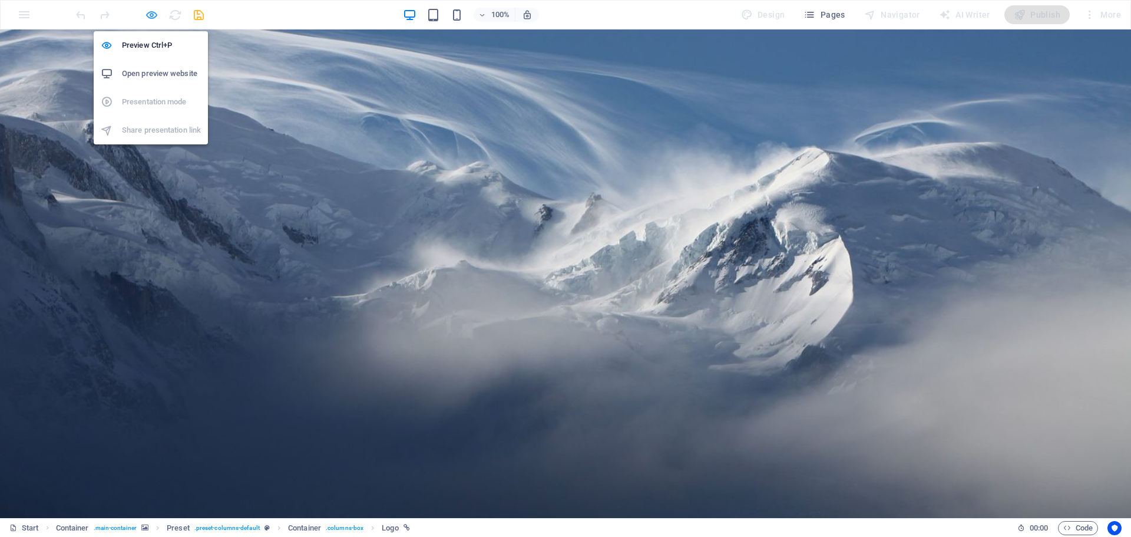
click at [150, 15] on icon "button" at bounding box center [152, 15] width 14 height 14
select select "px"
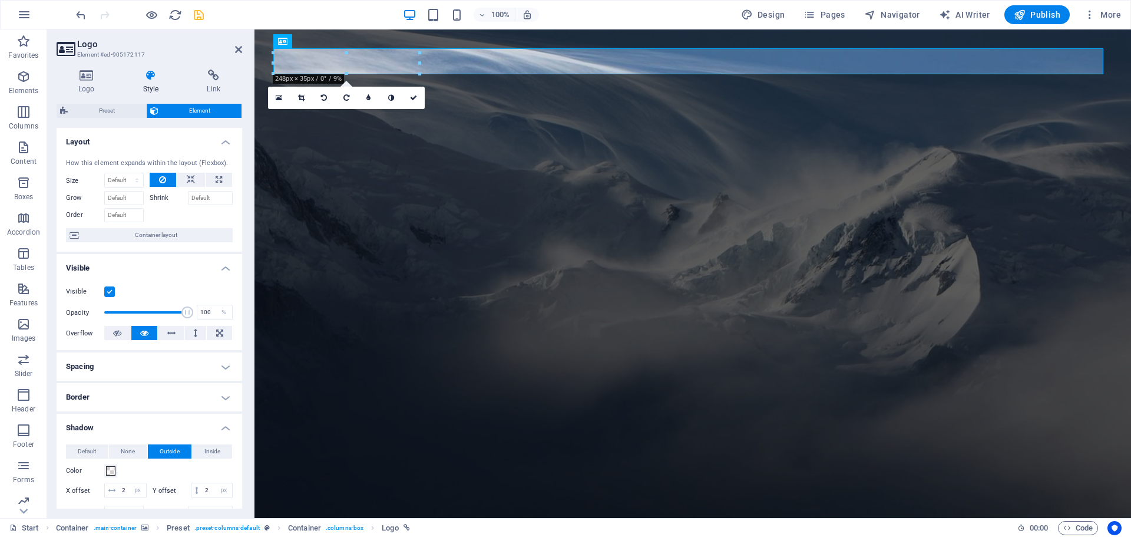
scroll to position [118, 0]
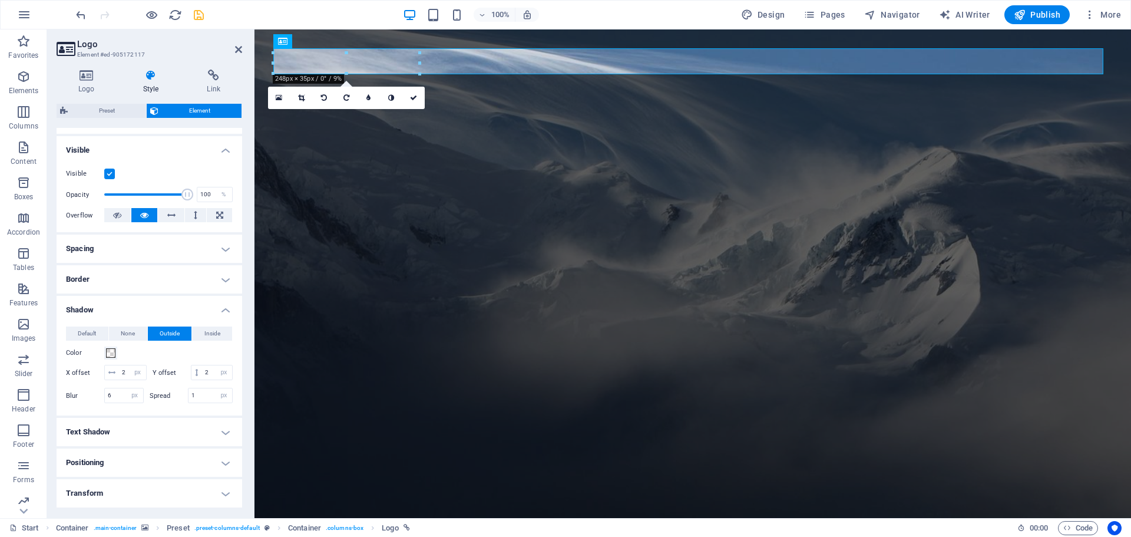
click at [160, 399] on label "Spread" at bounding box center [169, 395] width 38 height 6
click at [161, 399] on label "Spread" at bounding box center [169, 395] width 38 height 6
drag, startPoint x: 117, startPoint y: 411, endPoint x: 104, endPoint y: 412, distance: 13.0
click at [104, 403] on div "6 px rem % vh vw" at bounding box center [123, 395] width 39 height 15
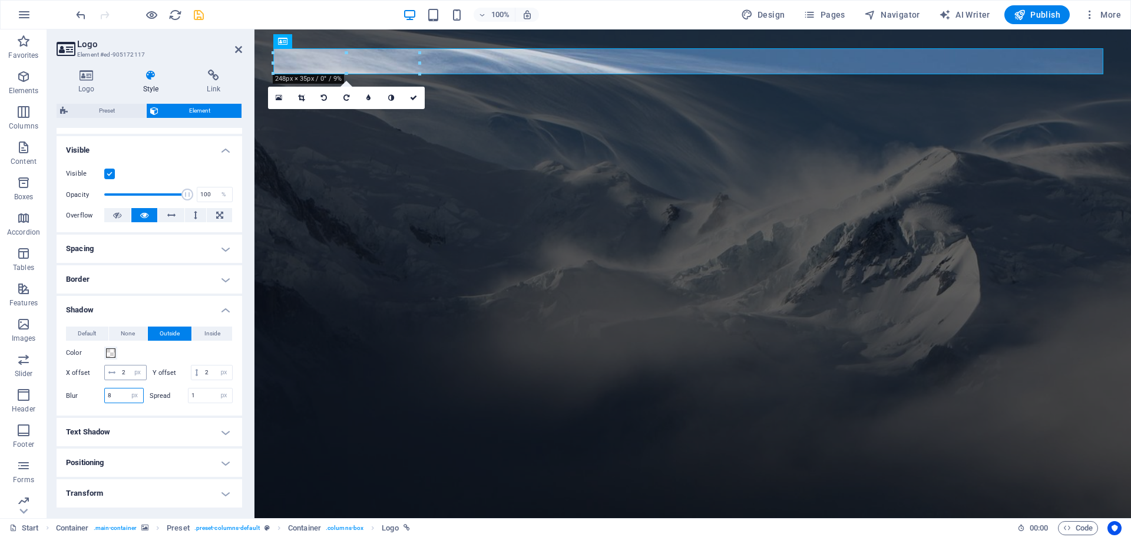
type input "8"
drag, startPoint x: 120, startPoint y: 373, endPoint x: 132, endPoint y: 371, distance: 12.6
click at [132, 371] on input "2" at bounding box center [132, 372] width 27 height 14
type input "4"
drag, startPoint x: 131, startPoint y: 388, endPoint x: 123, endPoint y: 388, distance: 8.2
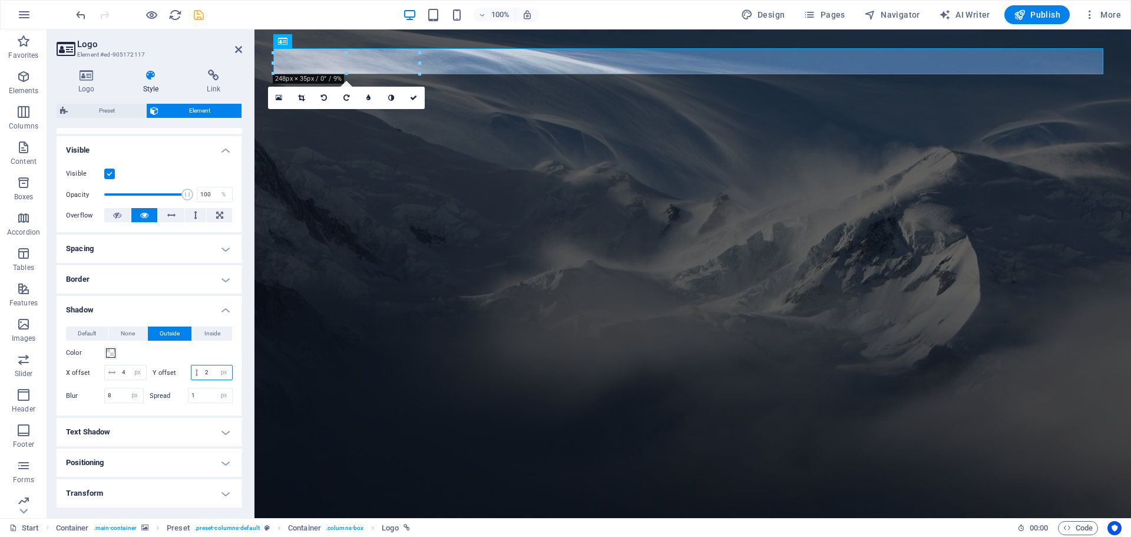
click at [202, 379] on input "2" at bounding box center [217, 372] width 30 height 14
type input "4"
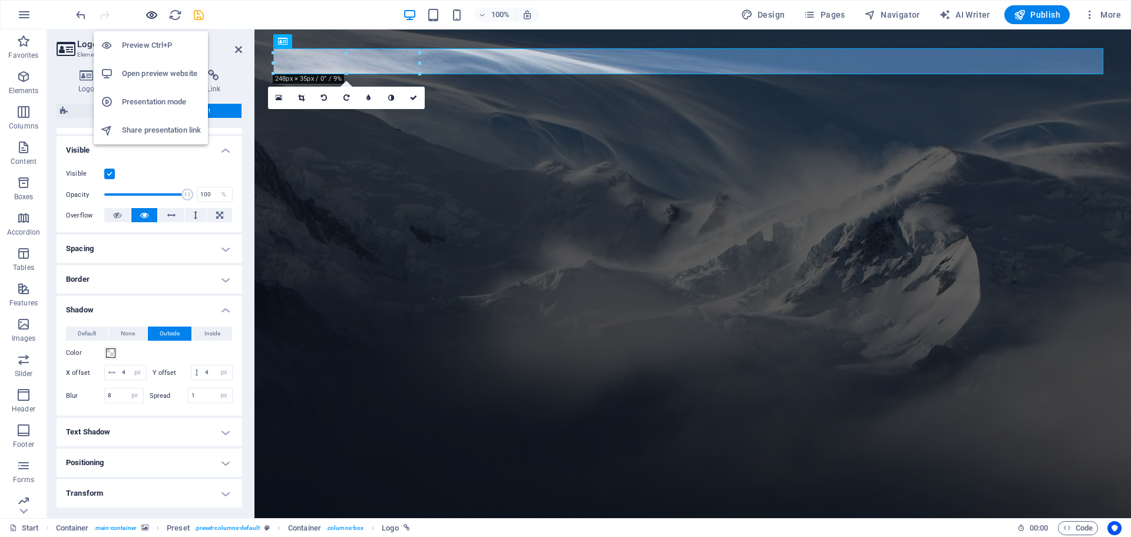
click at [150, 19] on icon "button" at bounding box center [152, 15] width 14 height 14
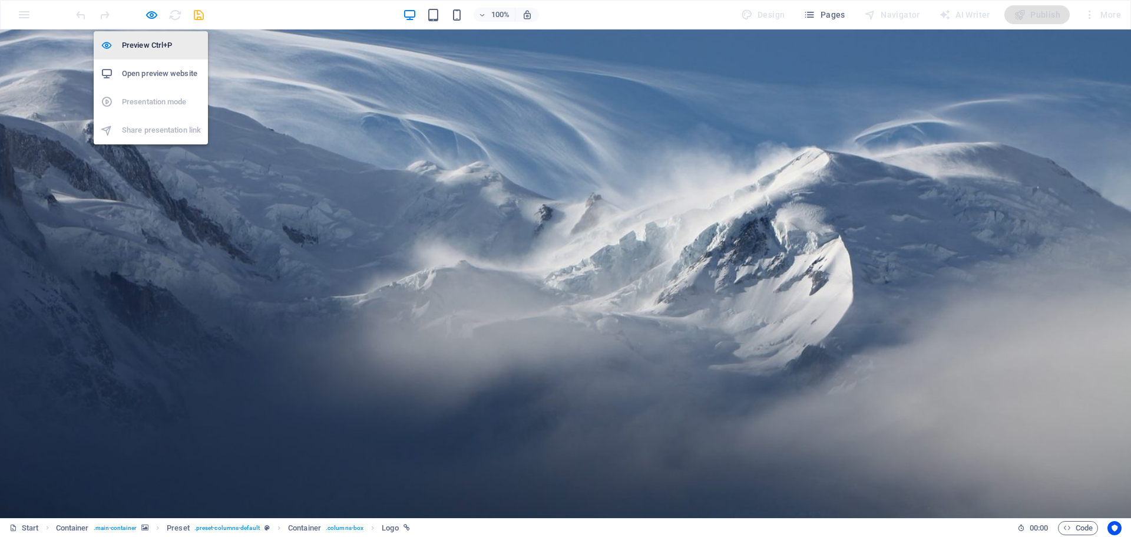
drag, startPoint x: 156, startPoint y: 18, endPoint x: 154, endPoint y: 42, distance: 24.8
click at [156, 18] on icon "button" at bounding box center [152, 15] width 14 height 14
select select "px"
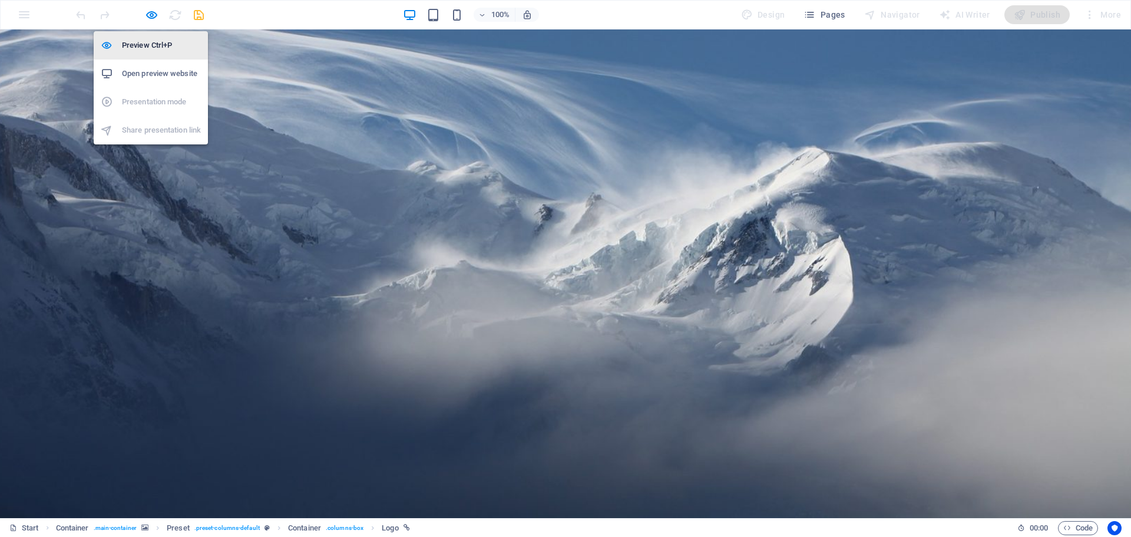
select select "px"
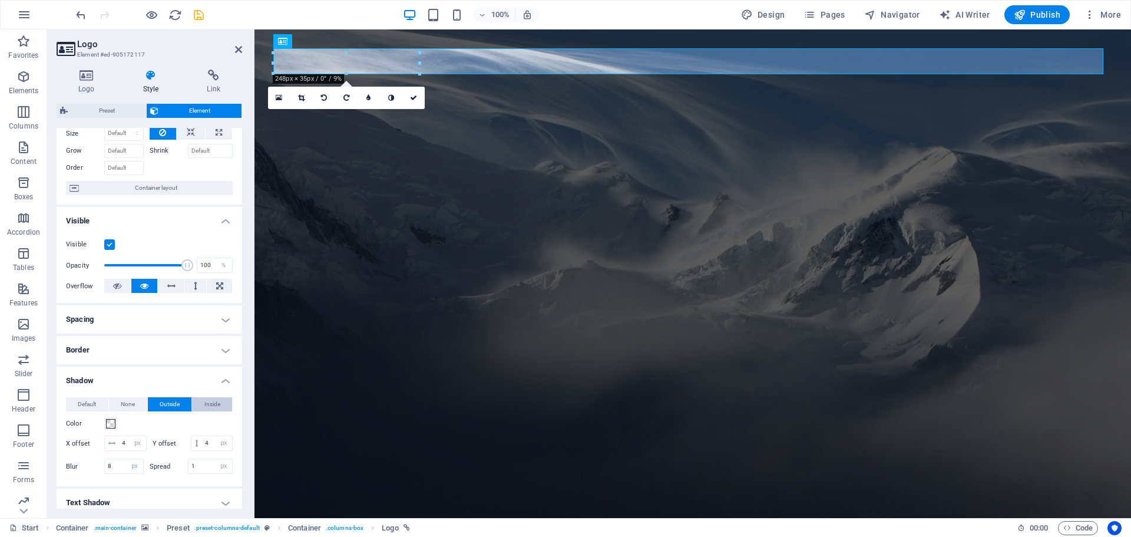
scroll to position [0, 0]
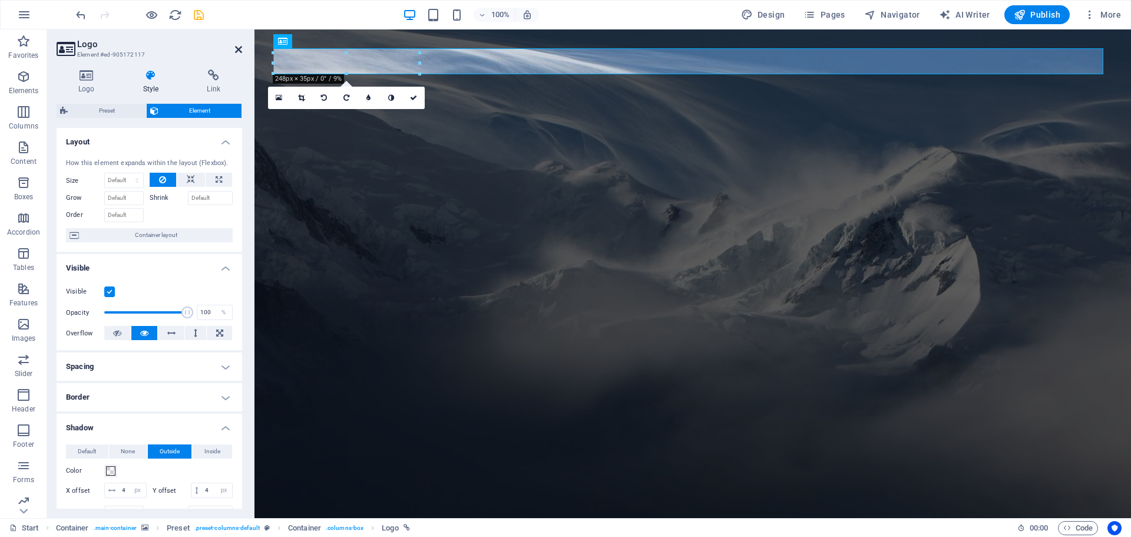
click at [239, 50] on icon at bounding box center [238, 49] width 7 height 9
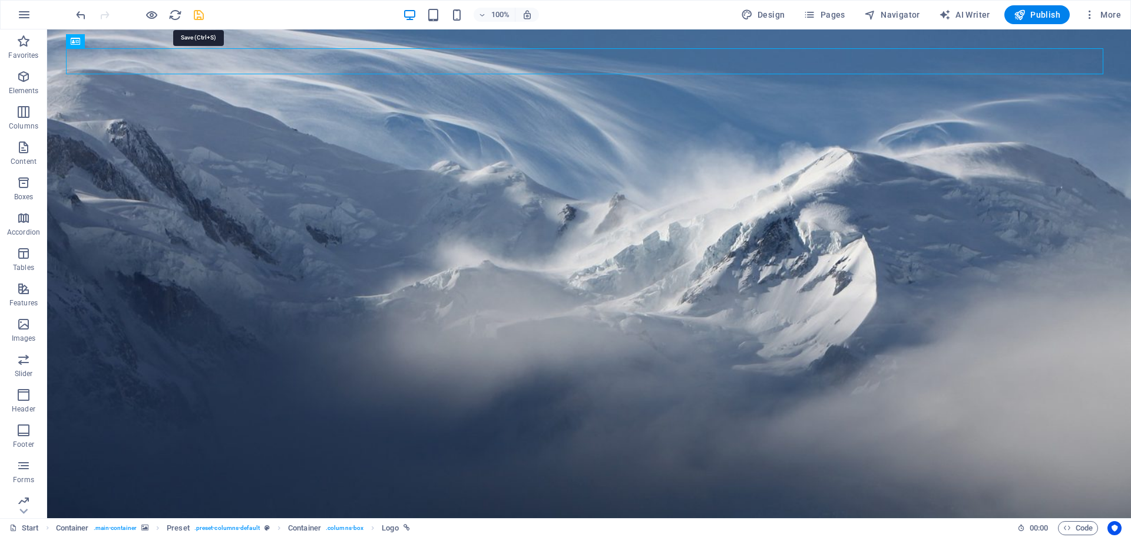
click at [192, 14] on icon "save" at bounding box center [199, 15] width 14 height 14
select select "px"
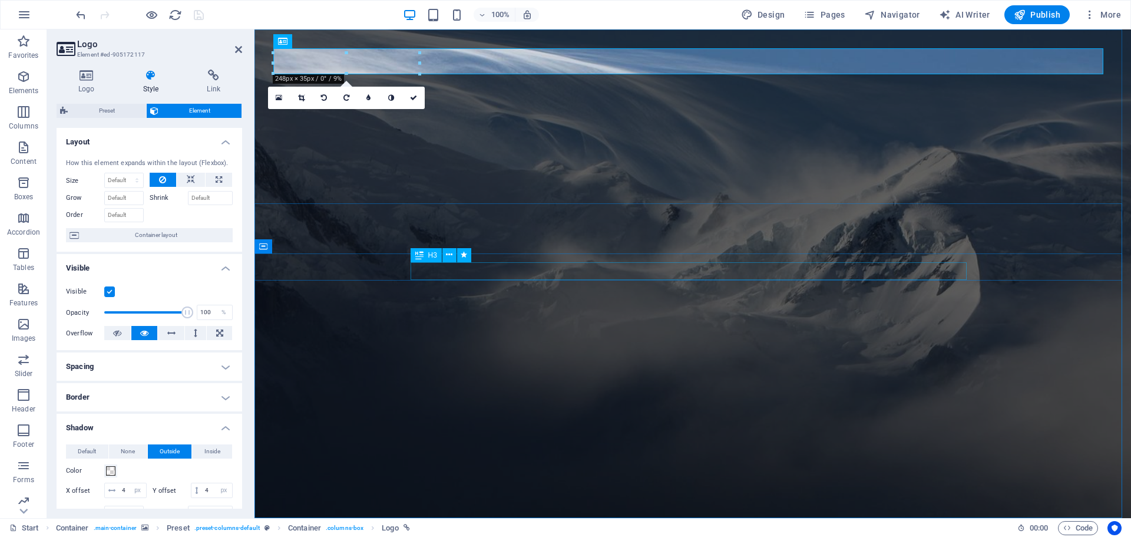
select select "px"
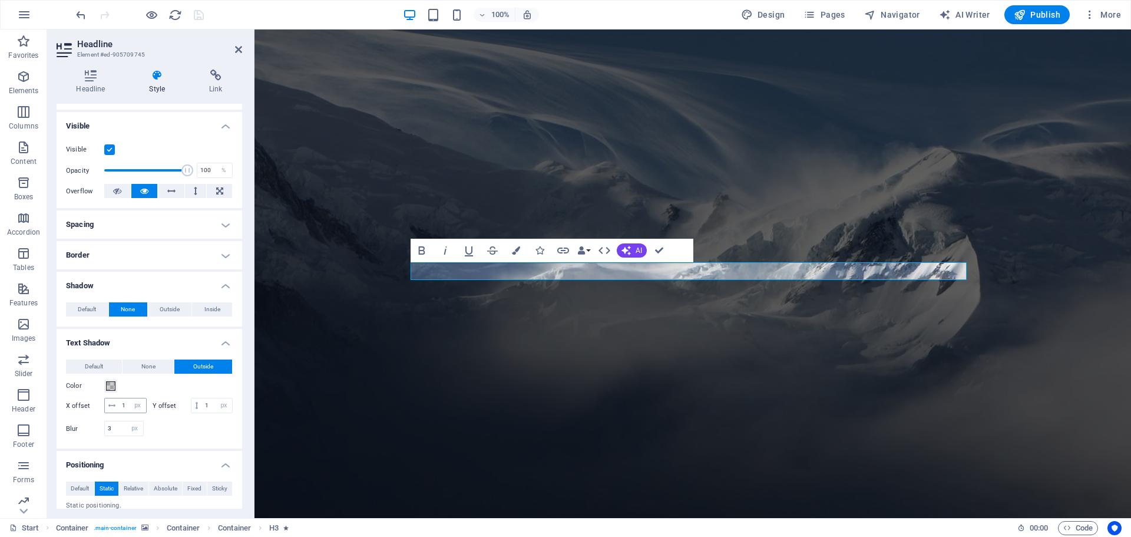
scroll to position [236, 0]
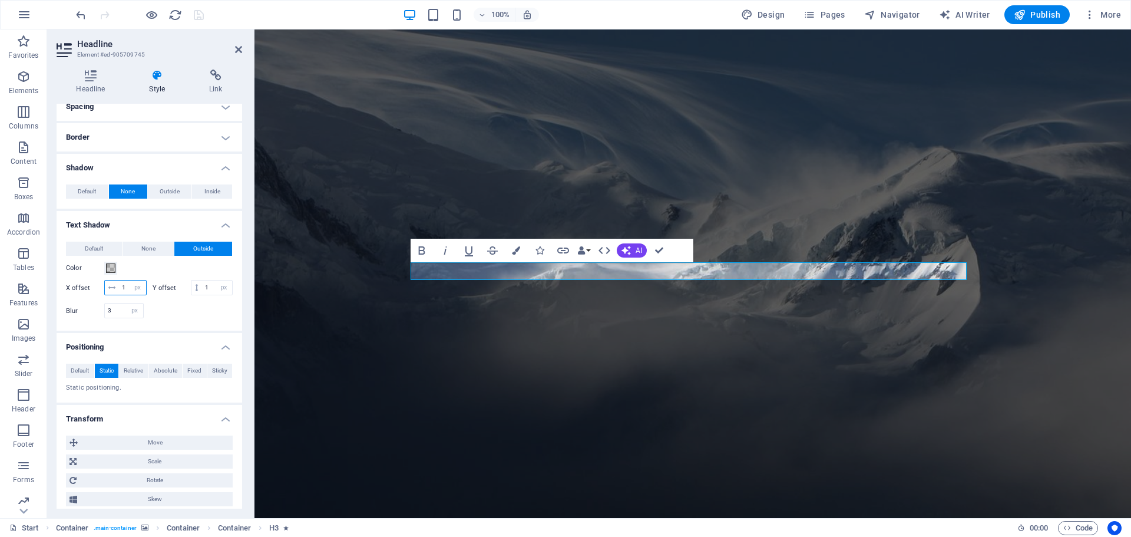
click at [124, 286] on input "1" at bounding box center [132, 287] width 27 height 14
type input "2"
drag, startPoint x: 129, startPoint y: 305, endPoint x: 121, endPoint y: 305, distance: 8.3
click at [202, 295] on input "1" at bounding box center [217, 287] width 30 height 14
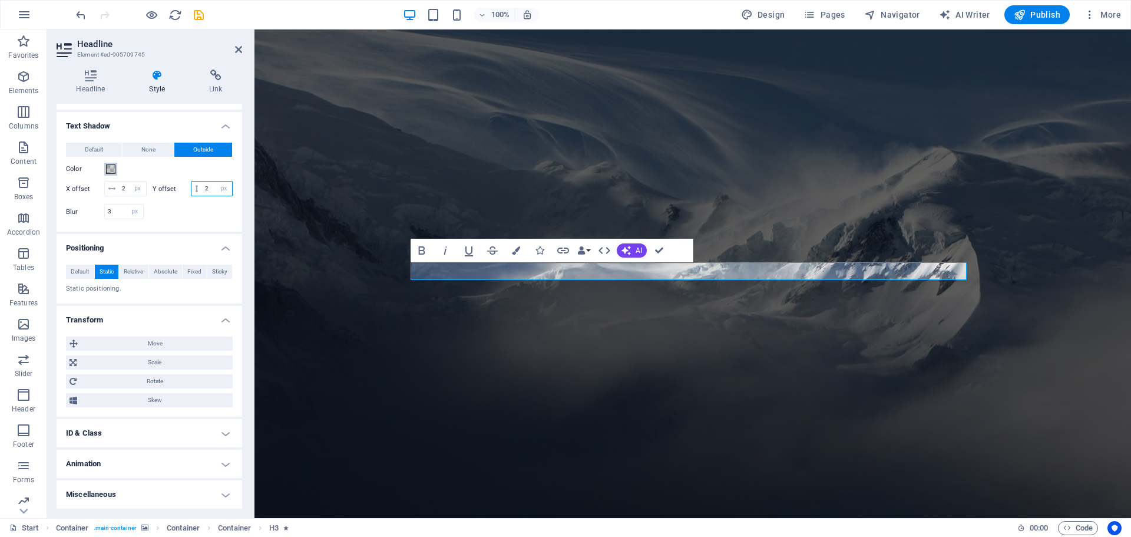
type input "2"
click at [108, 164] on span at bounding box center [110, 168] width 9 height 9
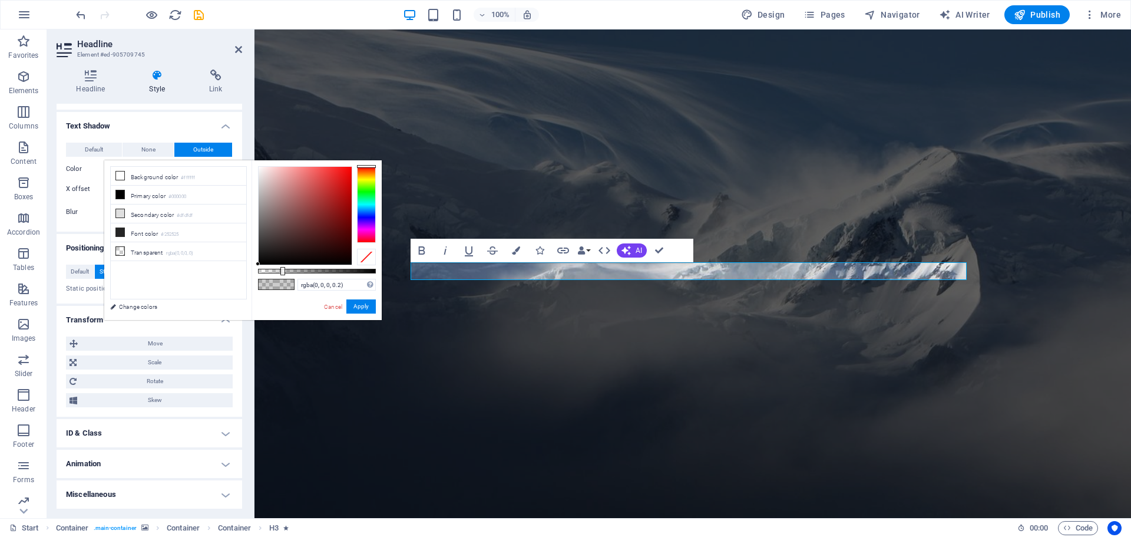
click at [365, 175] on div at bounding box center [366, 204] width 19 height 77
type input "rgba(40, 35, 24, 0.2)"
drag, startPoint x: 260, startPoint y: 207, endPoint x: 295, endPoint y: 249, distance: 54.4
click at [295, 249] on div at bounding box center [305, 216] width 93 height 98
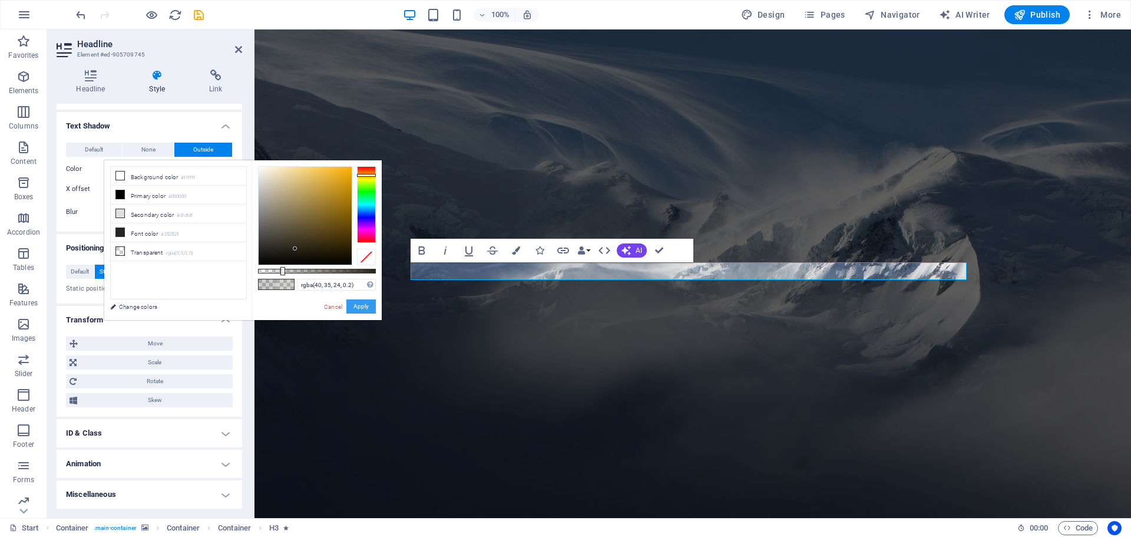
drag, startPoint x: 109, startPoint y: 279, endPoint x: 363, endPoint y: 306, distance: 255.3
click at [363, 306] on button "Apply" at bounding box center [360, 306] width 29 height 14
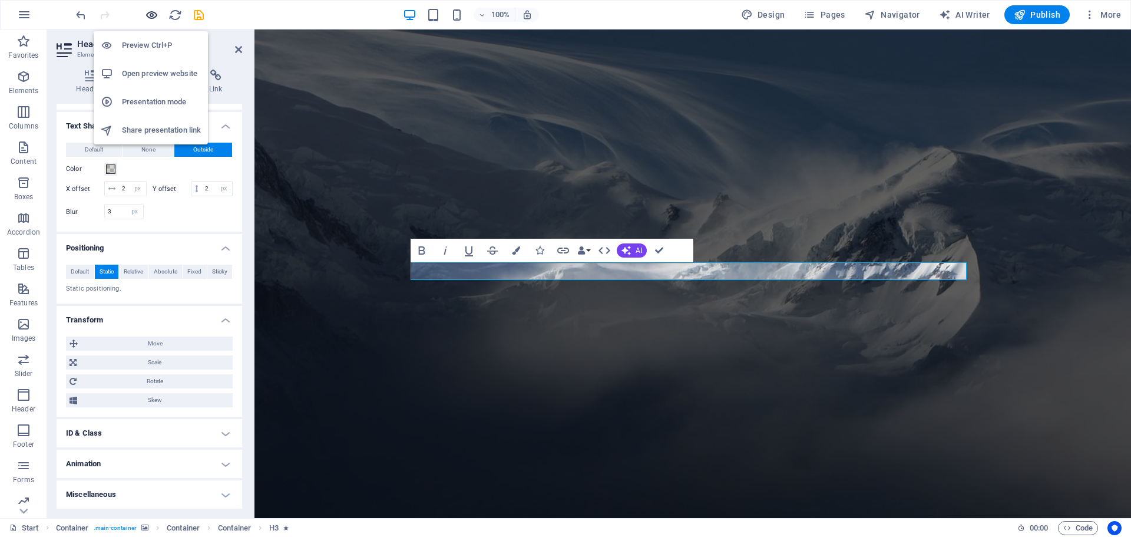
click at [152, 16] on icon "button" at bounding box center [152, 15] width 14 height 14
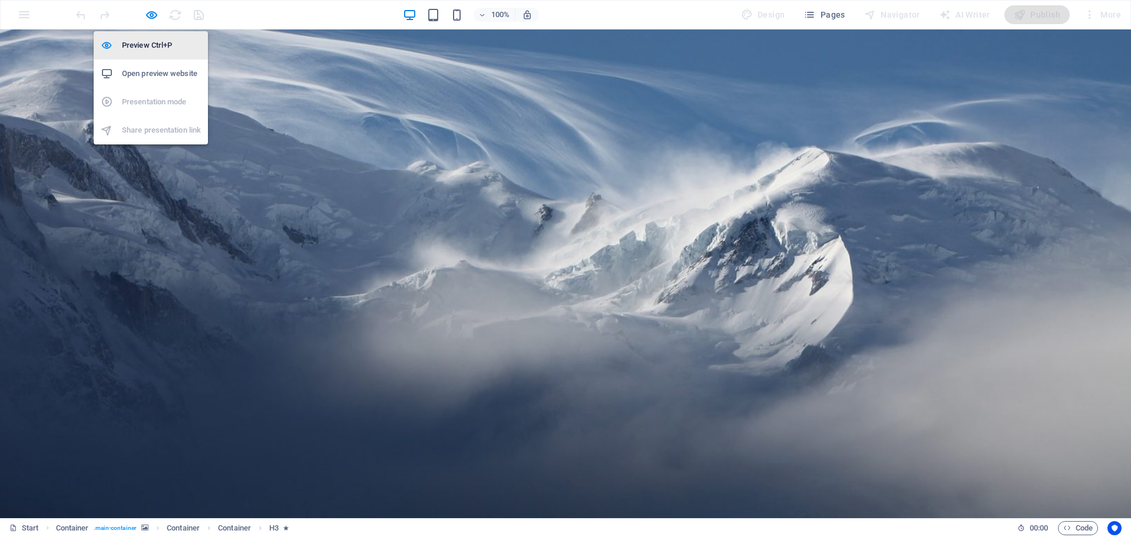
drag, startPoint x: 152, startPoint y: 13, endPoint x: 168, endPoint y: 47, distance: 37.2
click at [152, 12] on icon "button" at bounding box center [152, 15] width 14 height 14
select select "px"
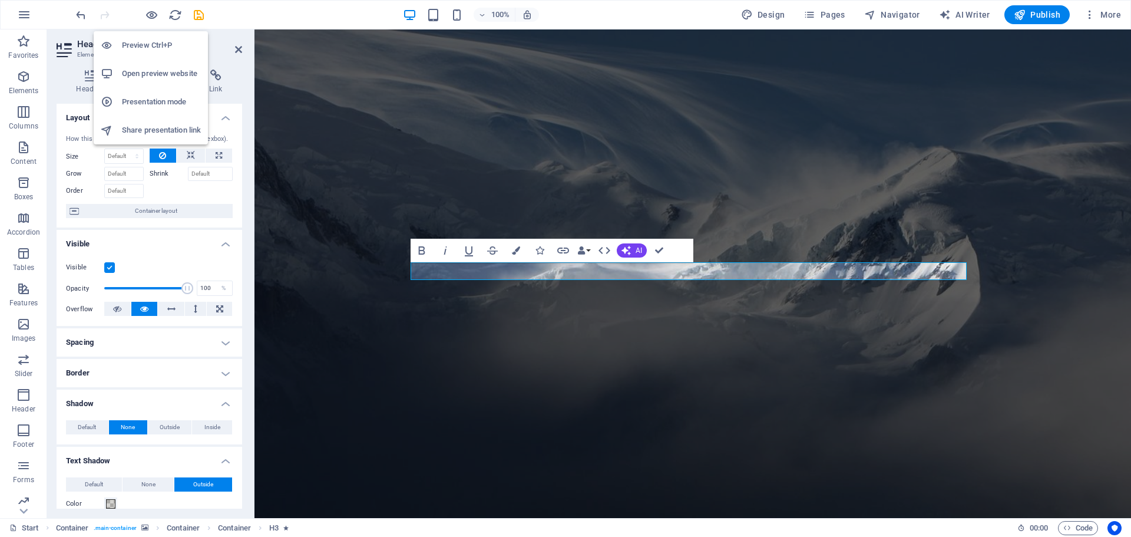
scroll to position [1, 0]
click at [199, 11] on icon "save" at bounding box center [199, 15] width 14 height 14
select select "px"
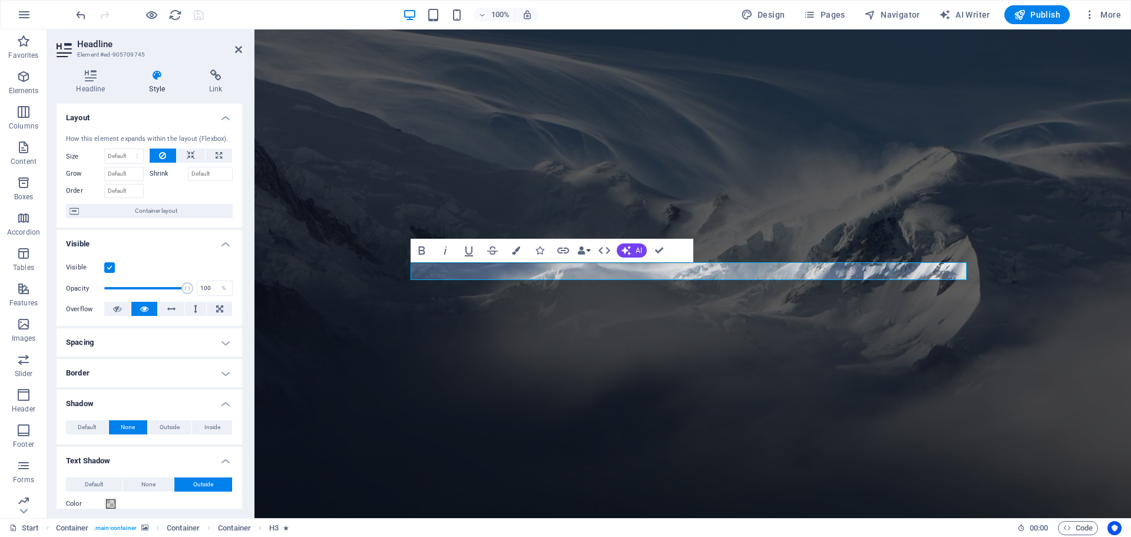
scroll to position [118, 0]
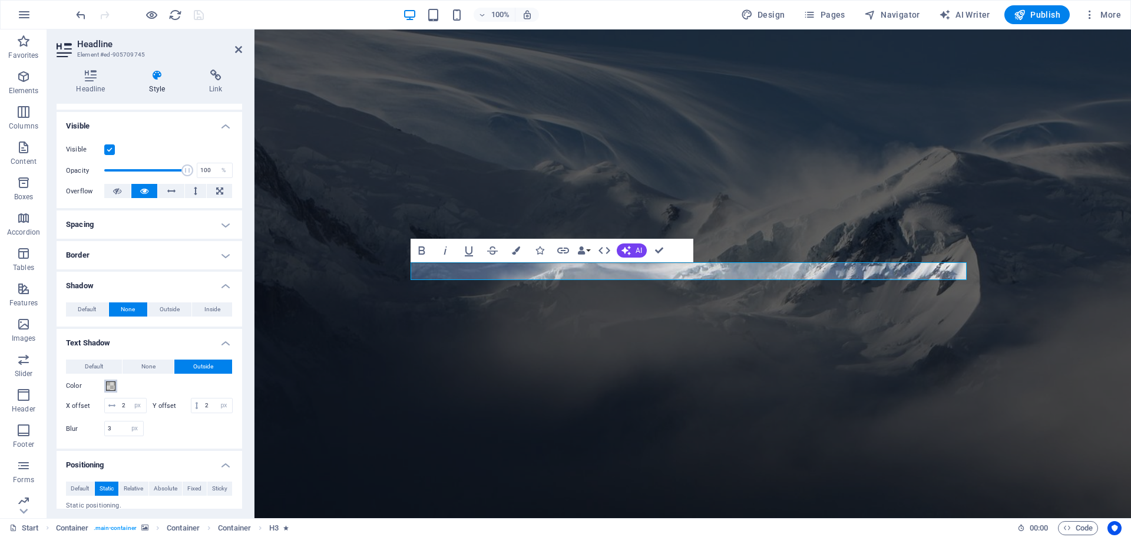
click at [108, 386] on span at bounding box center [110, 385] width 9 height 9
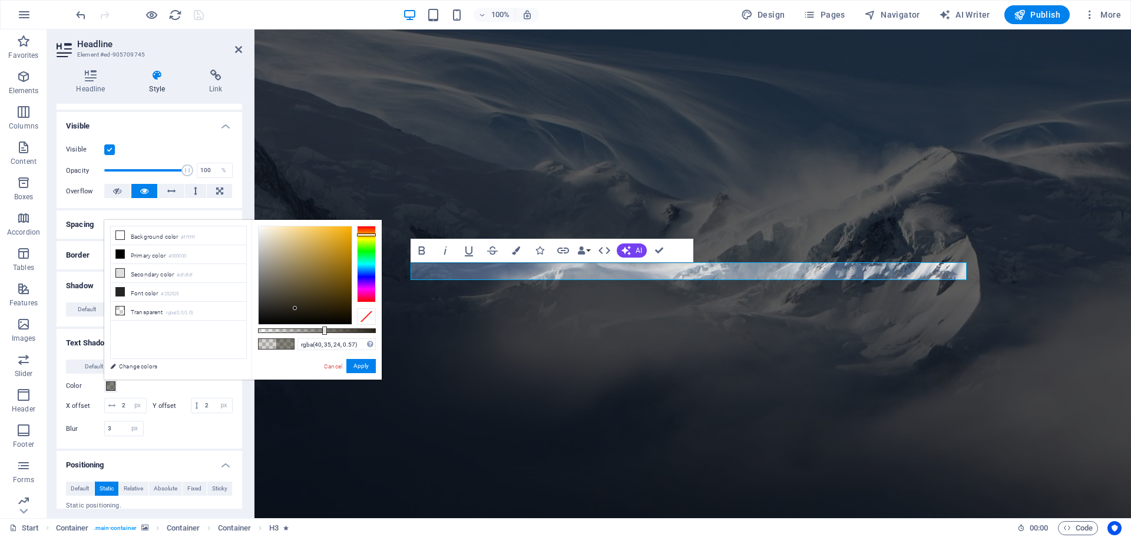
type input "rgba(40, 35, 24, 0.575)"
drag, startPoint x: 282, startPoint y: 329, endPoint x: 326, endPoint y: 332, distance: 43.7
click at [326, 332] on div at bounding box center [327, 330] width 5 height 8
click at [366, 368] on button "Apply" at bounding box center [360, 366] width 29 height 14
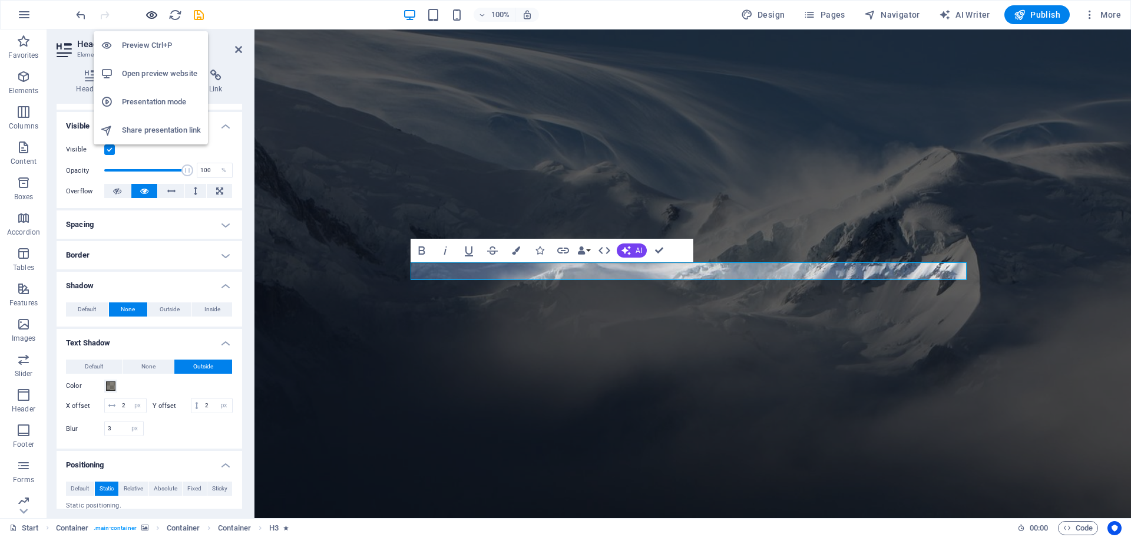
click at [151, 19] on icon "button" at bounding box center [152, 15] width 14 height 14
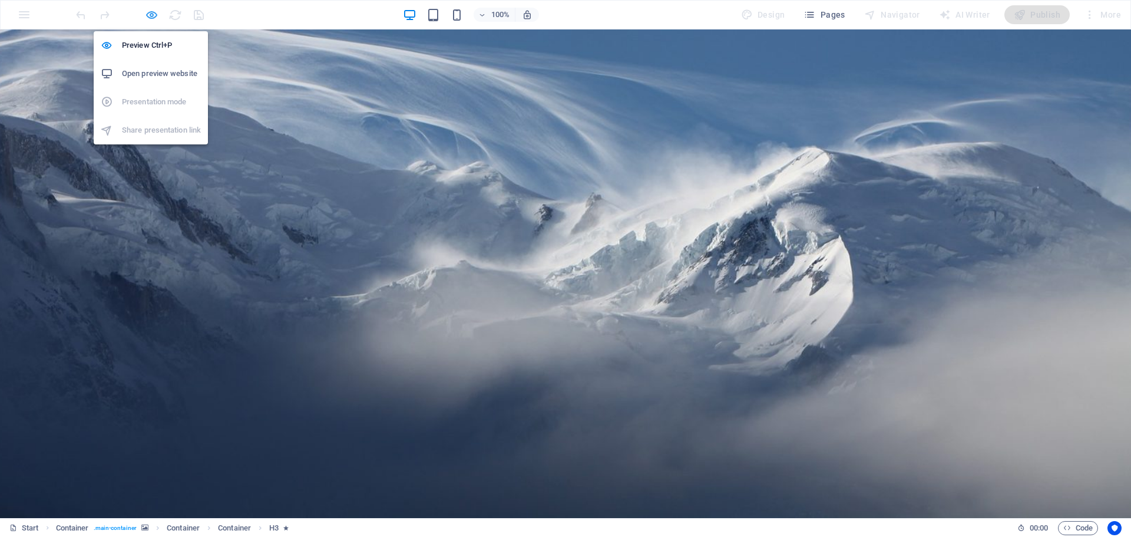
click at [155, 15] on icon "button" at bounding box center [152, 15] width 14 height 14
select select "px"
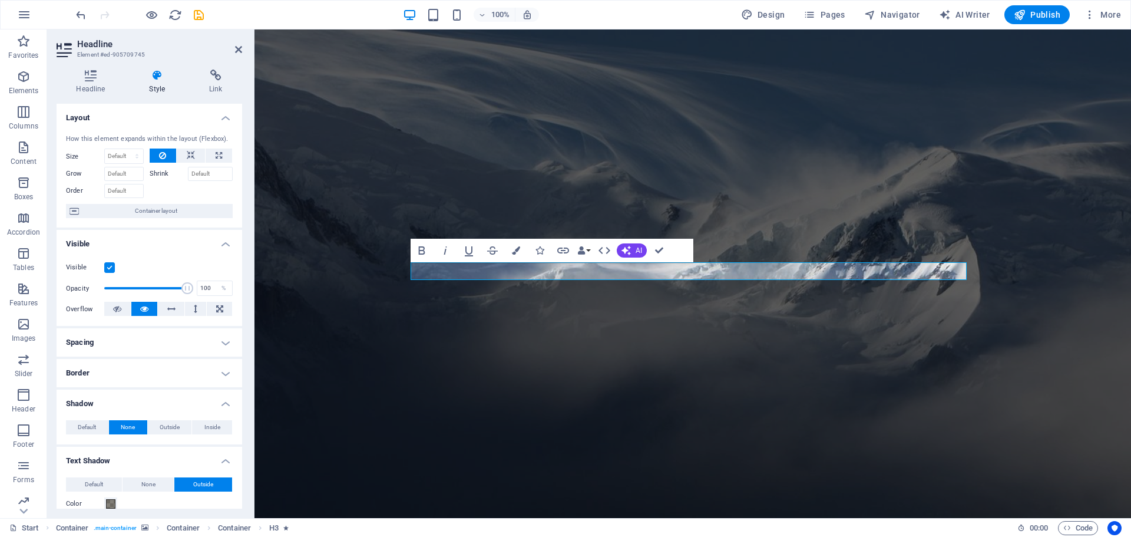
scroll to position [1, 0]
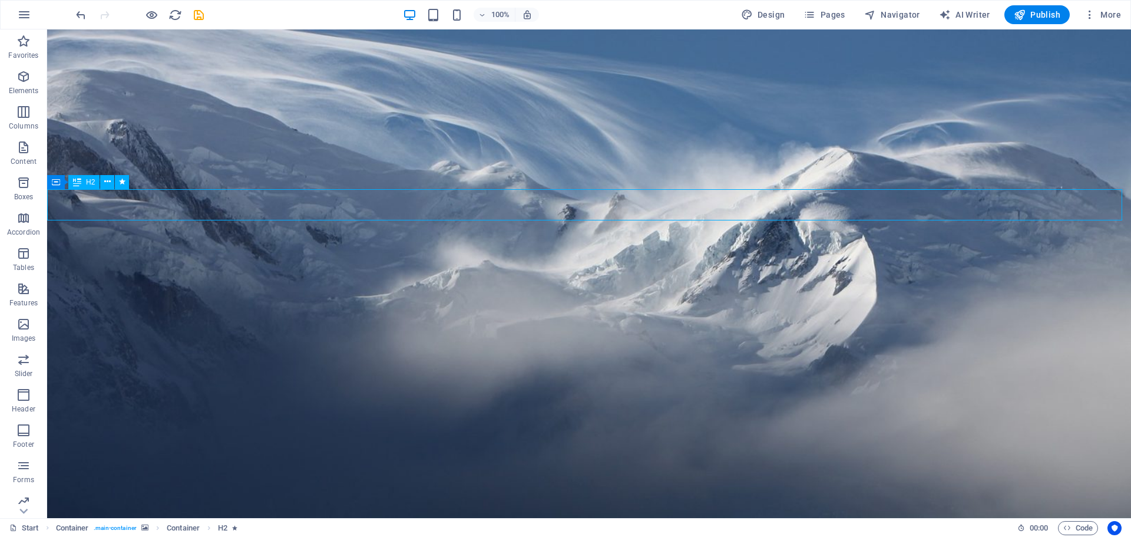
select select "px"
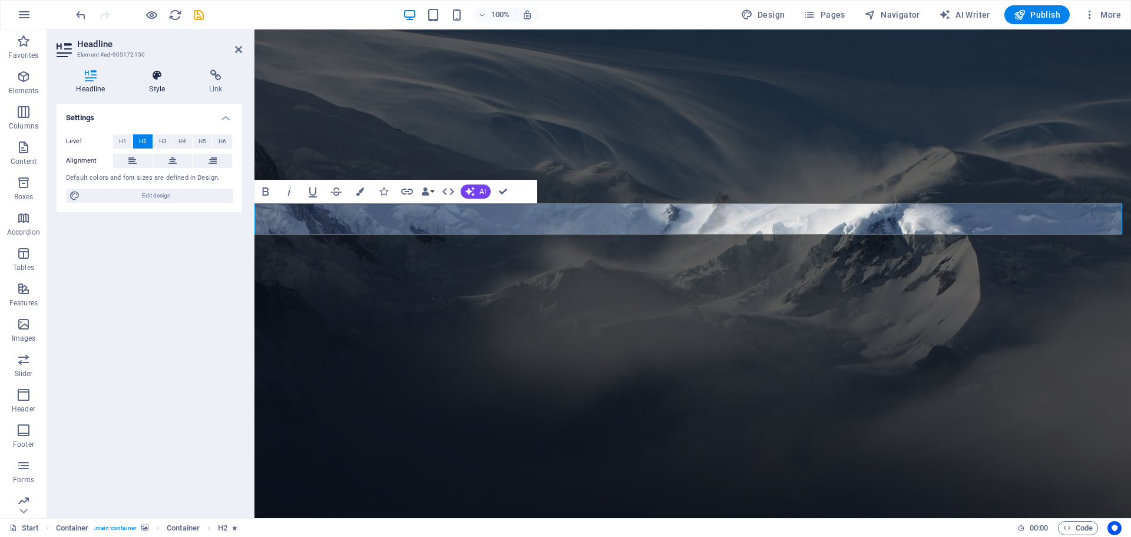
click at [161, 82] on h4 "Style" at bounding box center [160, 82] width 60 height 25
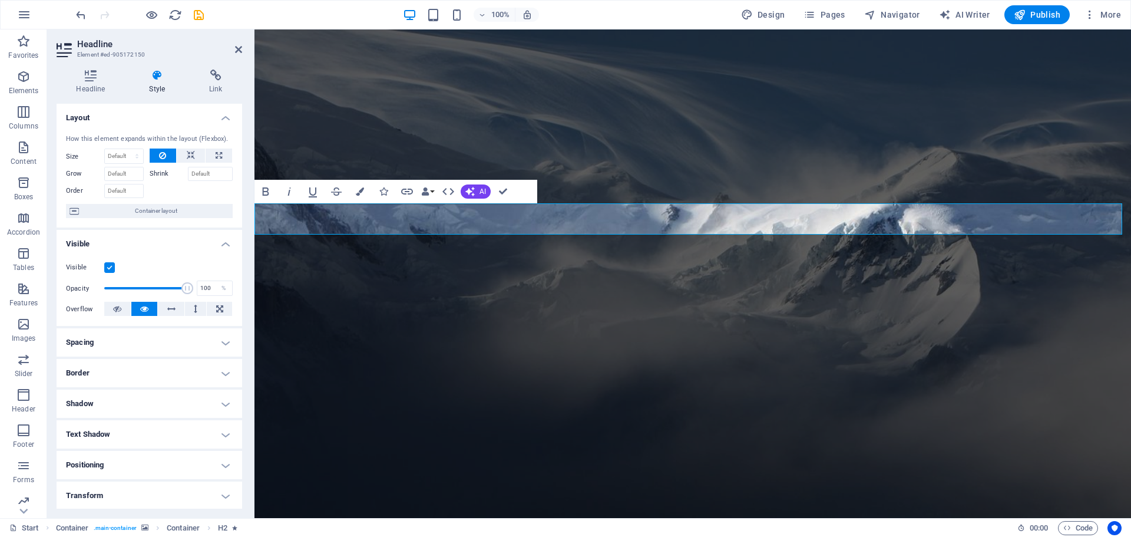
click at [114, 434] on h4 "Text Shadow" at bounding box center [150, 434] width 186 height 28
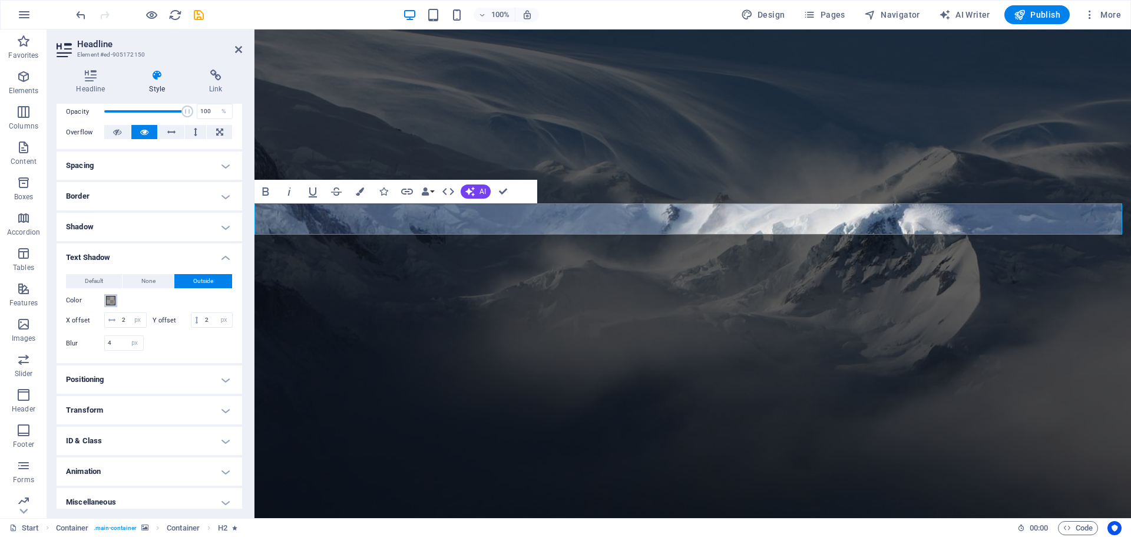
click at [110, 299] on span at bounding box center [110, 300] width 9 height 9
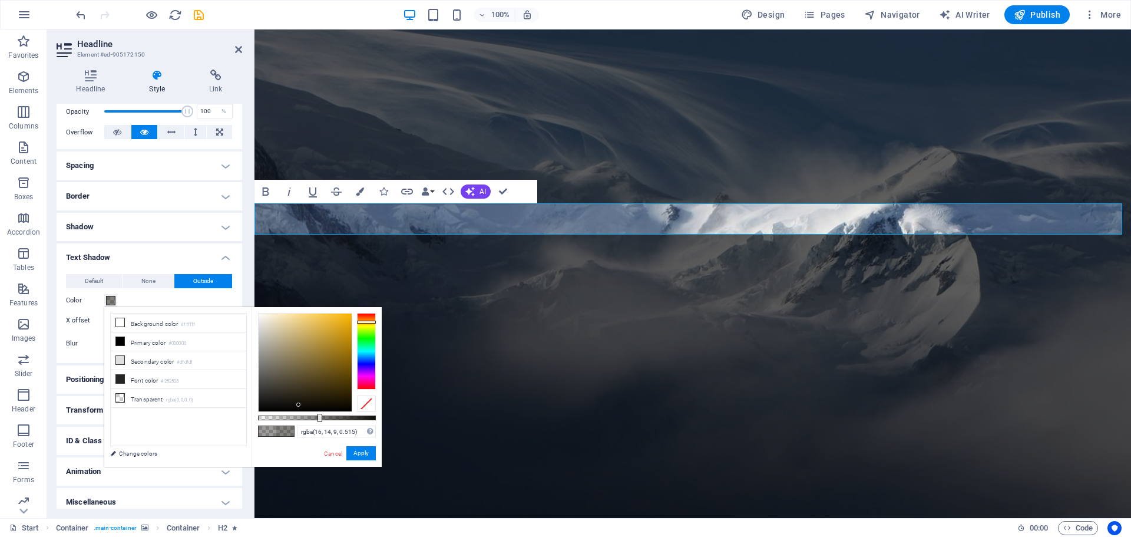
drag, startPoint x: 306, startPoint y: 416, endPoint x: 319, endPoint y: 416, distance: 13.0
click at [319, 416] on div at bounding box center [319, 418] width 5 height 8
type input "rgba(16, 14, 9, 0.605)"
click at [329, 420] on div at bounding box center [317, 417] width 118 height 5
click at [360, 452] on button "Apply" at bounding box center [360, 453] width 29 height 14
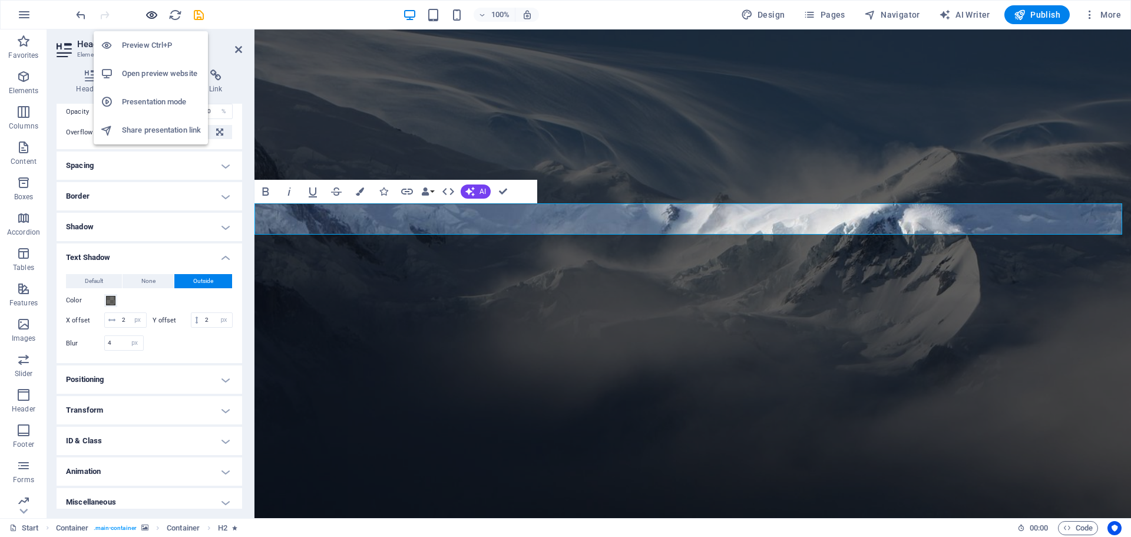
click at [154, 19] on icon "button" at bounding box center [152, 15] width 14 height 14
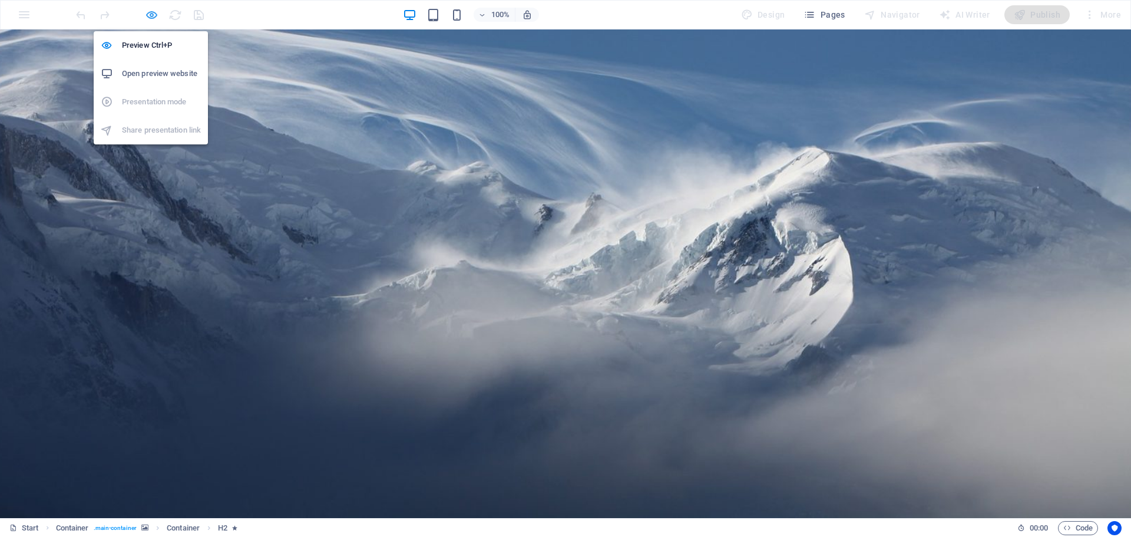
click at [154, 19] on icon "button" at bounding box center [152, 15] width 14 height 14
select select "px"
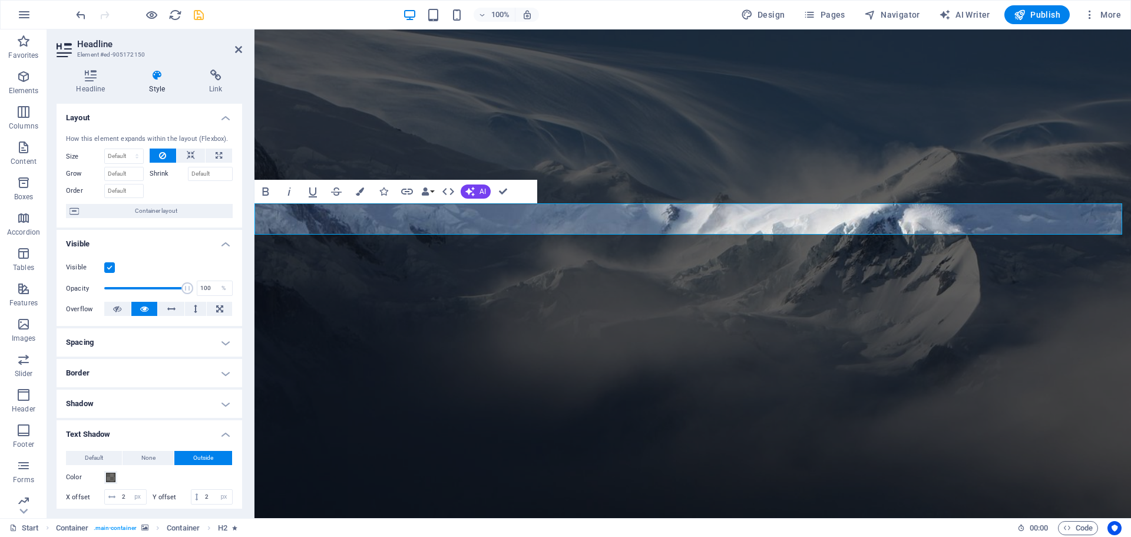
click at [201, 15] on icon "save" at bounding box center [199, 15] width 14 height 14
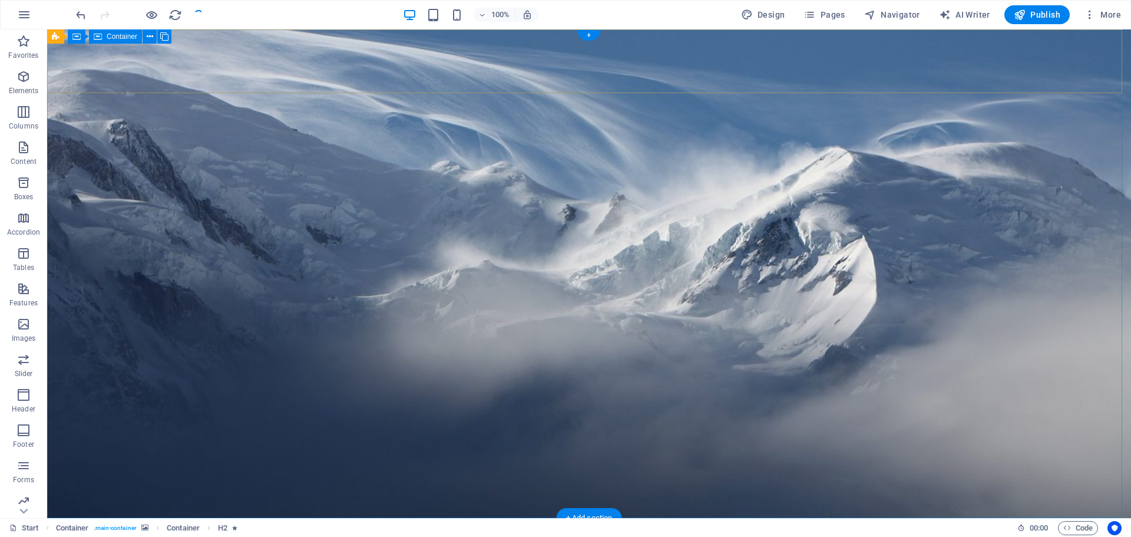
select select "px"
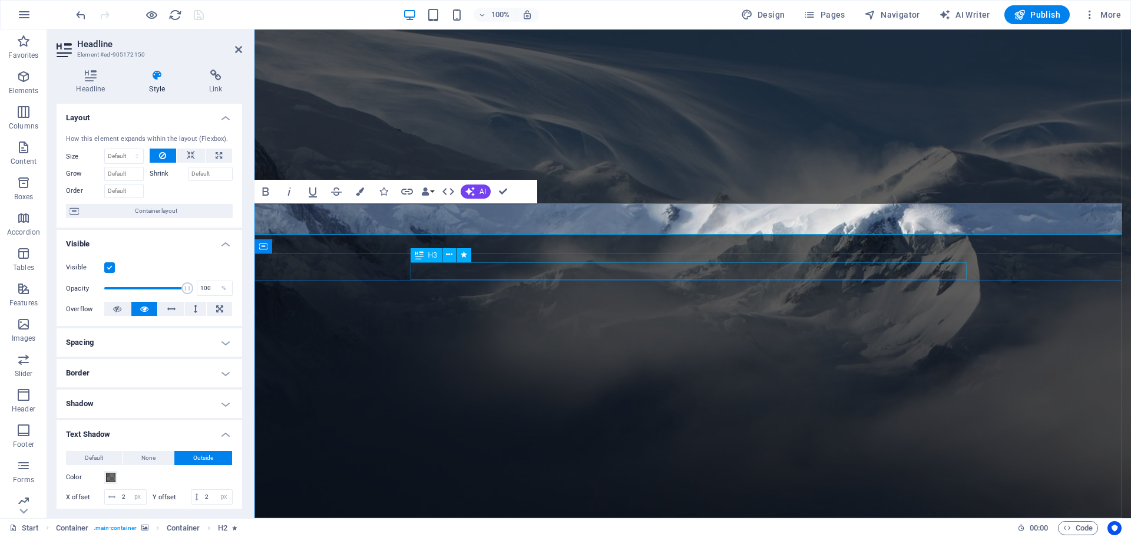
select select "px"
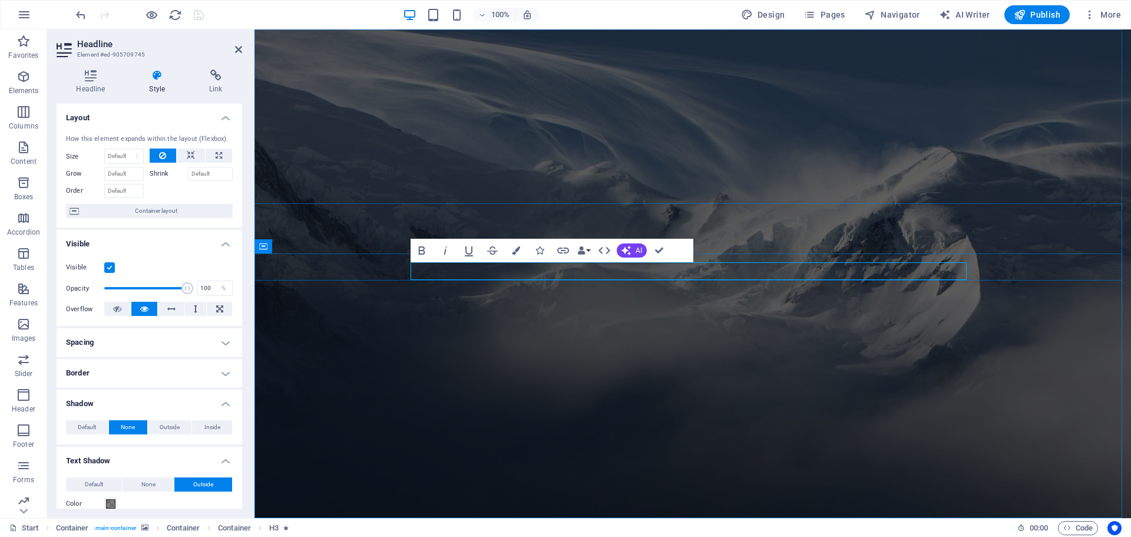
scroll to position [1, 0]
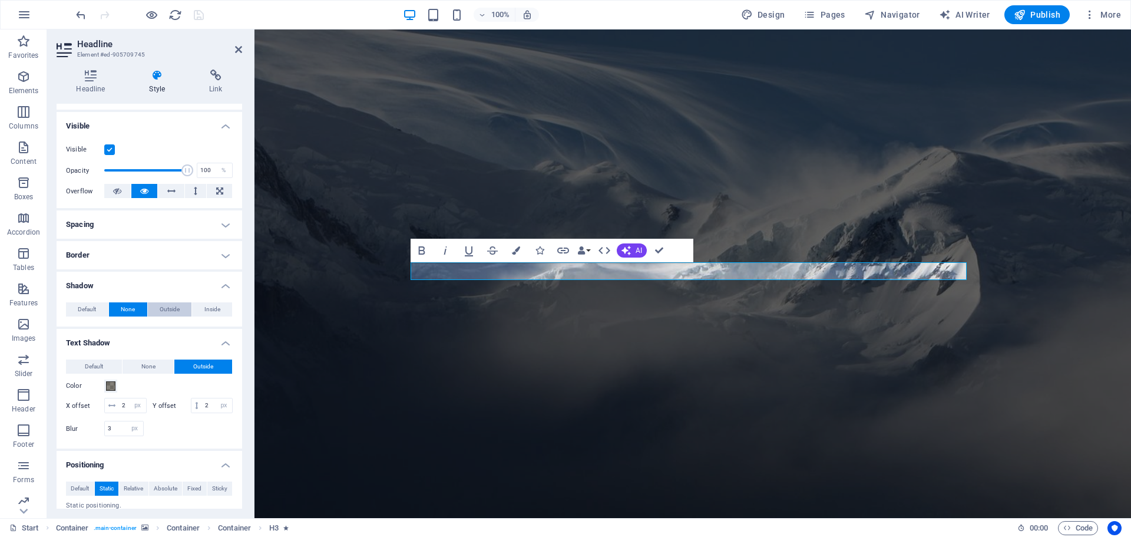
scroll to position [177, 0]
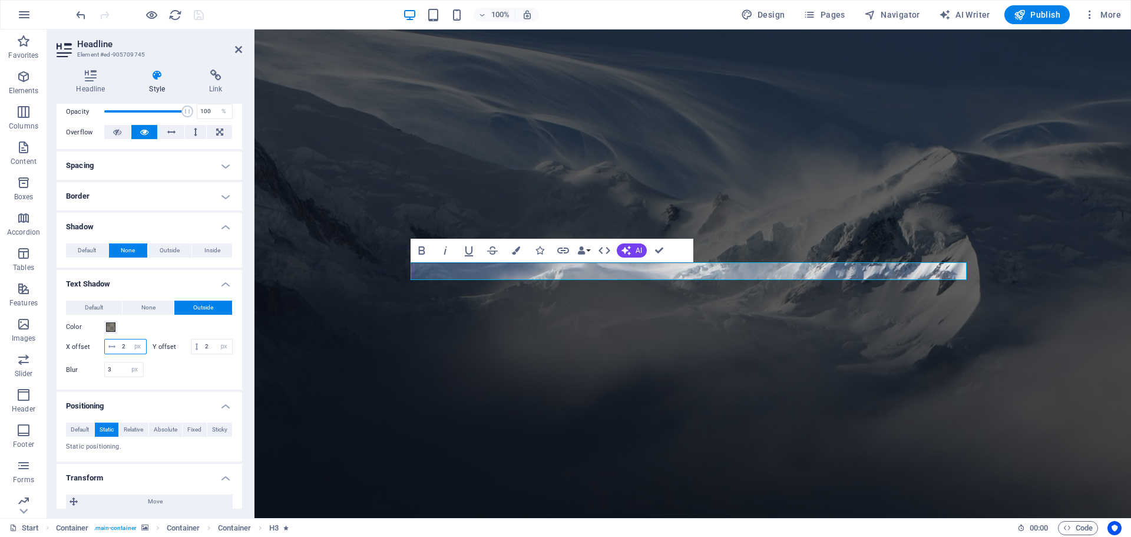
click at [121, 346] on input "2" at bounding box center [132, 346] width 27 height 14
type input "1"
drag, startPoint x: 129, startPoint y: 361, endPoint x: 121, endPoint y: 360, distance: 8.3
click at [202, 353] on input "2" at bounding box center [217, 346] width 30 height 14
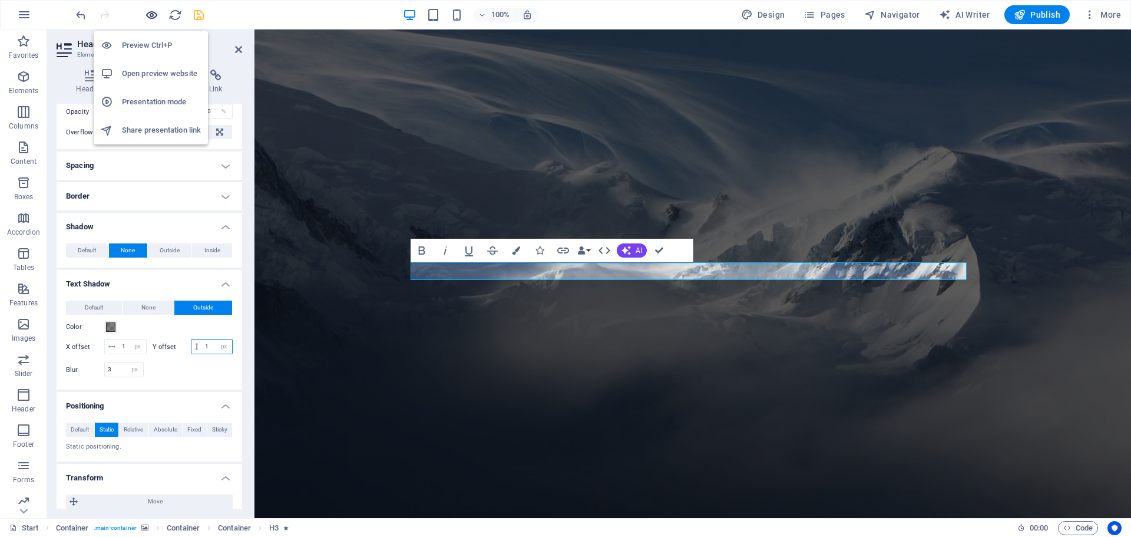
type input "1"
click at [147, 16] on icon "button" at bounding box center [152, 15] width 14 height 14
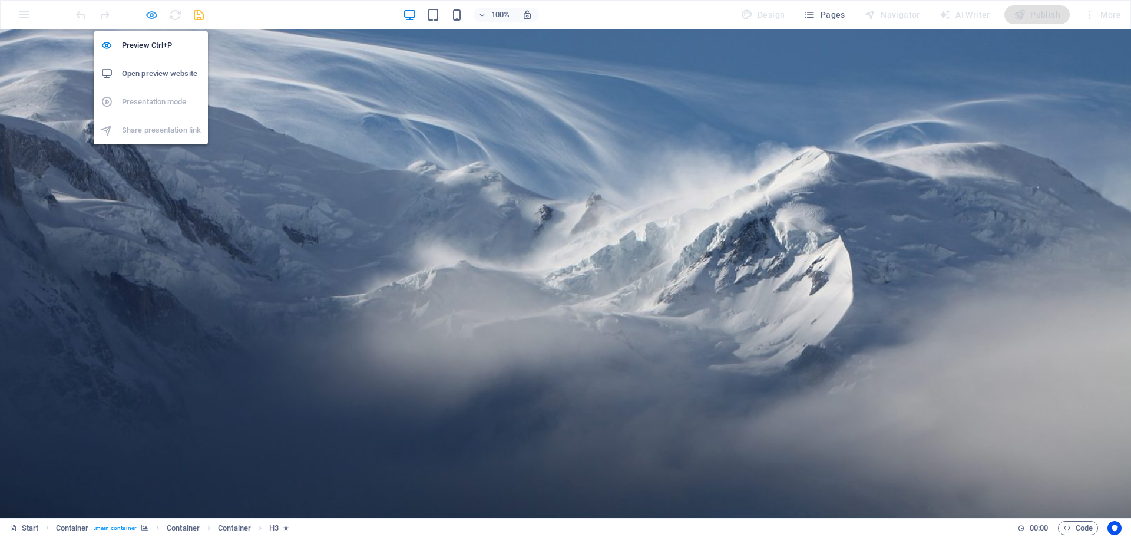
click at [147, 16] on icon "button" at bounding box center [152, 15] width 14 height 14
select select "px"
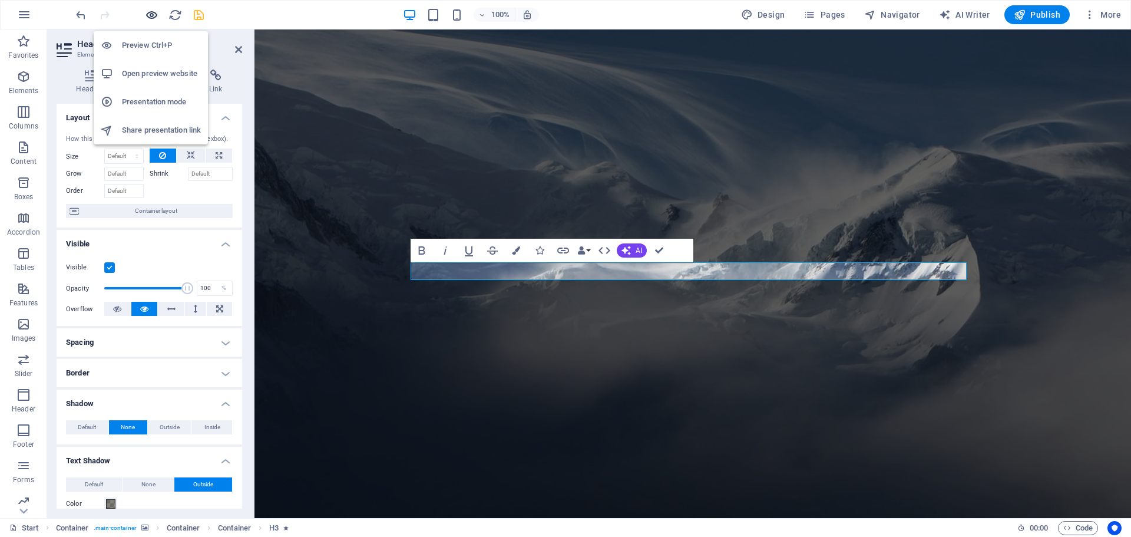
scroll to position [1, 0]
click at [198, 14] on icon "save" at bounding box center [199, 15] width 14 height 14
select select "px"
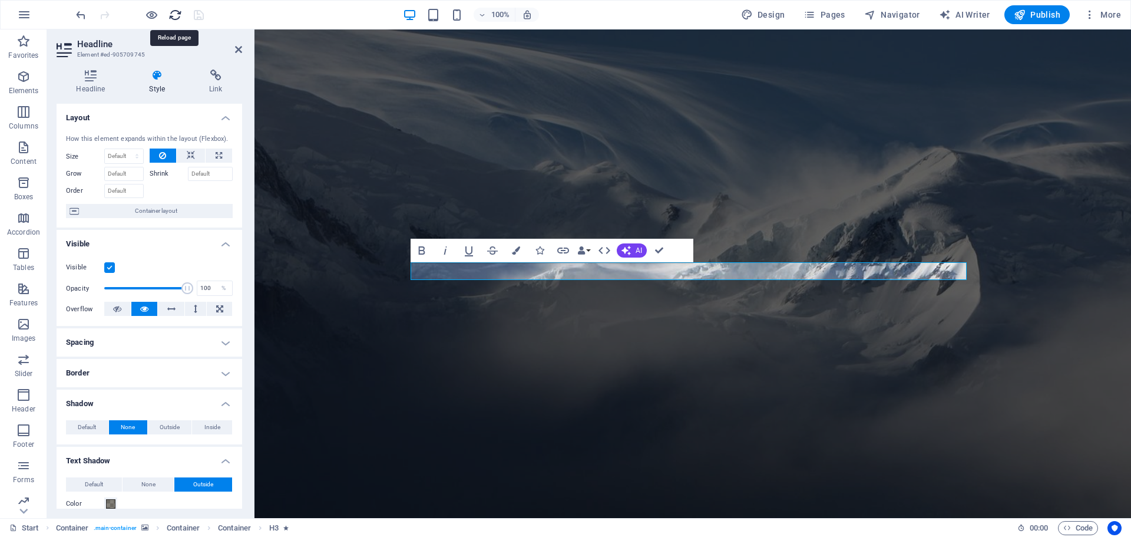
click at [170, 16] on icon "reload" at bounding box center [175, 15] width 14 height 14
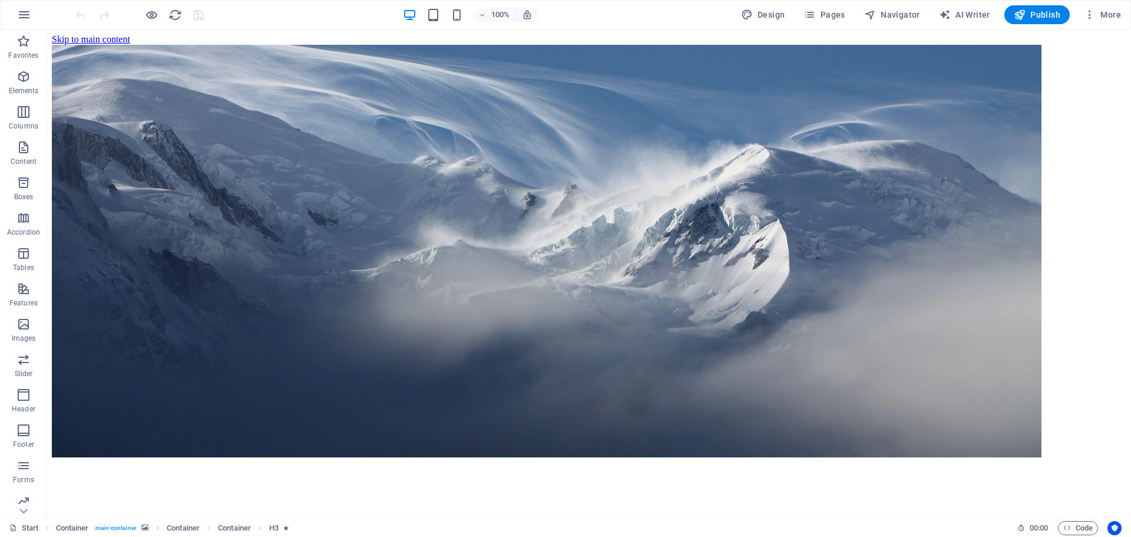
scroll to position [0, 0]
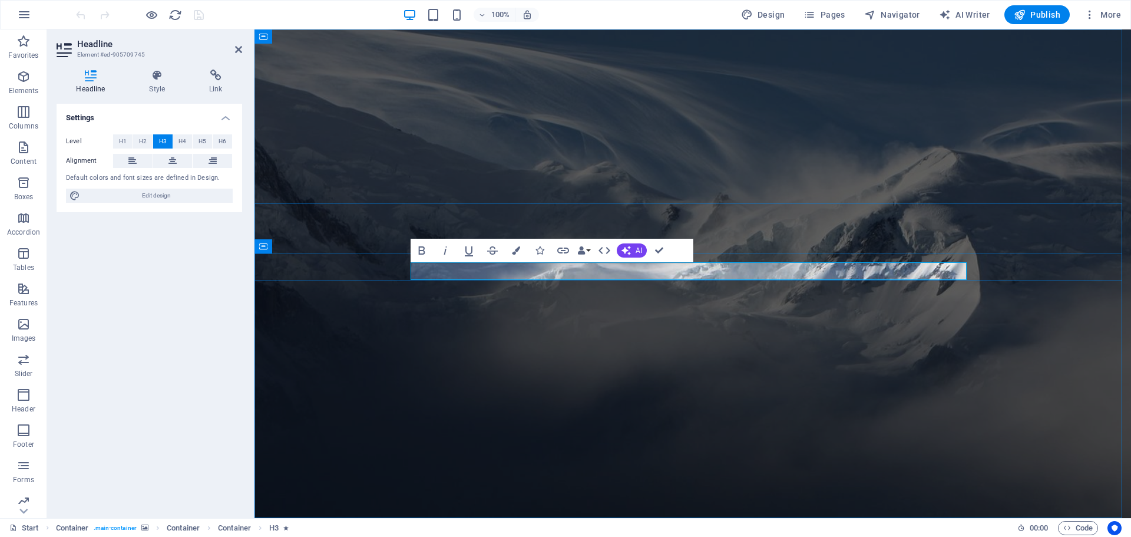
scroll to position [1, 0]
click at [165, 82] on h4 "Style" at bounding box center [160, 82] width 60 height 25
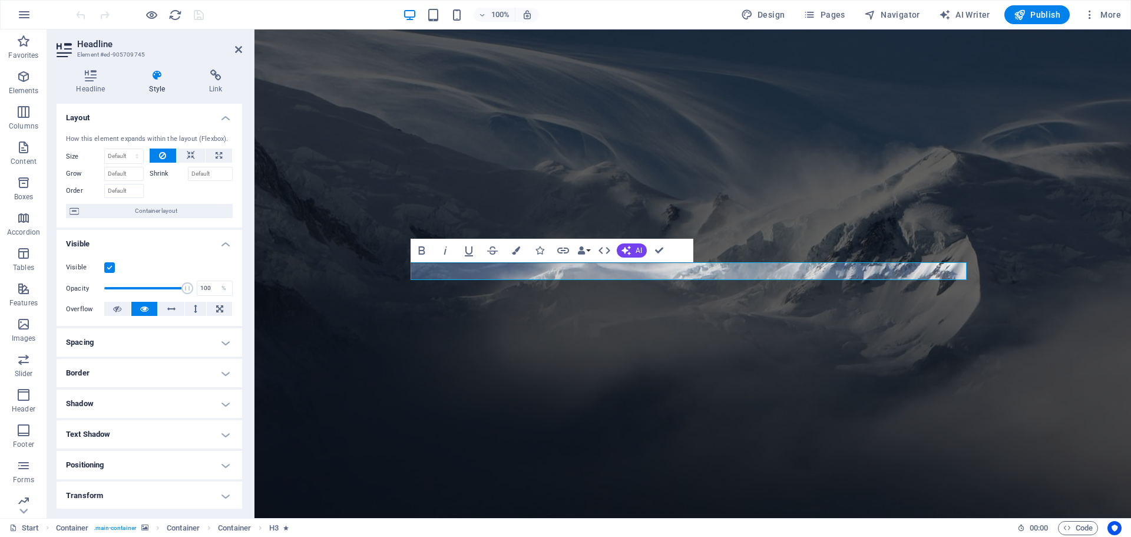
click at [131, 433] on h4 "Text Shadow" at bounding box center [150, 434] width 186 height 28
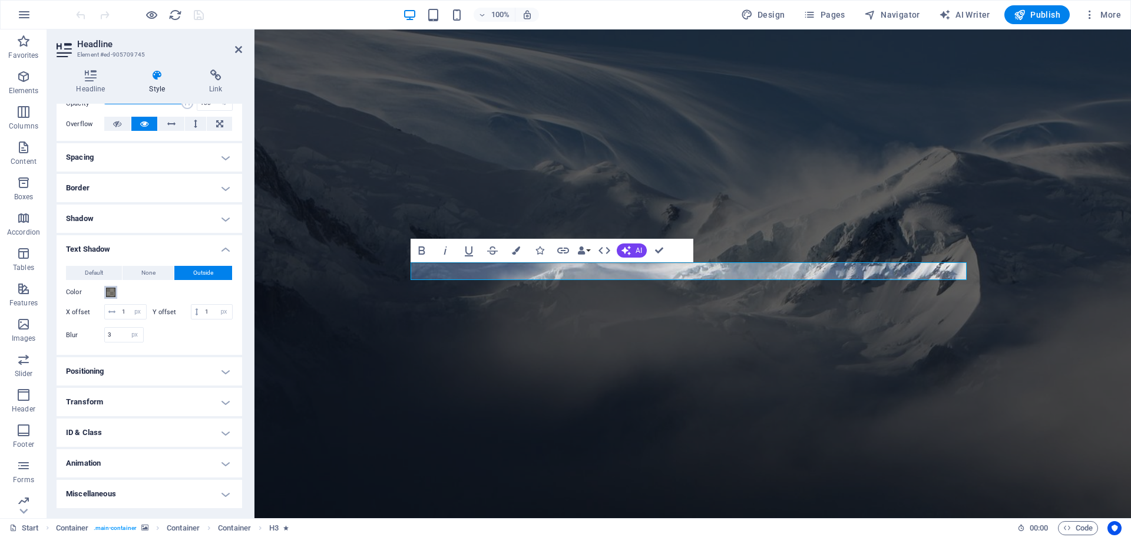
click at [110, 287] on span at bounding box center [110, 291] width 9 height 9
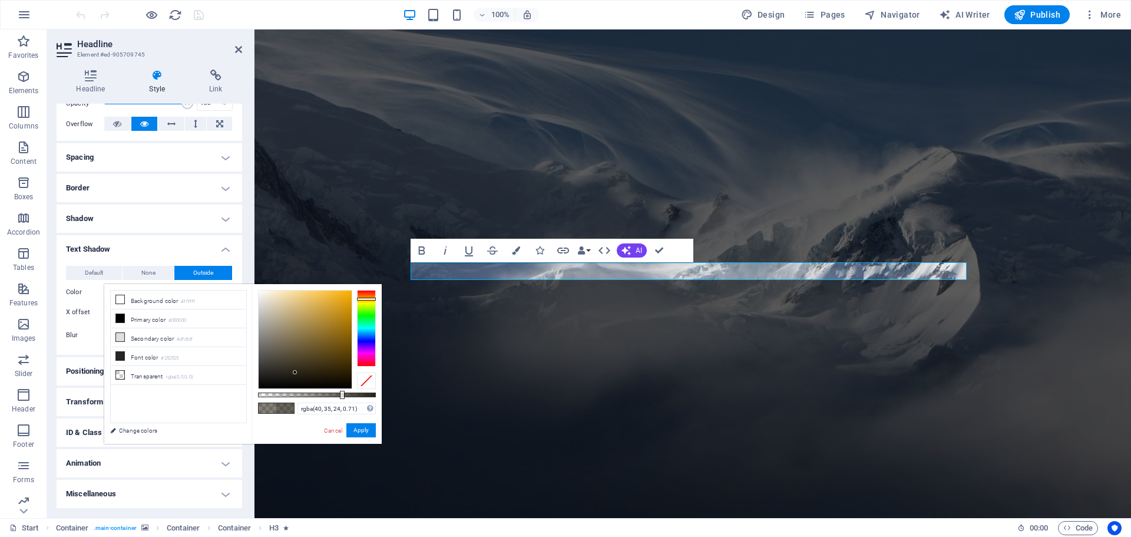
type input "rgba(40, 35, 24, 0.715)"
drag, startPoint x: 330, startPoint y: 393, endPoint x: 342, endPoint y: 391, distance: 12.5
click at [342, 391] on div at bounding box center [343, 395] width 5 height 8
click at [366, 427] on button "Apply" at bounding box center [360, 430] width 29 height 14
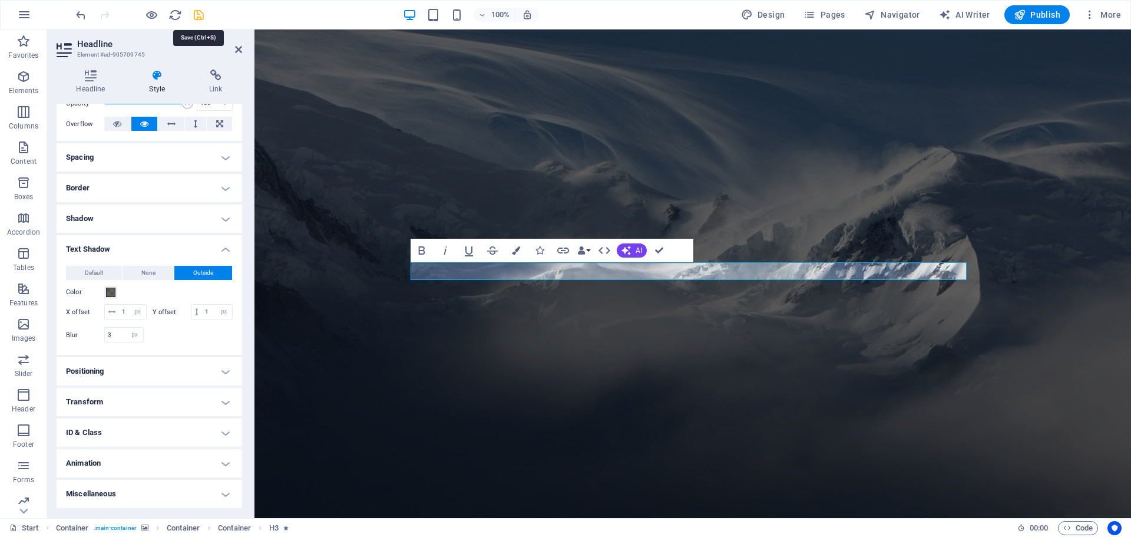
drag, startPoint x: 194, startPoint y: 16, endPoint x: 61, endPoint y: 47, distance: 137.2
click at [194, 16] on icon "save" at bounding box center [199, 15] width 14 height 14
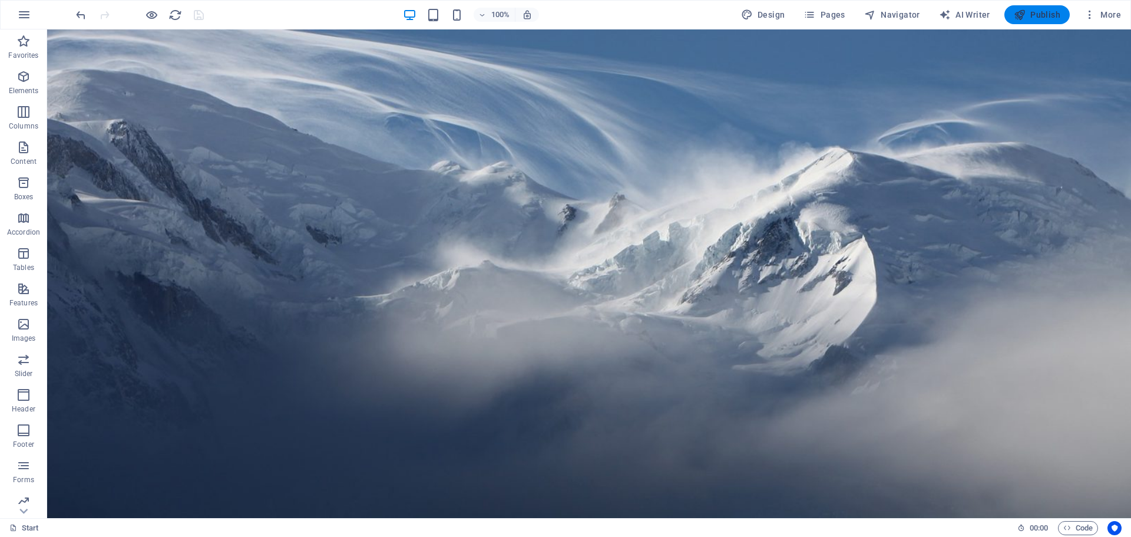
click at [1060, 16] on span "Publish" at bounding box center [1037, 15] width 47 height 12
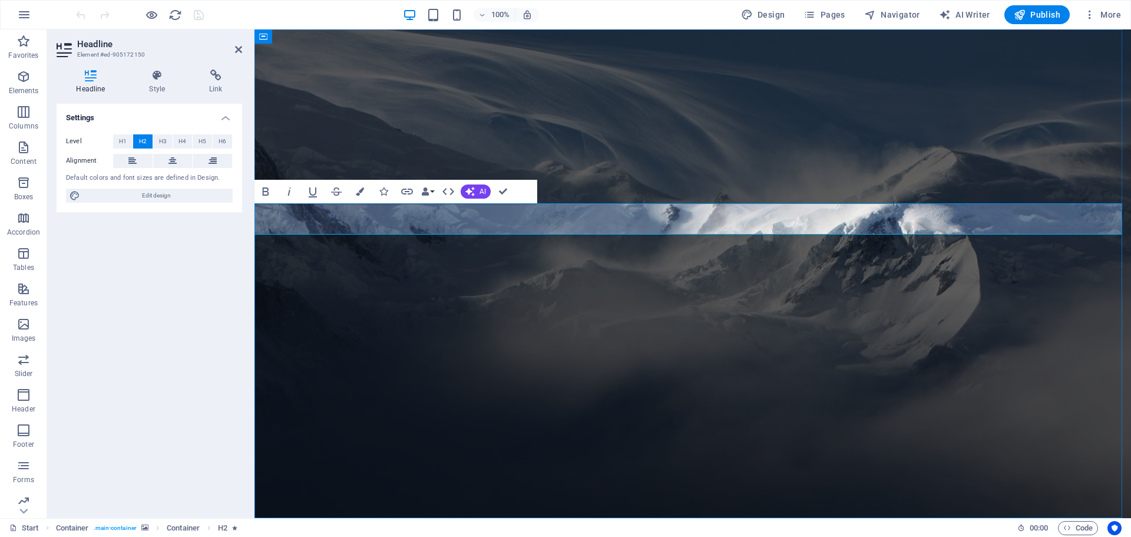
click at [158, 141] on button "H3" at bounding box center [162, 141] width 19 height 14
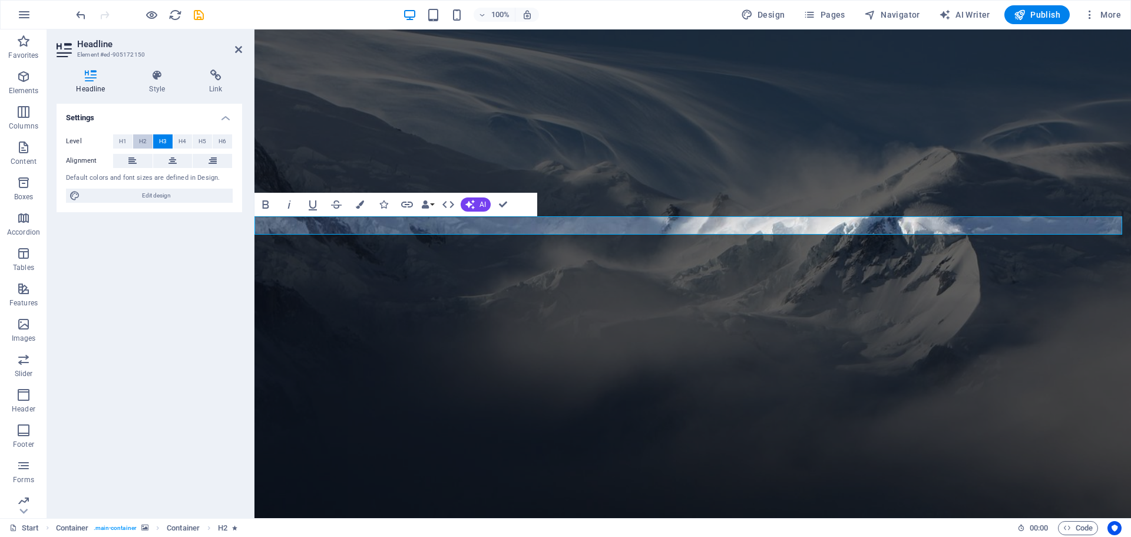
click at [145, 142] on span "H2" at bounding box center [143, 141] width 8 height 14
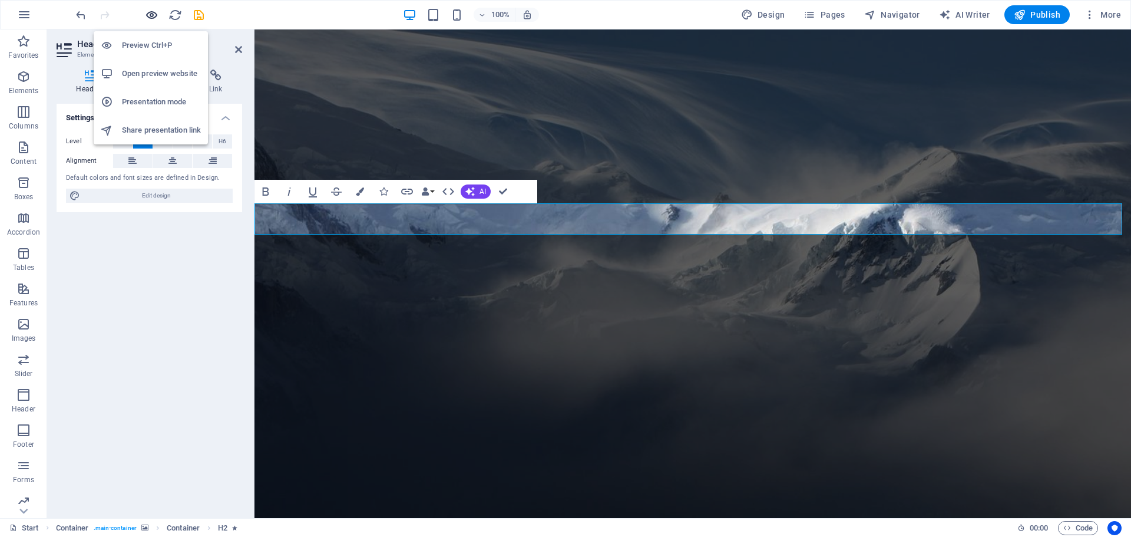
click at [148, 19] on icon "button" at bounding box center [152, 15] width 14 height 14
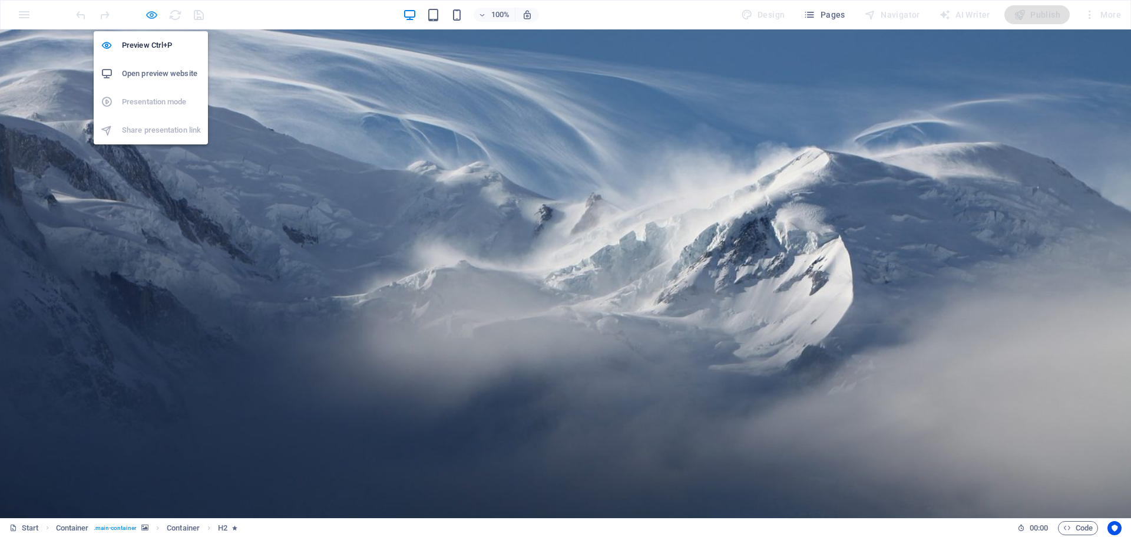
click at [151, 18] on icon "button" at bounding box center [152, 15] width 14 height 14
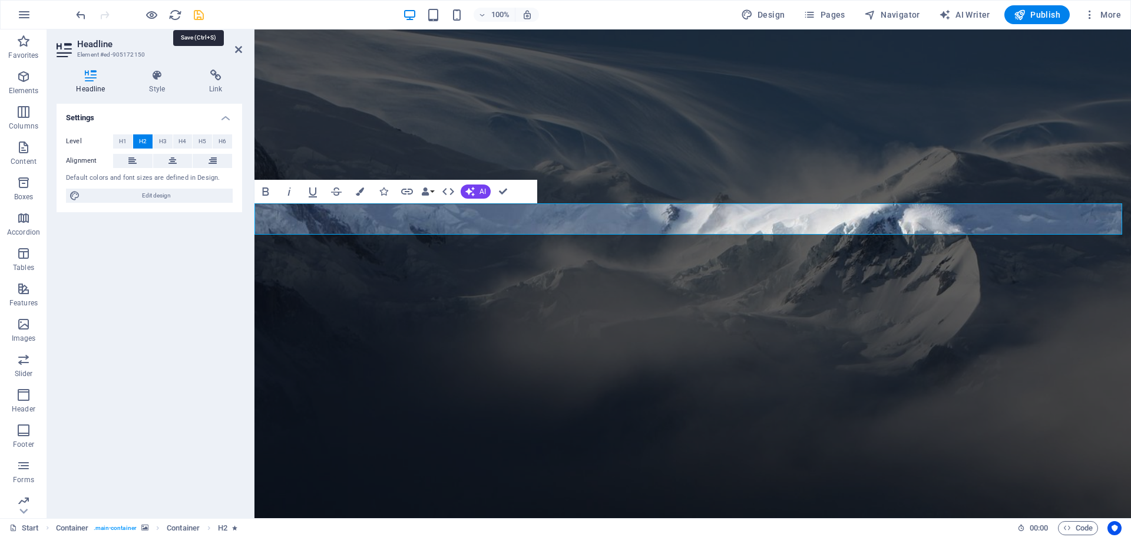
click at [200, 16] on icon "save" at bounding box center [199, 15] width 14 height 14
click at [225, 18] on div "100% Design Pages Navigator AI Writer Publish More" at bounding box center [600, 14] width 1052 height 19
click at [1038, 12] on span "Publish" at bounding box center [1037, 15] width 47 height 12
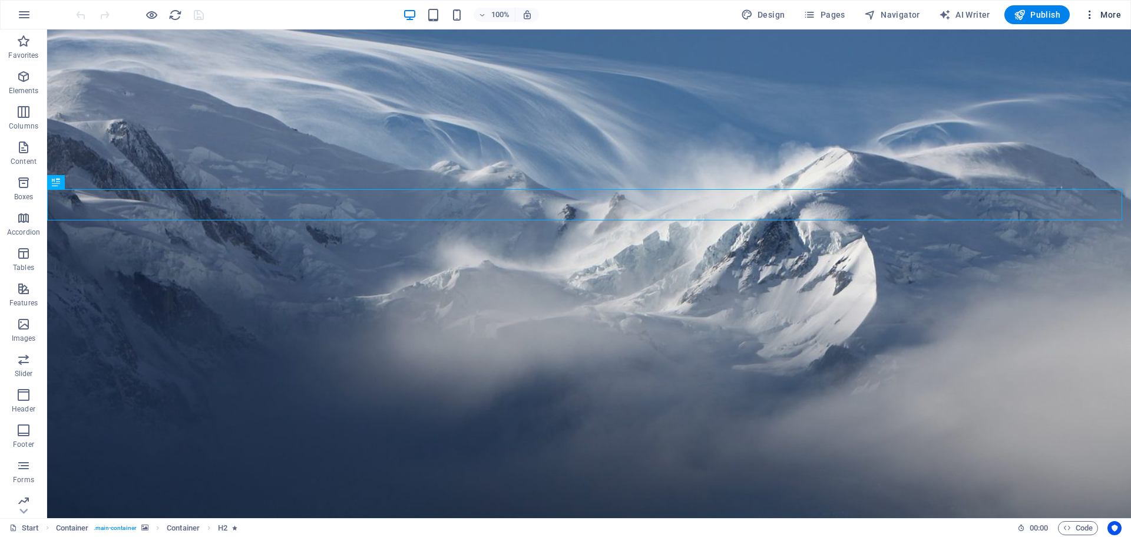
click at [1093, 15] on icon "button" at bounding box center [1090, 15] width 12 height 12
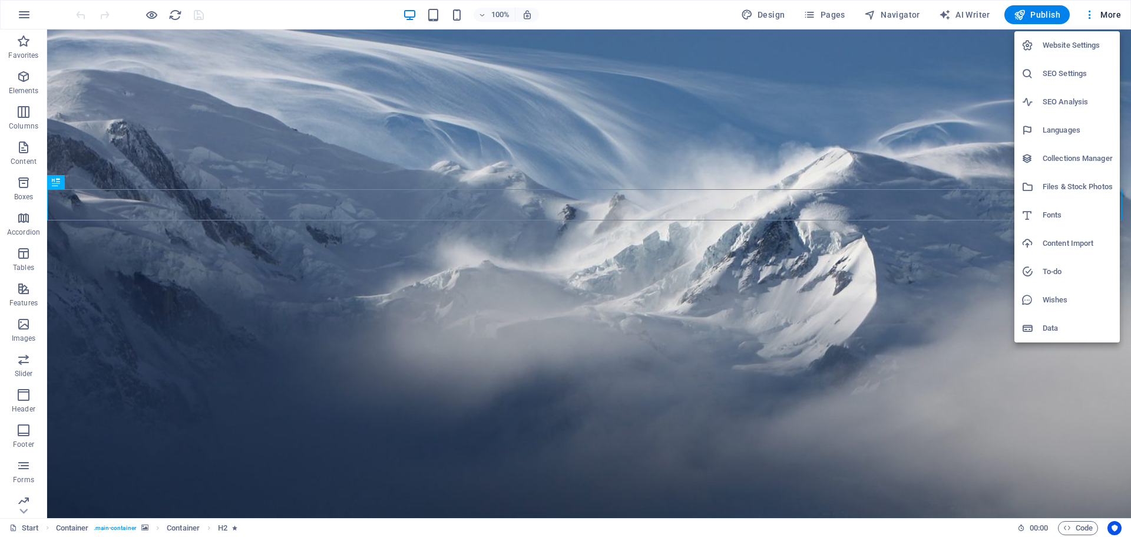
click at [834, 14] on div at bounding box center [565, 268] width 1131 height 537
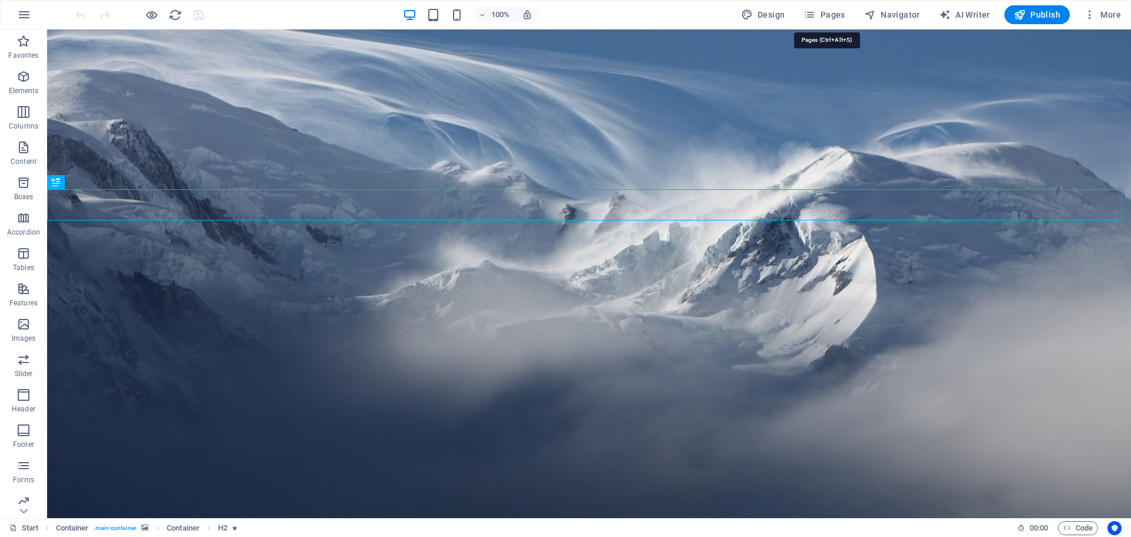
click at [834, 14] on span "Pages" at bounding box center [823, 15] width 41 height 12
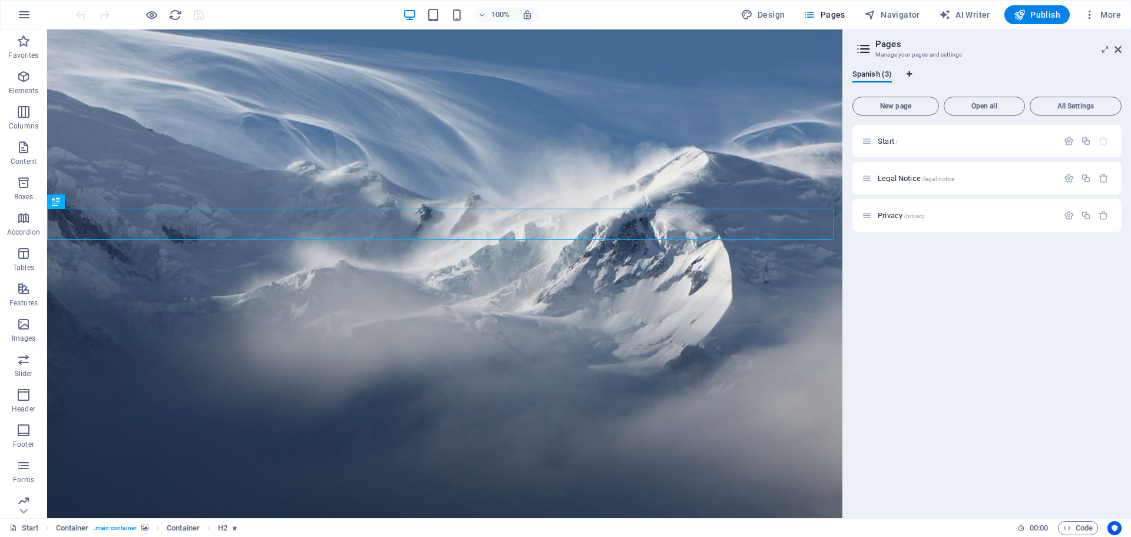
click at [907, 73] on icon "Language Tabs" at bounding box center [909, 74] width 5 height 7
select select "148"
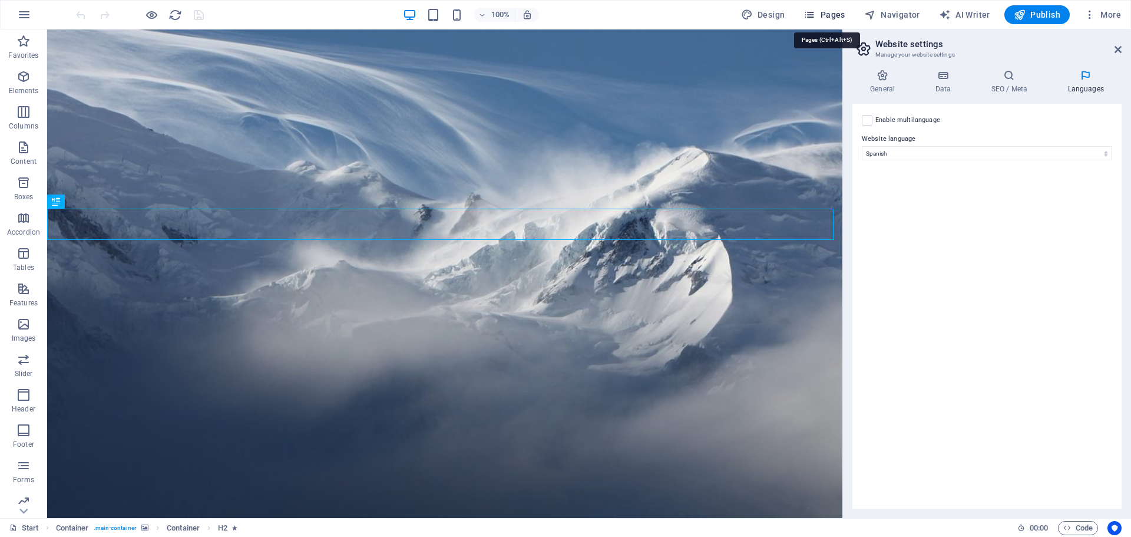
click at [828, 15] on span "Pages" at bounding box center [823, 15] width 41 height 12
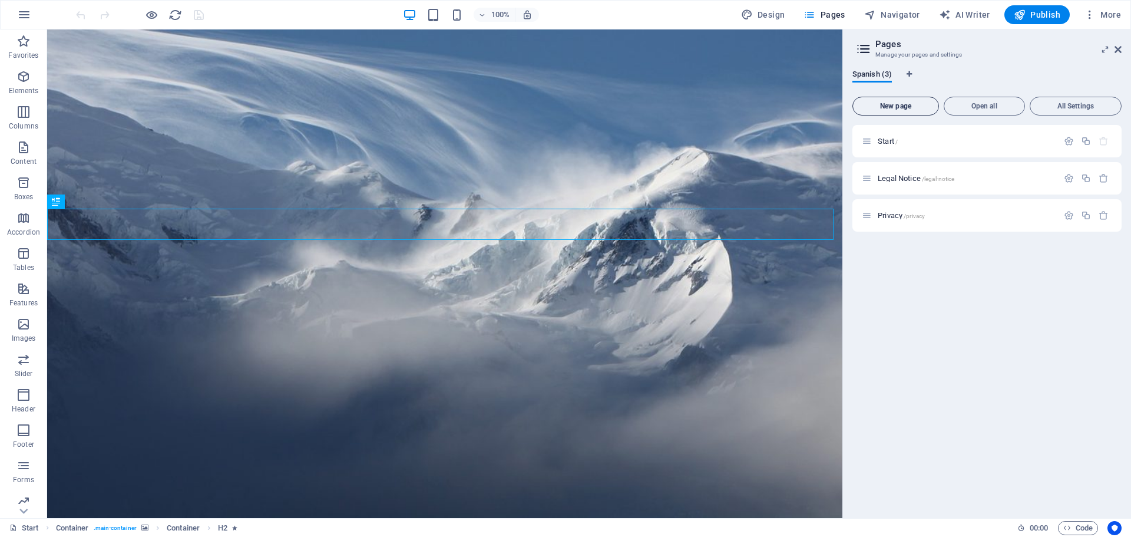
click at [917, 105] on span "New page" at bounding box center [896, 105] width 76 height 7
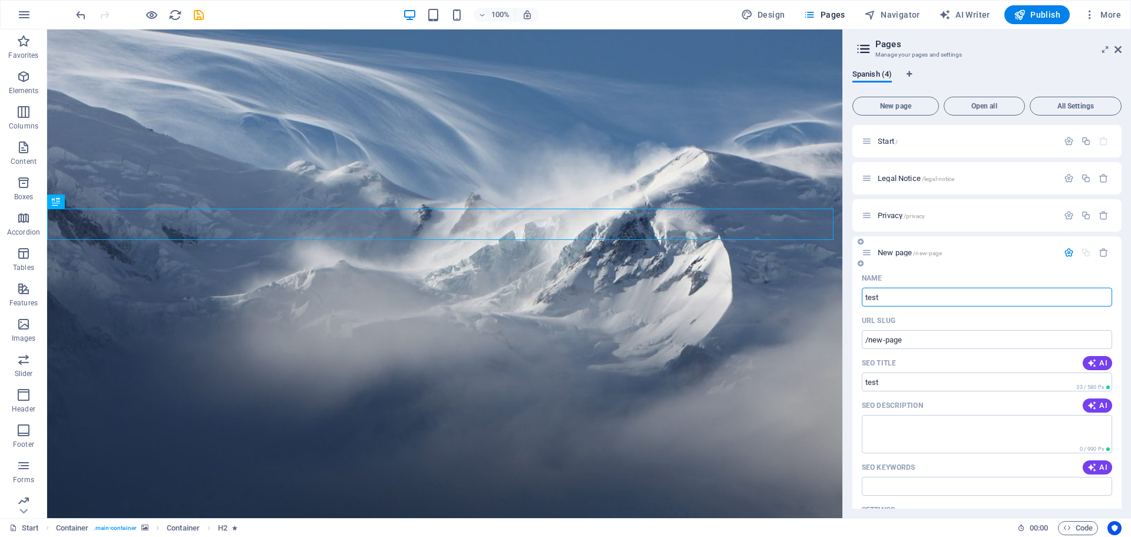
type input "test"
type input "/test"
type input "test2"
type input "/test2"
click at [958, 295] on input "test2" at bounding box center [987, 296] width 250 height 19
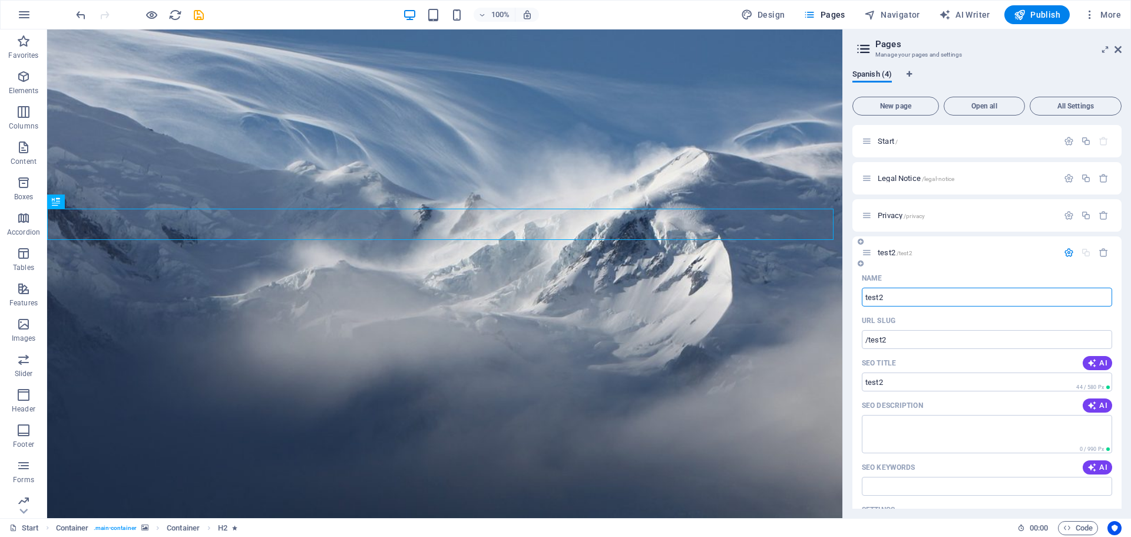
scroll to position [176, 0]
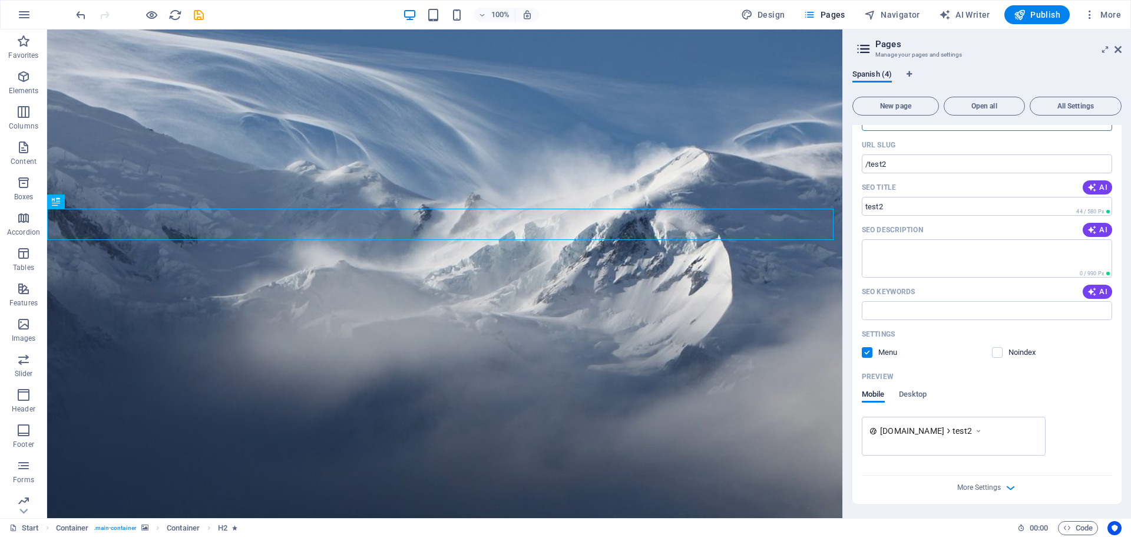
type input "test2"
click at [1061, 370] on div "Preview" at bounding box center [987, 376] width 250 height 19
click at [200, 9] on icon "save" at bounding box center [199, 15] width 14 height 14
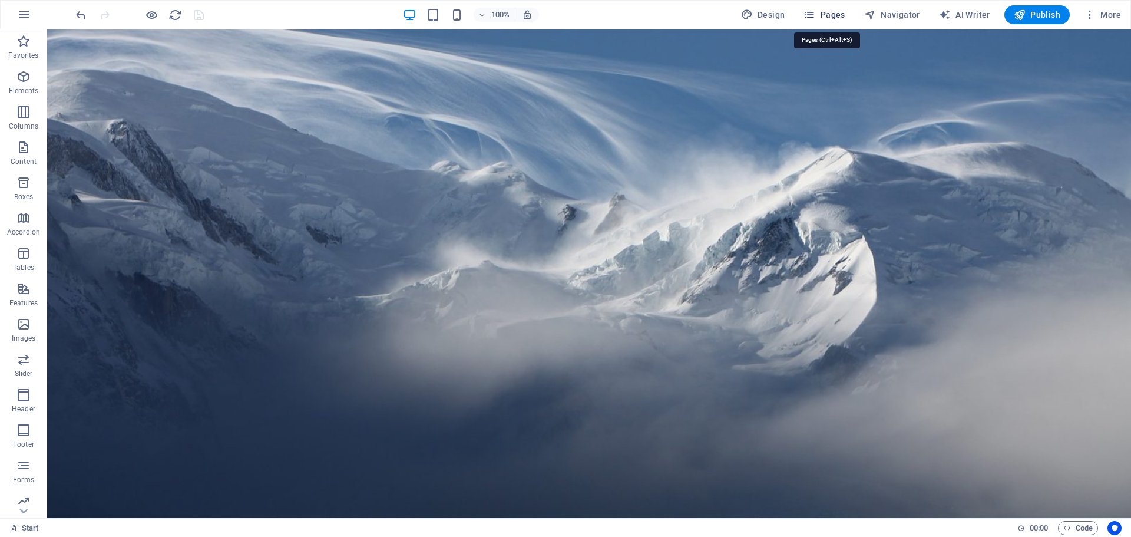
click at [826, 15] on span "Pages" at bounding box center [823, 15] width 41 height 12
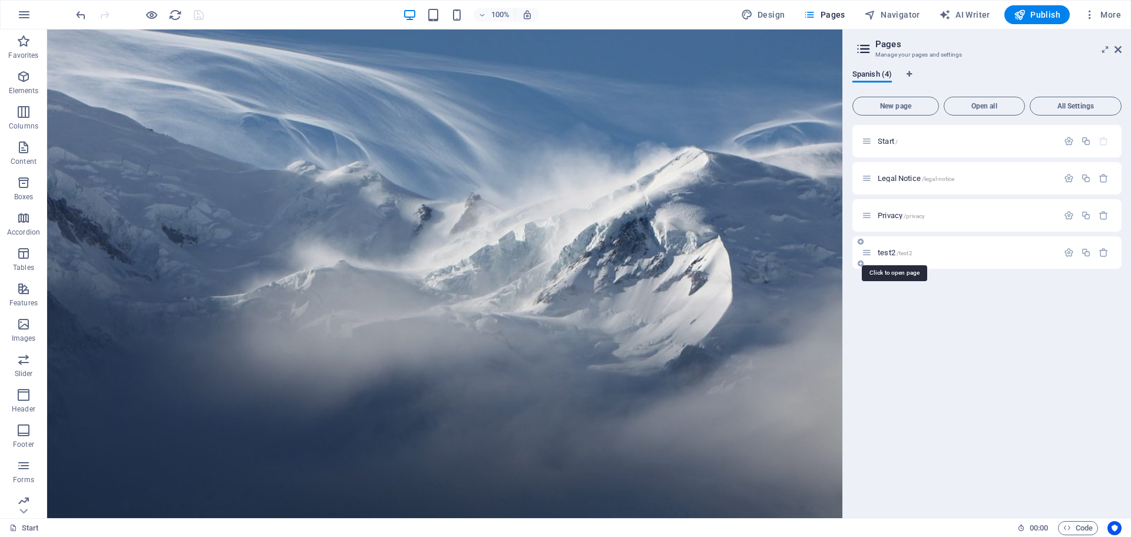
click at [885, 250] on span "test2 /test2" at bounding box center [895, 252] width 35 height 9
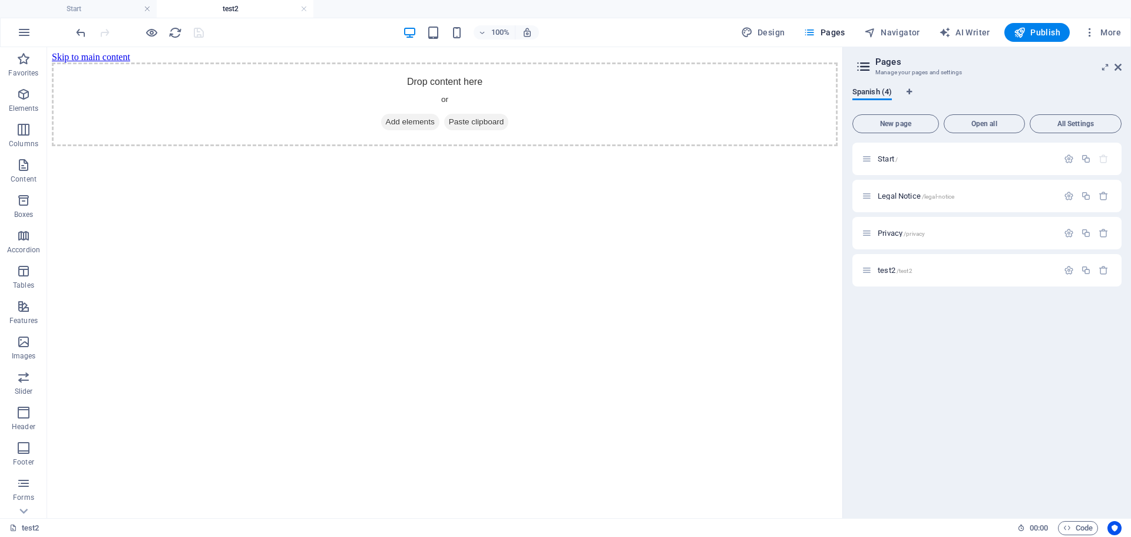
scroll to position [0, 0]
click at [414, 130] on span "Add elements" at bounding box center [410, 122] width 58 height 16
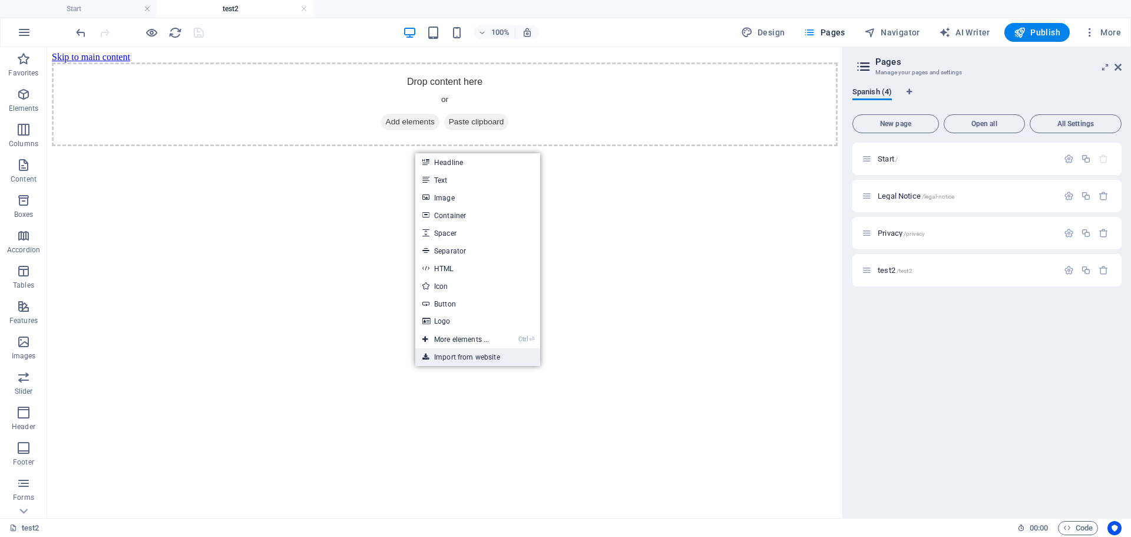
click at [472, 358] on link "Import from website" at bounding box center [477, 357] width 125 height 18
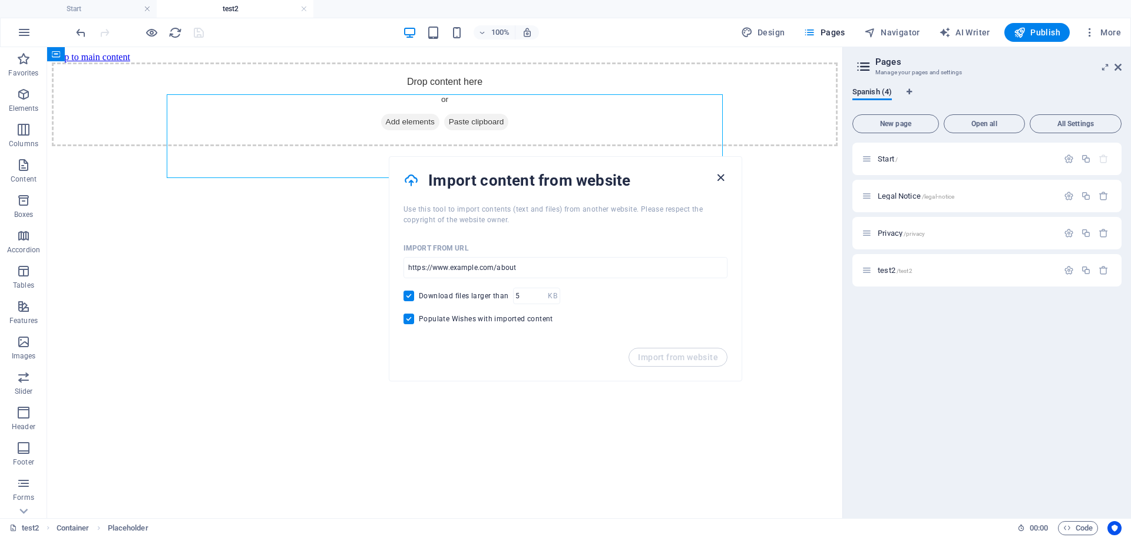
click at [724, 176] on icon "button" at bounding box center [721, 178] width 14 height 14
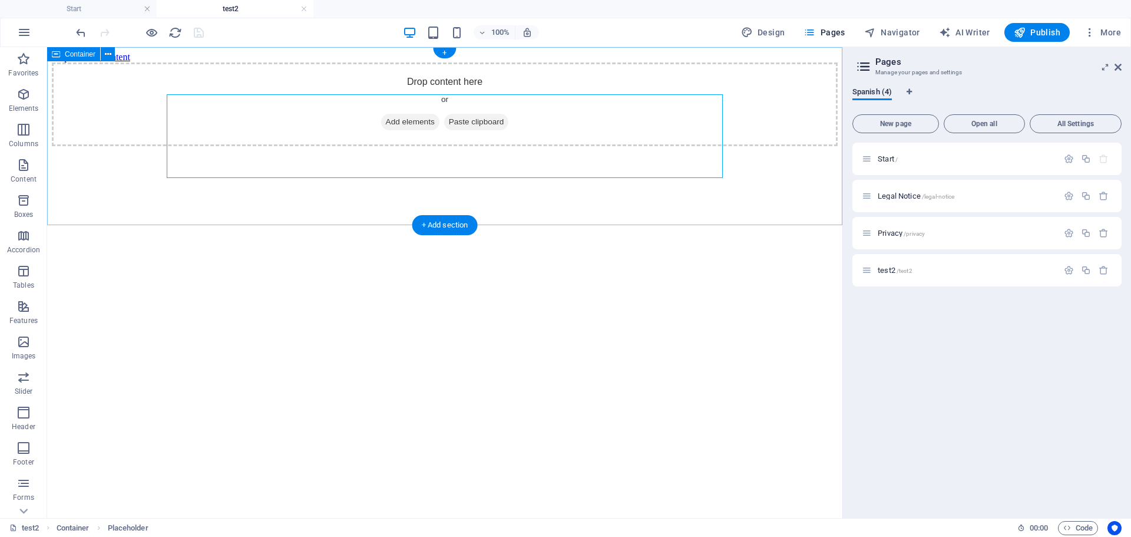
click at [415, 130] on span "Add elements" at bounding box center [410, 122] width 58 height 16
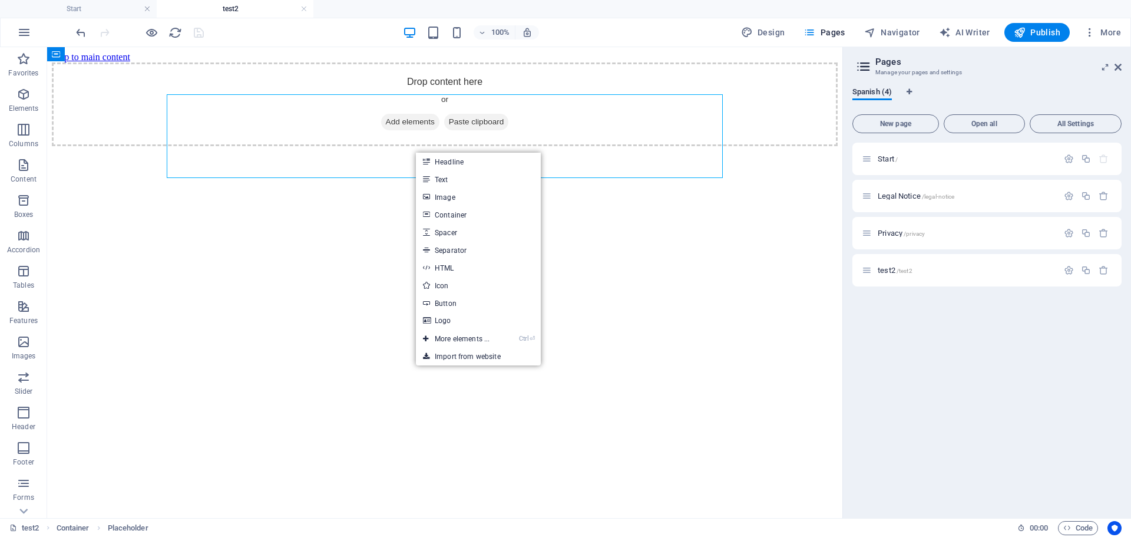
click at [150, 151] on html "Skip to main content Drop content here or Add elements Paste clipboard" at bounding box center [444, 99] width 795 height 104
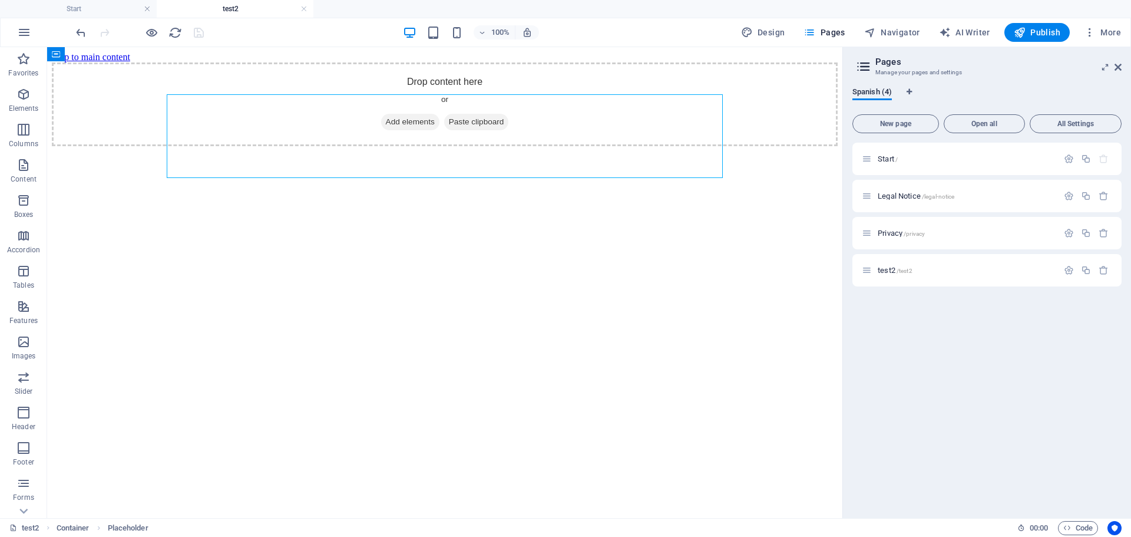
scroll to position [59, 0]
click at [26, 501] on span "Collections" at bounding box center [23, 501] width 47 height 28
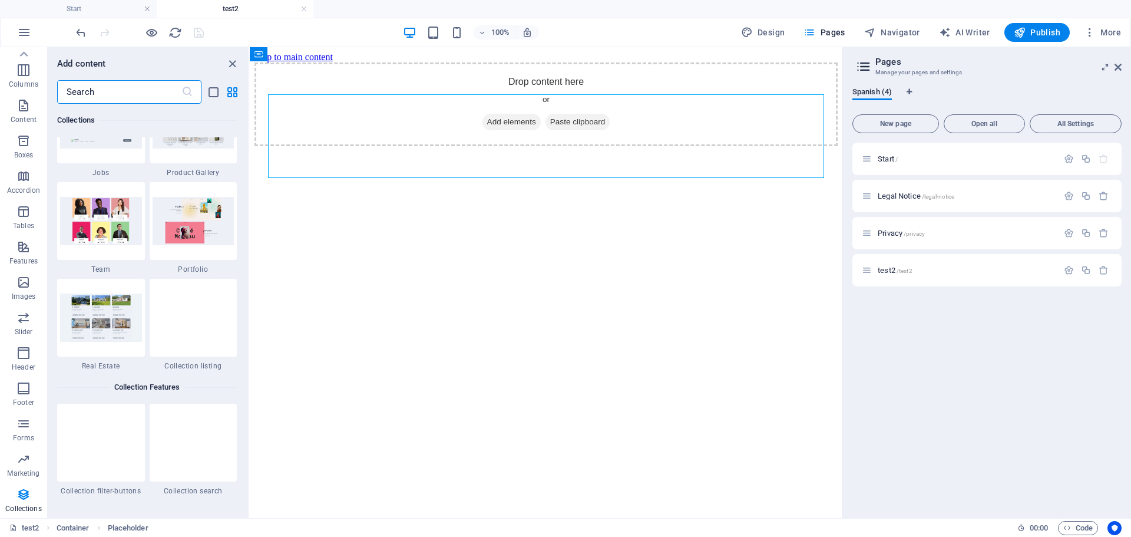
scroll to position [10724, 0]
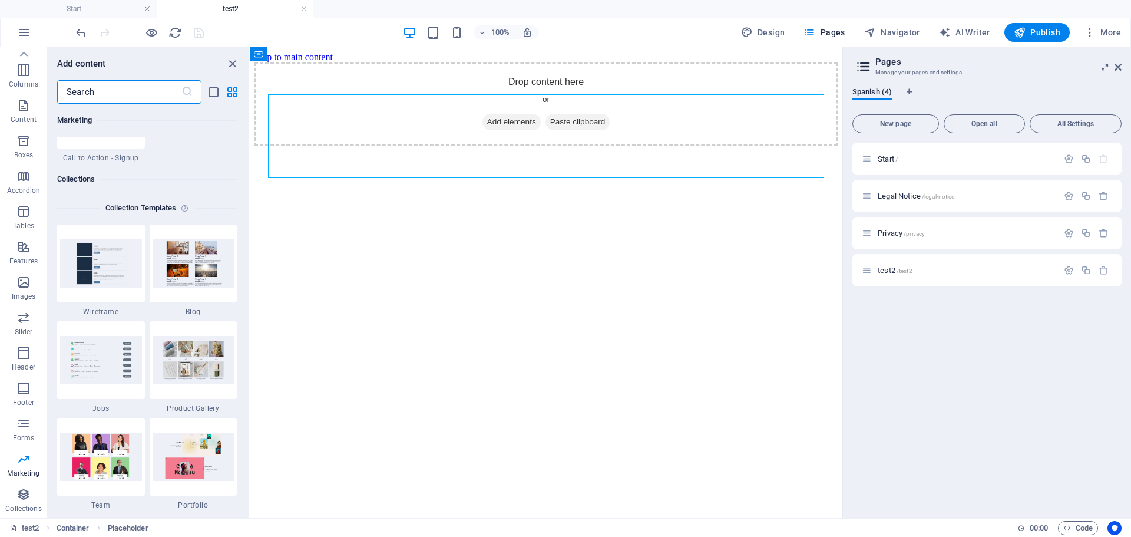
click at [145, 209] on h6 "Collection Templates" at bounding box center [141, 208] width 81 height 14
click at [66, 177] on h6 "Collections" at bounding box center [147, 179] width 180 height 14
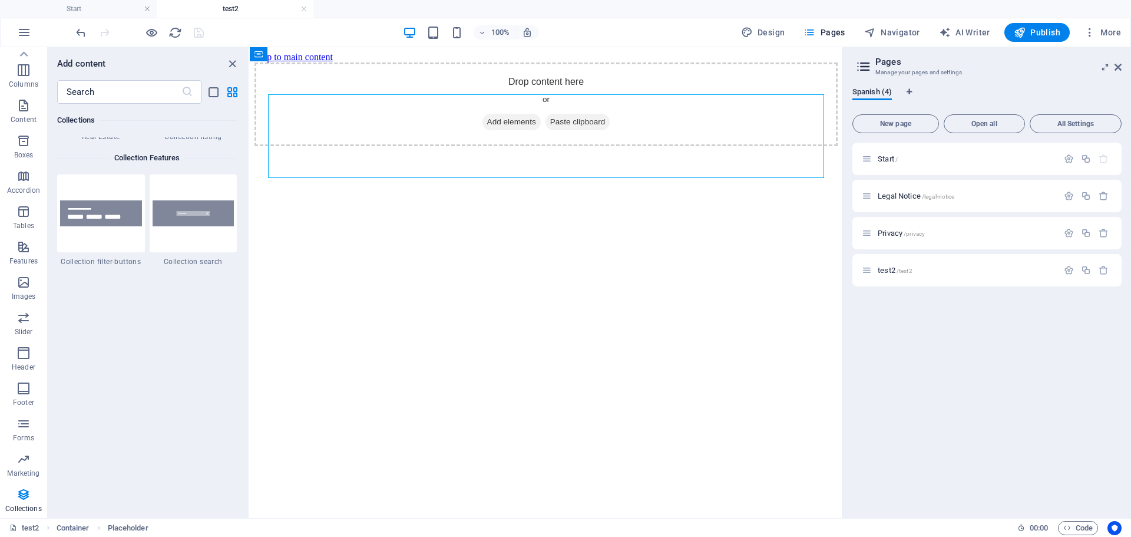
scroll to position [11248, 0]
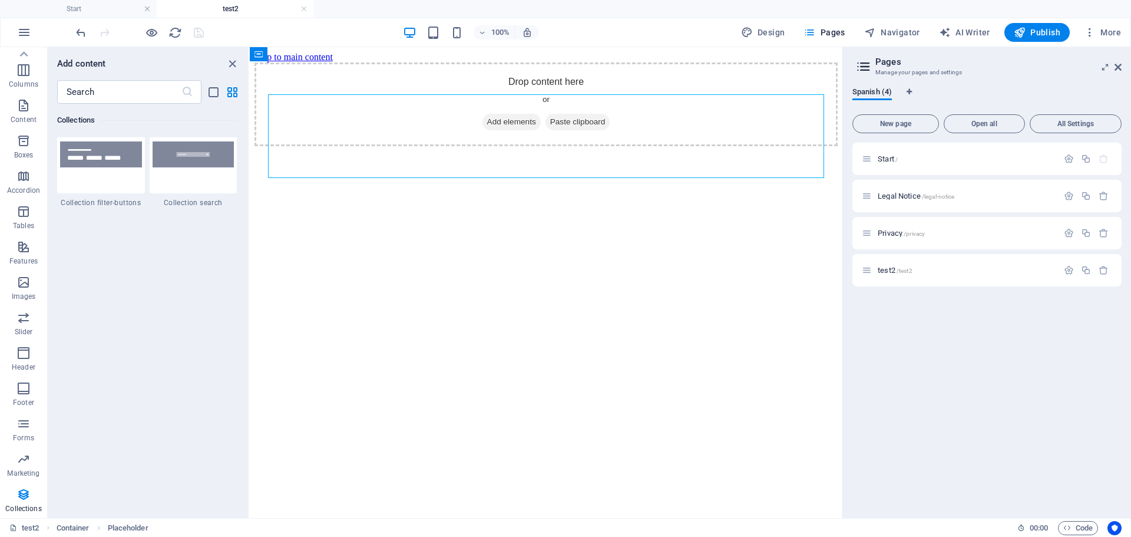
click at [116, 203] on span "Collection filter-buttons" at bounding box center [101, 202] width 88 height 9
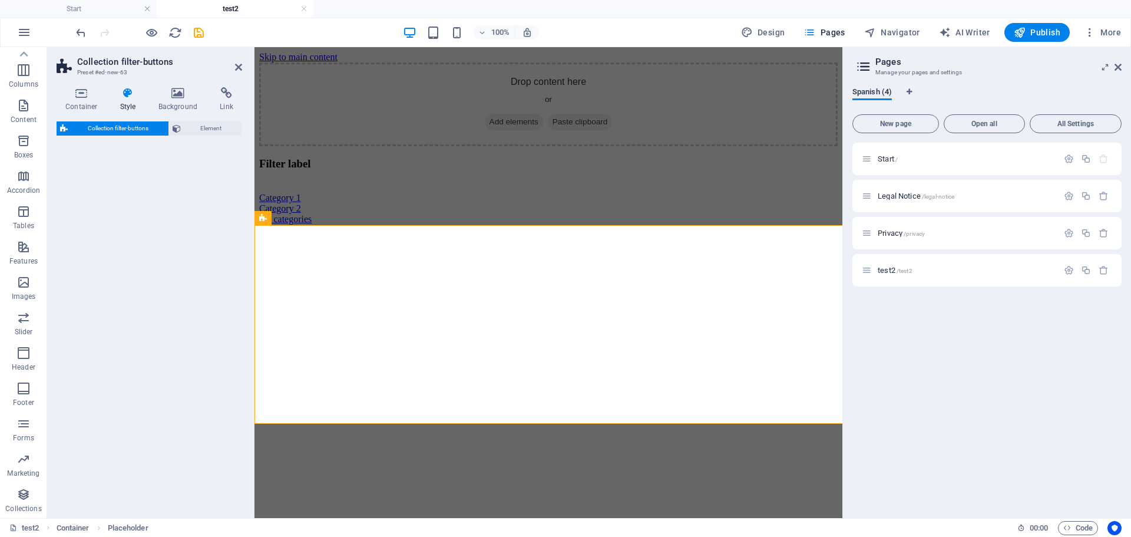
select select "rem"
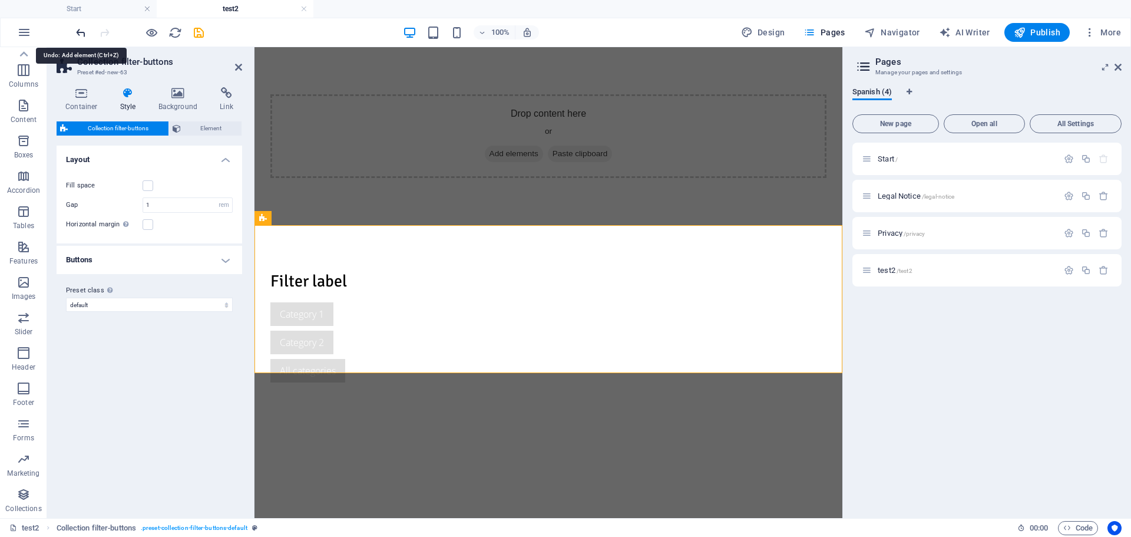
click at [80, 35] on icon "undo" at bounding box center [81, 33] width 14 height 14
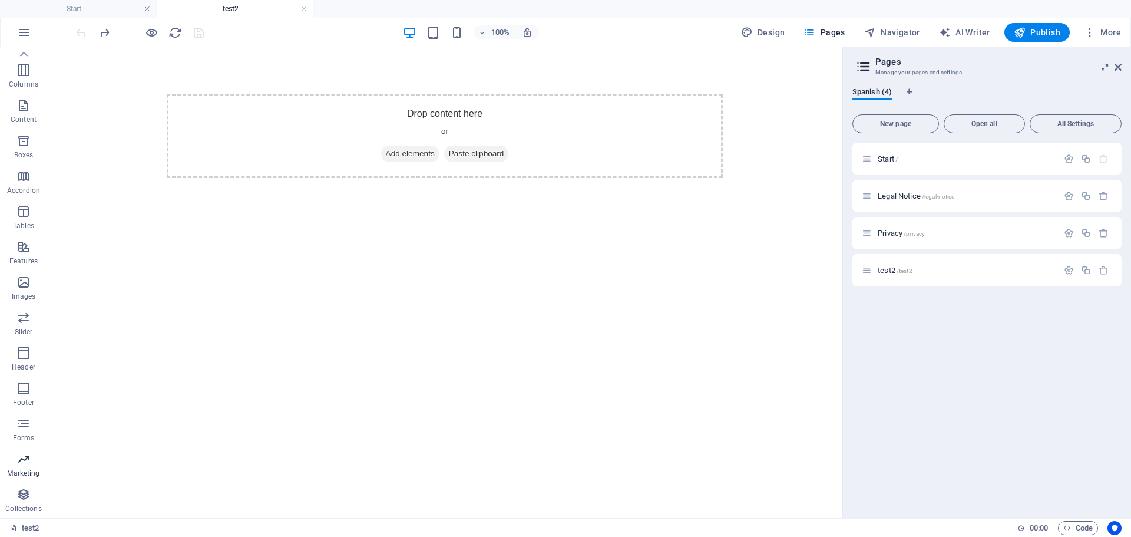
click at [28, 469] on p "Marketing" at bounding box center [23, 472] width 32 height 9
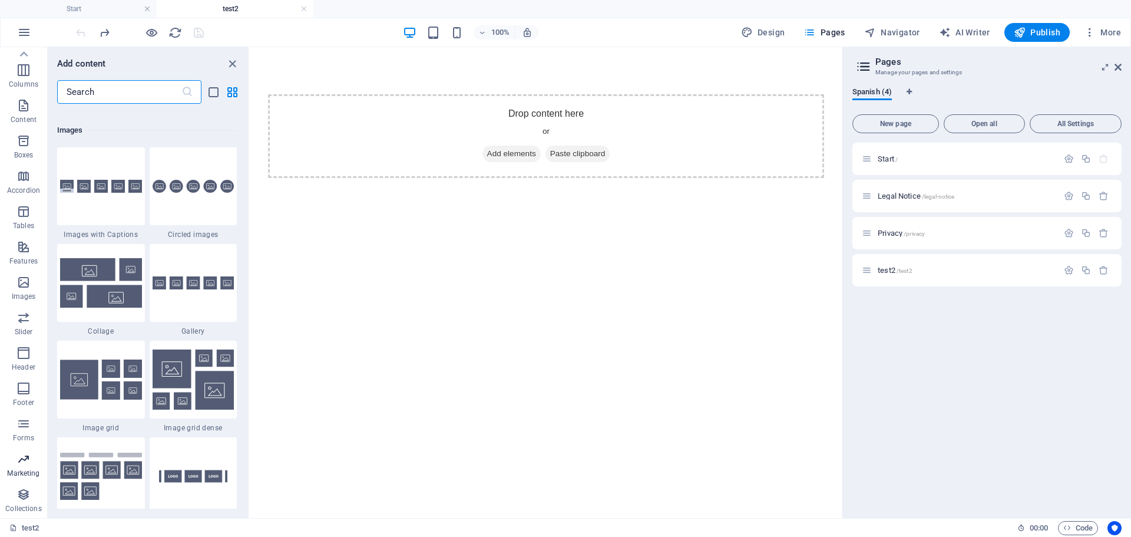
scroll to position [9595, 0]
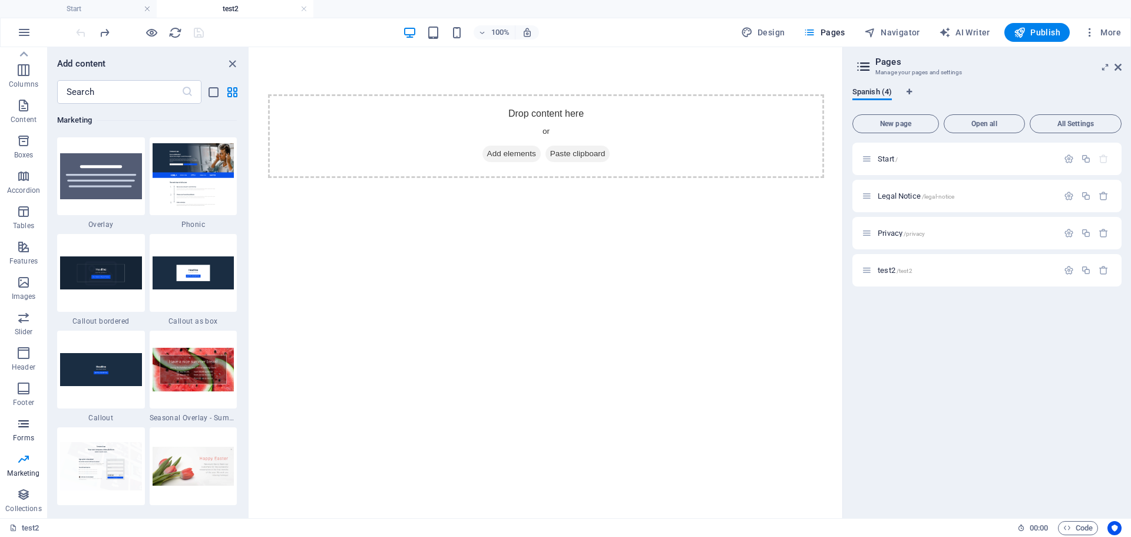
click at [25, 432] on span "Forms" at bounding box center [23, 430] width 47 height 28
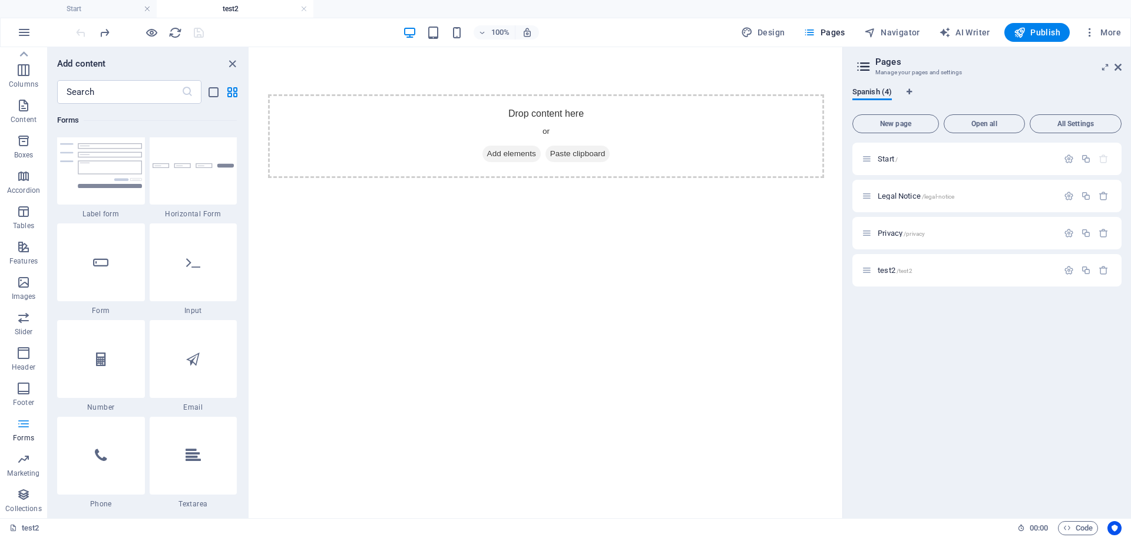
scroll to position [8600, 0]
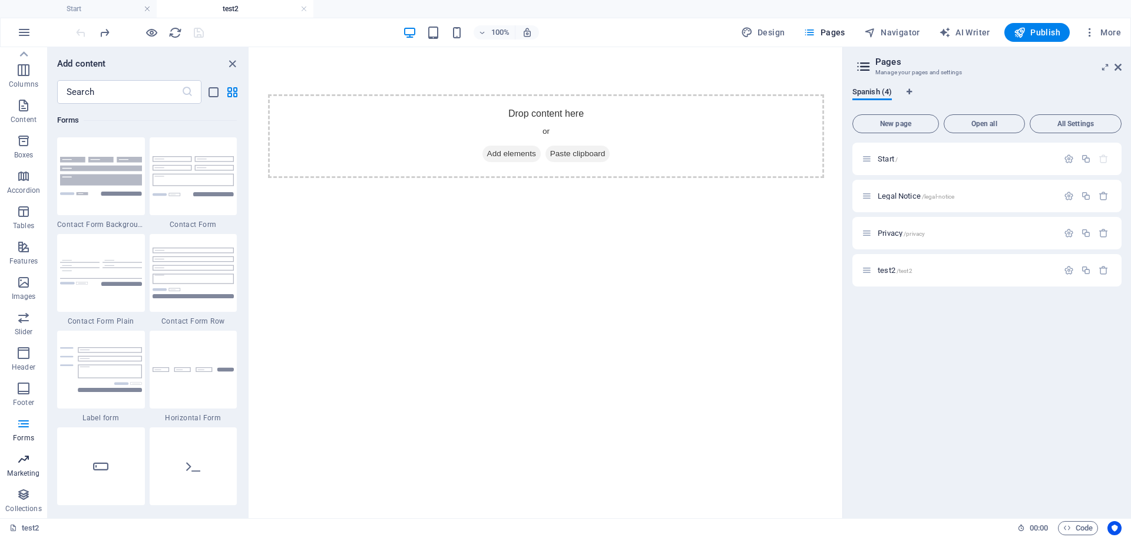
click at [23, 471] on p "Marketing" at bounding box center [23, 472] width 32 height 9
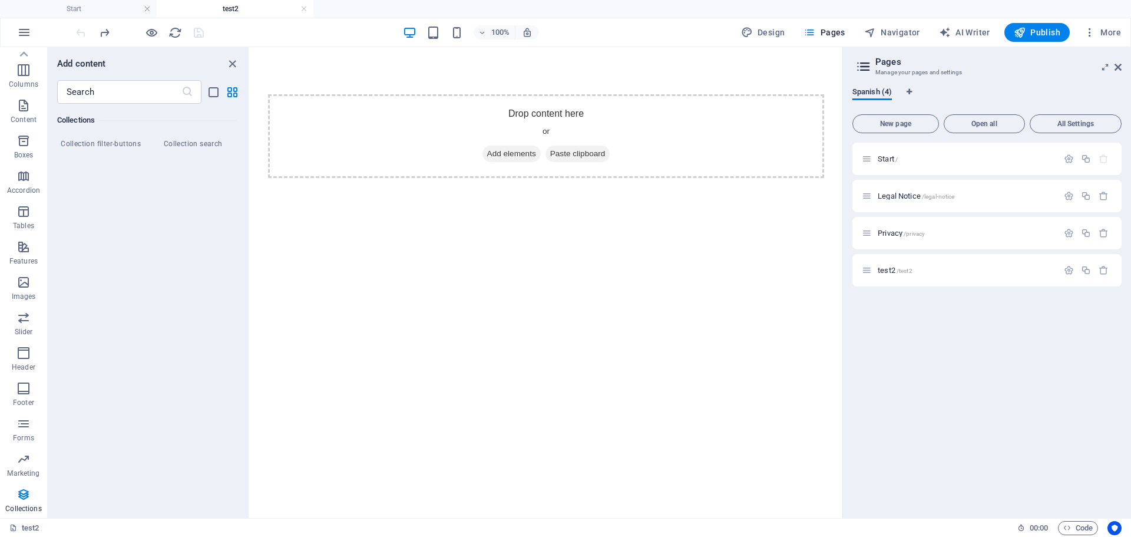
scroll to position [11248, 0]
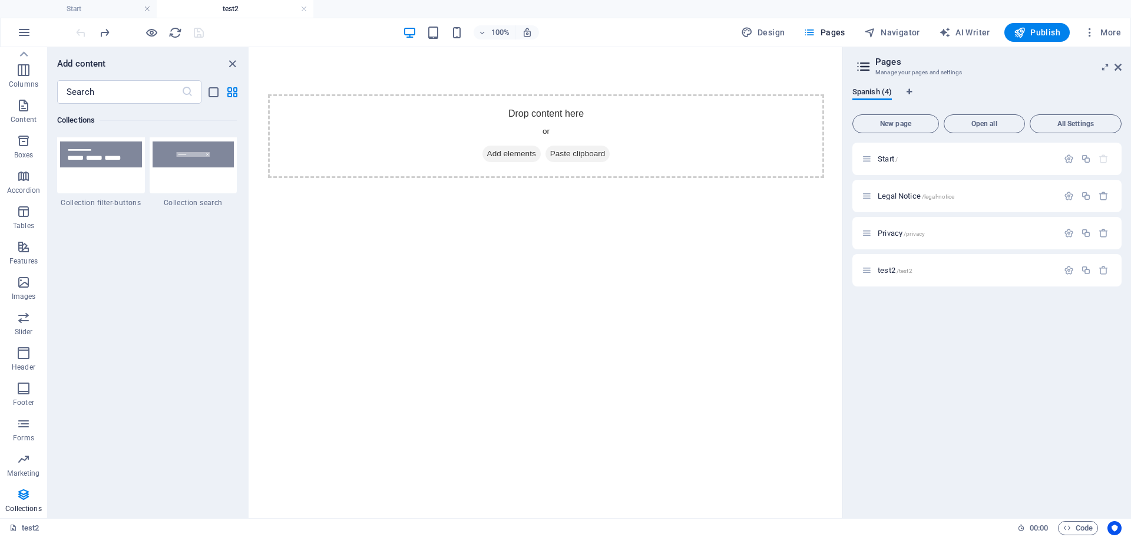
click at [158, 406] on div "Favorites 1 Star Headline 1 Star Container Elements 1 Star Headline 1 Star Text…" at bounding box center [148, 306] width 201 height 405
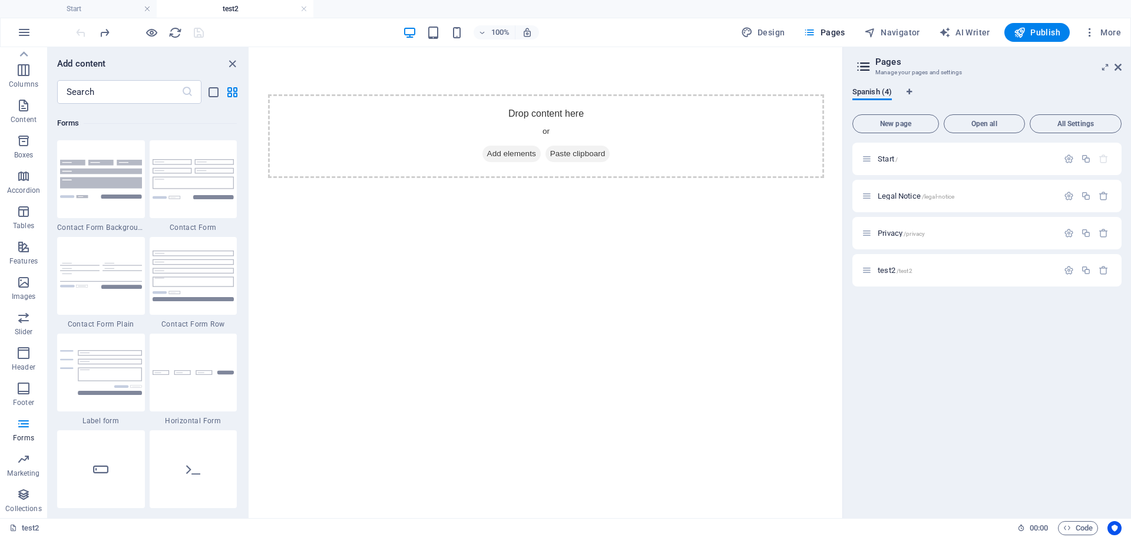
scroll to position [8302, 0]
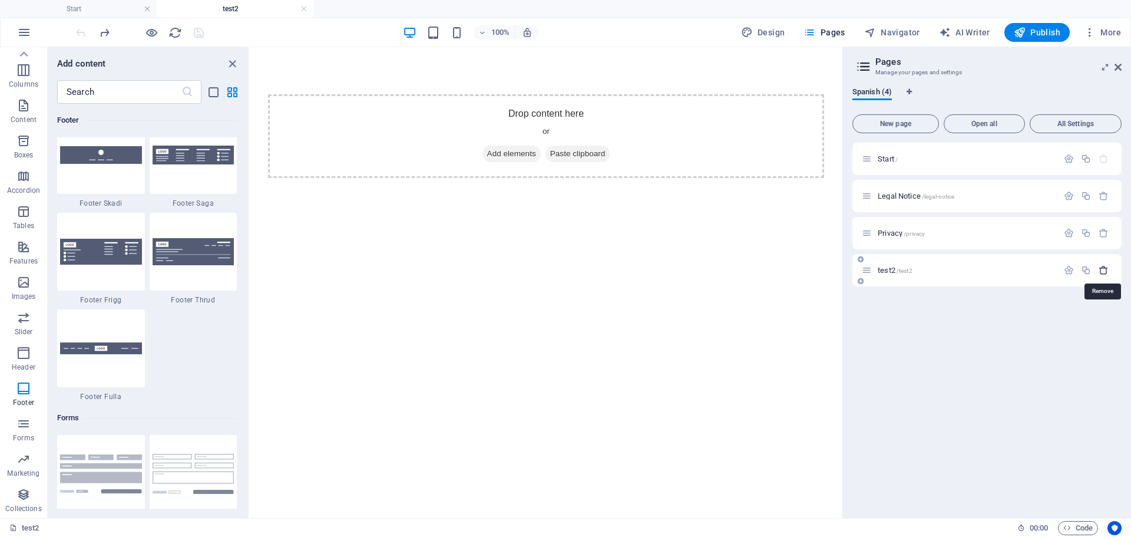
click at [1104, 266] on icon "button" at bounding box center [1104, 270] width 10 height 10
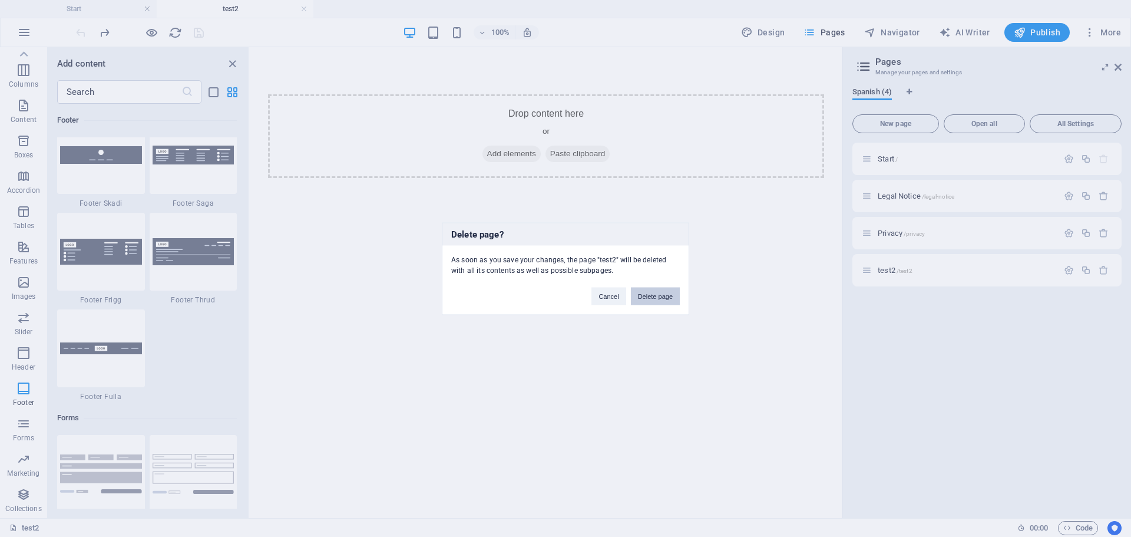
click at [663, 293] on button "Delete page" at bounding box center [655, 296] width 49 height 18
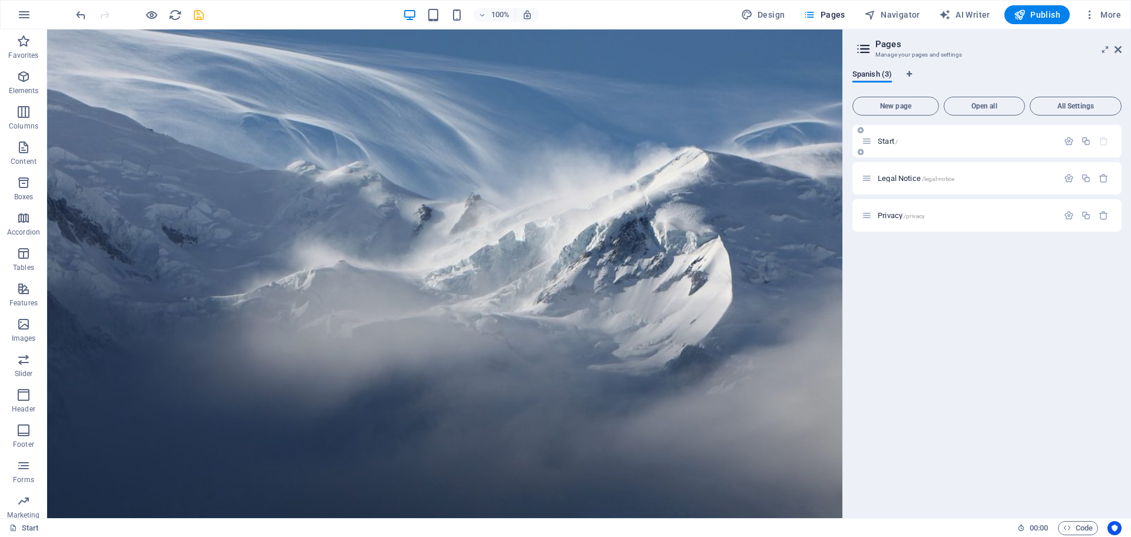
click at [889, 142] on span "Start /" at bounding box center [888, 141] width 20 height 9
click at [887, 180] on span "Legal Notice /legal-notice" at bounding box center [916, 178] width 77 height 9
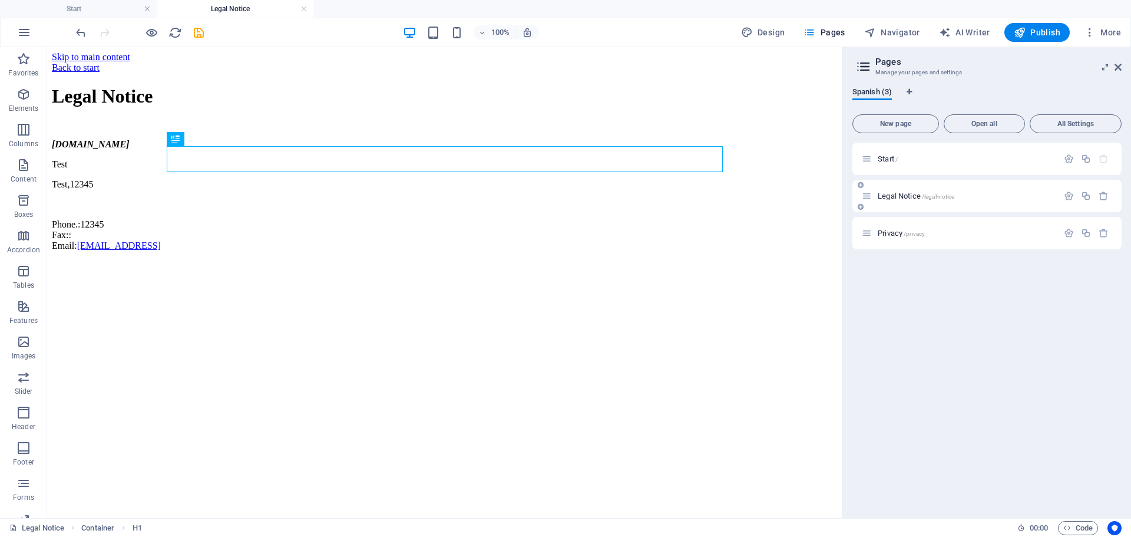
scroll to position [0, 0]
click at [891, 231] on span "Privacy /privacy" at bounding box center [901, 233] width 47 height 9
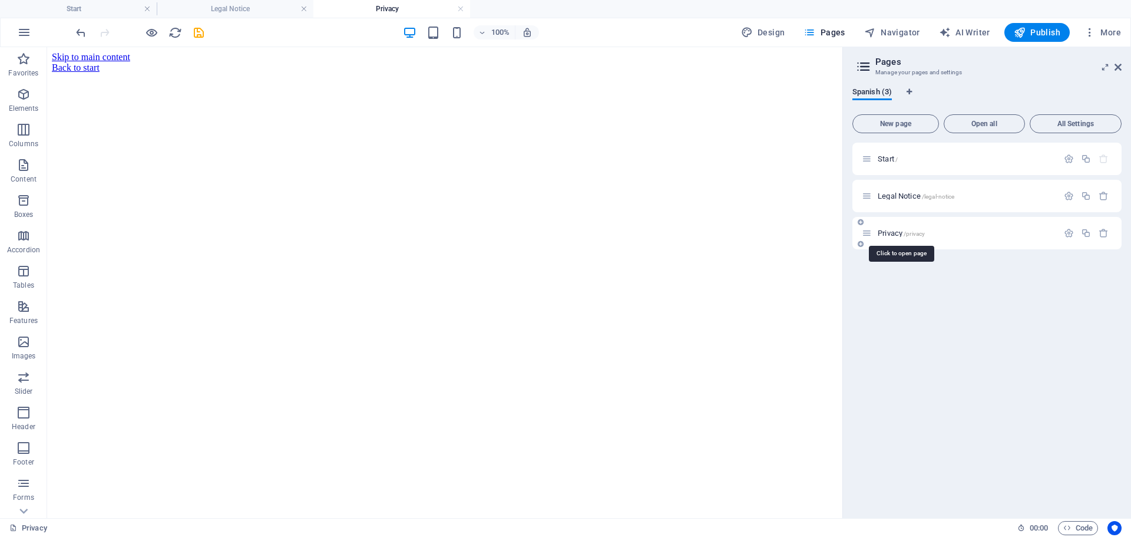
click at [891, 231] on span "Privacy /privacy" at bounding box center [901, 233] width 47 height 9
click at [886, 158] on span "Start /" at bounding box center [888, 158] width 20 height 9
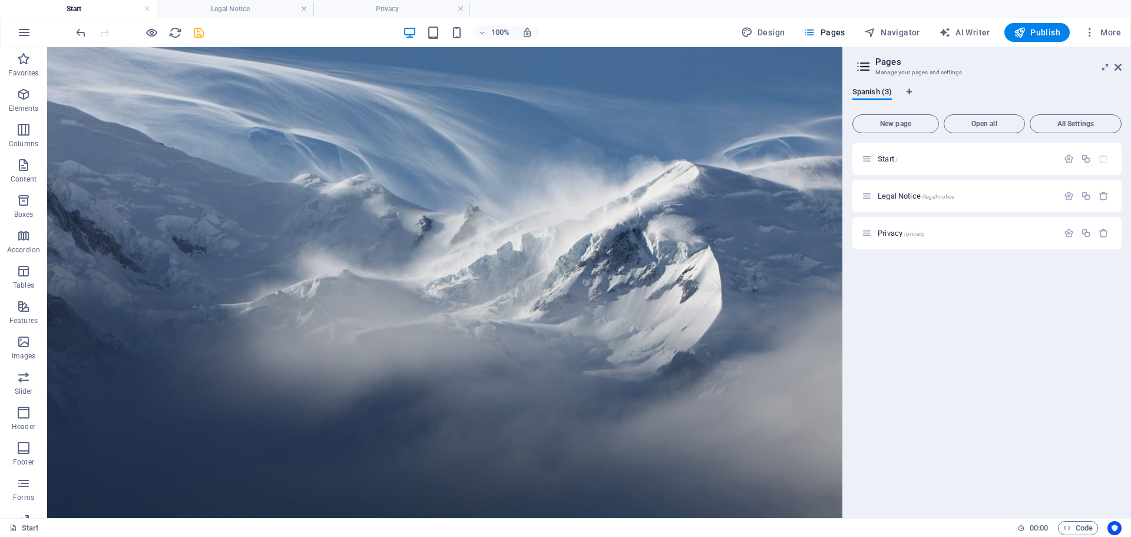
click at [964, 331] on div "Start / Legal Notice /legal-notice Privacy /privacy" at bounding box center [986, 326] width 269 height 366
click at [1069, 116] on button "All Settings" at bounding box center [1076, 123] width 92 height 19
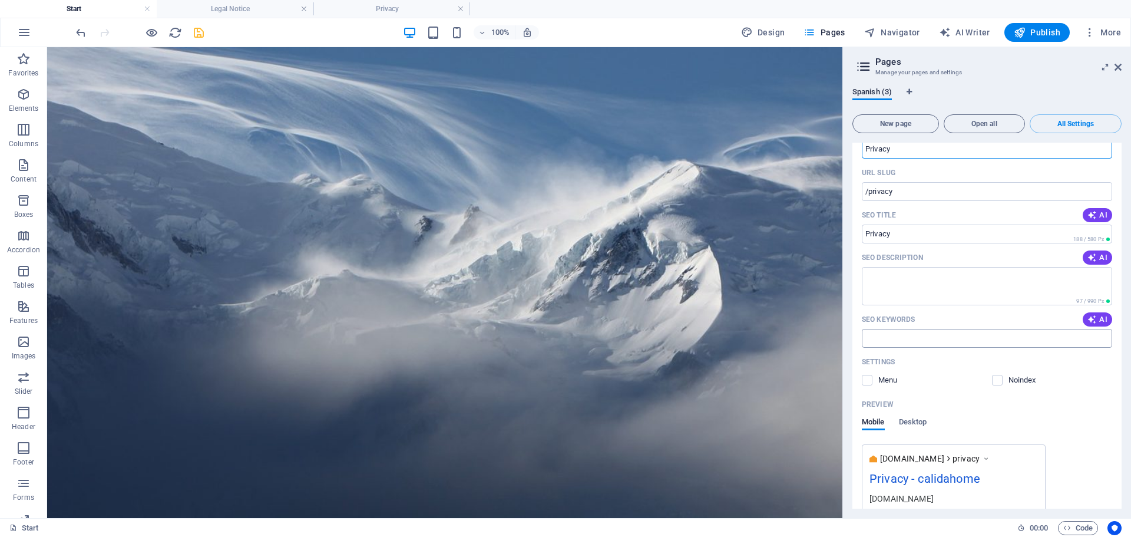
scroll to position [1063, 0]
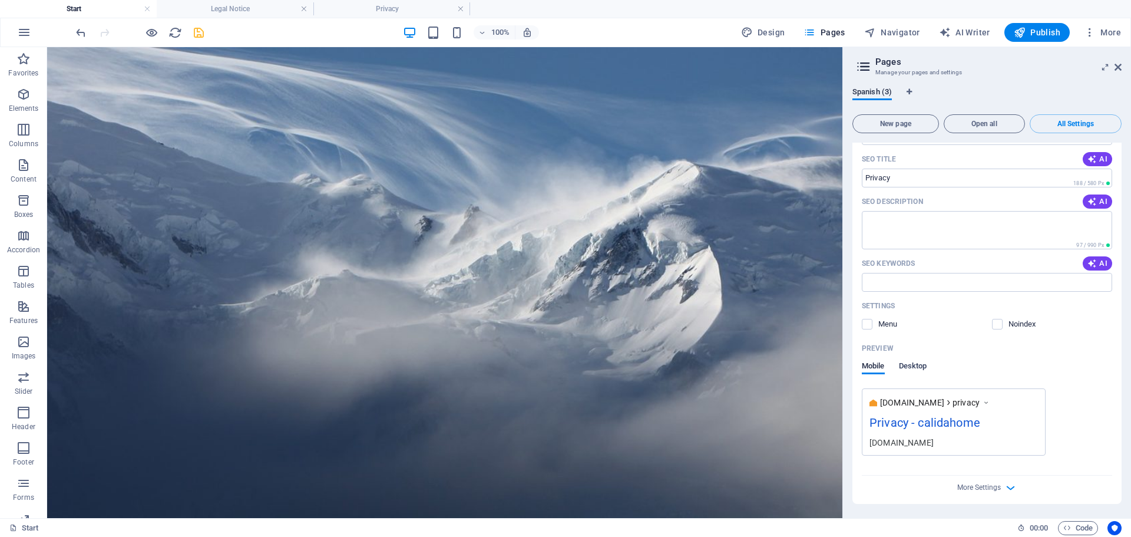
click at [918, 366] on span "Desktop" at bounding box center [913, 367] width 28 height 16
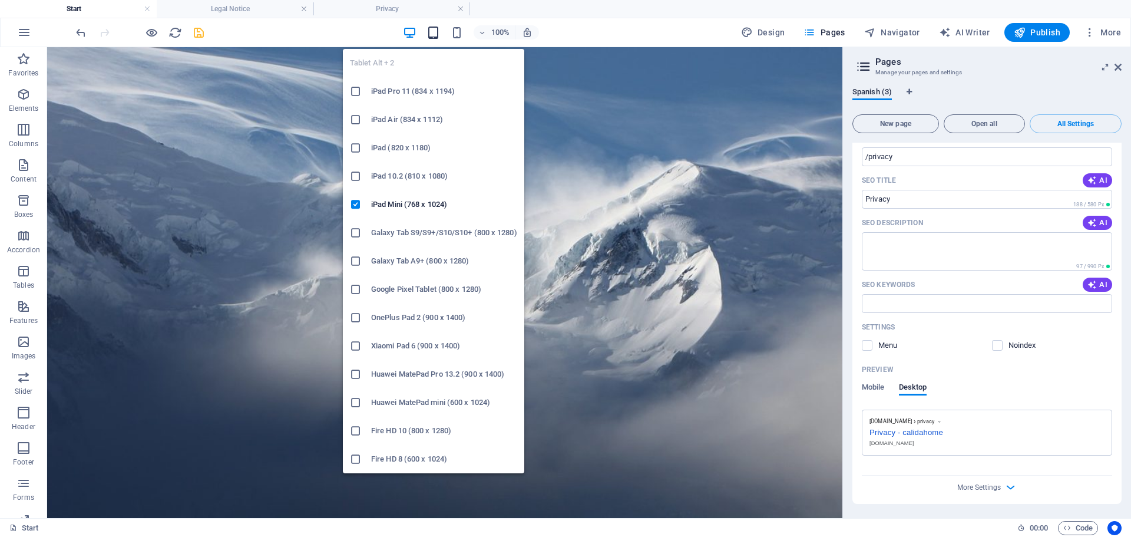
click at [430, 35] on icon "button" at bounding box center [433, 33] width 14 height 14
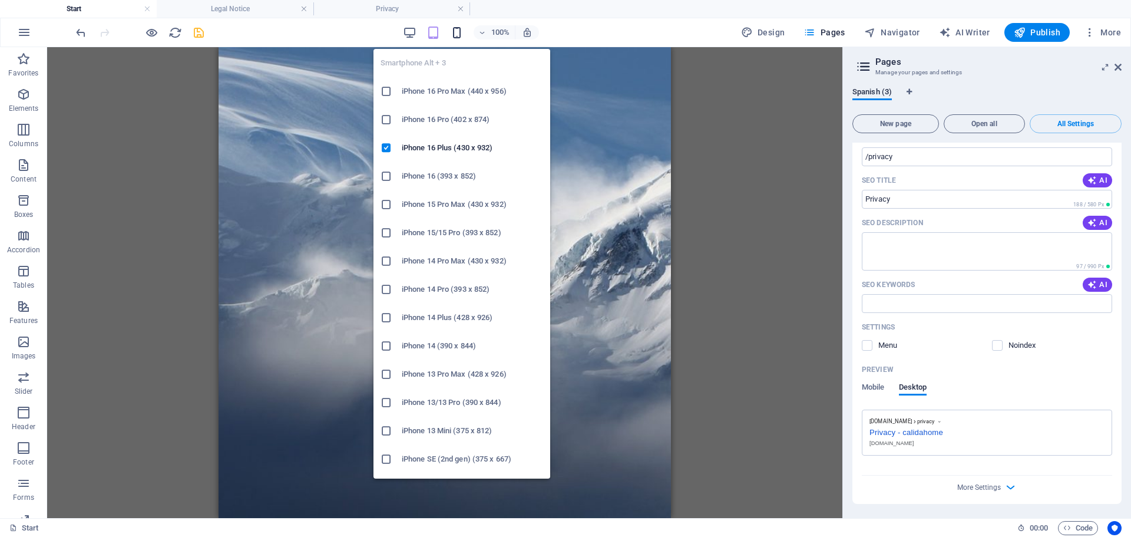
click at [459, 34] on icon "button" at bounding box center [457, 33] width 14 height 14
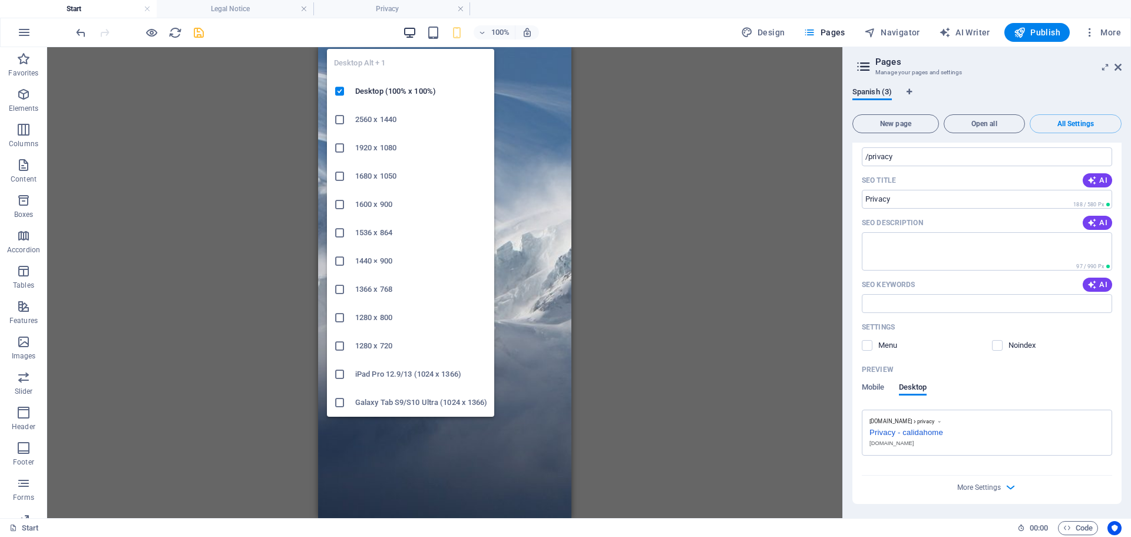
click at [415, 36] on icon "button" at bounding box center [410, 33] width 14 height 14
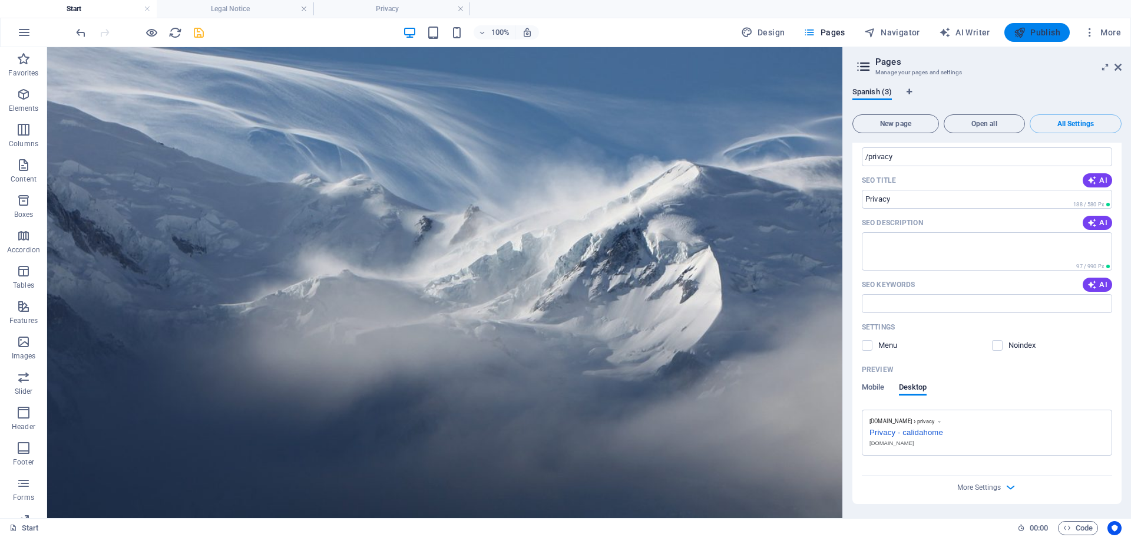
drag, startPoint x: 1027, startPoint y: 32, endPoint x: 1025, endPoint y: 38, distance: 6.3
click at [1027, 32] on span "Publish" at bounding box center [1037, 33] width 47 height 12
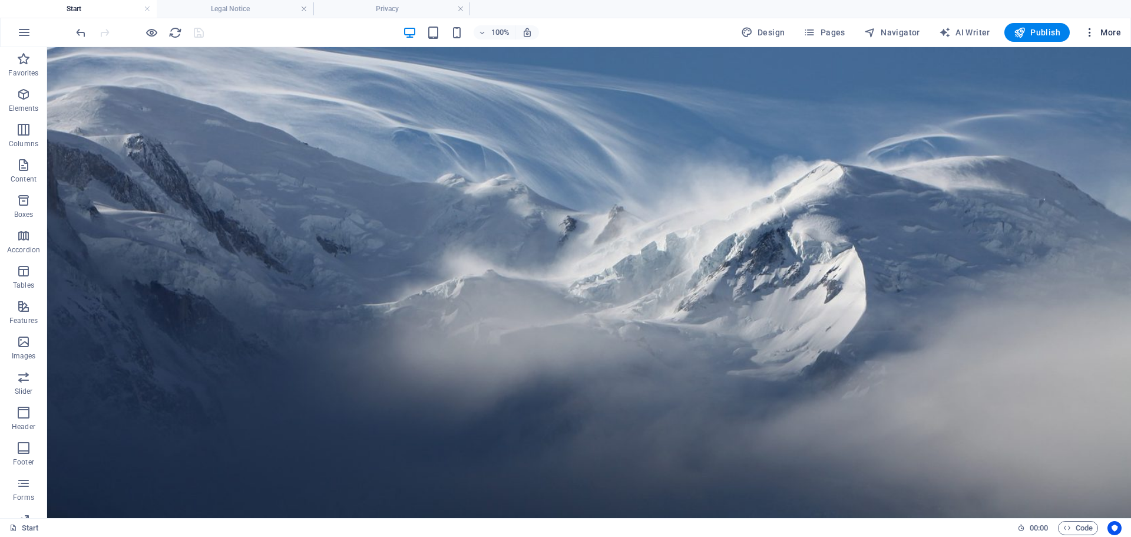
click at [1100, 29] on span "More" at bounding box center [1102, 33] width 37 height 12
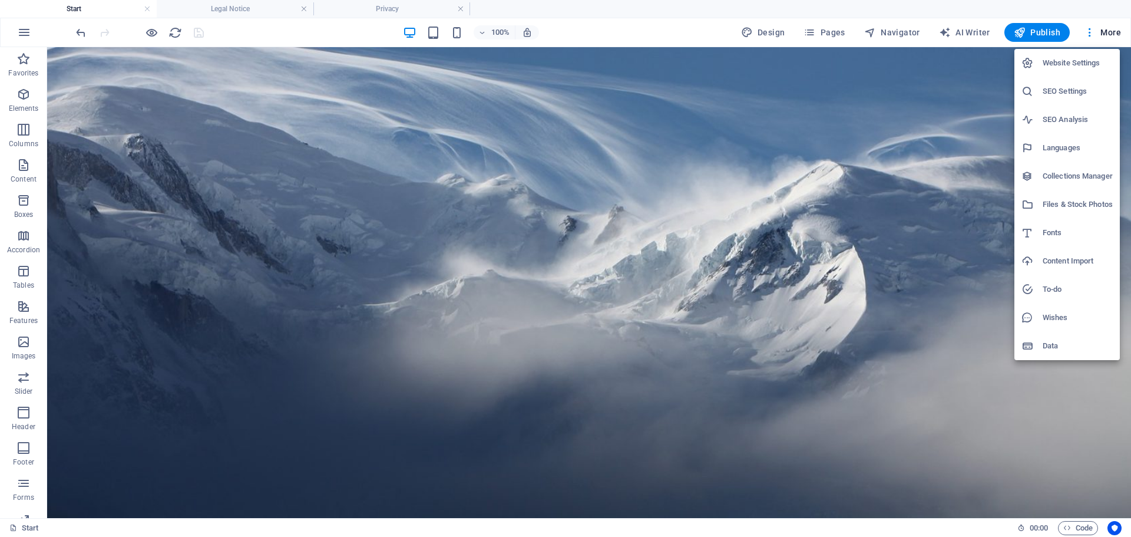
click at [826, 34] on div at bounding box center [565, 268] width 1131 height 537
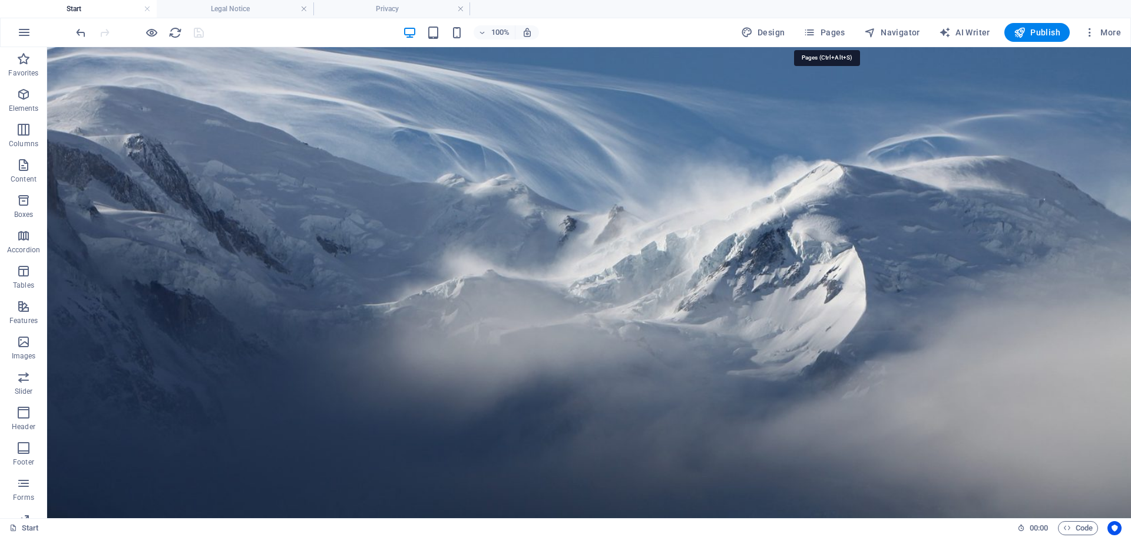
click at [826, 34] on span "Pages" at bounding box center [823, 33] width 41 height 12
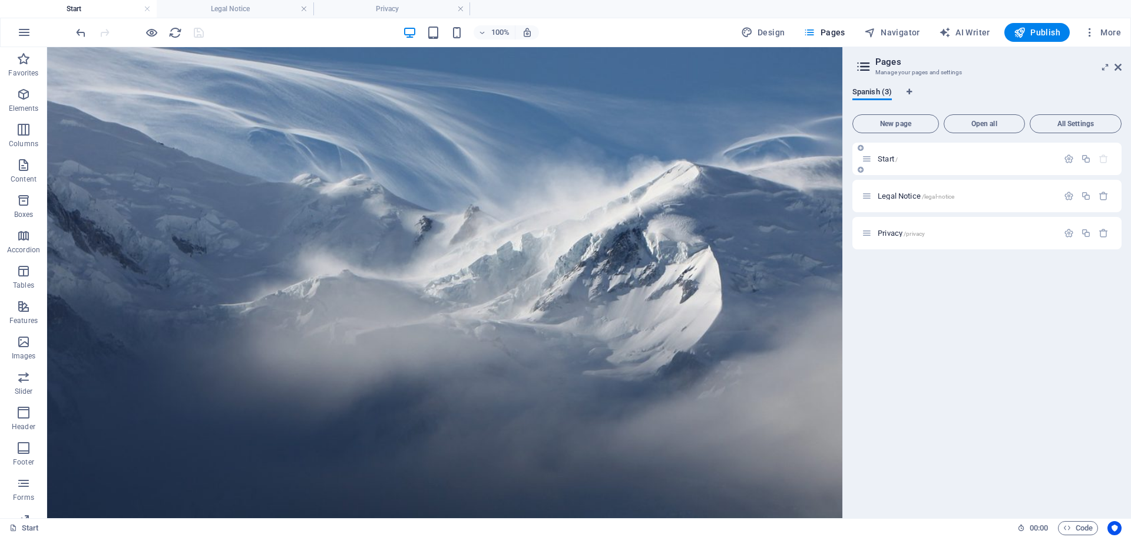
click at [928, 158] on p "Start /" at bounding box center [966, 159] width 177 height 8
click at [1032, 33] on span "Publish" at bounding box center [1037, 33] width 47 height 12
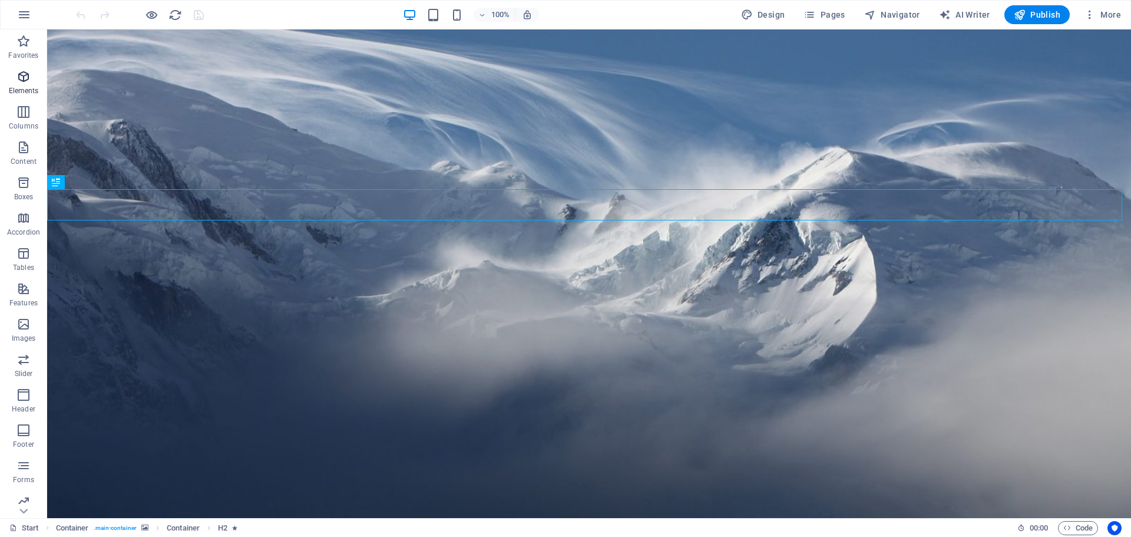
click at [23, 78] on icon "button" at bounding box center [23, 77] width 14 height 14
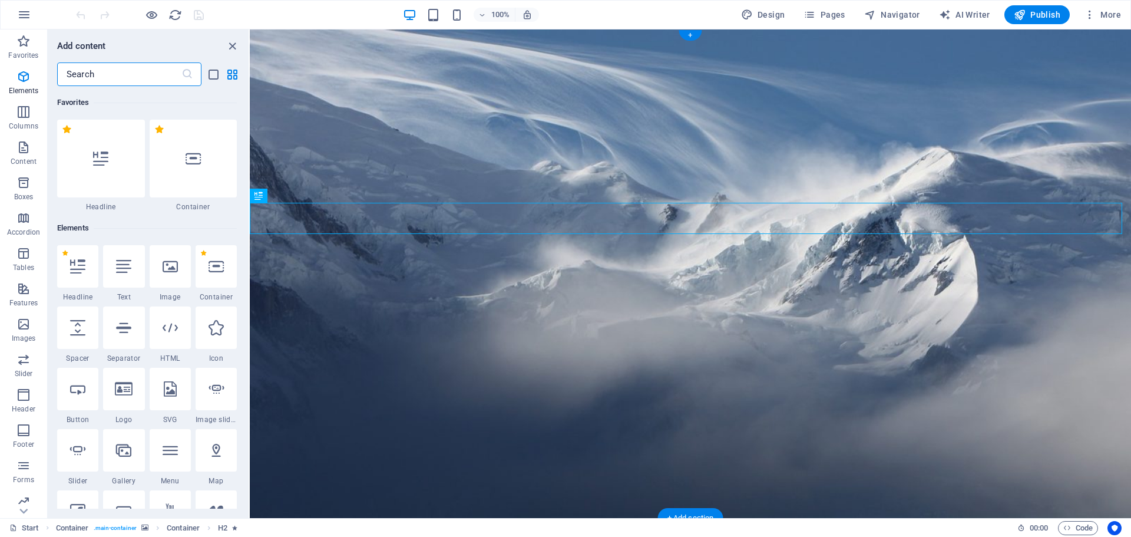
scroll to position [125, 0]
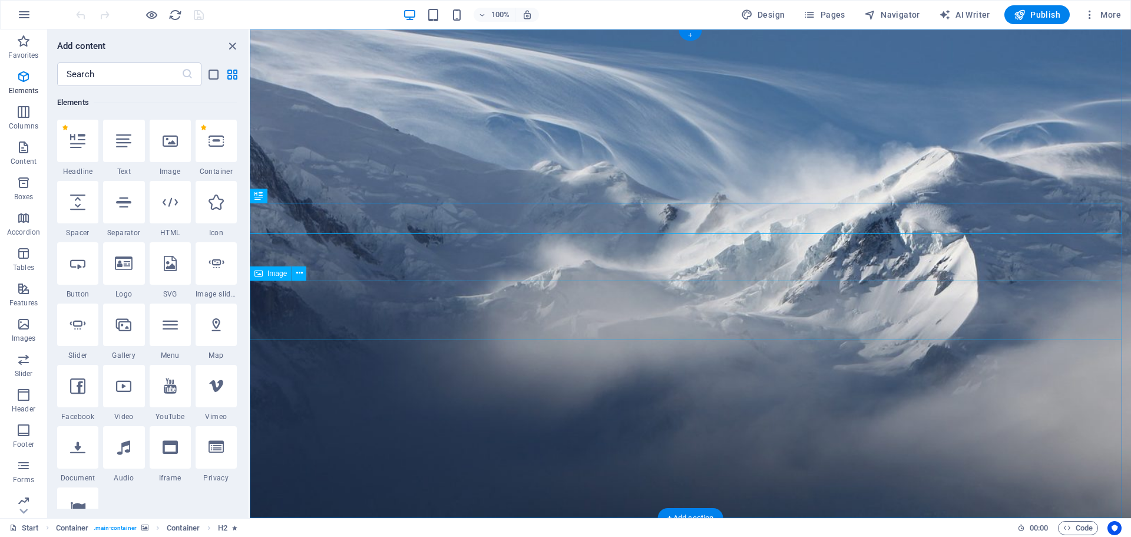
click at [265, 274] on div "Image" at bounding box center [271, 273] width 42 height 14
click at [296, 272] on icon at bounding box center [299, 273] width 6 height 12
click at [227, 44] on icon "close panel" at bounding box center [233, 46] width 14 height 14
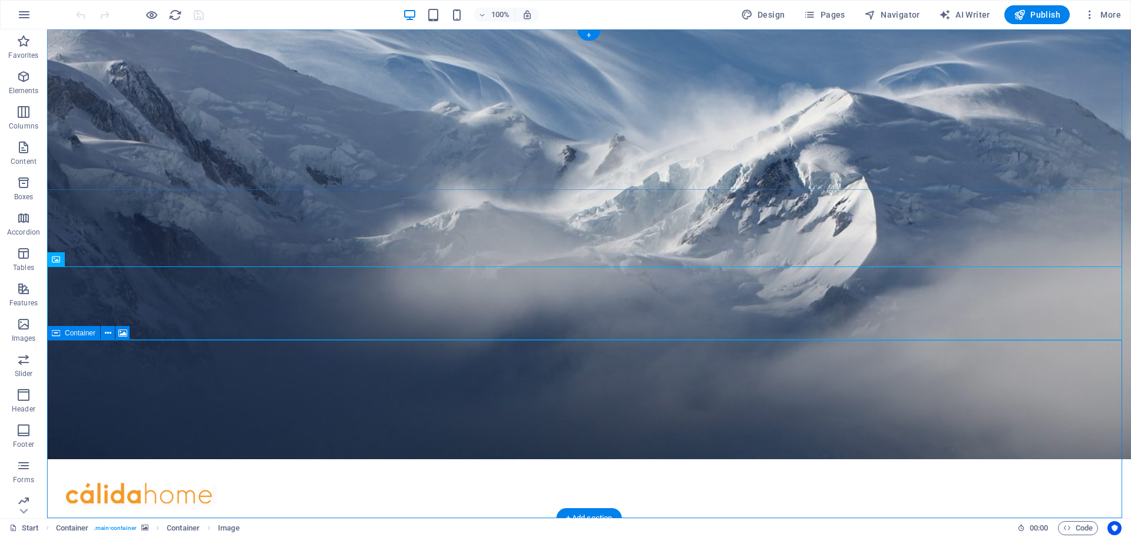
scroll to position [0, 0]
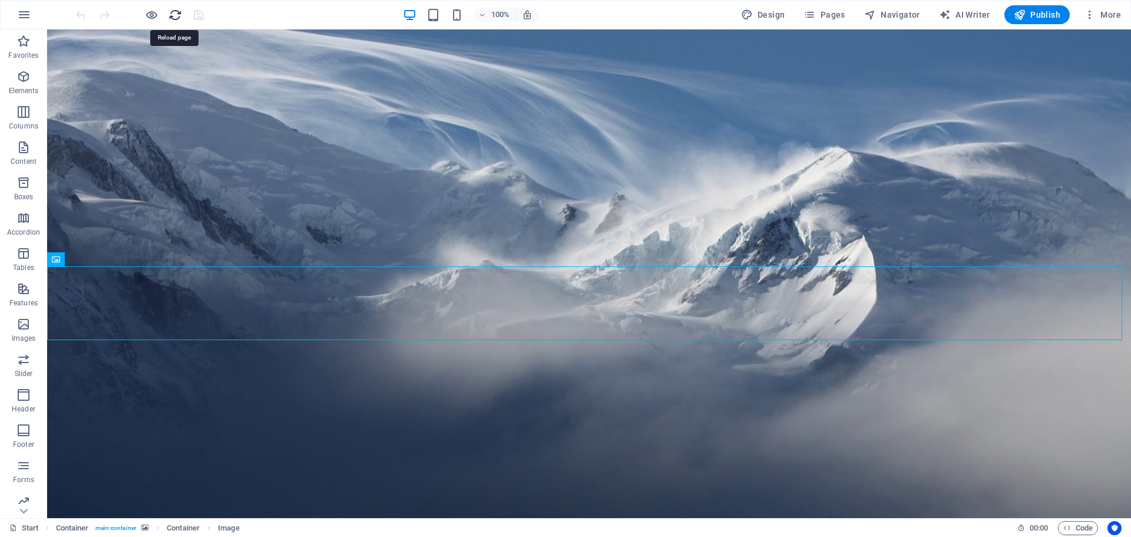
click at [173, 15] on icon "reload" at bounding box center [175, 15] width 14 height 14
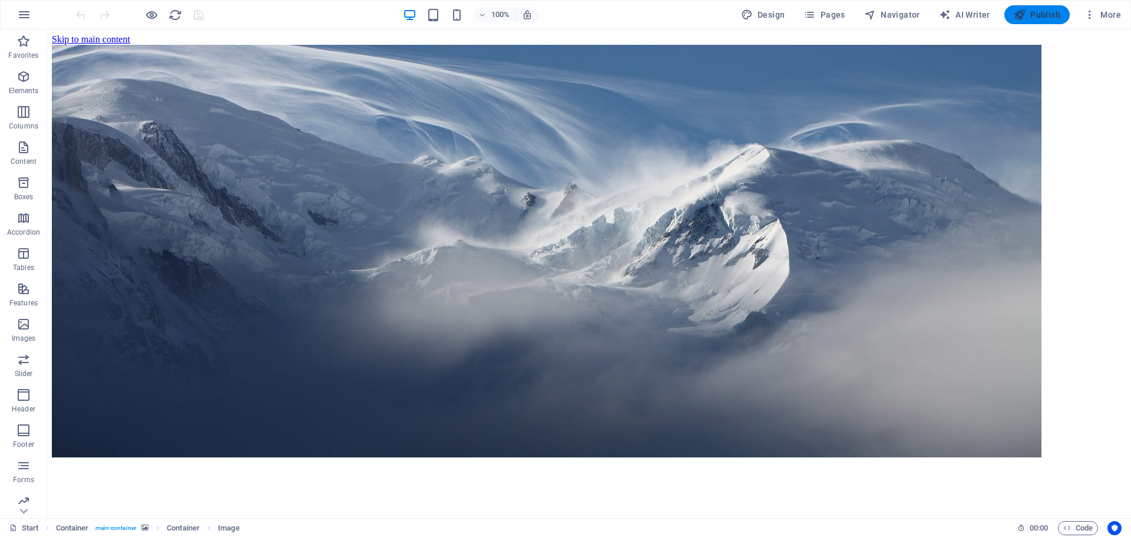
click at [1031, 16] on span "Publish" at bounding box center [1037, 15] width 47 height 12
